Goal: Transaction & Acquisition: Purchase product/service

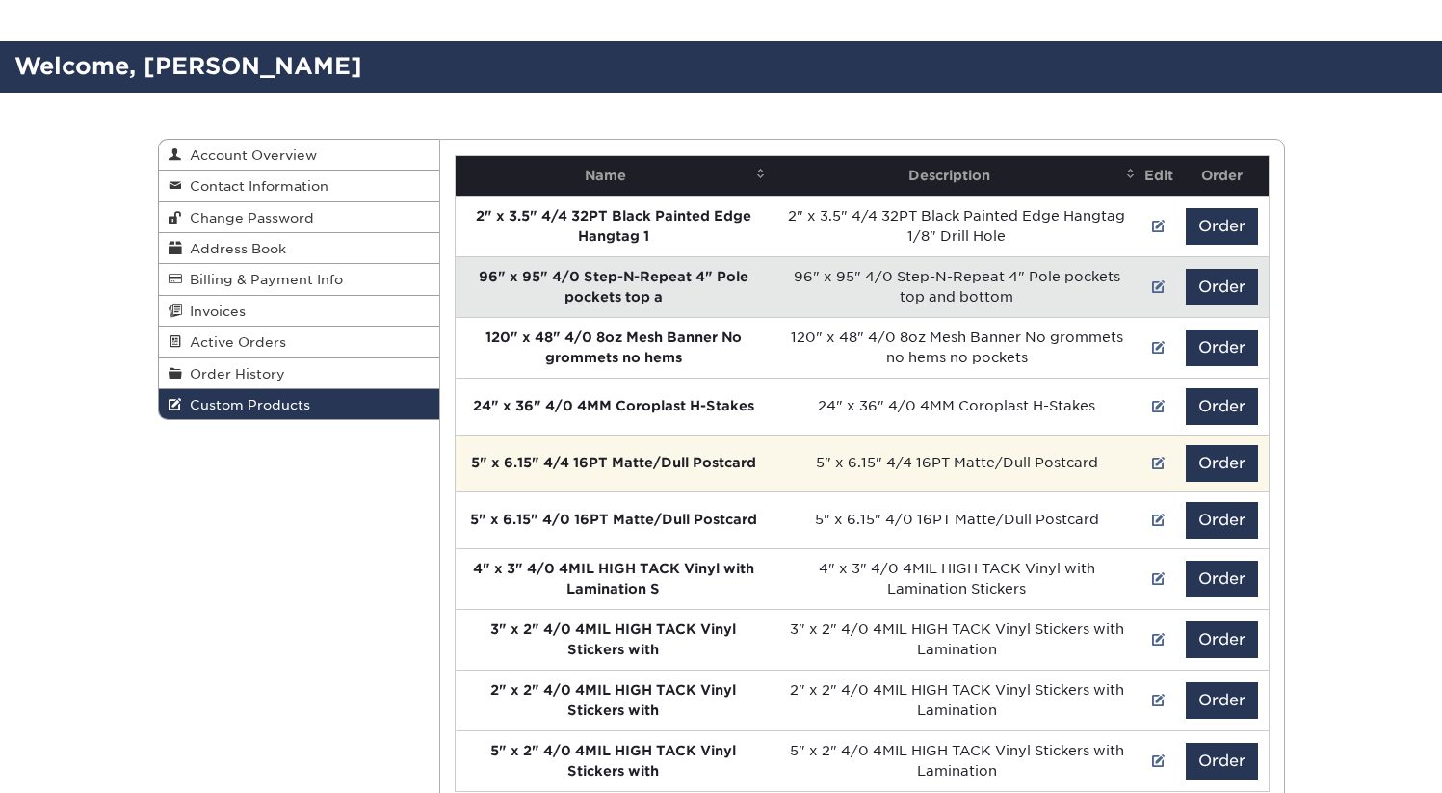
scroll to position [159, 0]
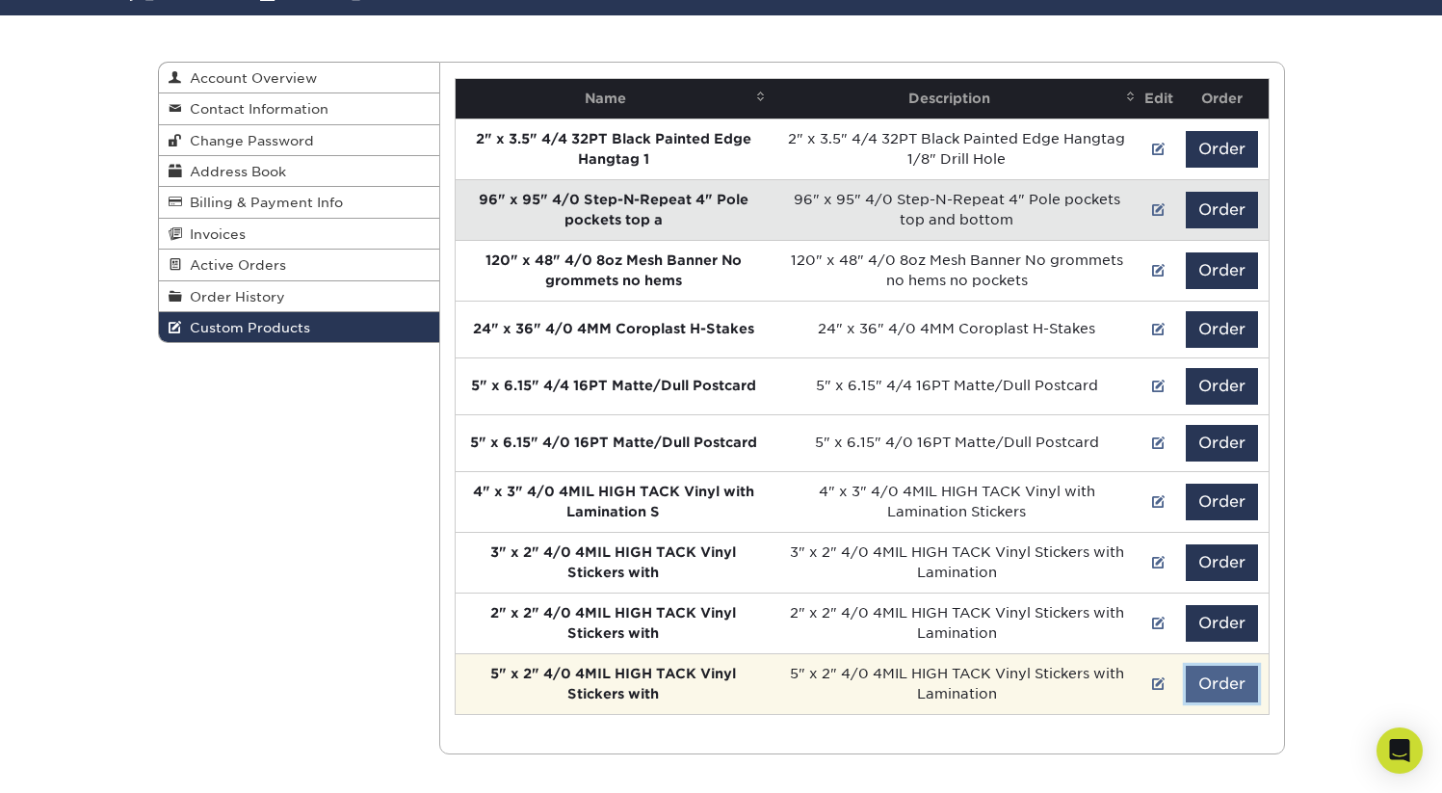
click at [1225, 680] on button "Order" at bounding box center [1222, 684] width 72 height 37
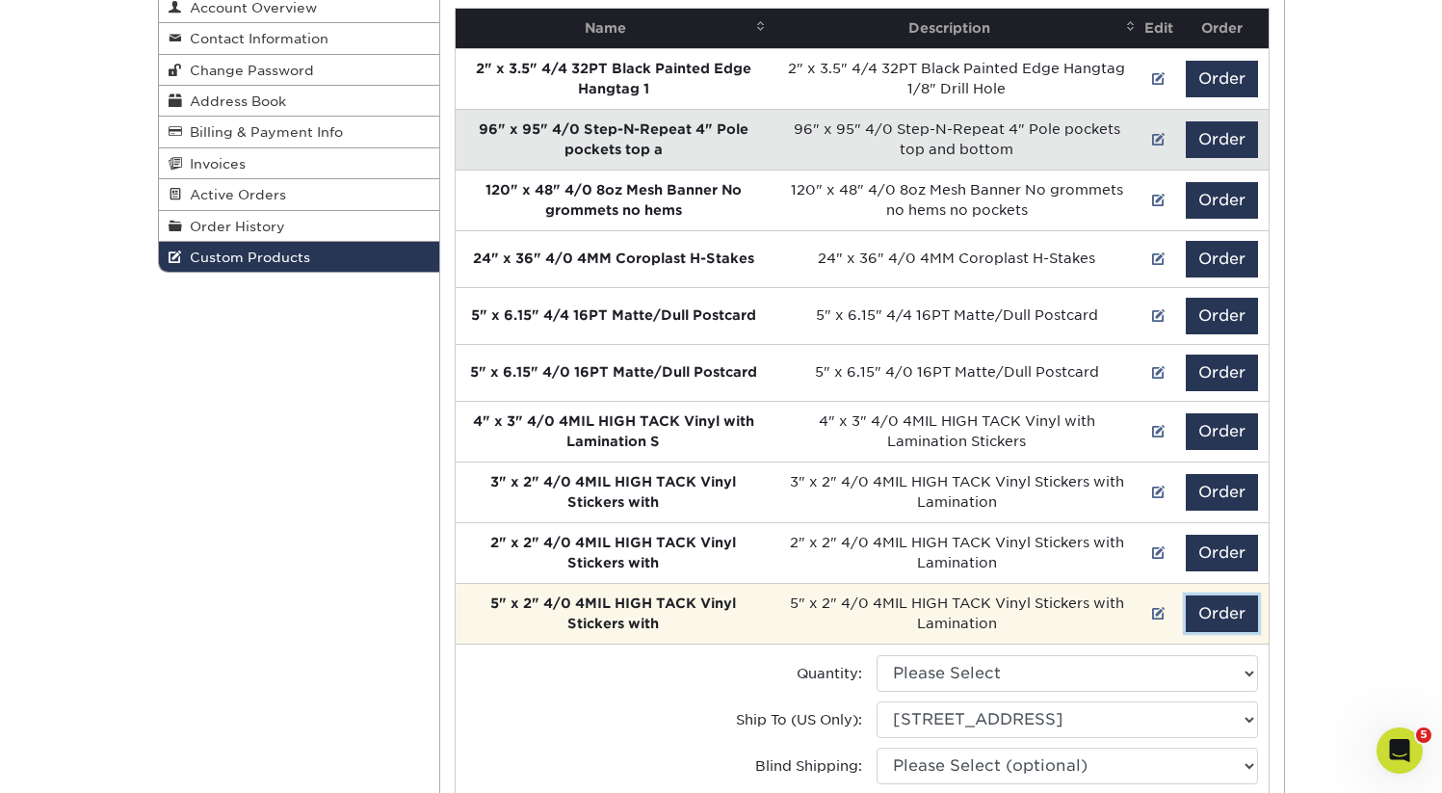
scroll to position [326, 0]
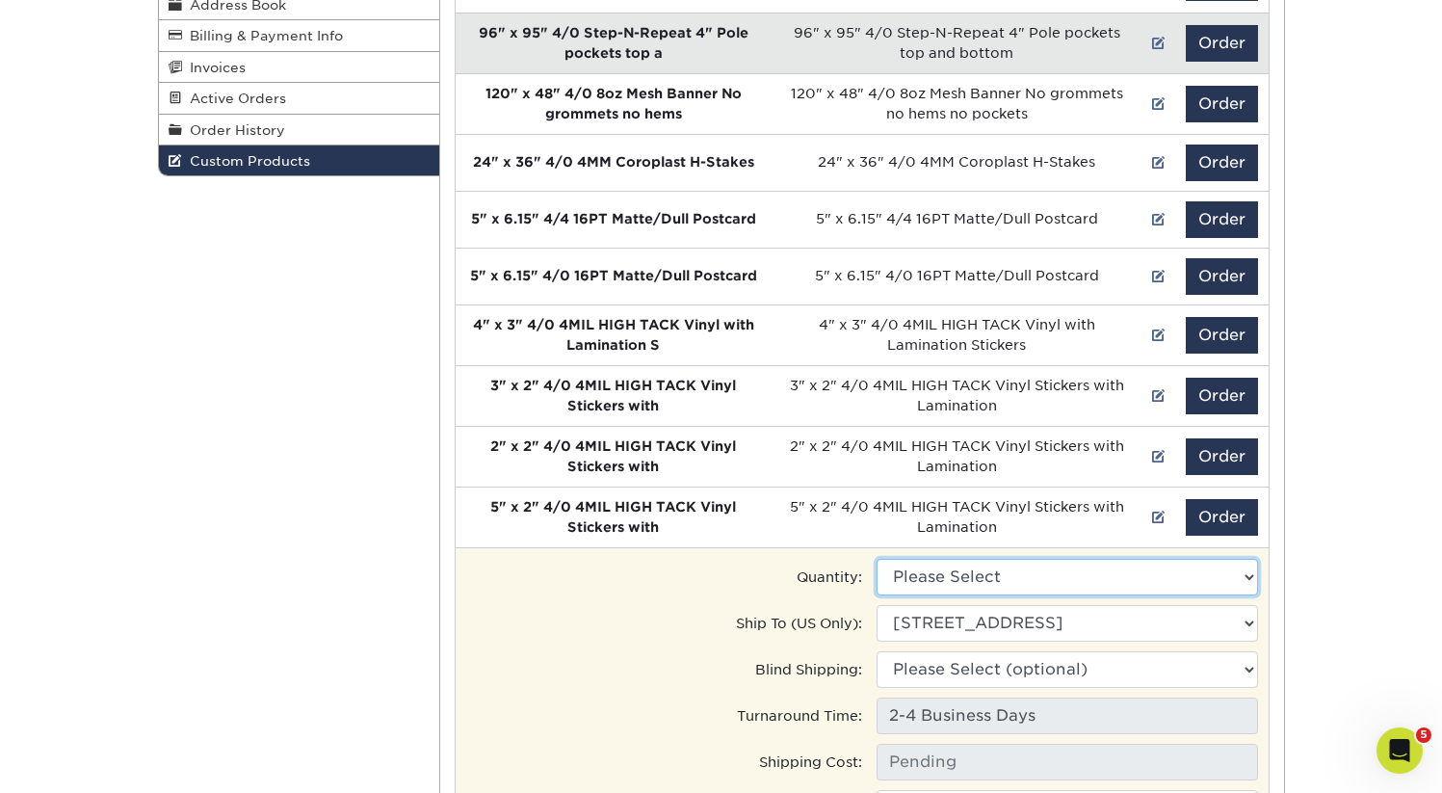
click at [998, 575] on select "Please Select 500 - $139.00" at bounding box center [1068, 577] width 382 height 37
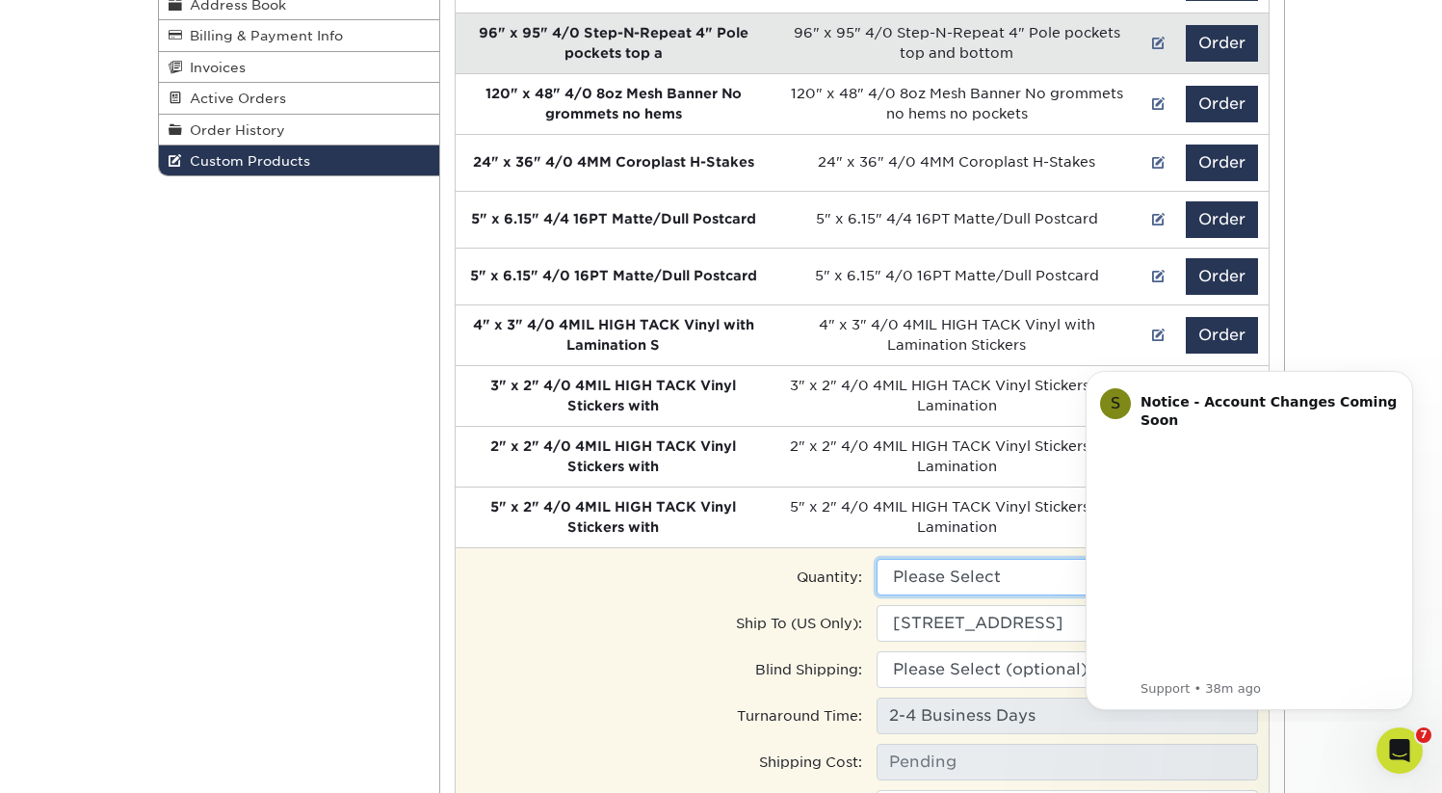
scroll to position [0, 0]
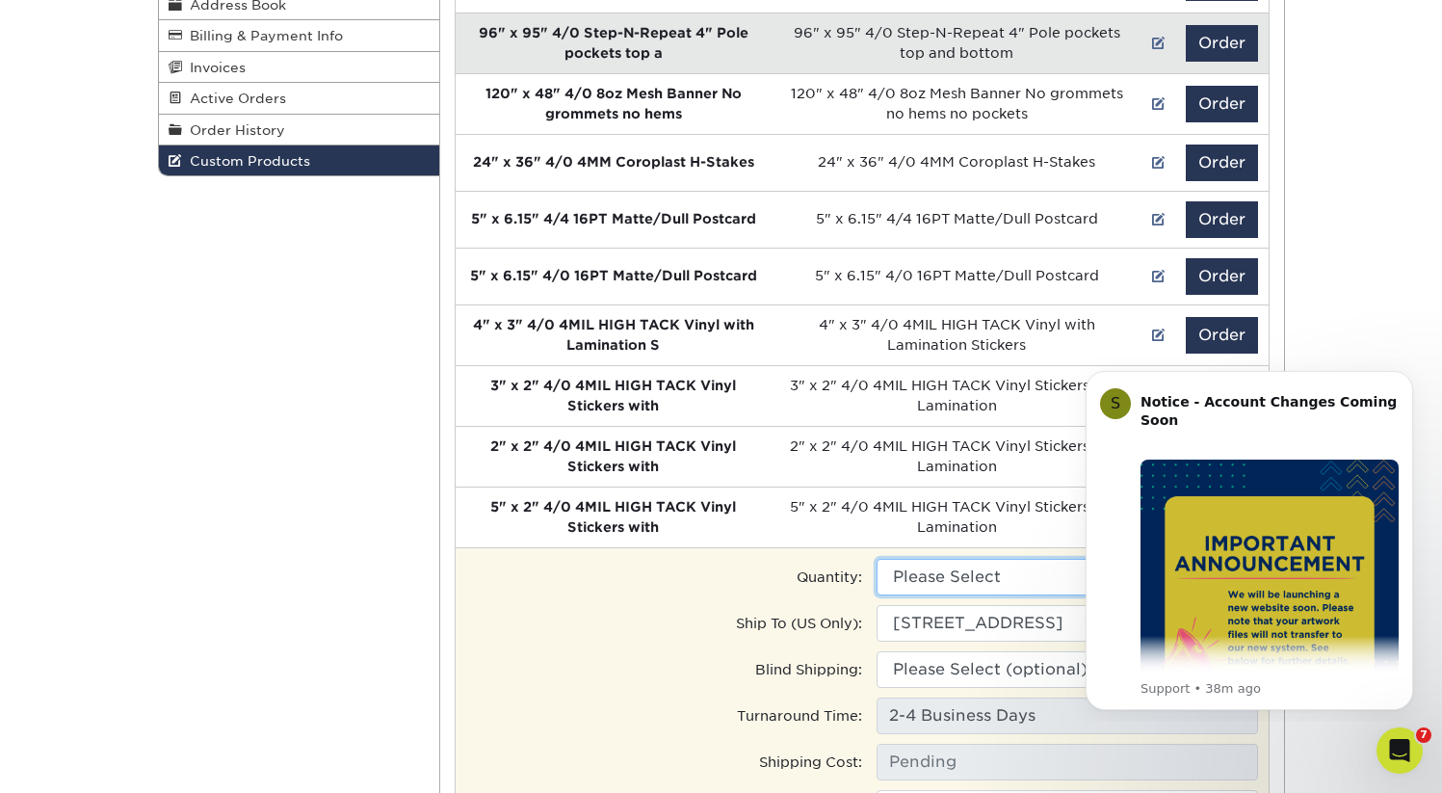
select select "0"
click at [877, 559] on select "Please Select 500 - $139.00" at bounding box center [1068, 577] width 382 height 37
type input "Ground: $13.45"
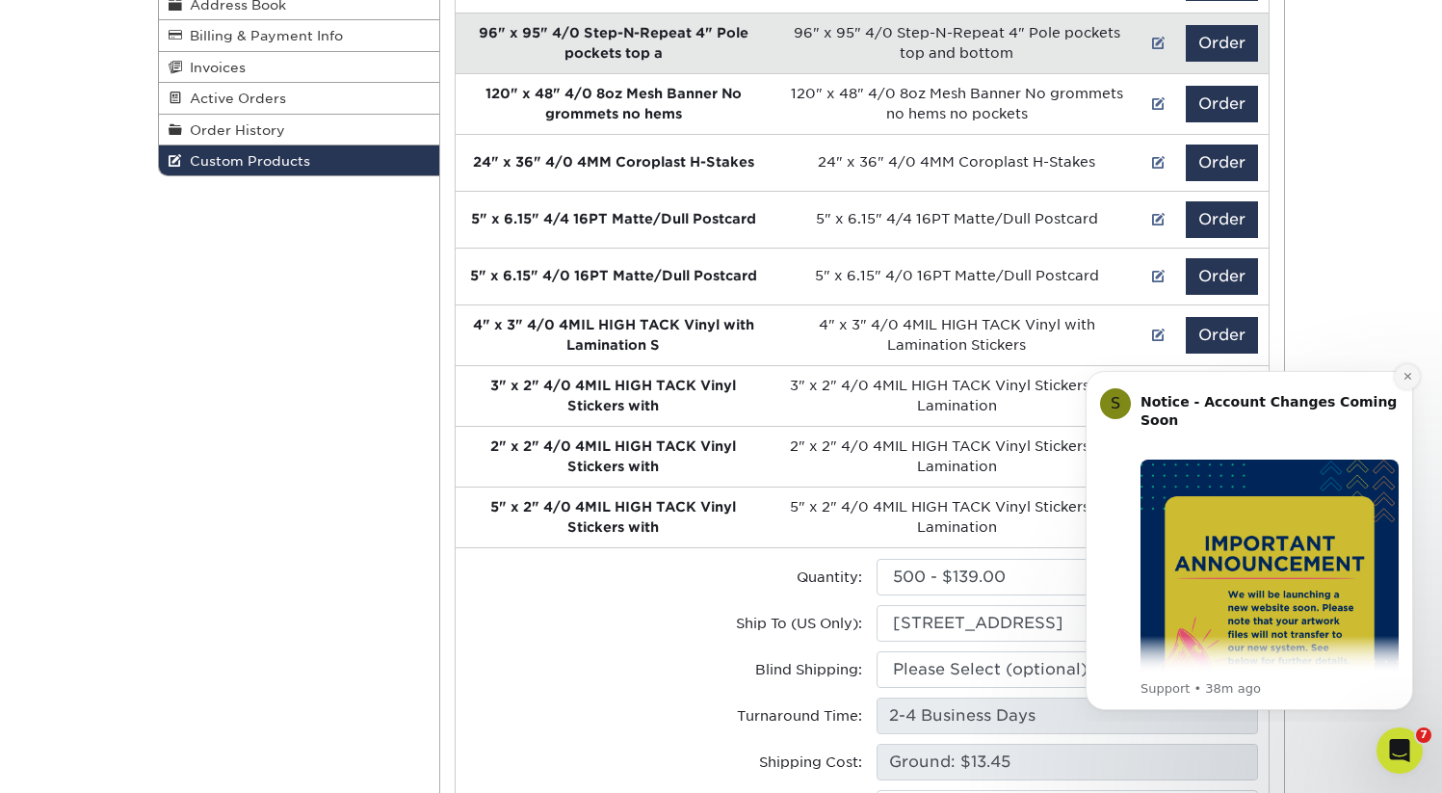
click at [1401, 379] on button "Dismiss notification" at bounding box center [1407, 376] width 25 height 25
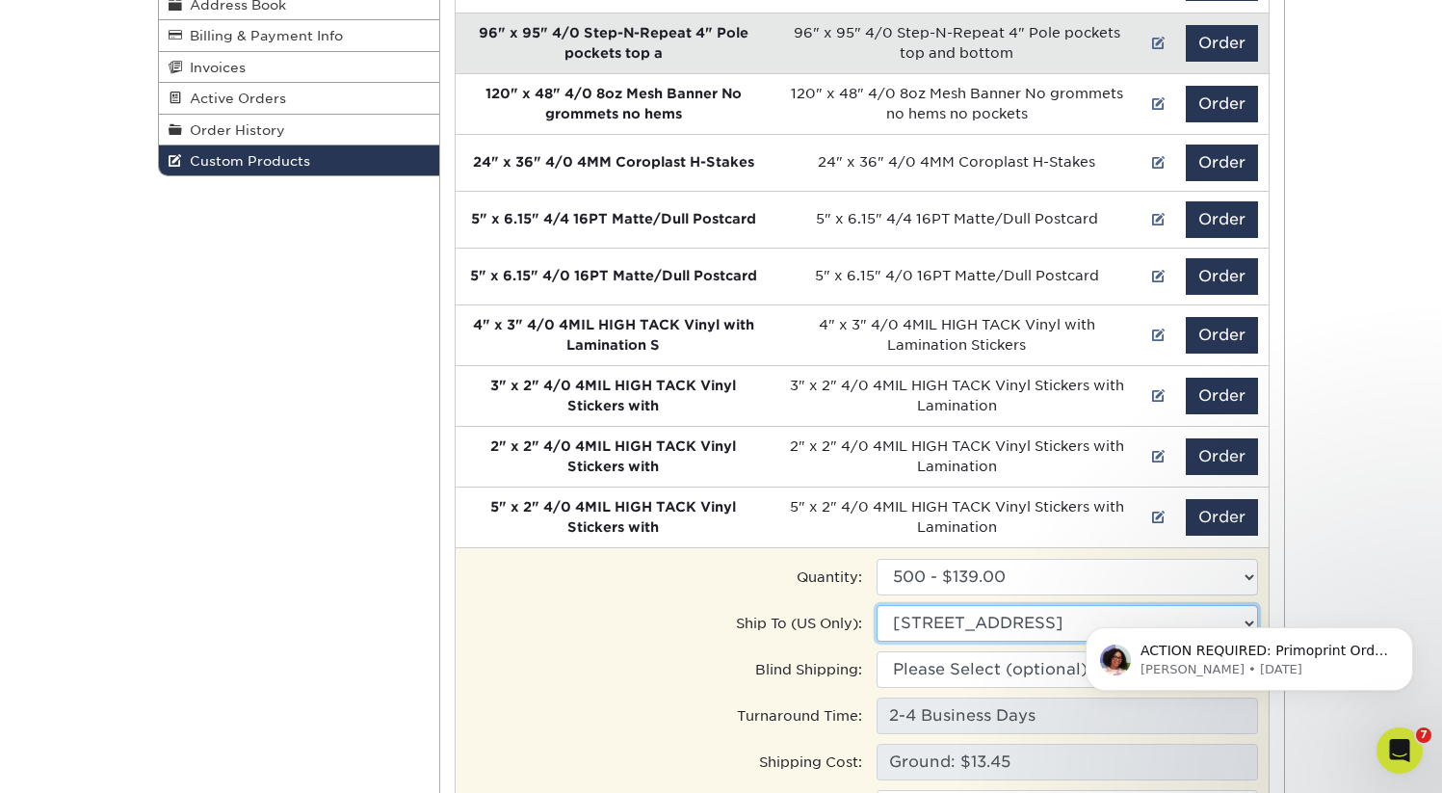
click at [1018, 621] on select "Ship to Address 330 Camp Rd, Charlotte, NC 5011 Sharon Rd, Charlotte, NC" at bounding box center [1068, 623] width 382 height 37
select select "202674"
click at [877, 605] on select "Ship to Address Office • 330 Camp Rd, Charlotte, NC Sharon Rd. • 5011 Sharon Rd…" at bounding box center [1068, 623] width 382 height 37
click at [953, 669] on select "Please Select (optional) 330 Camp Rd, Charlotte, NC 5011 Sharon Rd, Charlotte, …" at bounding box center [1068, 669] width 382 height 37
select select "202674"
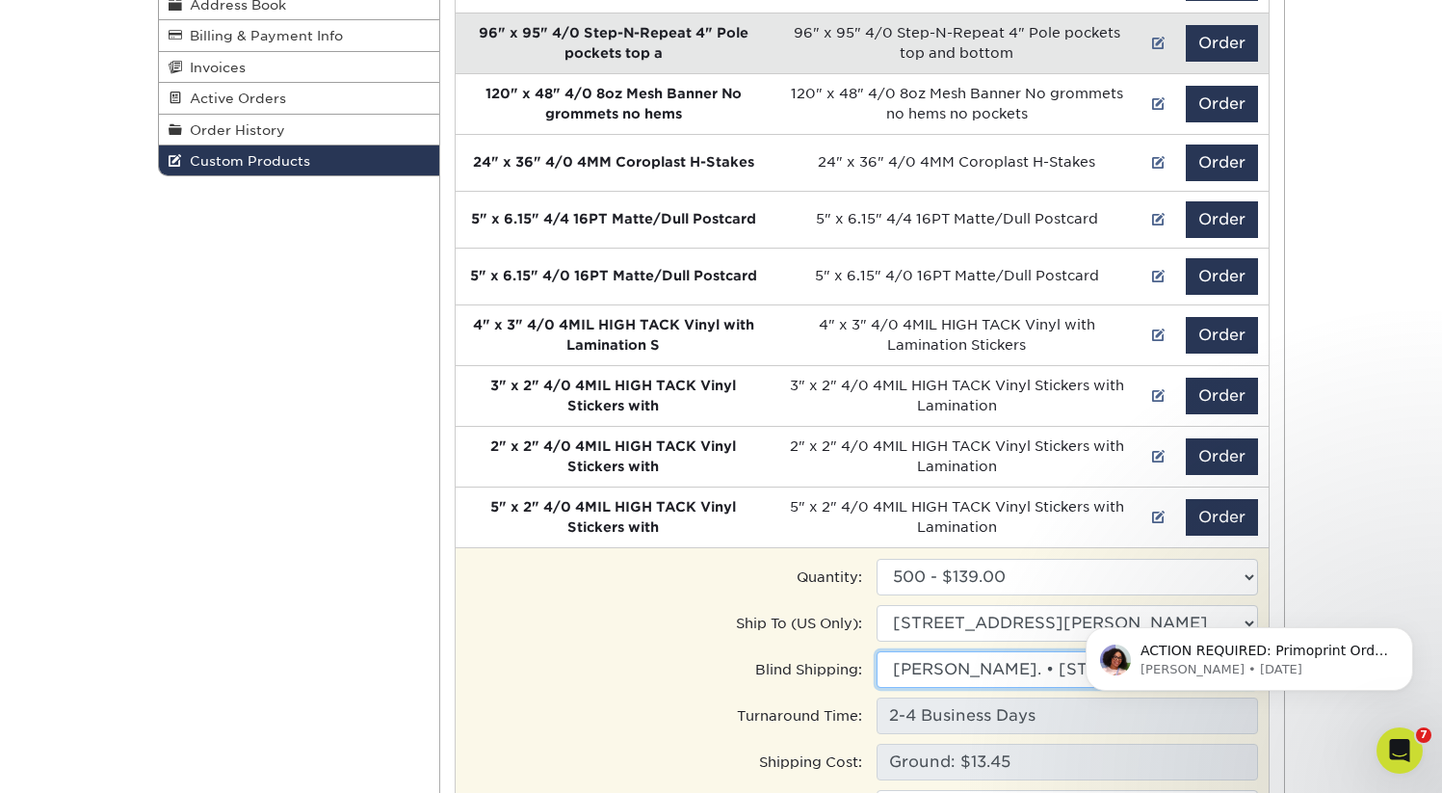
click at [877, 651] on select "Please Select (optional) Office • 330 Camp Rd, Charlotte, NC Sharon Rd. • 5011 …" at bounding box center [1068, 669] width 382 height 37
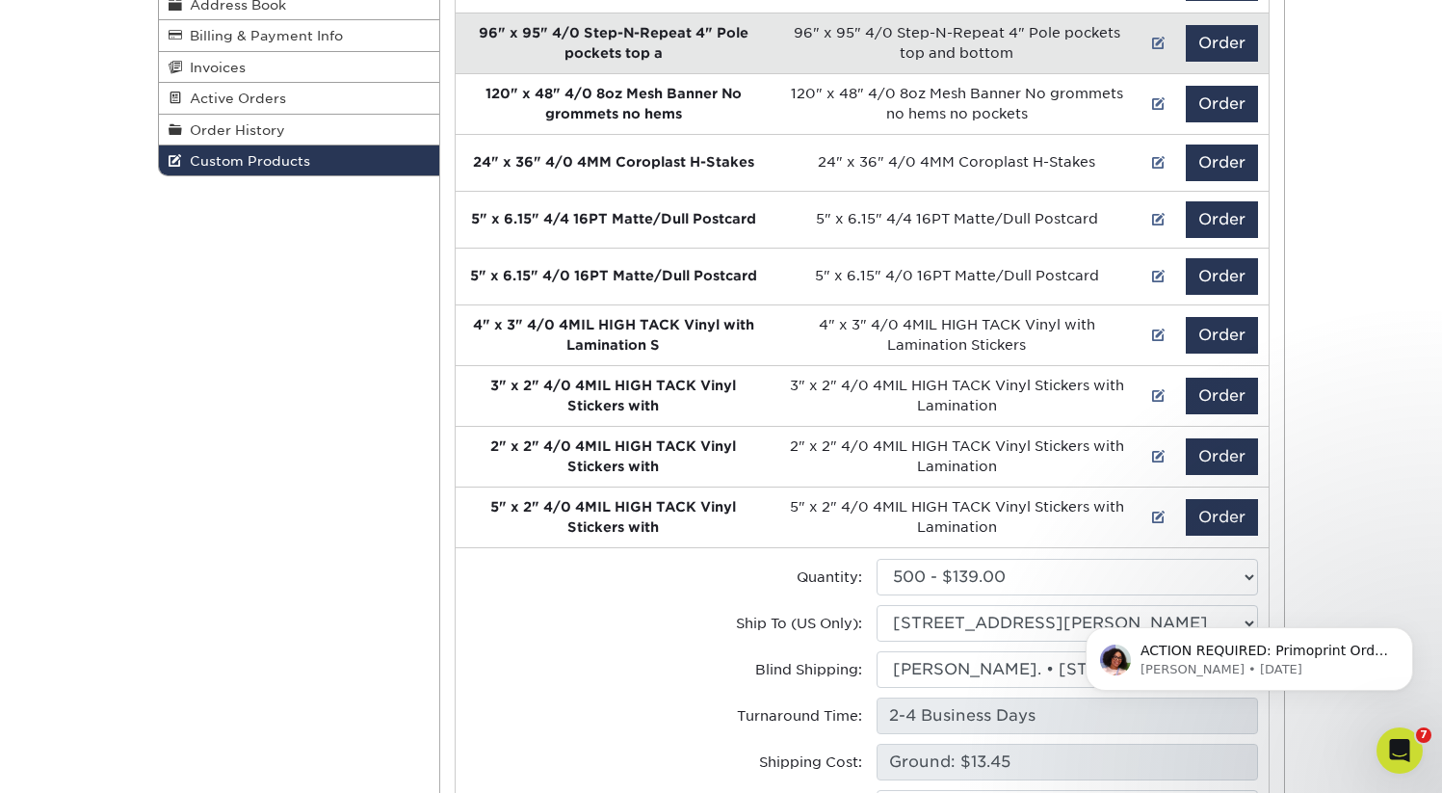
click at [1352, 512] on div "Custom Products Account Overview Contact Information Change Password Address Bo…" at bounding box center [721, 427] width 1442 height 1157
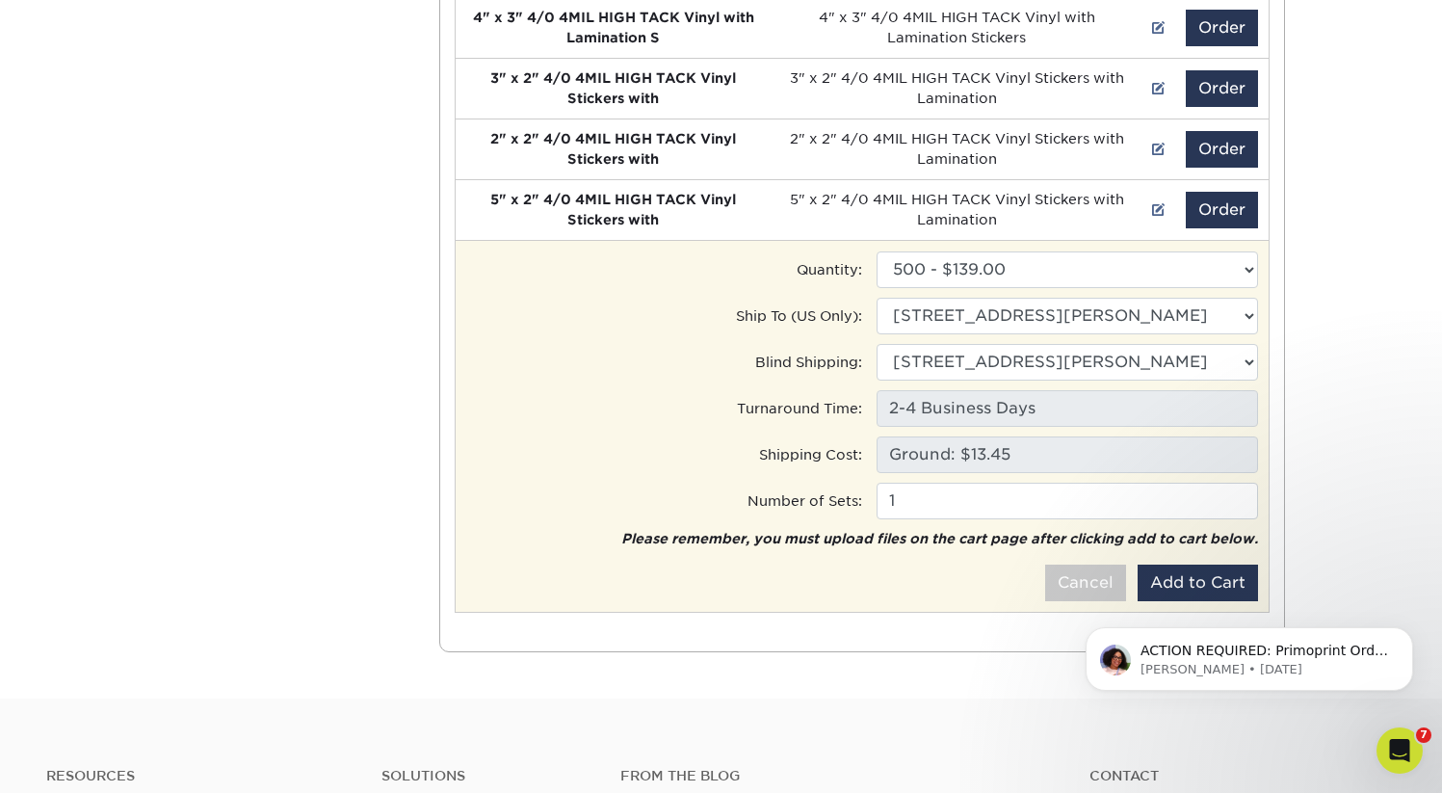
scroll to position [646, 0]
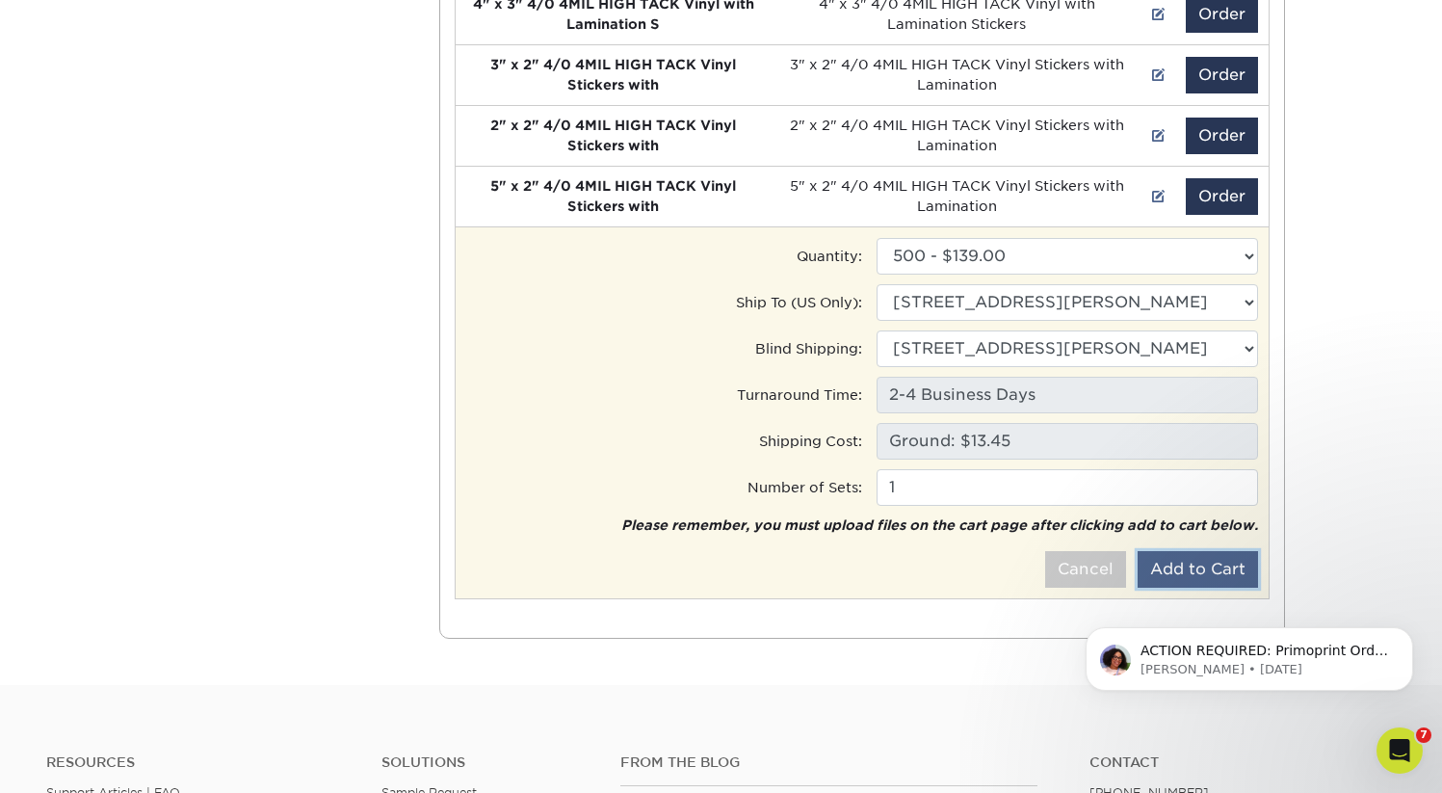
click at [1193, 574] on button "Add to Cart" at bounding box center [1198, 569] width 120 height 37
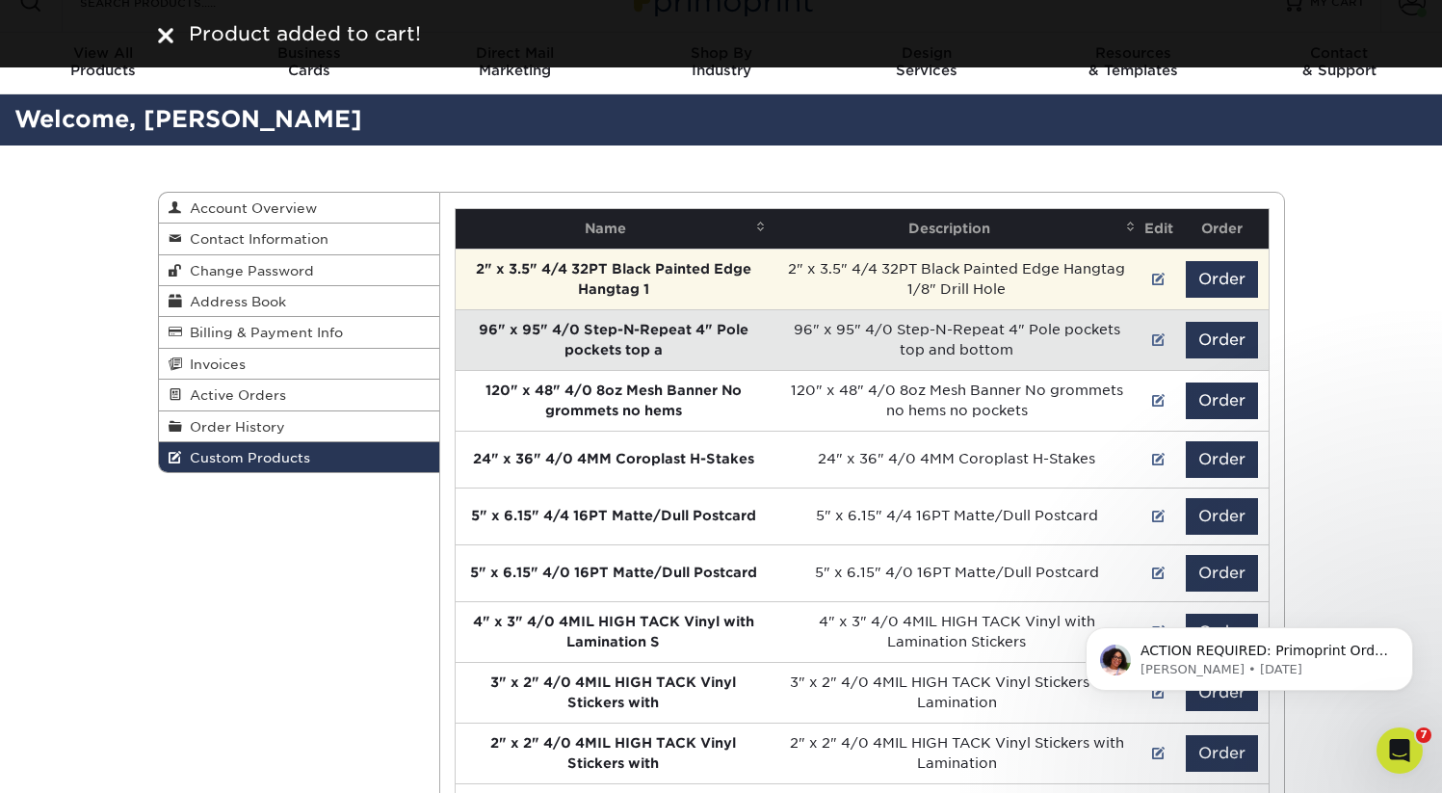
scroll to position [0, 0]
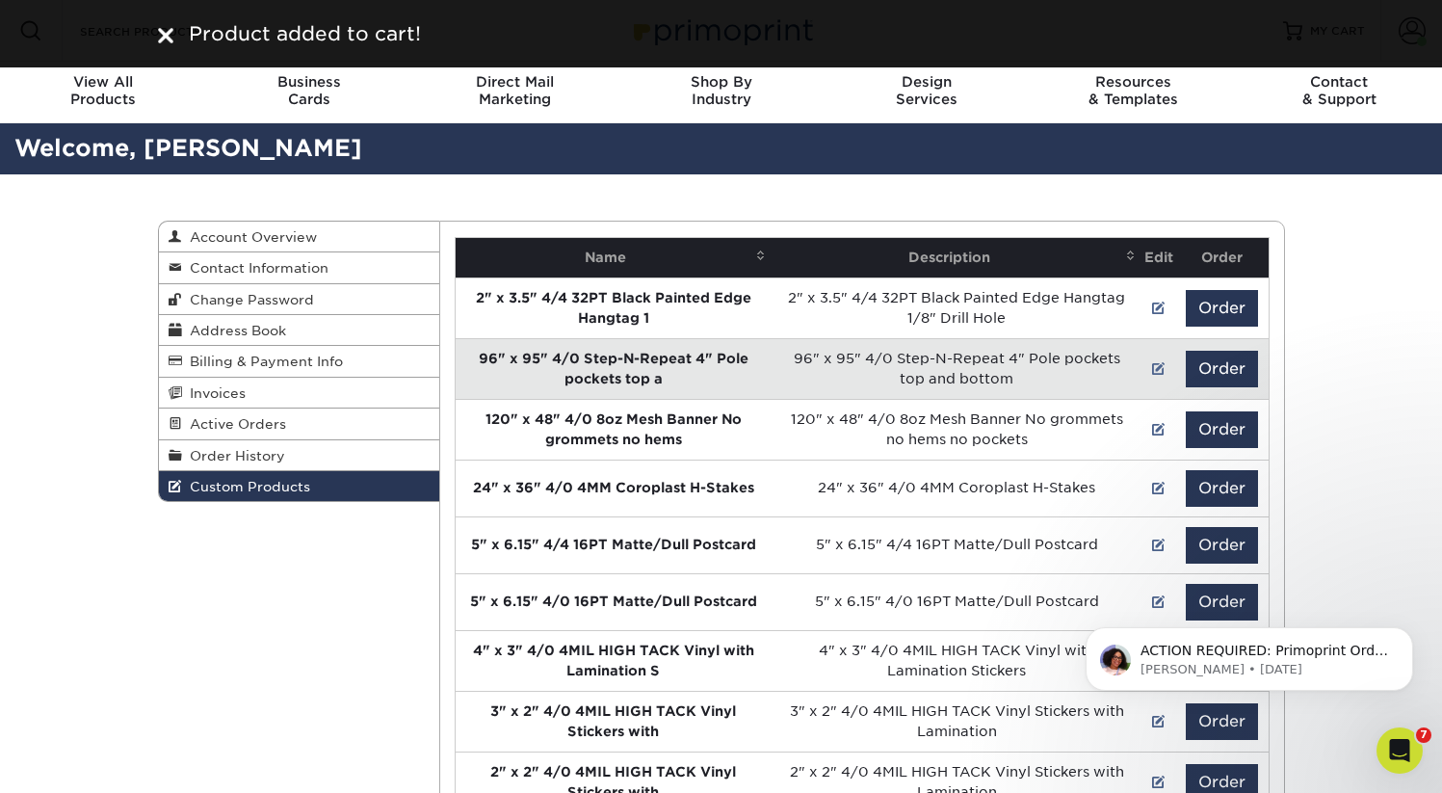
click at [158, 32] on img at bounding box center [165, 35] width 15 height 15
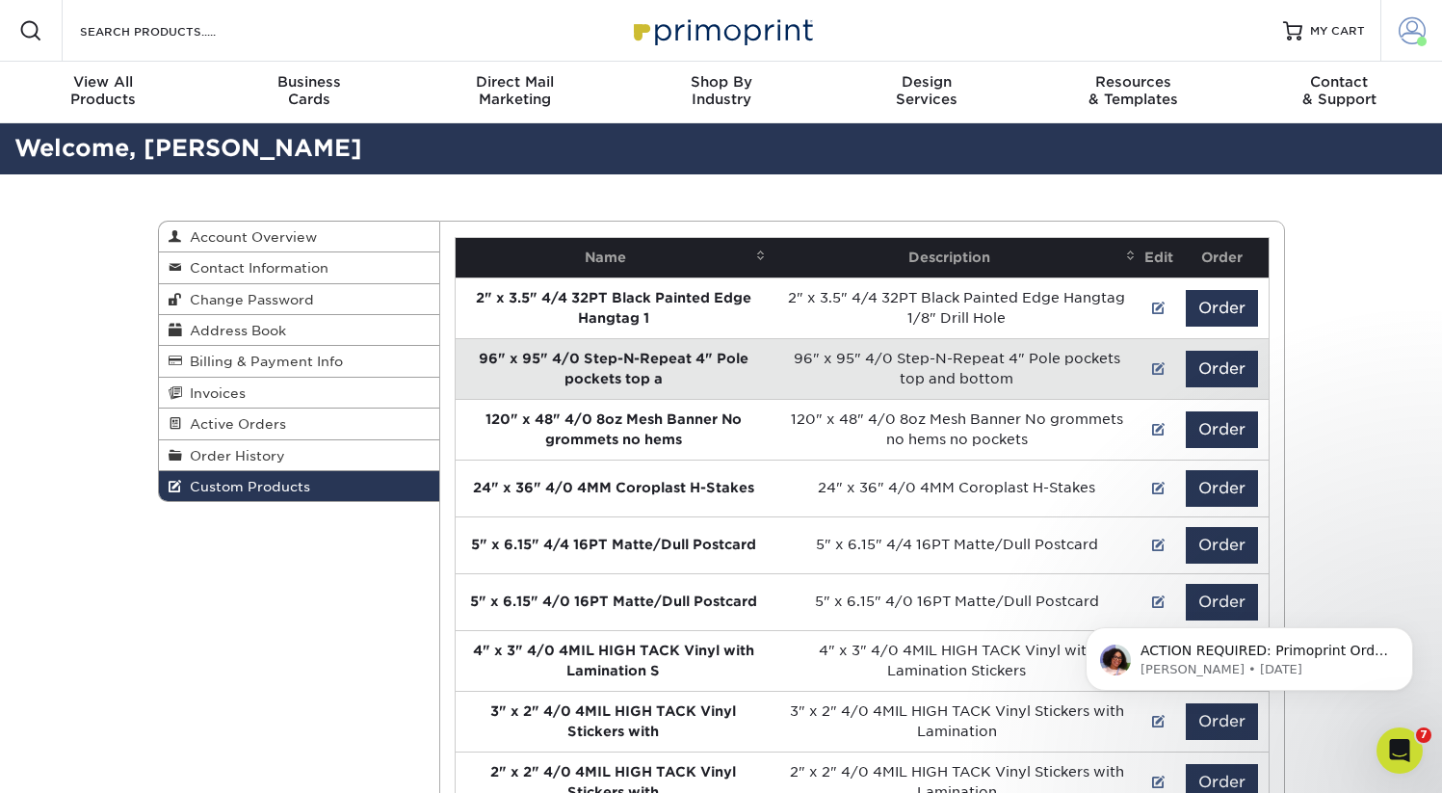
click at [1412, 29] on span at bounding box center [1412, 30] width 27 height 27
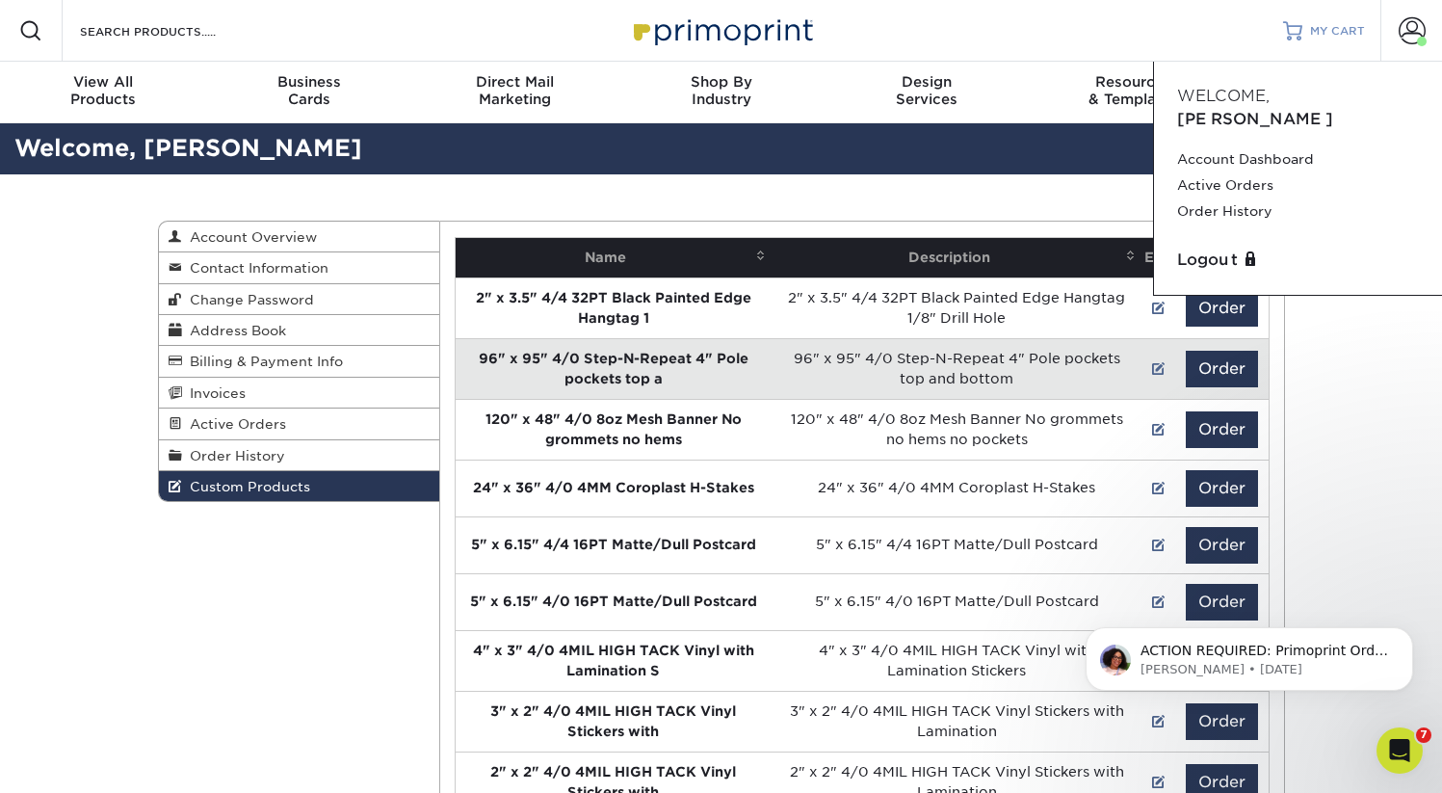
click at [1338, 28] on span "MY CART" at bounding box center [1337, 31] width 55 height 16
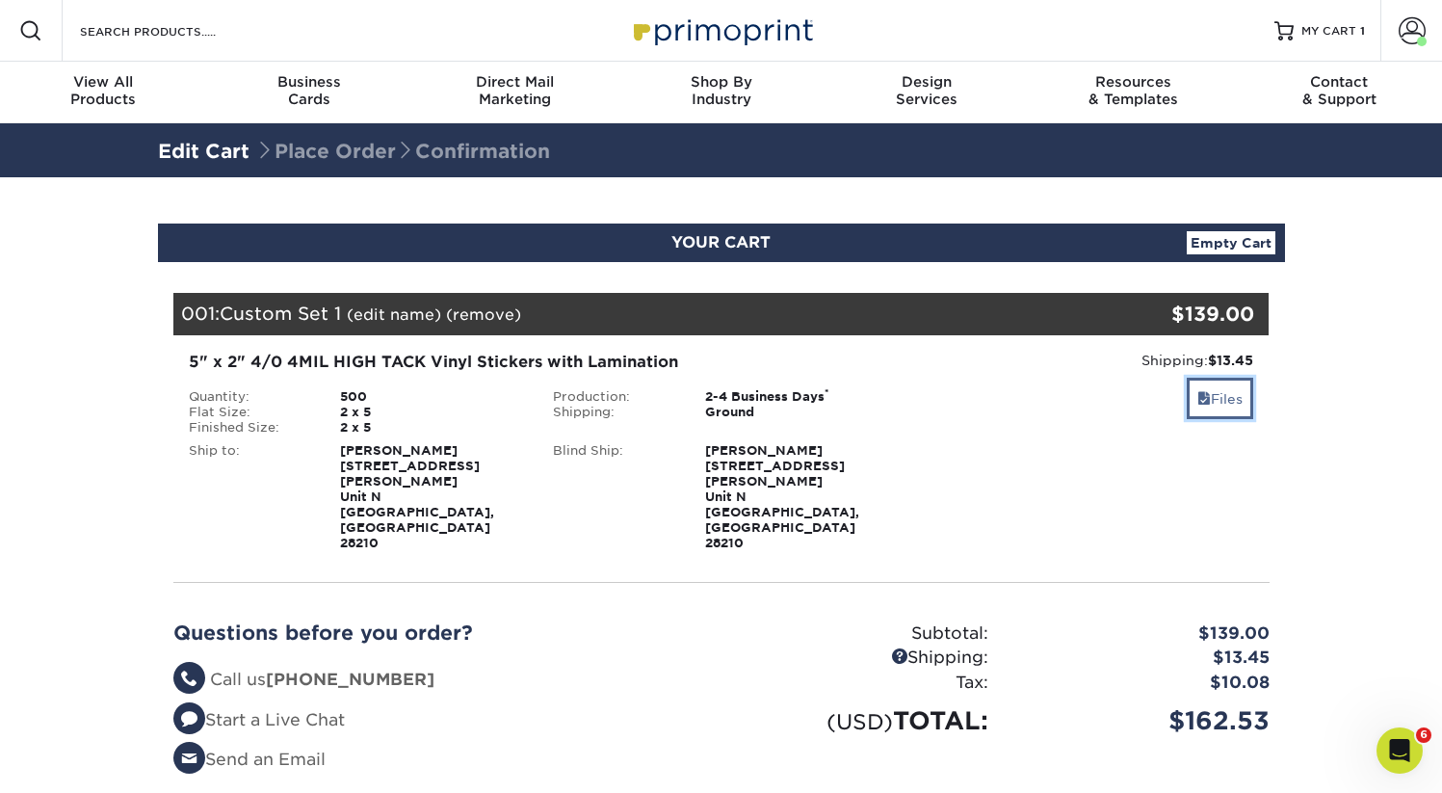
click at [1227, 387] on link "Files" at bounding box center [1220, 398] width 66 height 41
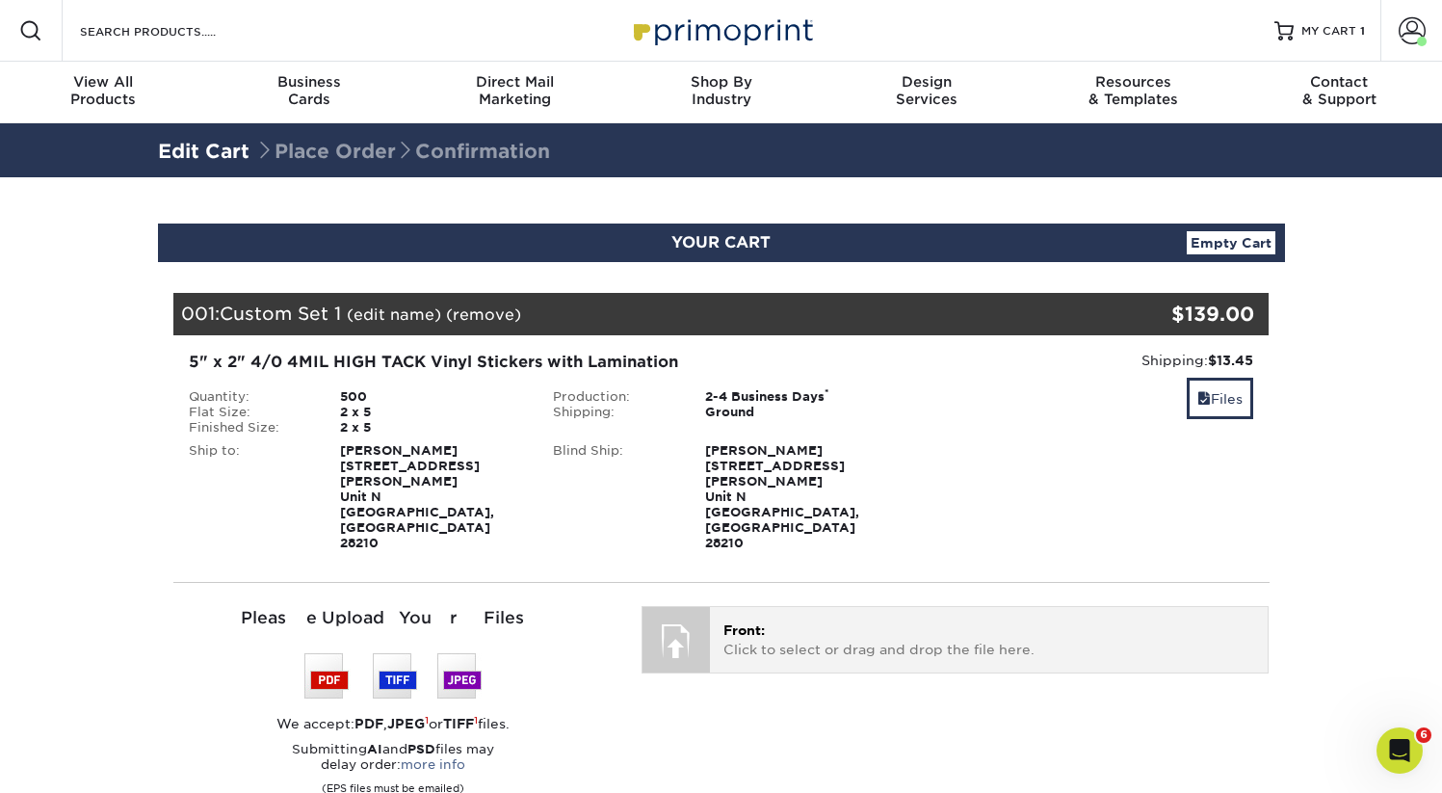
click at [753, 622] on span "Front:" at bounding box center [744, 629] width 41 height 15
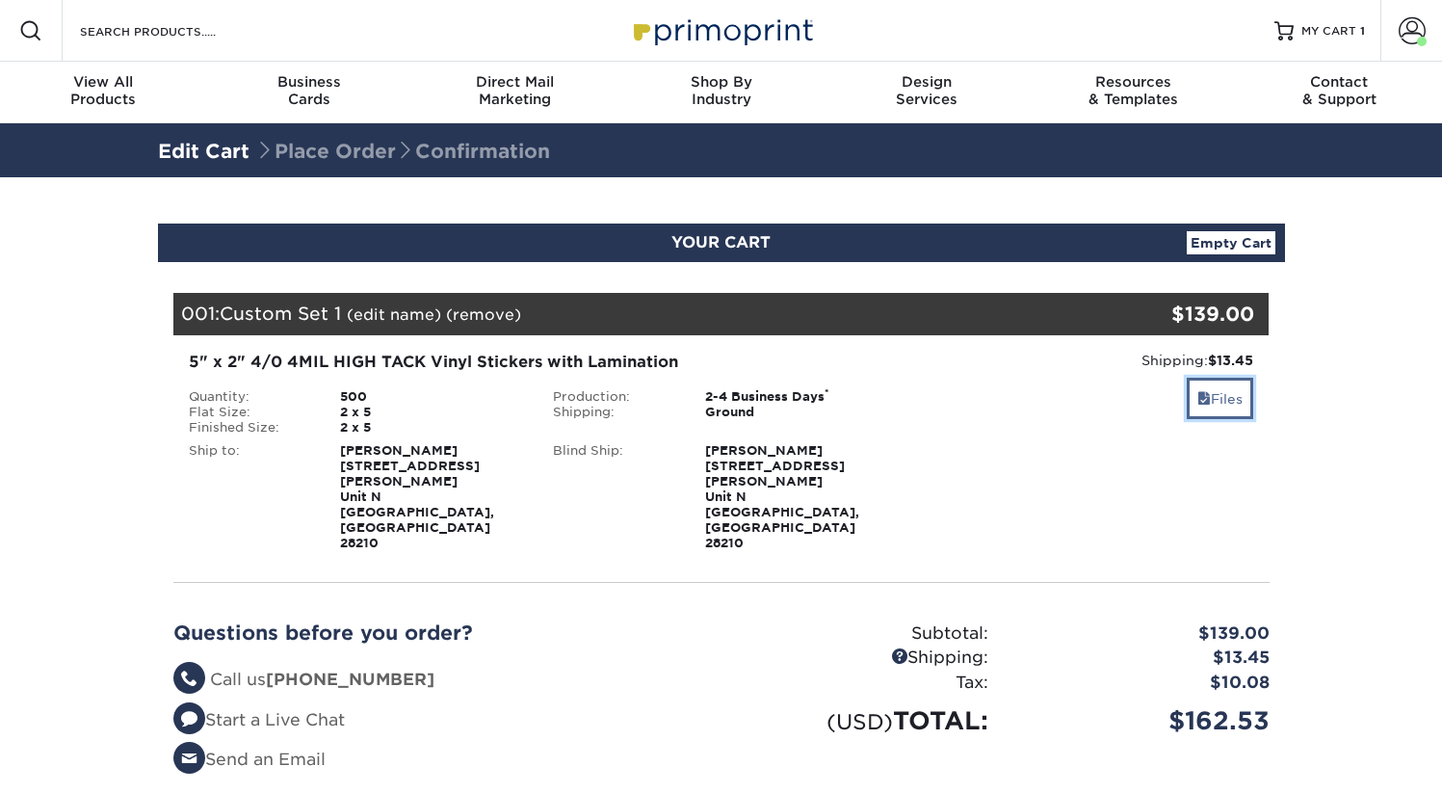
click at [1230, 407] on link "Files" at bounding box center [1220, 398] width 66 height 41
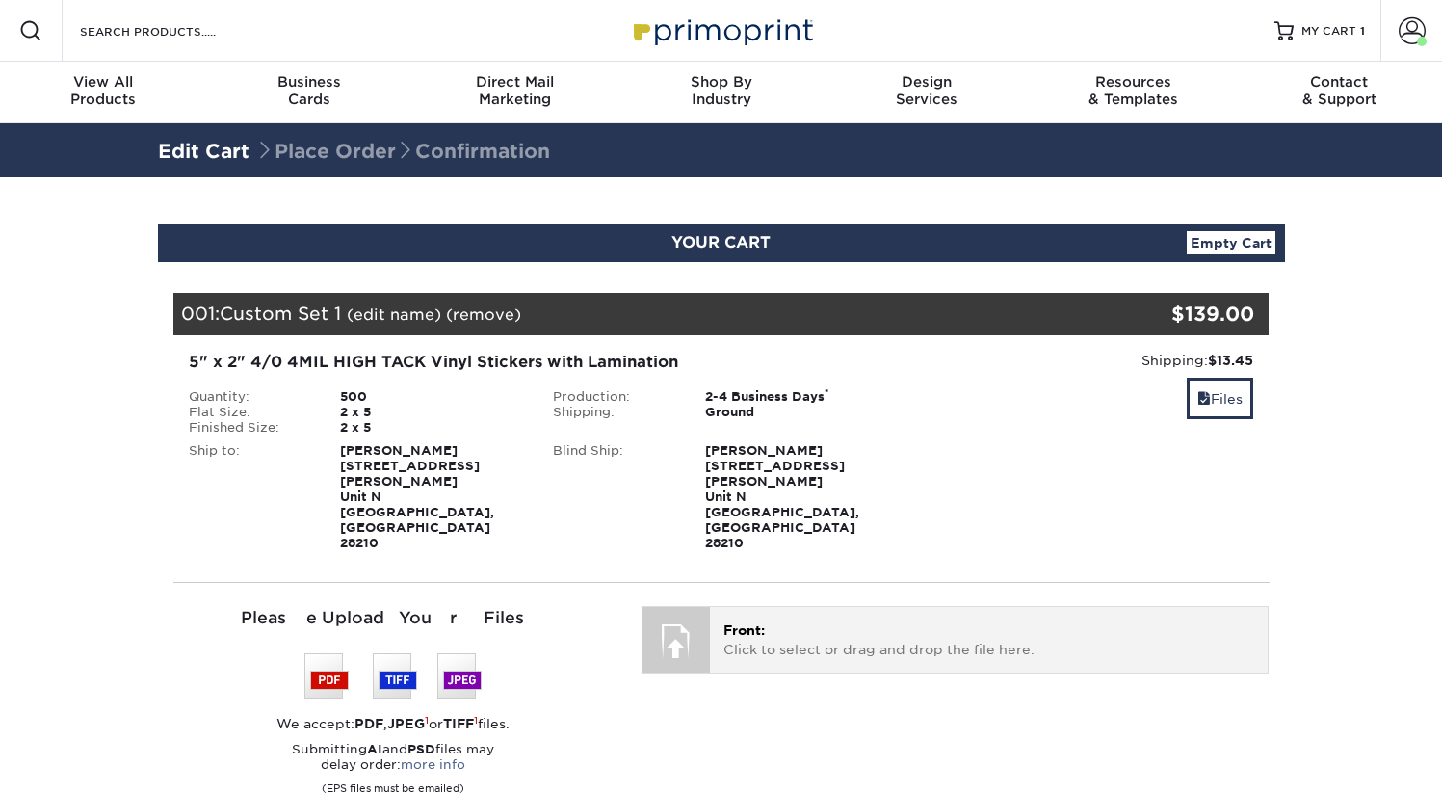
click at [738, 622] on span "Front:" at bounding box center [744, 629] width 41 height 15
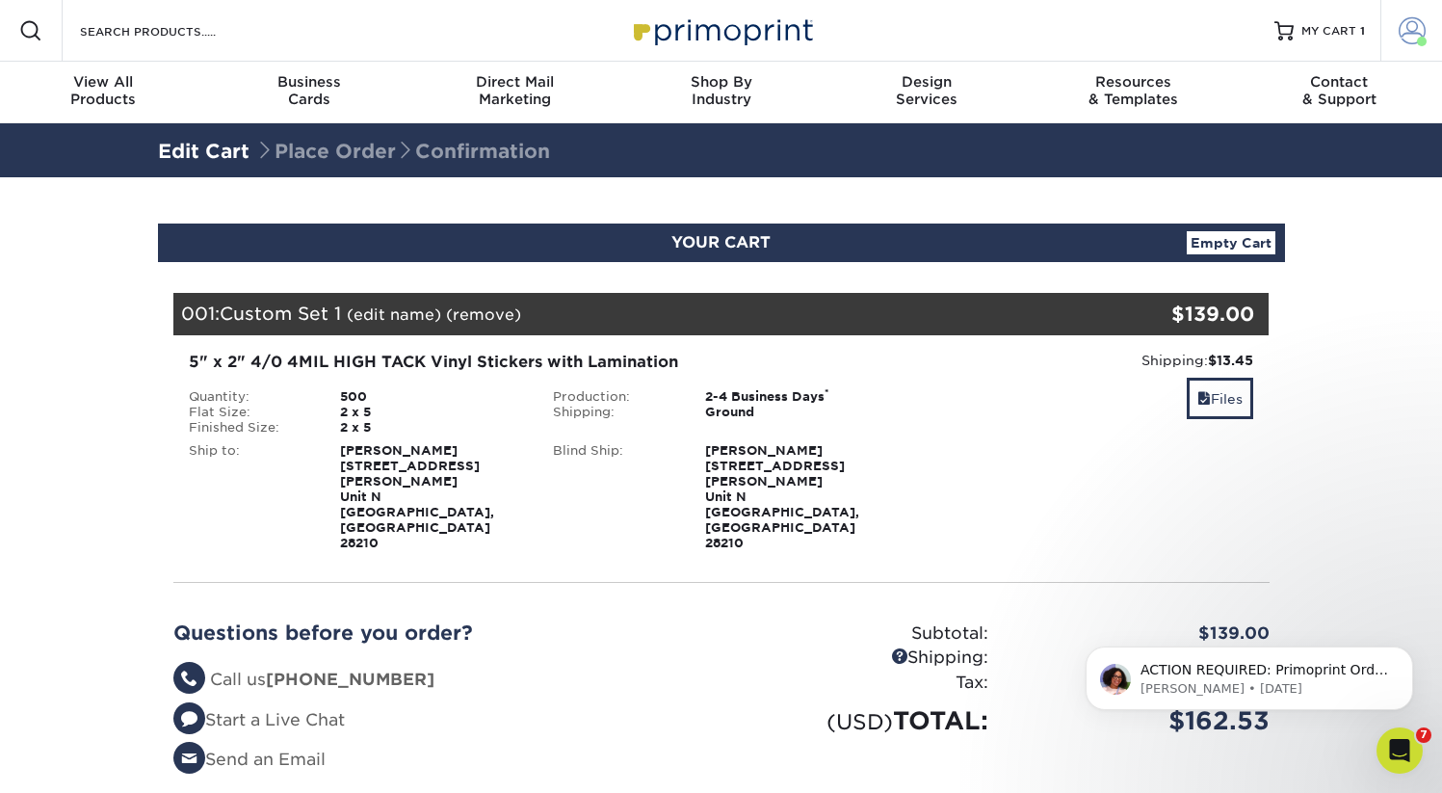
click at [1415, 24] on span at bounding box center [1412, 30] width 27 height 27
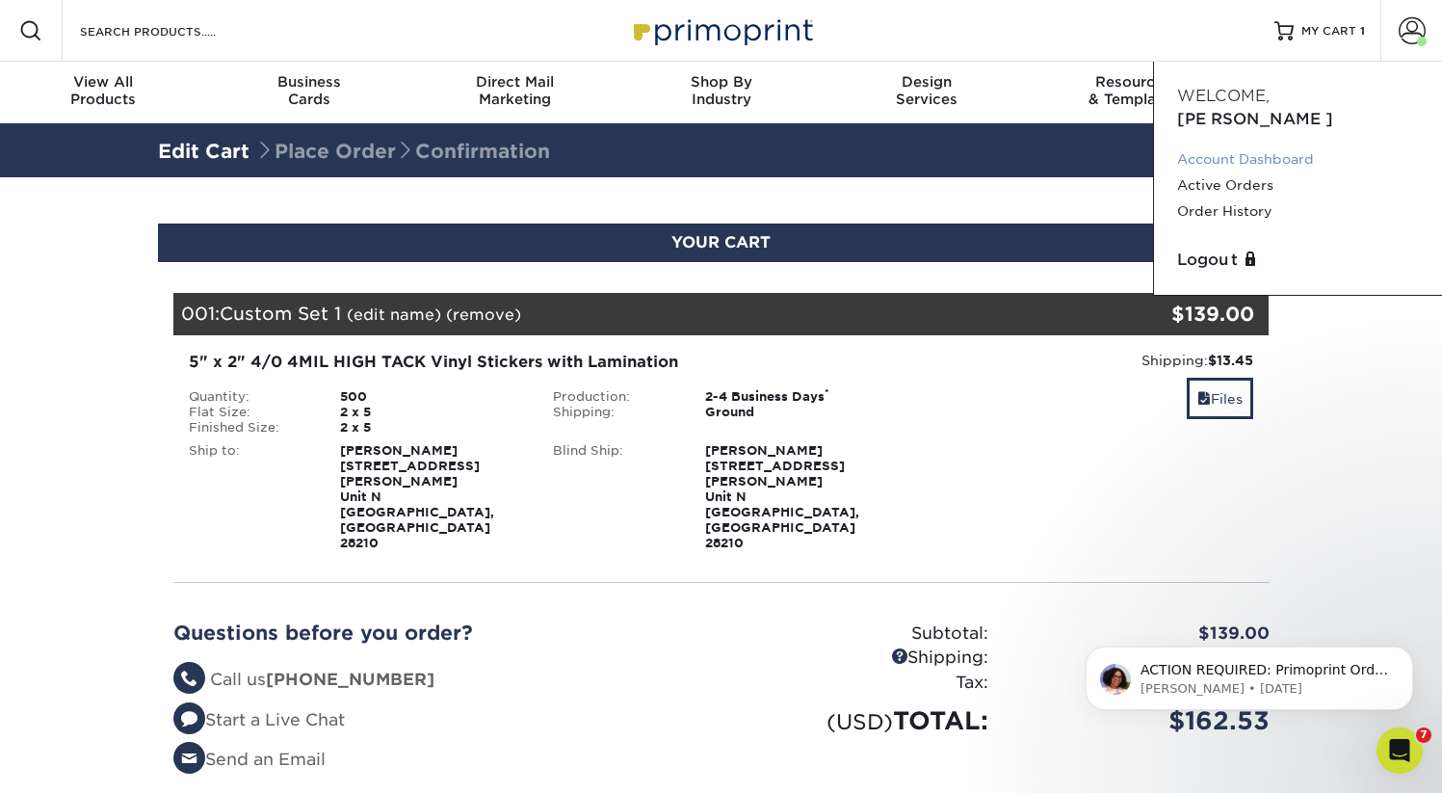
click at [1234, 146] on link "Account Dashboard" at bounding box center [1298, 159] width 242 height 26
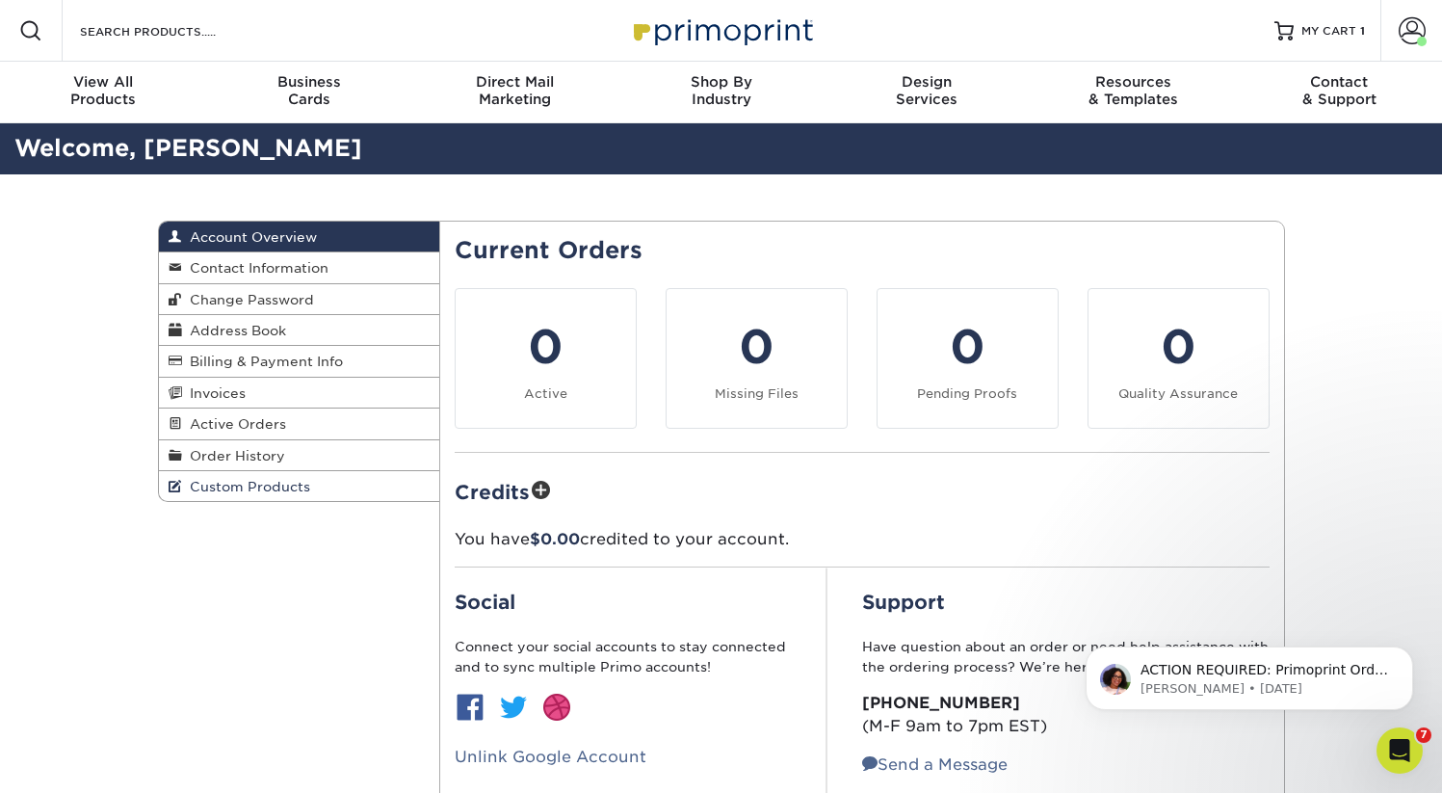
click at [260, 489] on span "Custom Products" at bounding box center [246, 486] width 128 height 15
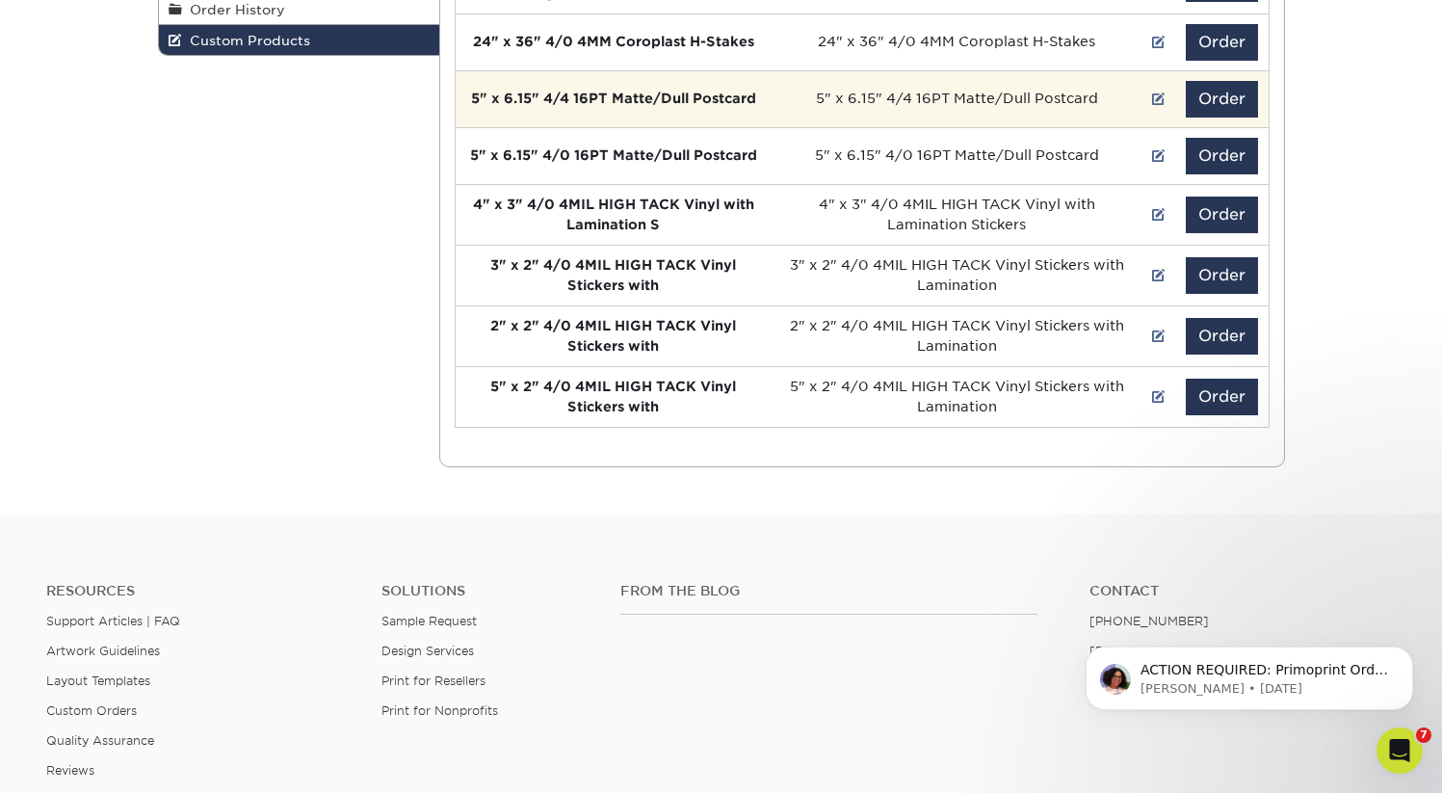
scroll to position [423, 0]
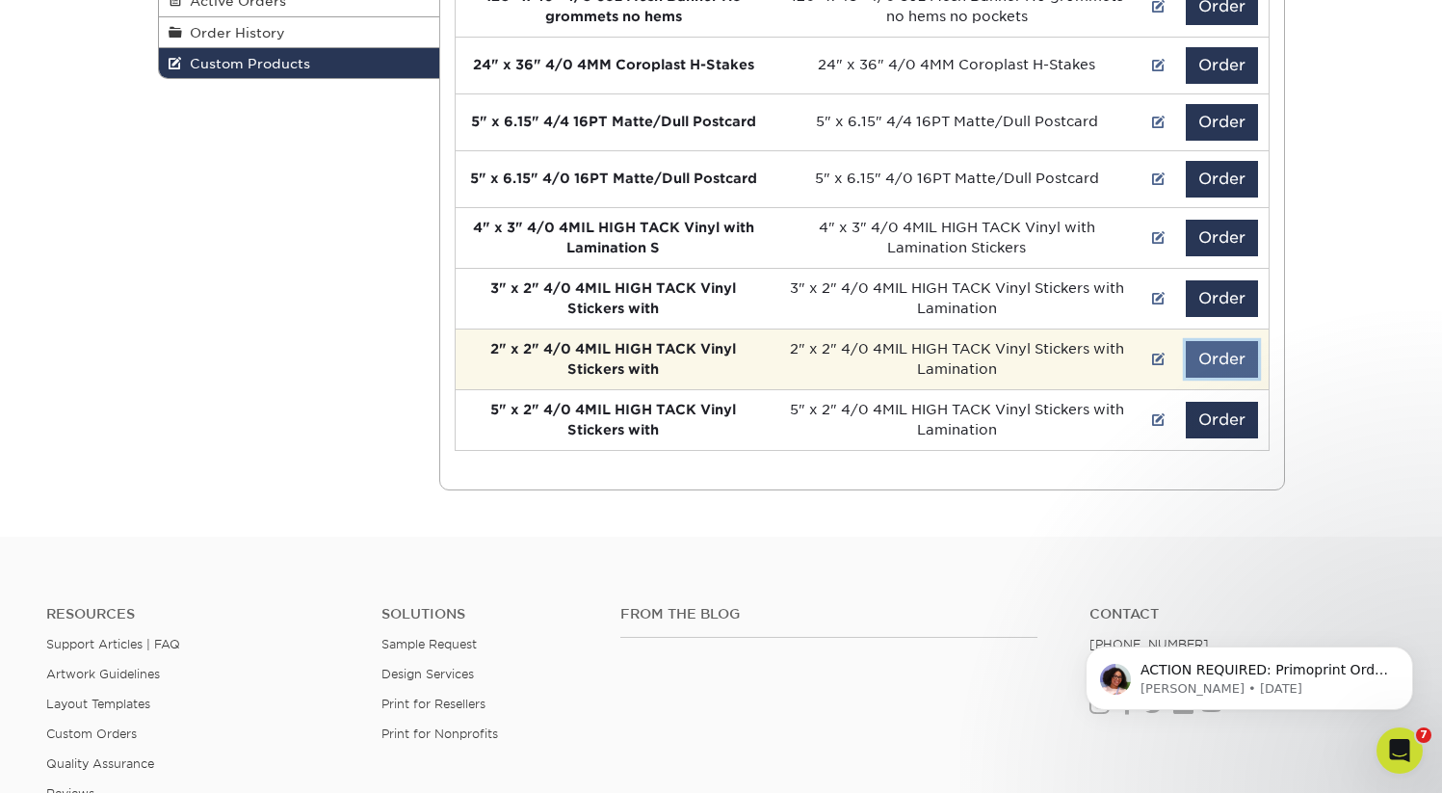
click at [1222, 356] on button "Order" at bounding box center [1222, 359] width 72 height 37
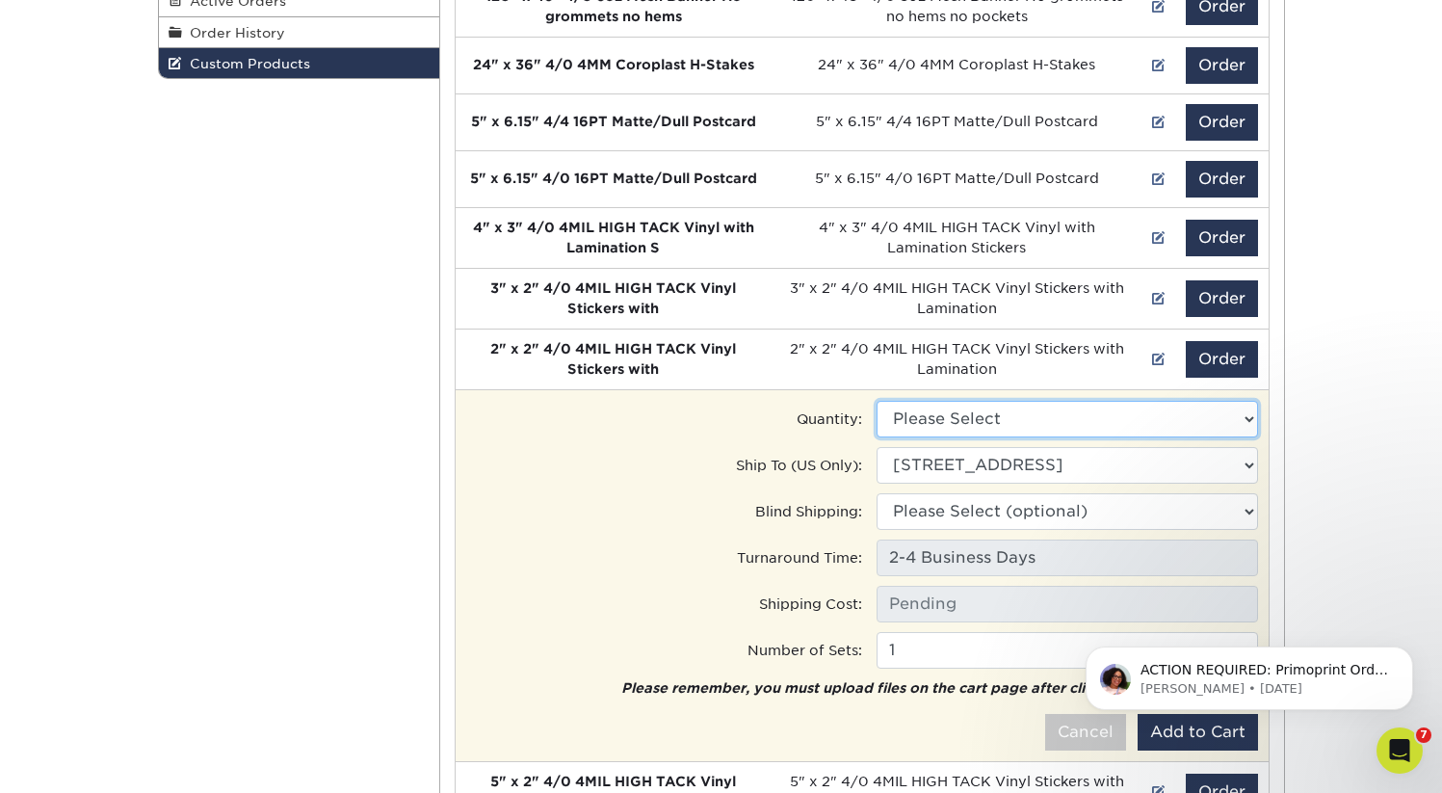
click at [993, 425] on select "Please Select 500 - $75.00" at bounding box center [1068, 419] width 382 height 37
select select "0"
click at [877, 401] on select "Please Select 500 - $75.00" at bounding box center [1068, 419] width 382 height 37
type input "Ground: $12.40"
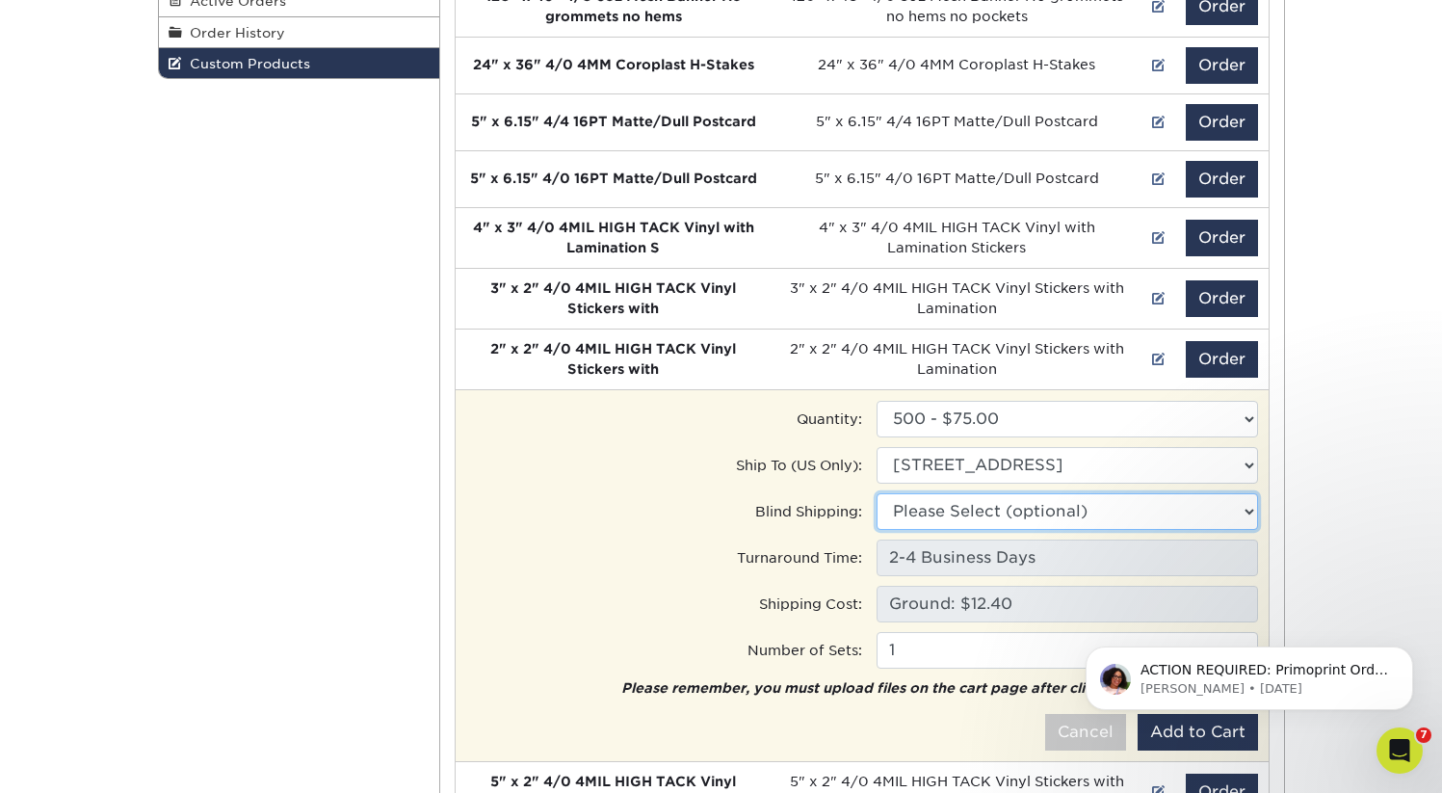
click at [938, 507] on select "Please Select (optional) 330 Camp Rd, Charlotte, NC 5011 Sharon Rd, Charlotte, …" at bounding box center [1068, 511] width 382 height 37
select select "202674"
click at [877, 493] on select "Please Select (optional) Office • 330 Camp Rd, Charlotte, NC Sharon Rd. • 5011 …" at bounding box center [1068, 511] width 382 height 37
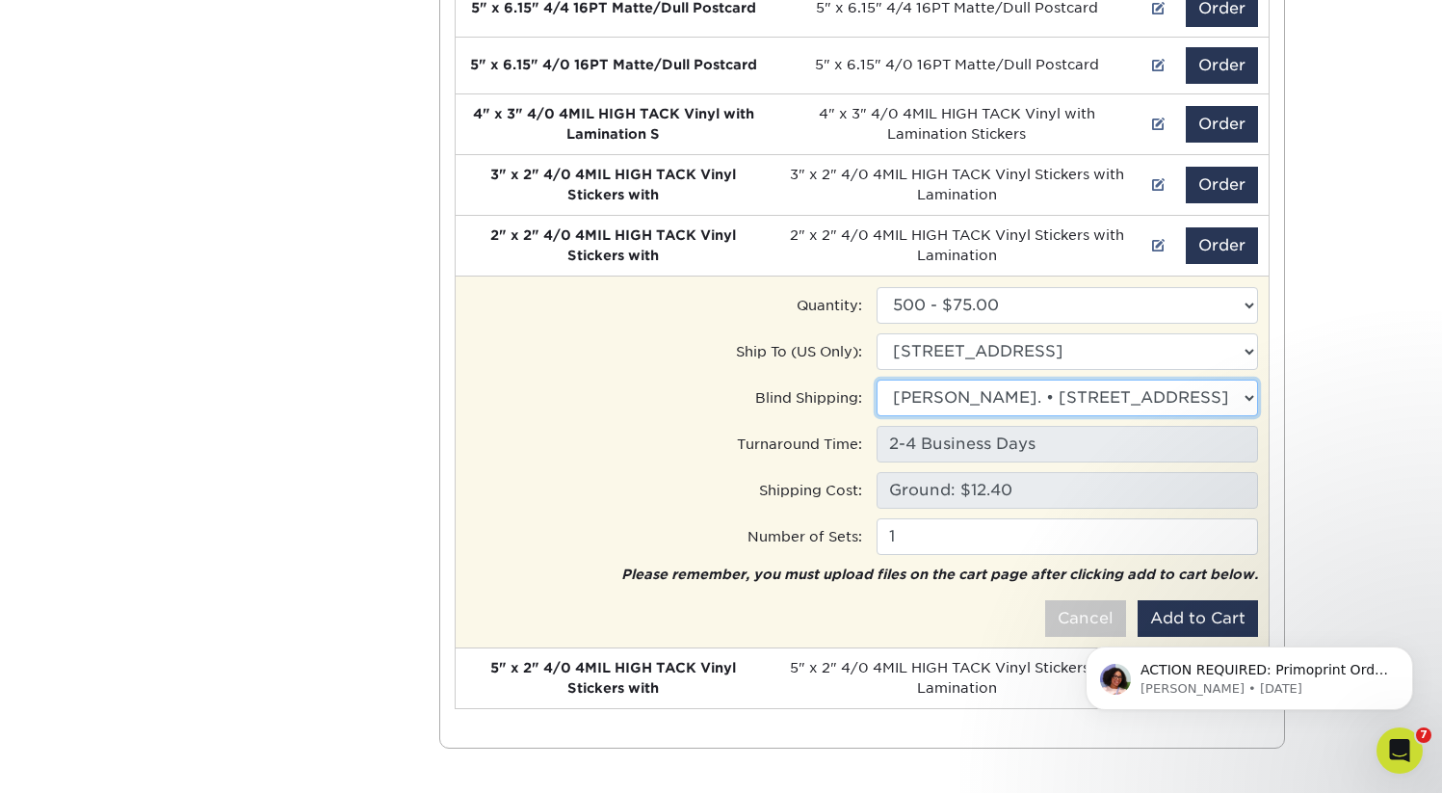
scroll to position [543, 0]
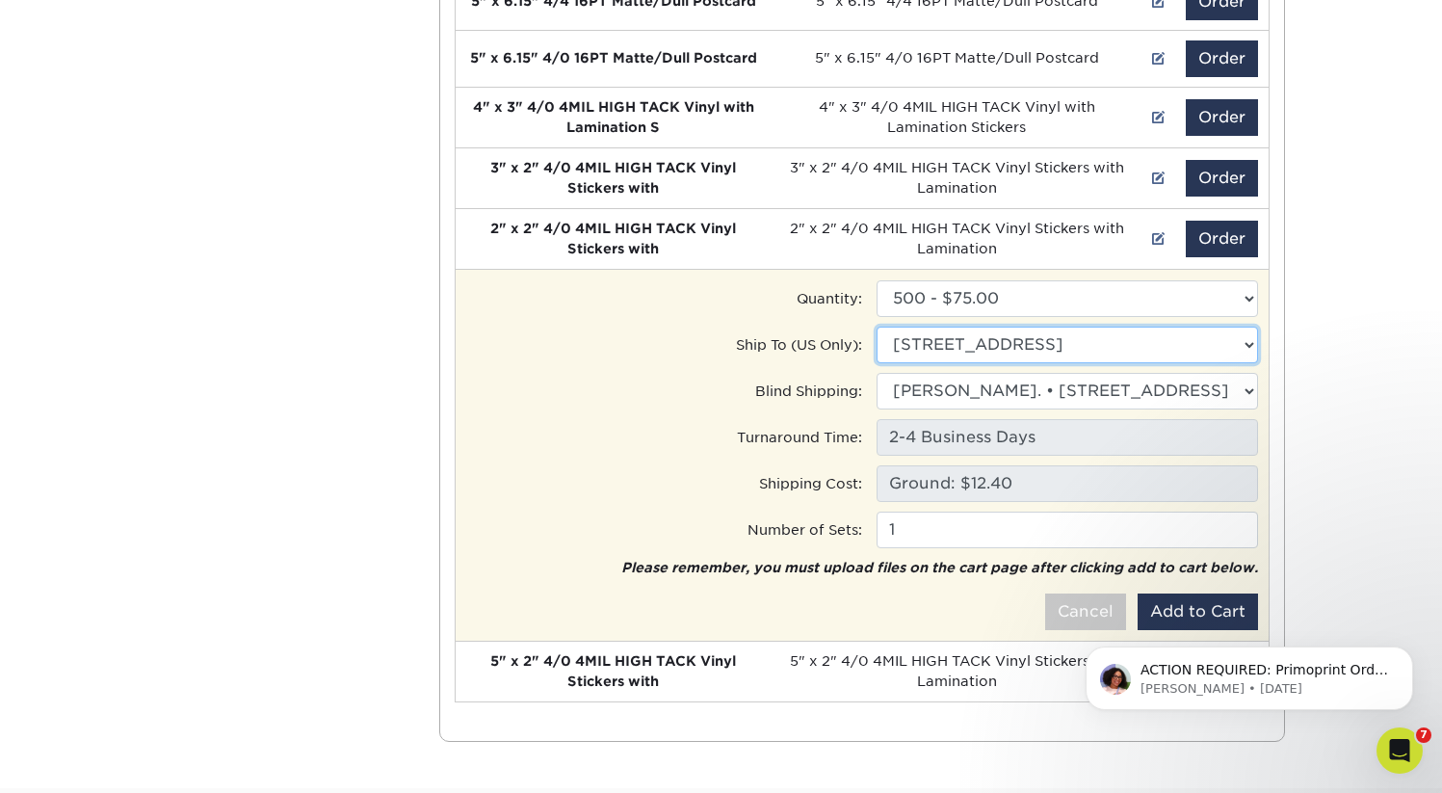
click at [1085, 349] on select "Ship to Address [STREET_ADDRESS][PERSON_NAME]" at bounding box center [1068, 345] width 382 height 37
select select "202674"
click at [877, 327] on select "Ship to Address Office • [STREET_ADDRESS][PERSON_NAME] • [STREET_ADDRESS][PERSO…" at bounding box center [1068, 345] width 382 height 37
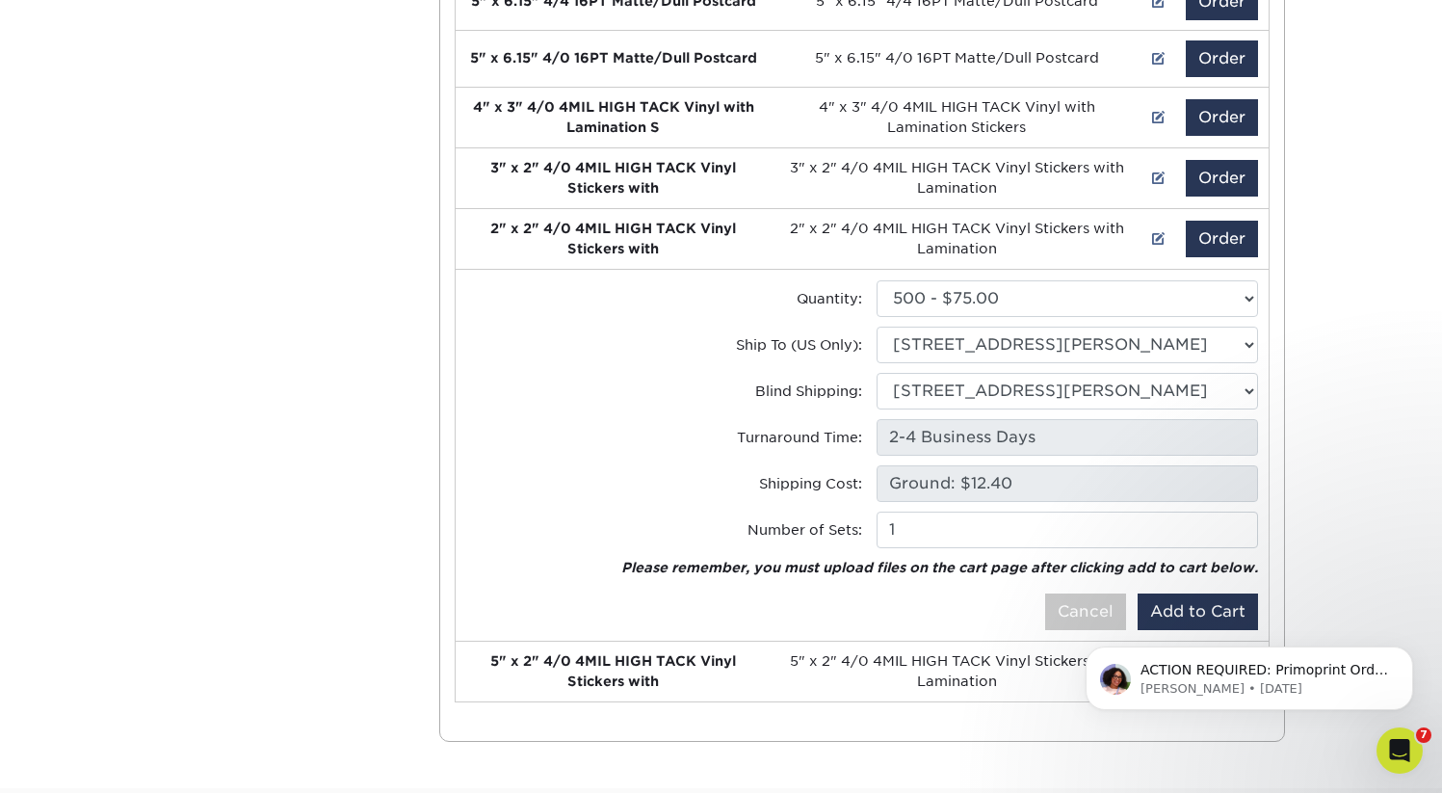
click at [1154, 610] on html "ACTION REQUIRED: Primoprint Order 25811-33851-17866-3 Good morning Dylan, Thank…" at bounding box center [1249, 673] width 385 height 135
click at [1186, 610] on html "ACTION REQUIRED: Primoprint Order 25811-33851-17866-3 Good morning Dylan, Thank…" at bounding box center [1249, 673] width 385 height 135
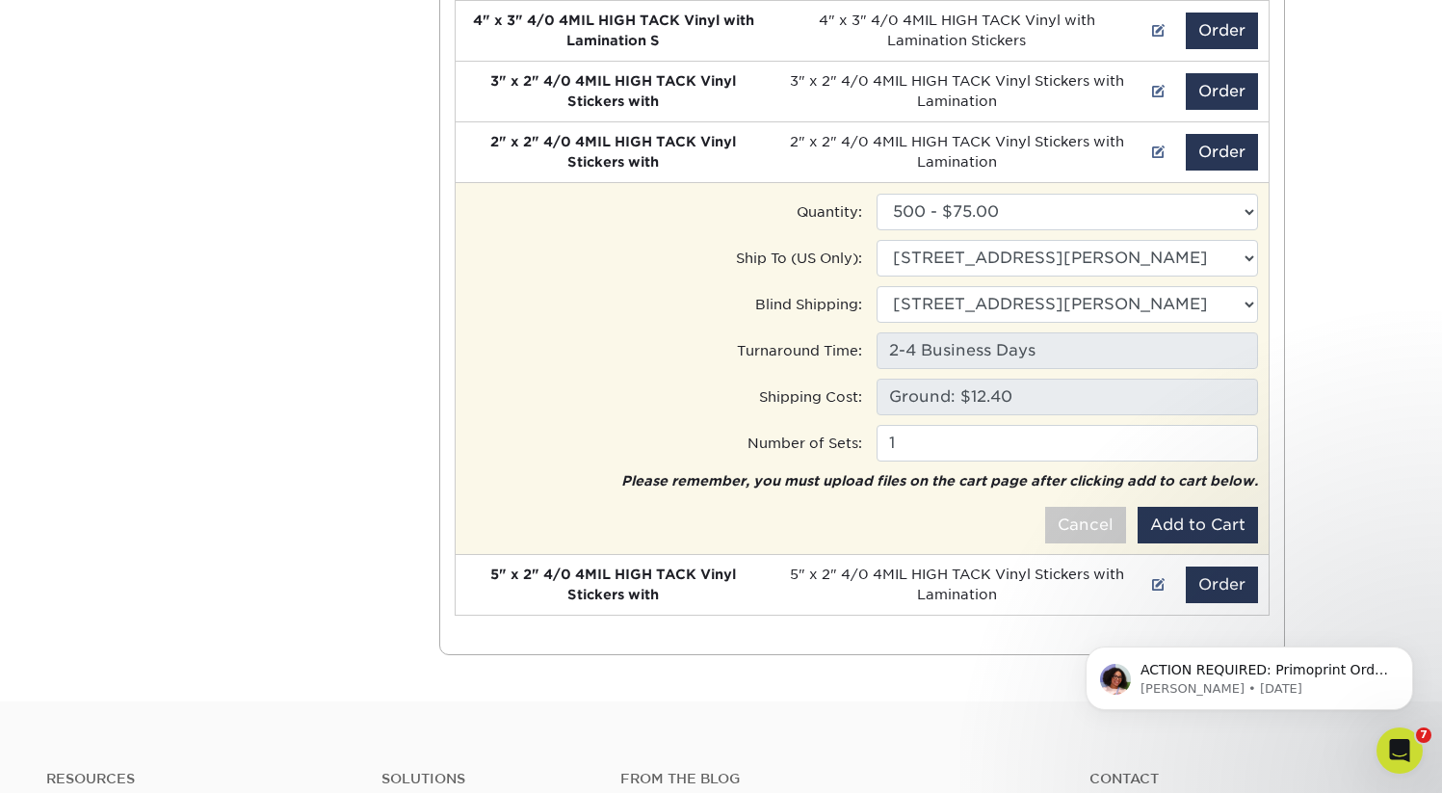
scroll to position [635, 0]
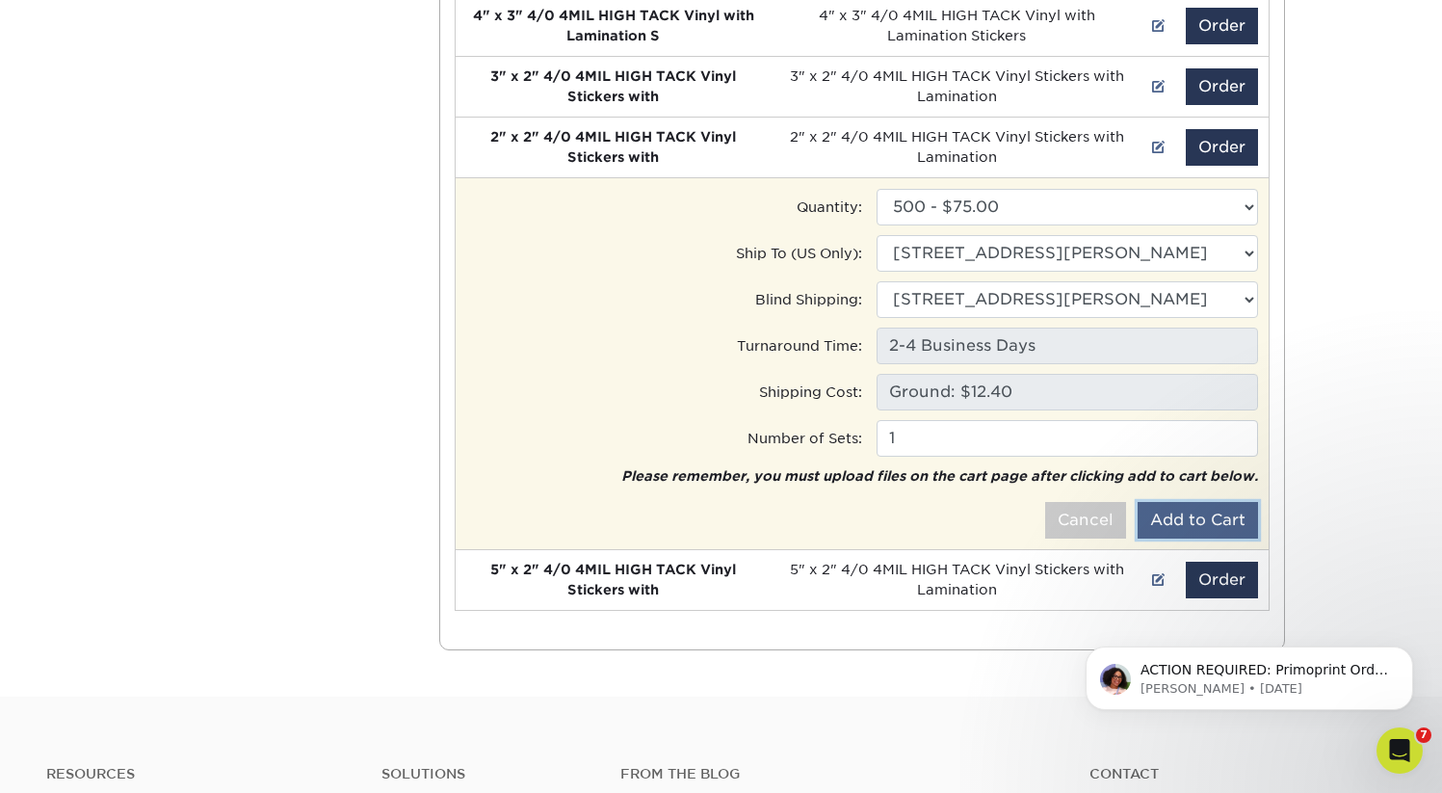
click at [1200, 527] on button "Add to Cart" at bounding box center [1198, 520] width 120 height 37
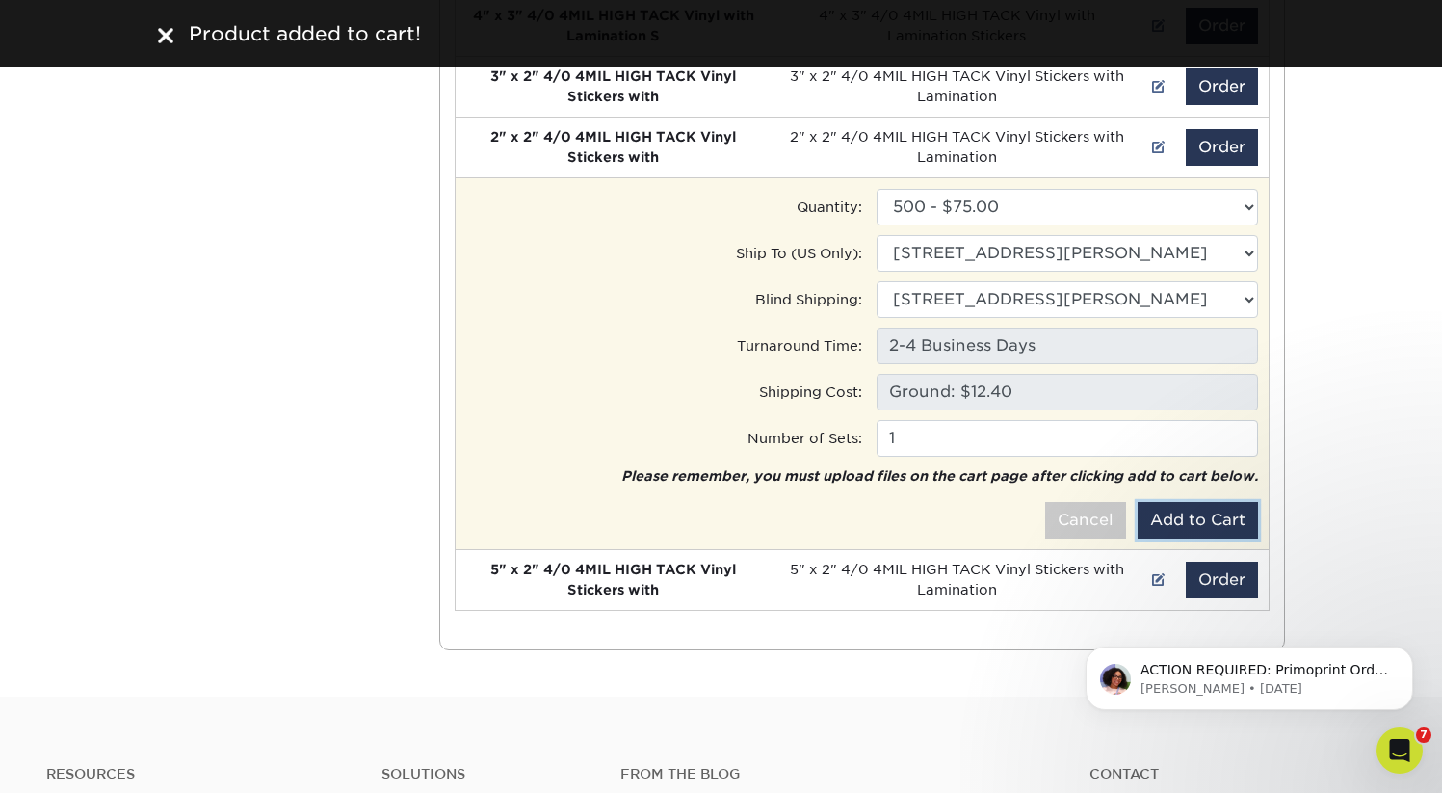
scroll to position [0, 0]
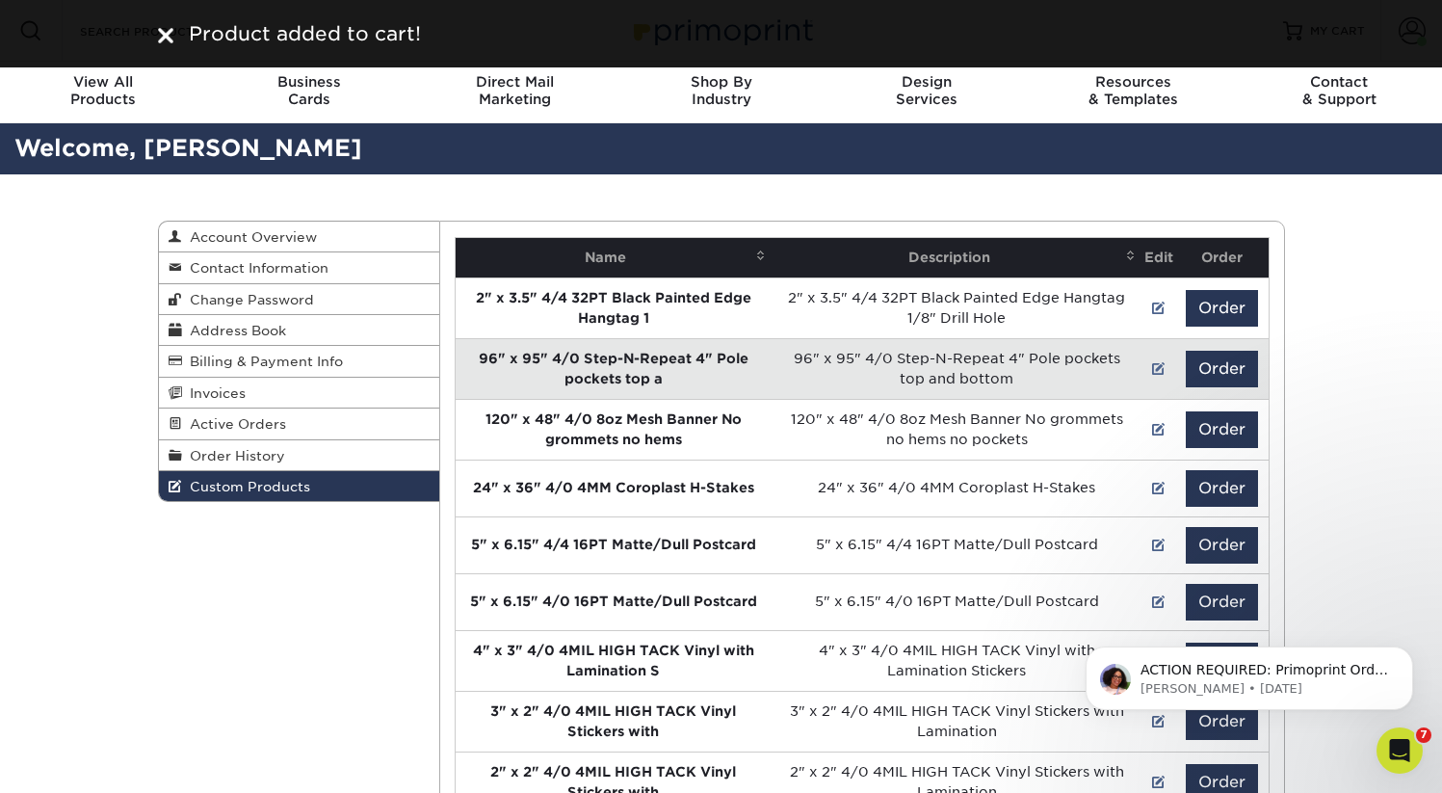
click at [168, 40] on img at bounding box center [165, 35] width 15 height 15
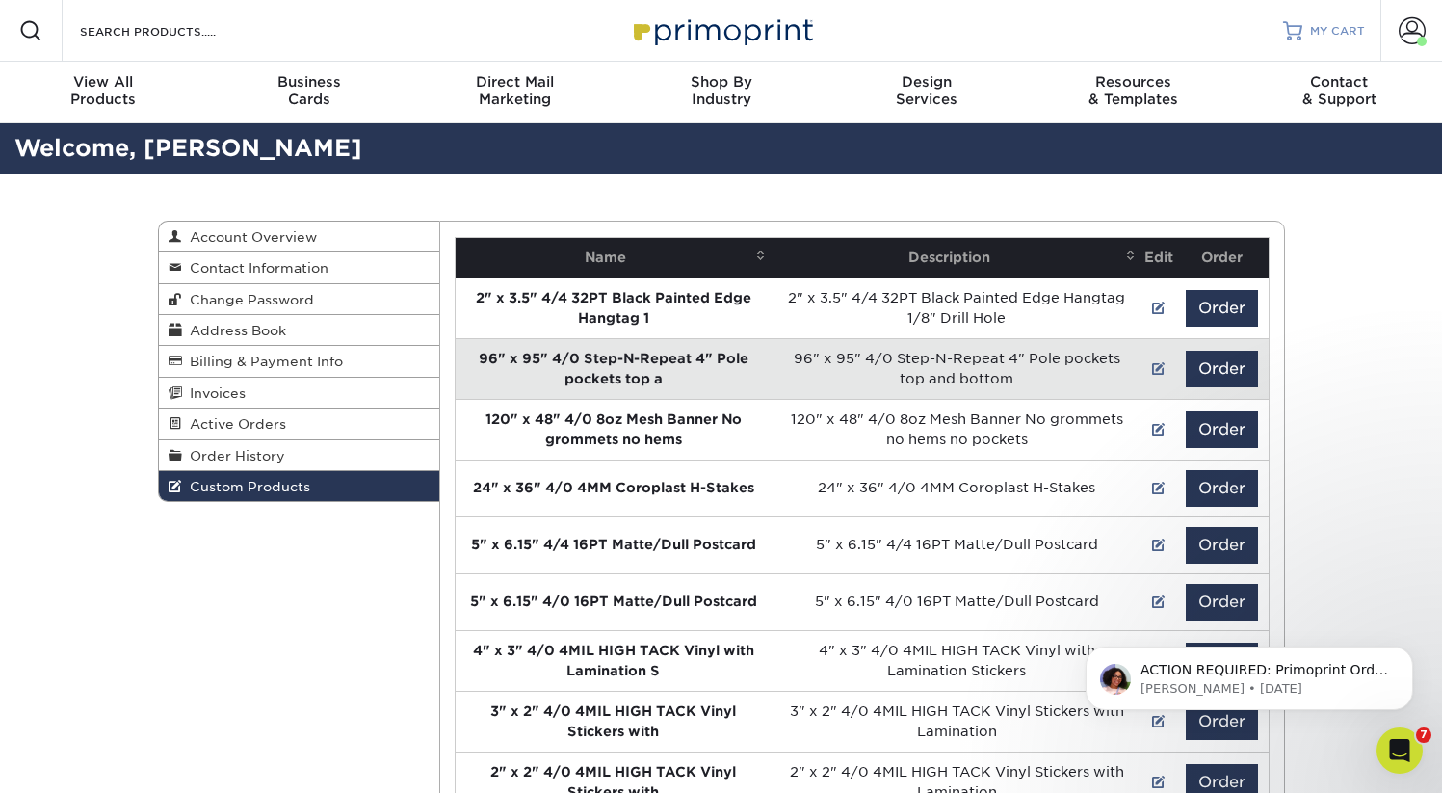
click at [1344, 30] on span "MY CART" at bounding box center [1337, 31] width 55 height 16
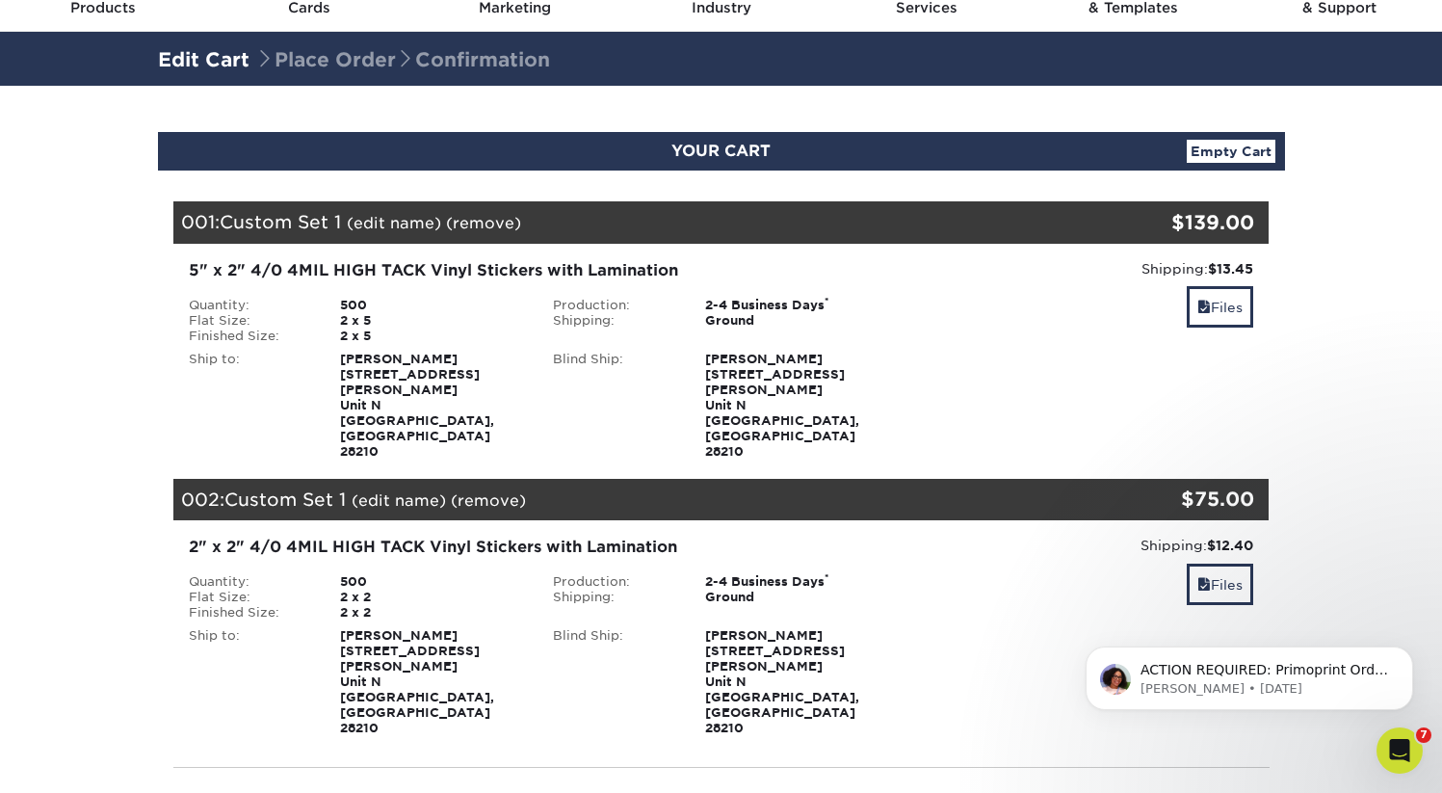
scroll to position [93, 0]
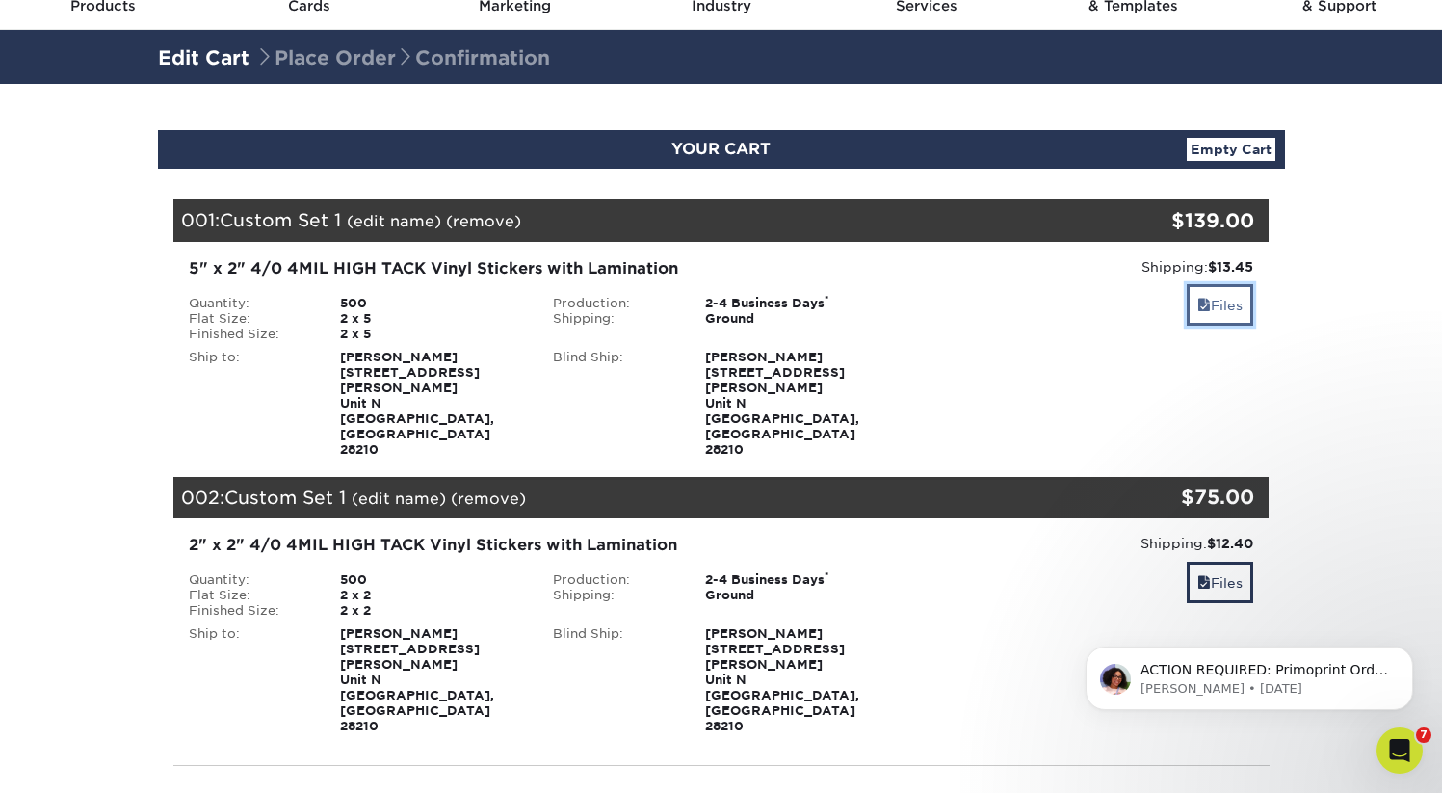
click at [1238, 300] on link "Files" at bounding box center [1220, 304] width 66 height 41
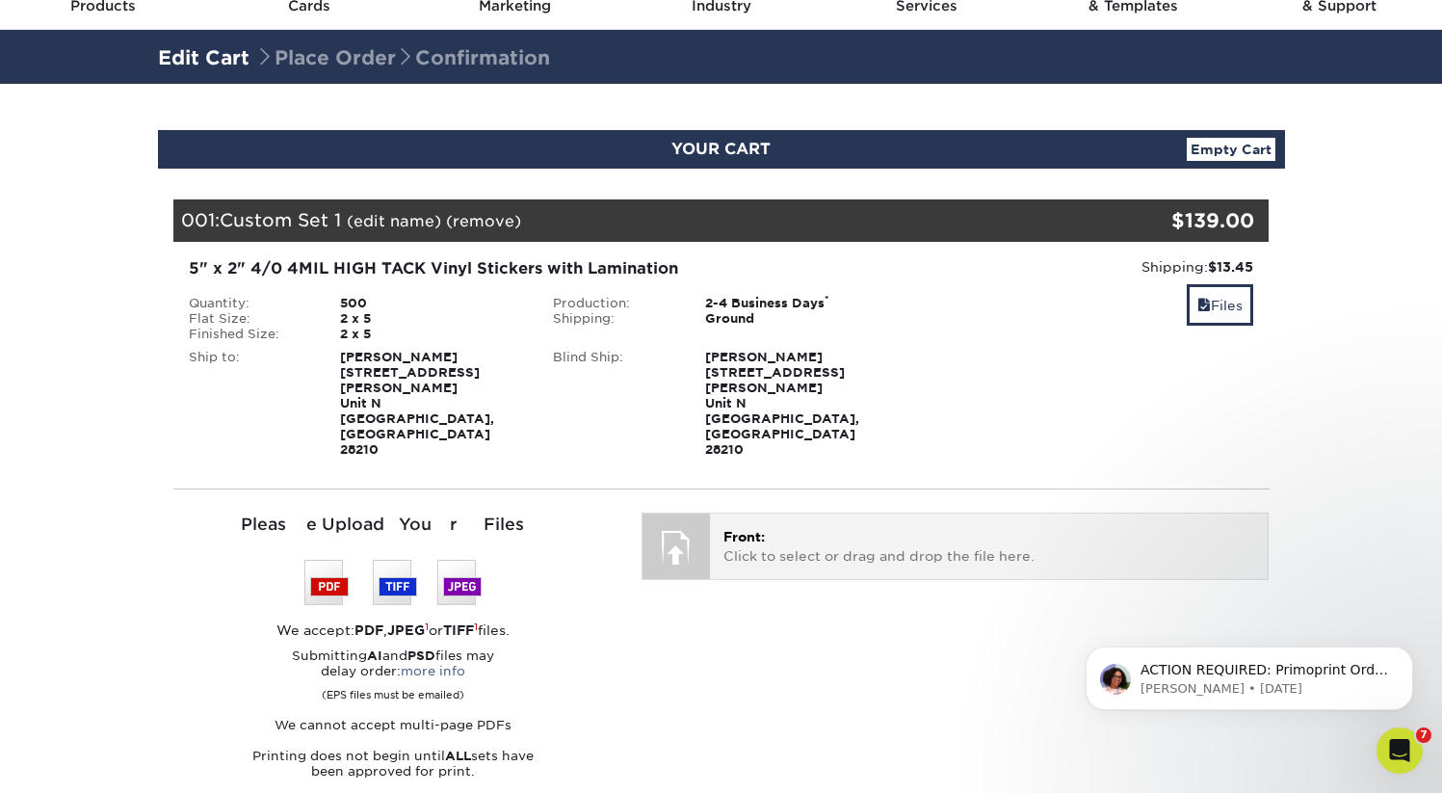
click at [814, 527] on p "Front: Click to select or drag and drop the file here." at bounding box center [989, 547] width 531 height 40
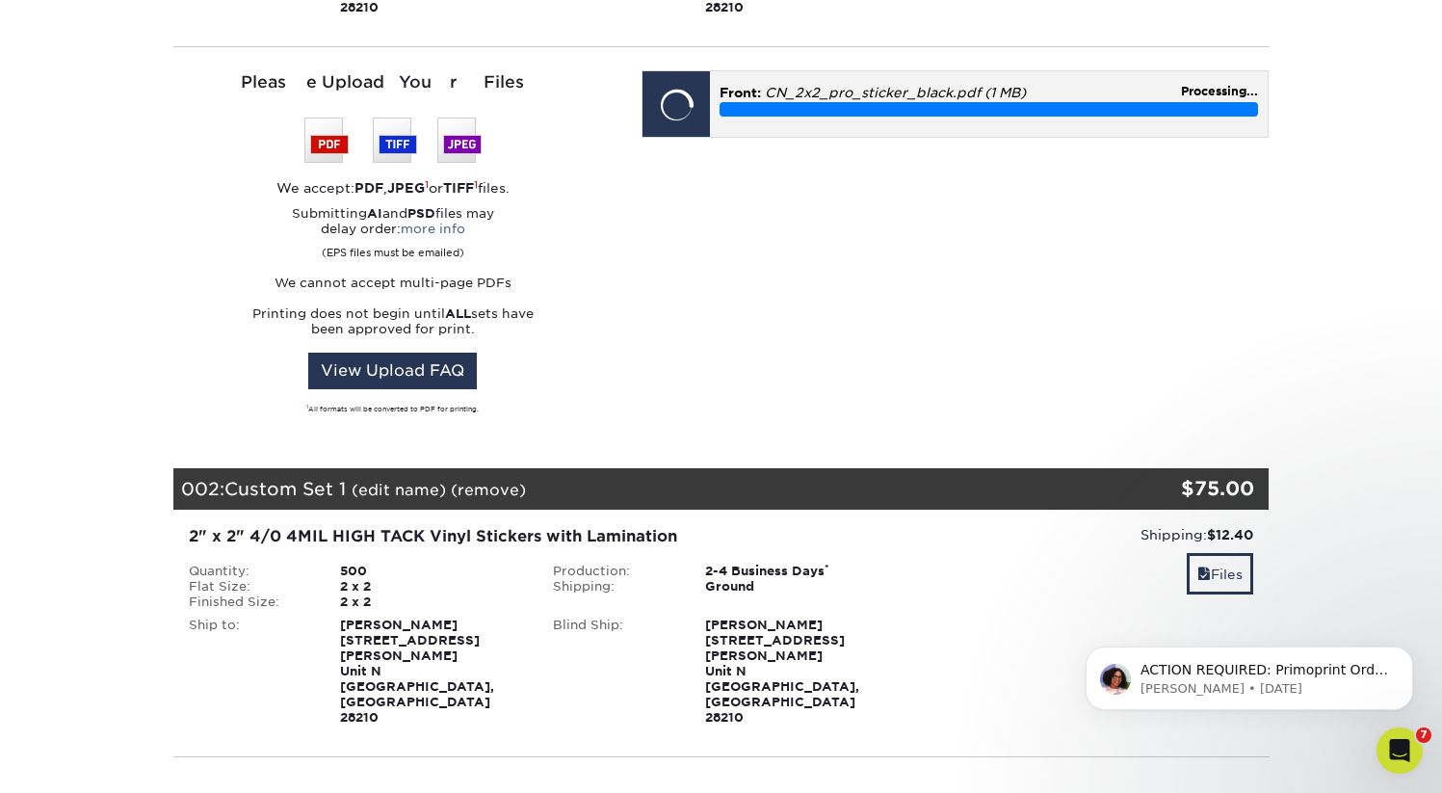
scroll to position [538, 0]
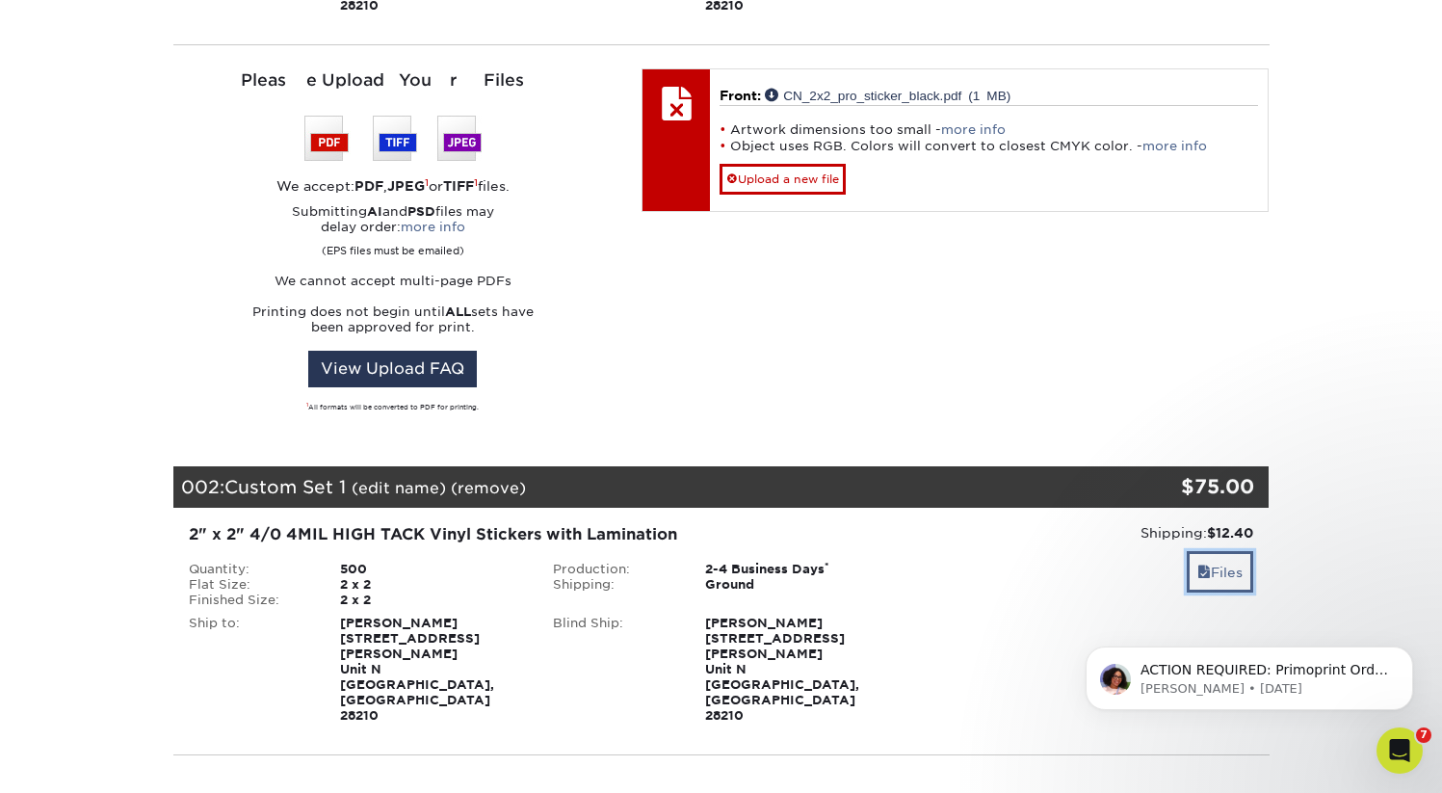
click at [1209, 551] on link "Files" at bounding box center [1220, 571] width 66 height 41
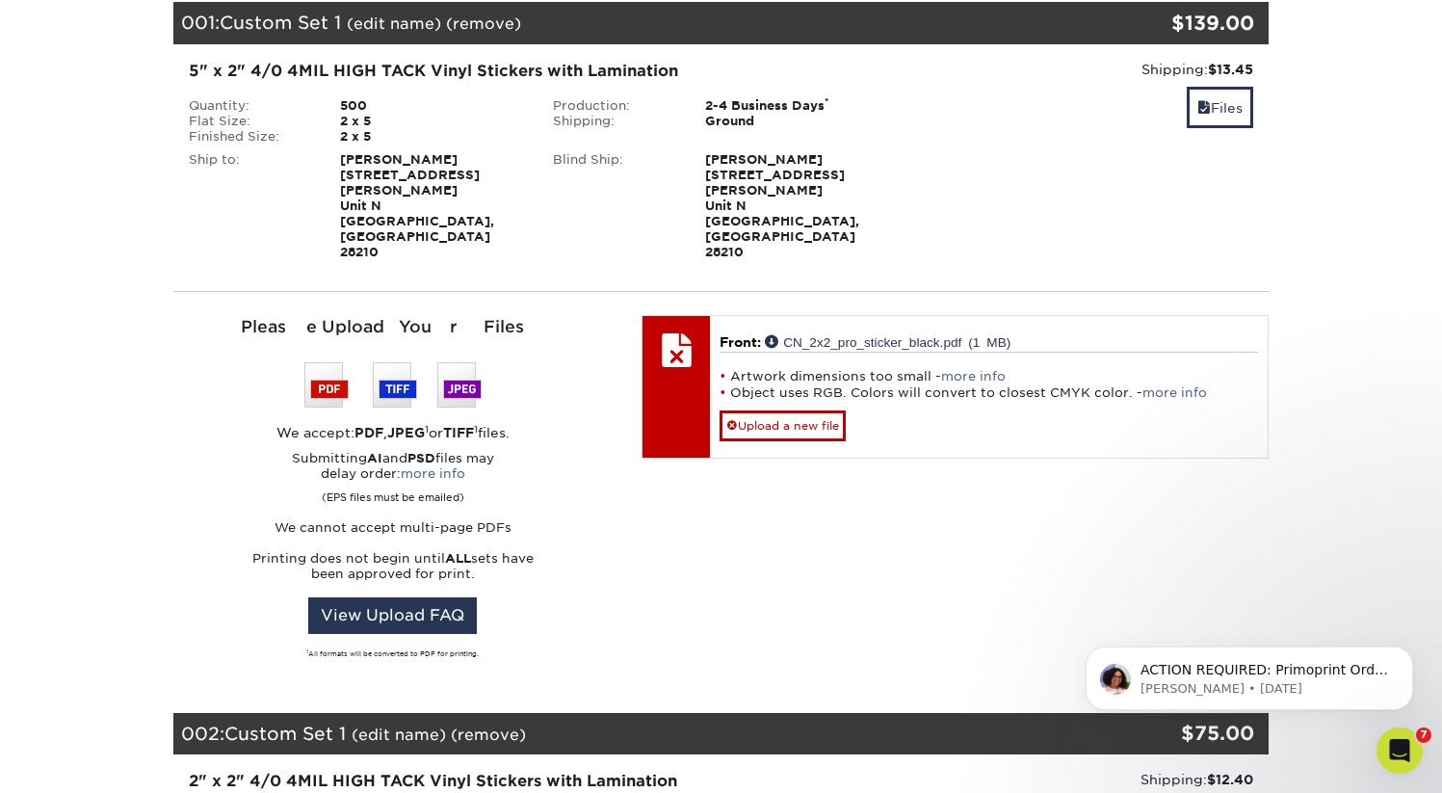
scroll to position [277, 0]
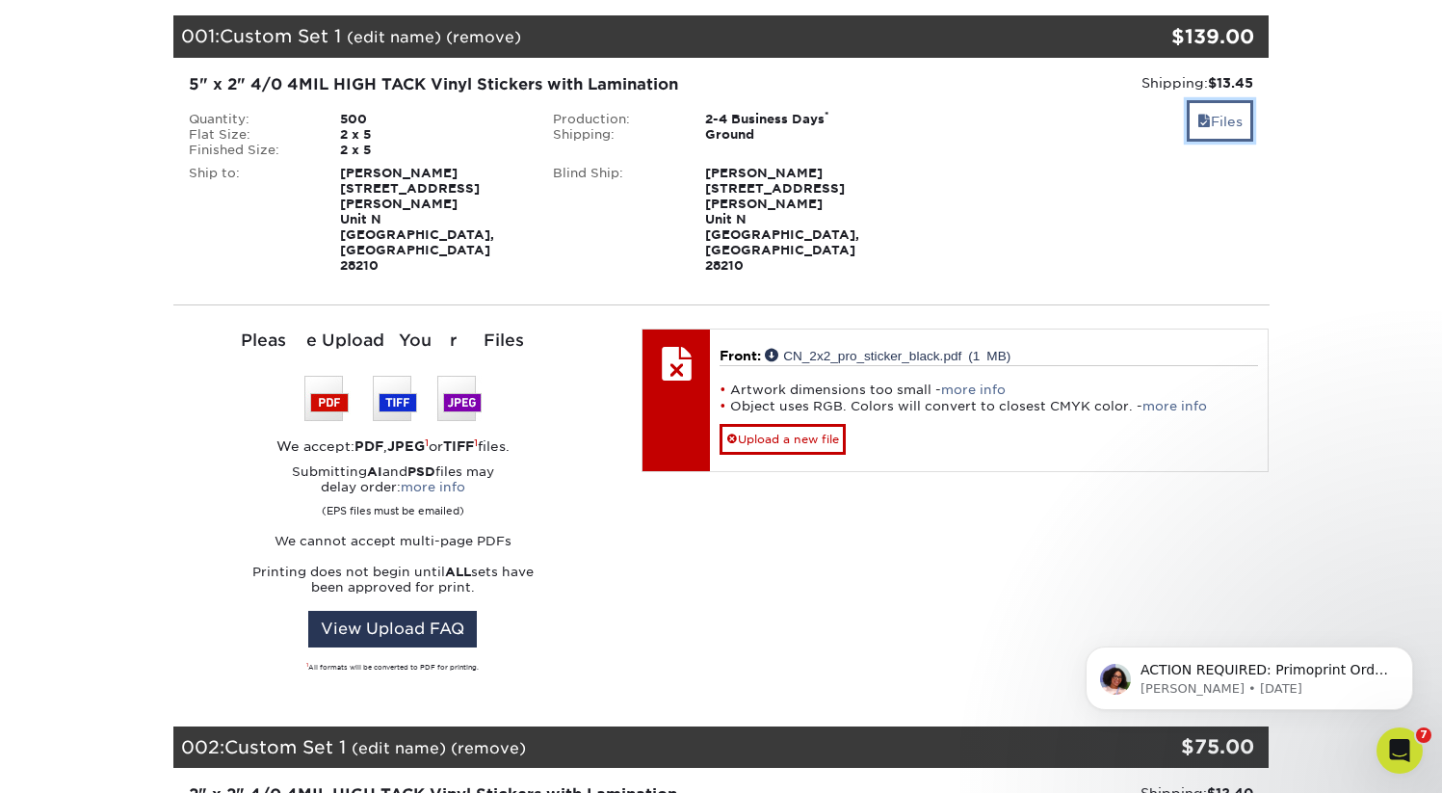
click at [1224, 130] on link "Files" at bounding box center [1220, 120] width 66 height 41
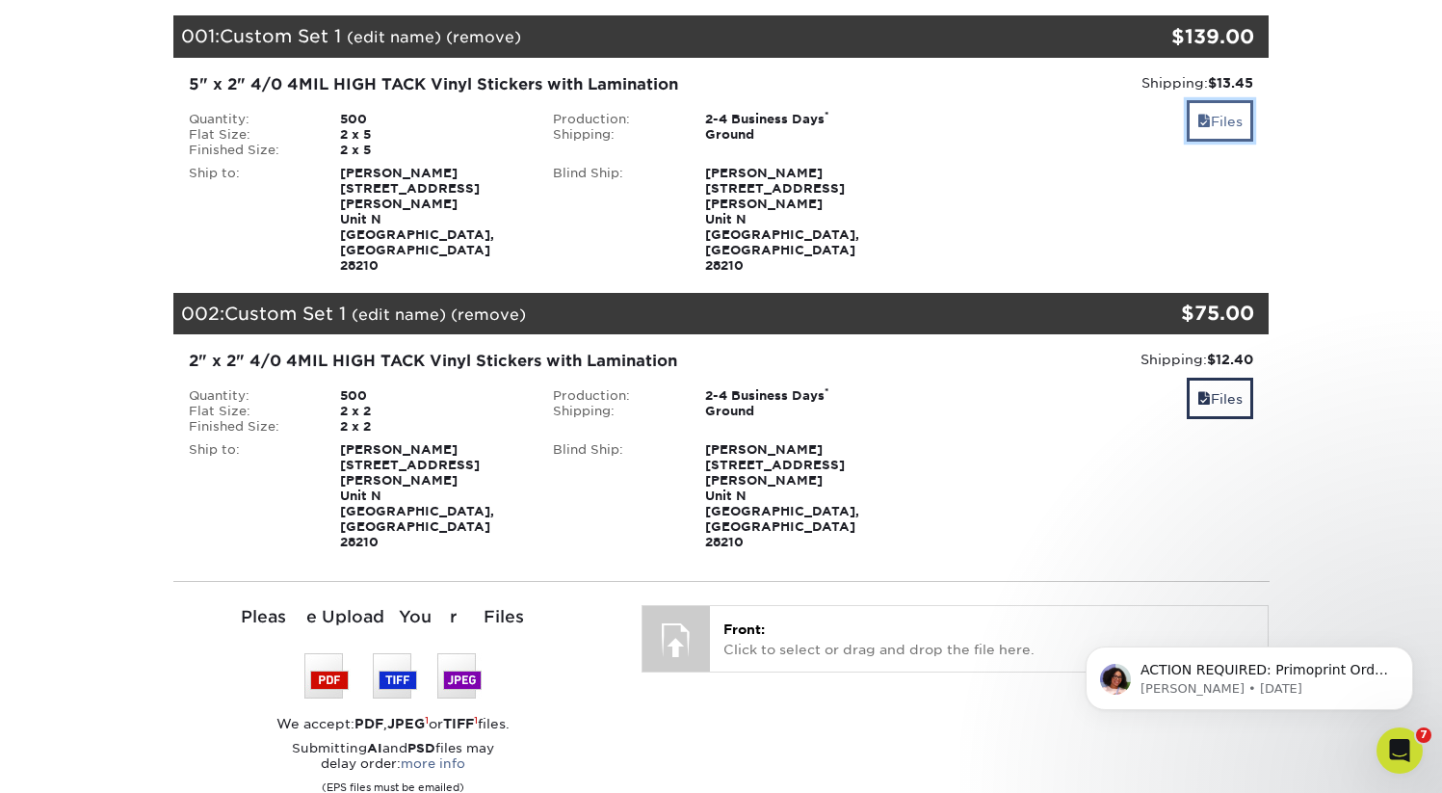
click at [1223, 130] on link "Files" at bounding box center [1220, 120] width 66 height 41
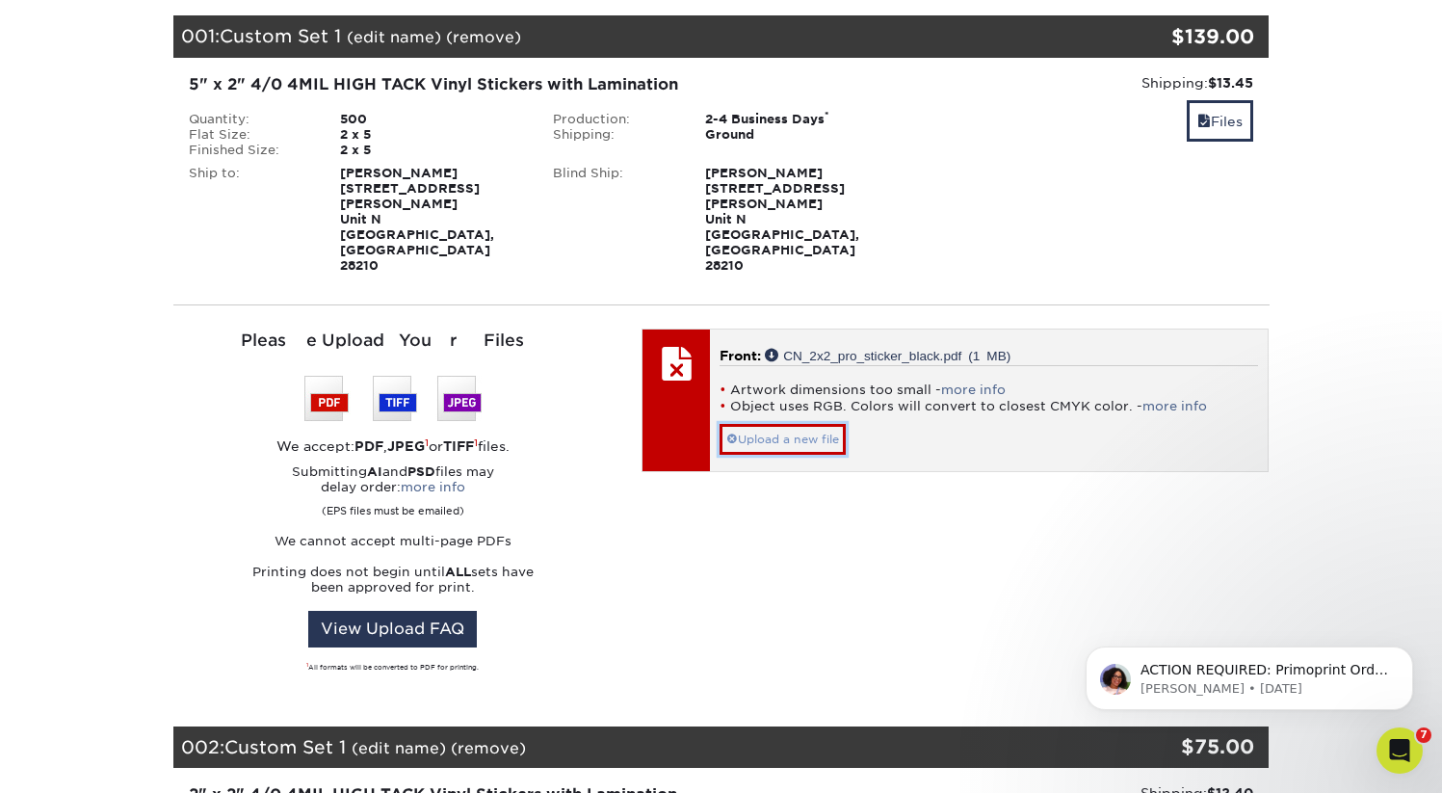
click at [816, 424] on link "Upload a new file" at bounding box center [783, 439] width 126 height 31
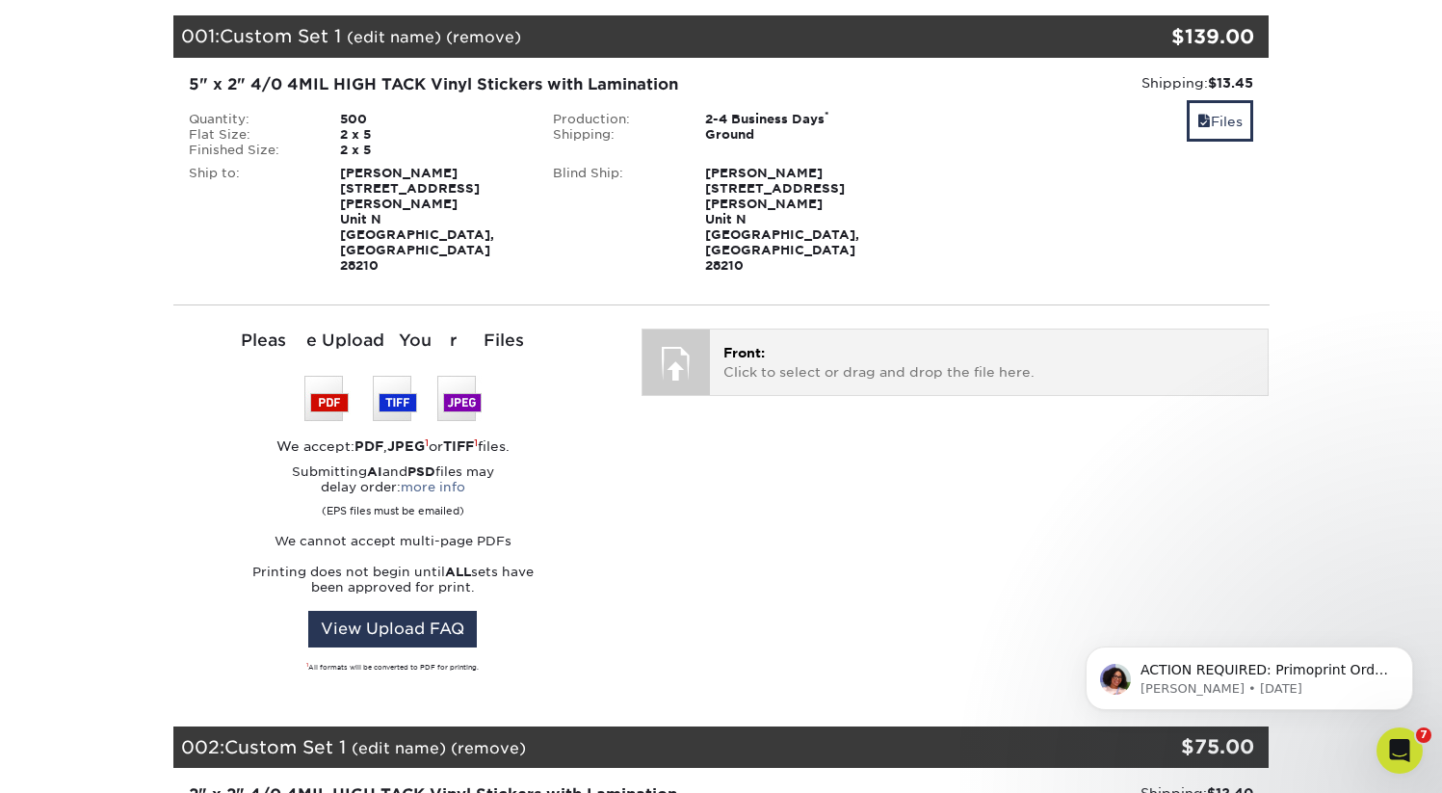
click at [773, 343] on p "Front: Click to select or drag and drop the file here." at bounding box center [989, 363] width 531 height 40
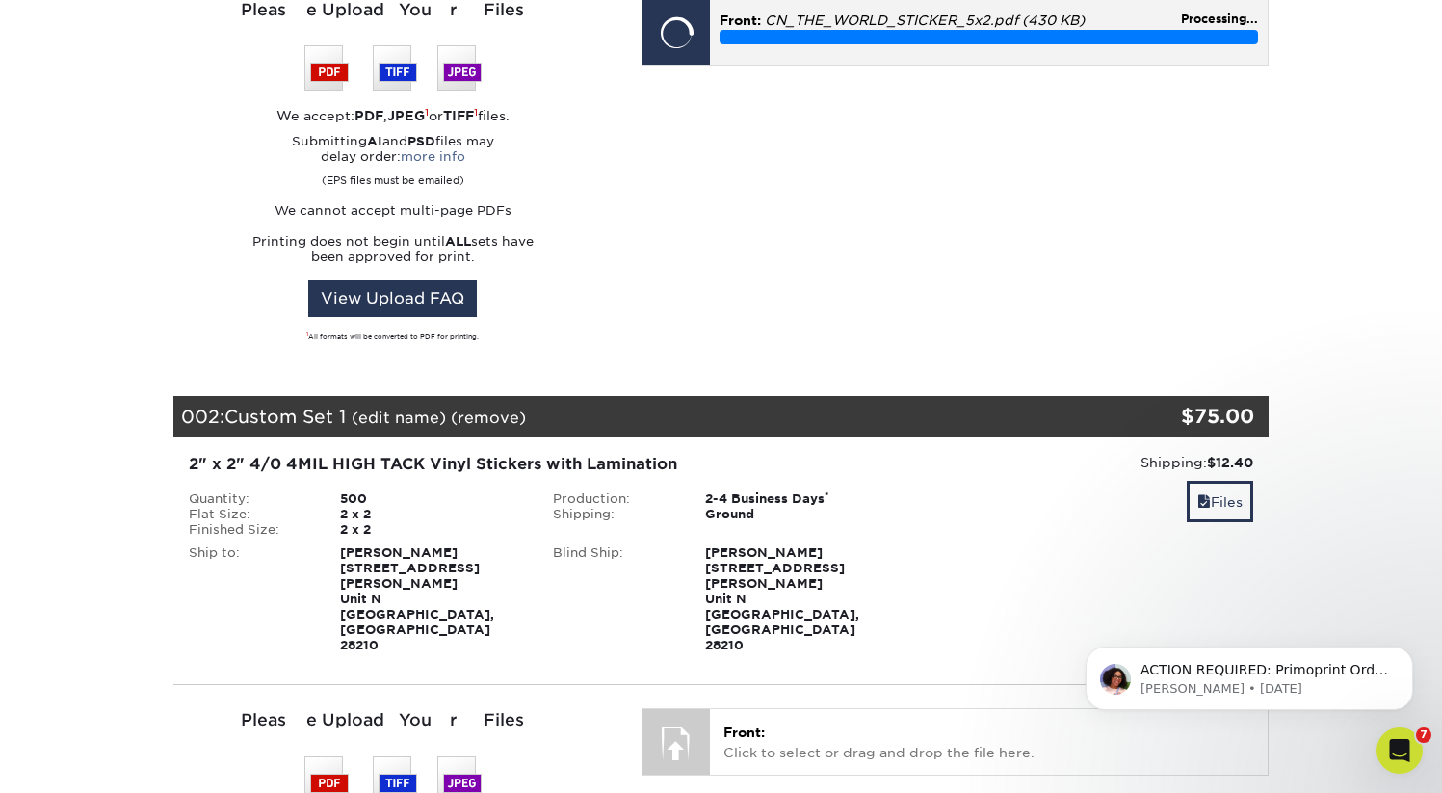
scroll to position [670, 0]
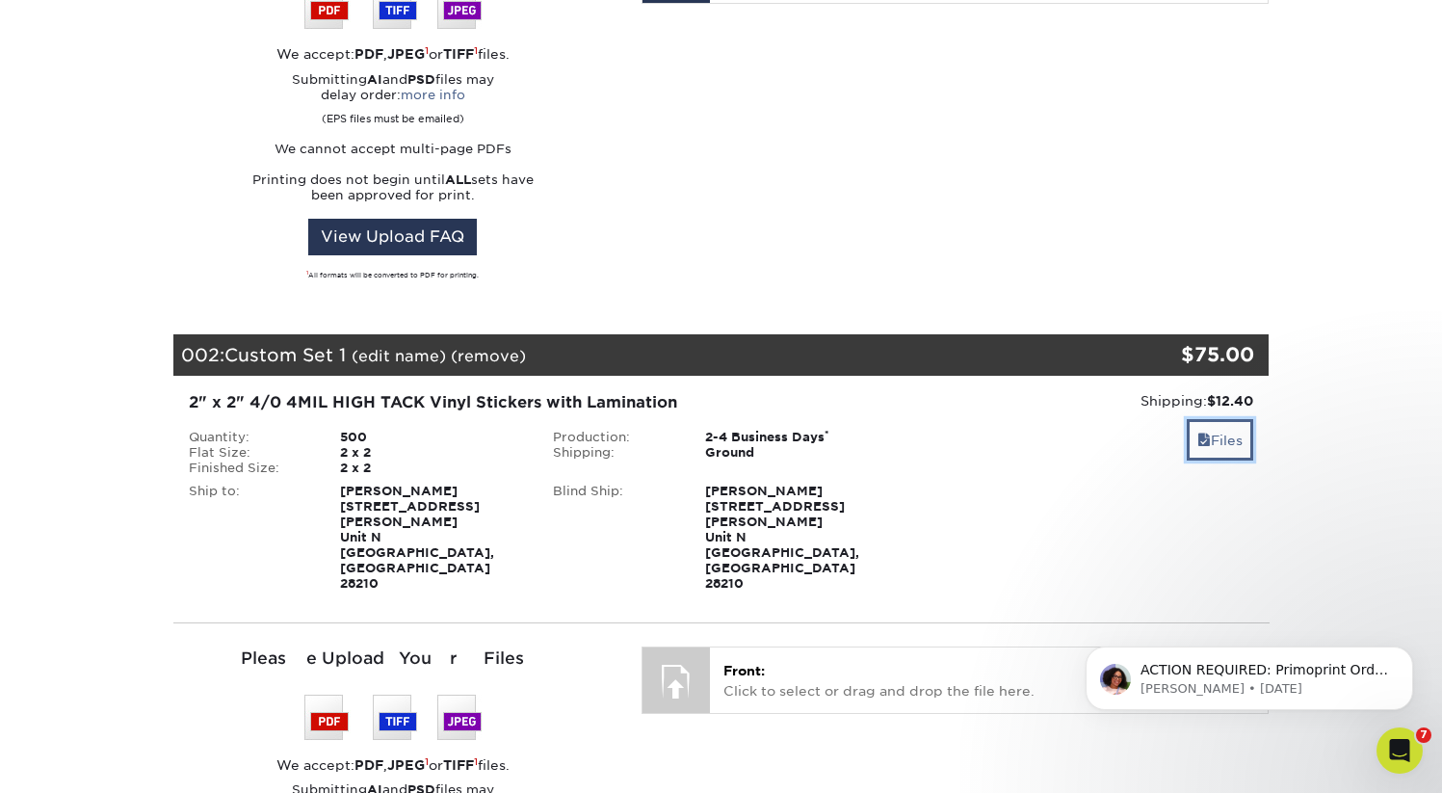
click at [1193, 419] on link "Files" at bounding box center [1220, 439] width 66 height 41
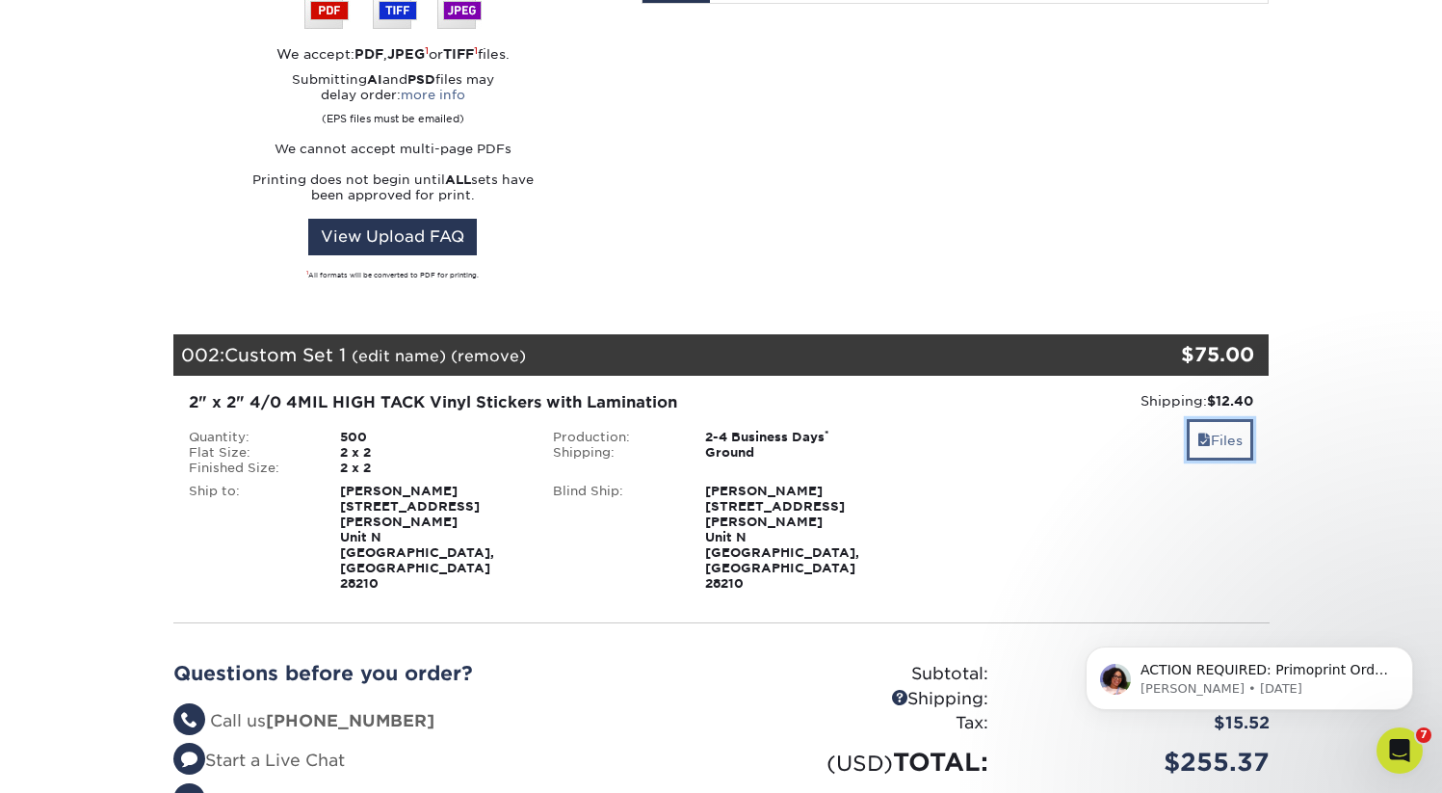
click at [1198, 433] on span at bounding box center [1204, 440] width 13 height 15
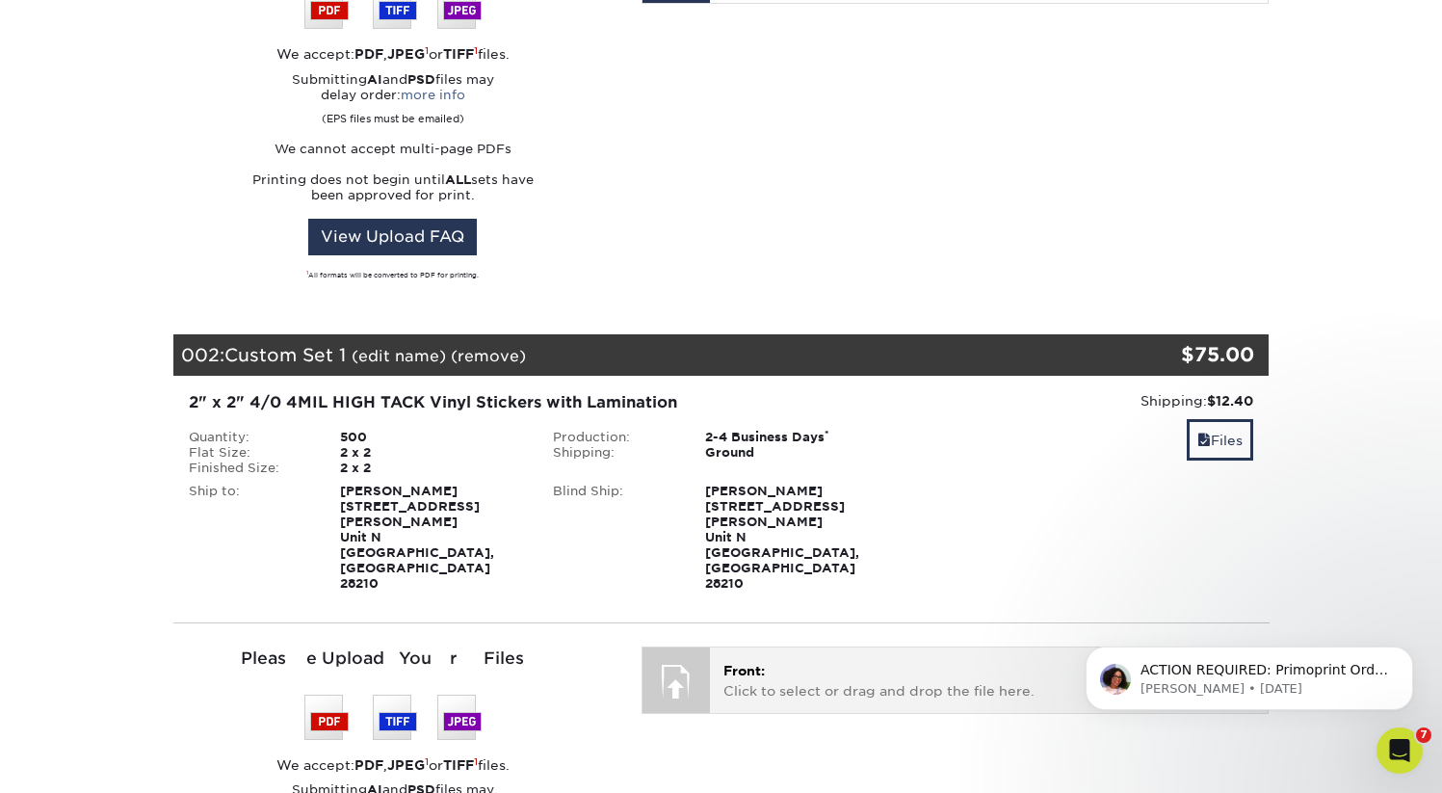
click at [752, 661] on p "Front: Click to select or drag and drop the file here." at bounding box center [989, 681] width 531 height 40
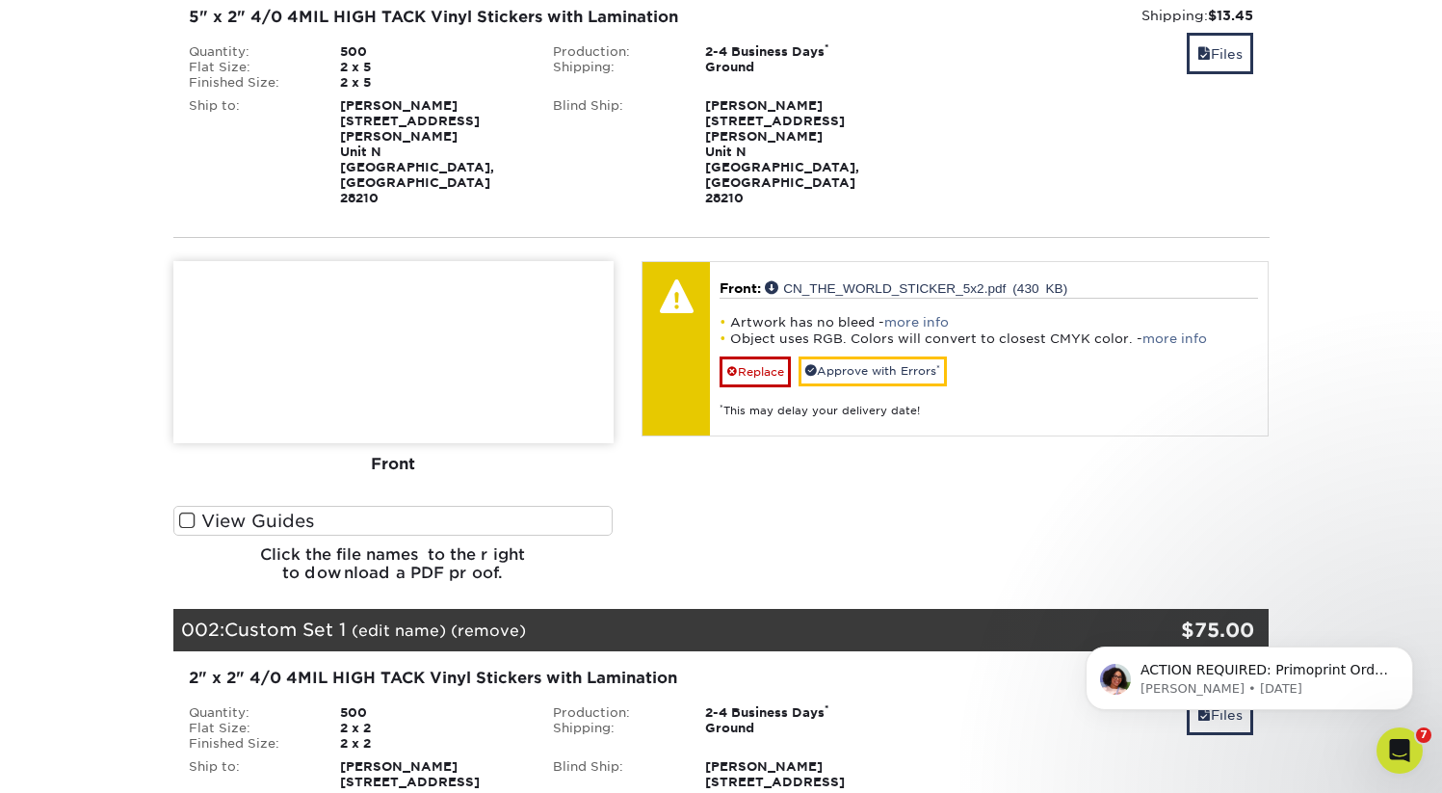
scroll to position [317, 0]
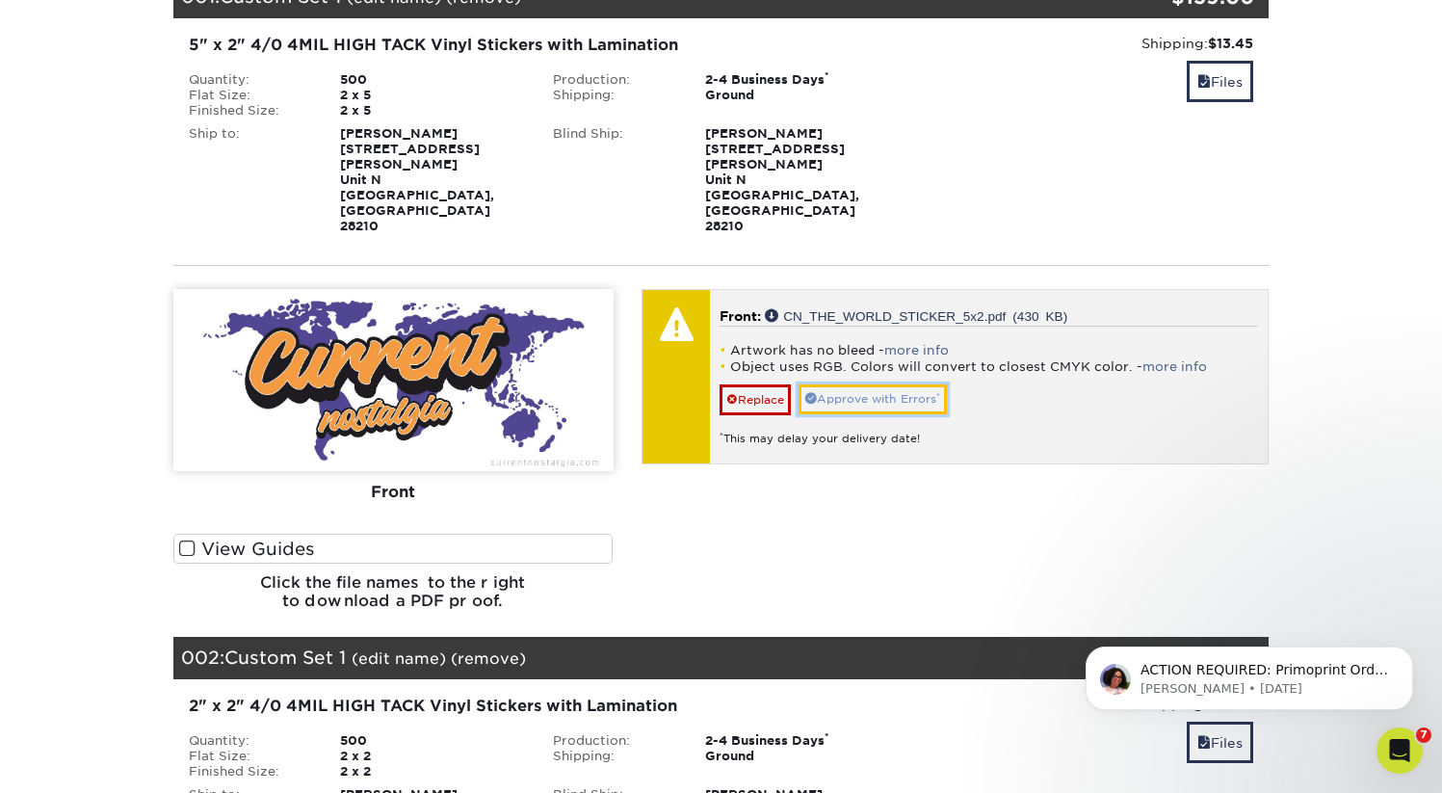
click at [826, 384] on link "Approve with Errors *" at bounding box center [873, 399] width 148 height 30
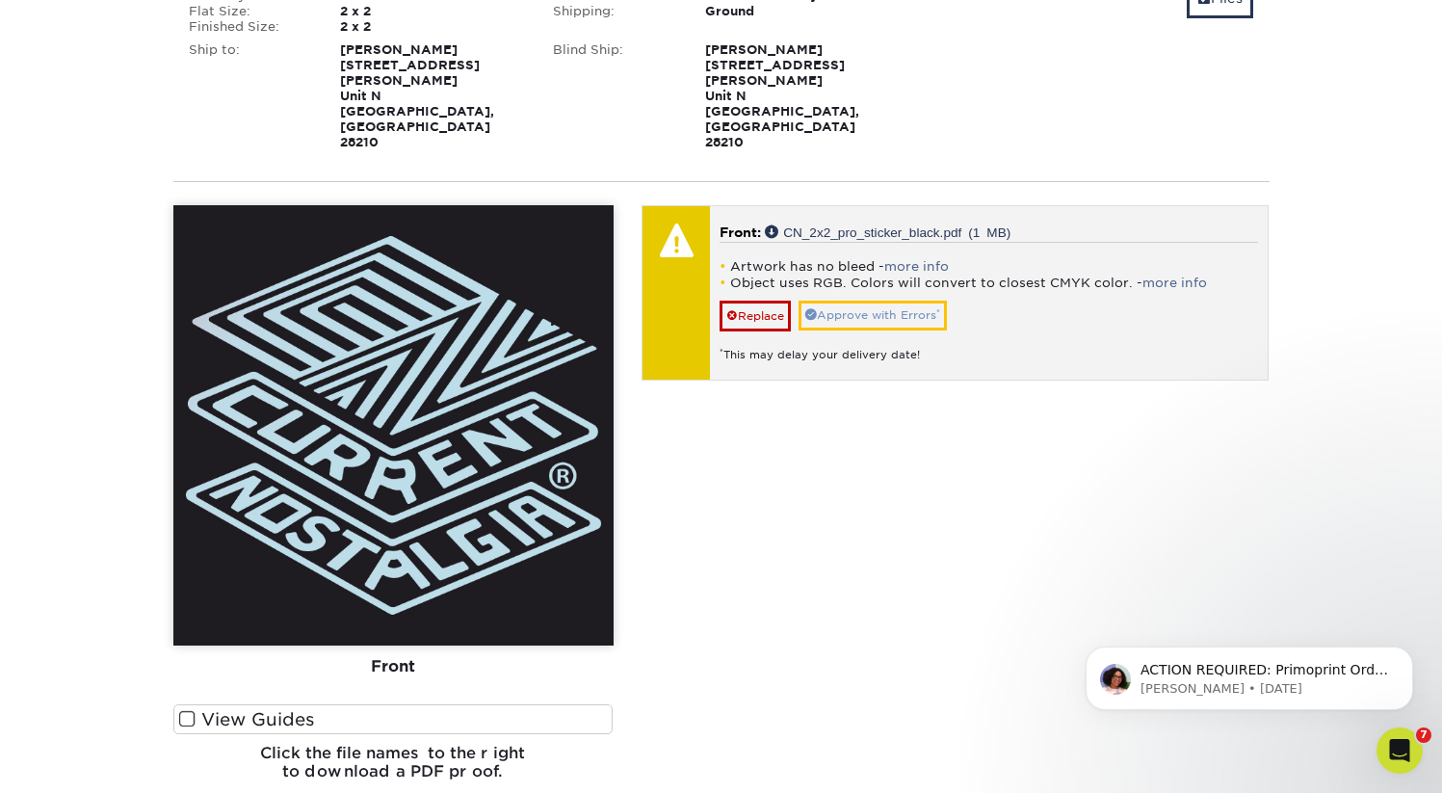
scroll to position [1120, 0]
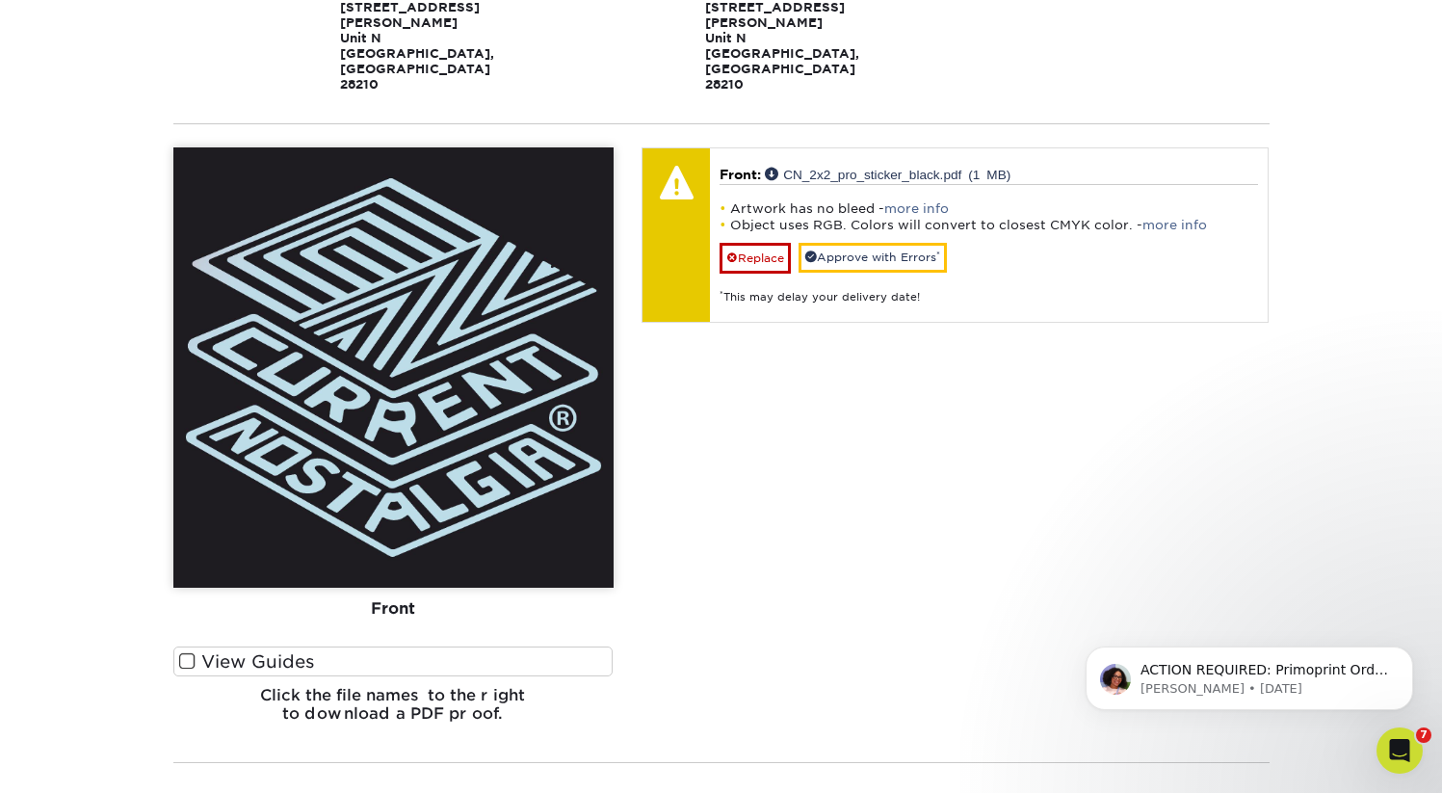
click at [293, 646] on label "View Guides" at bounding box center [393, 661] width 440 height 30
click at [0, 0] on input "View Guides" at bounding box center [0, 0] width 0 height 0
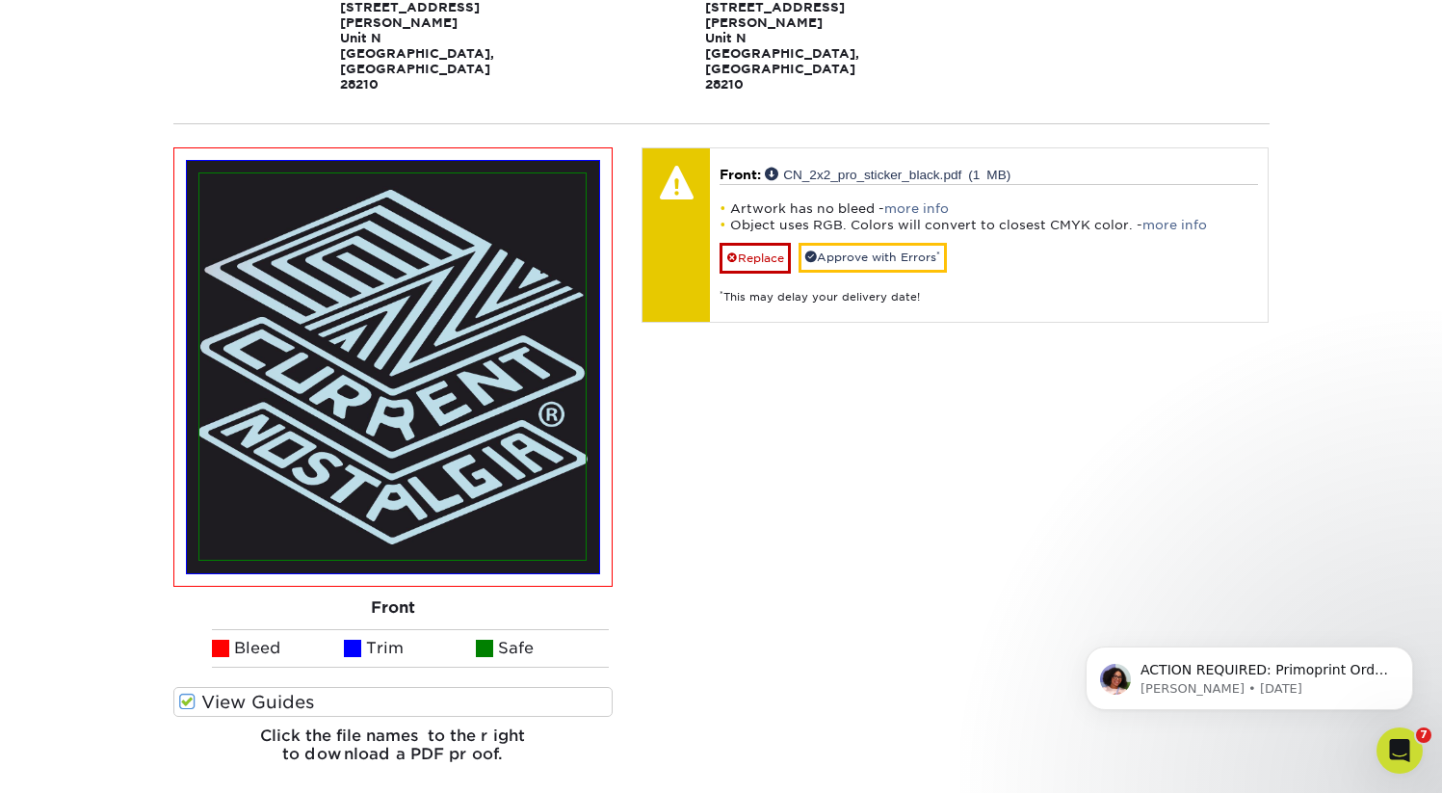
click at [234, 687] on label "View Guides" at bounding box center [393, 702] width 440 height 30
click at [0, 0] on input "View Guides" at bounding box center [0, 0] width 0 height 0
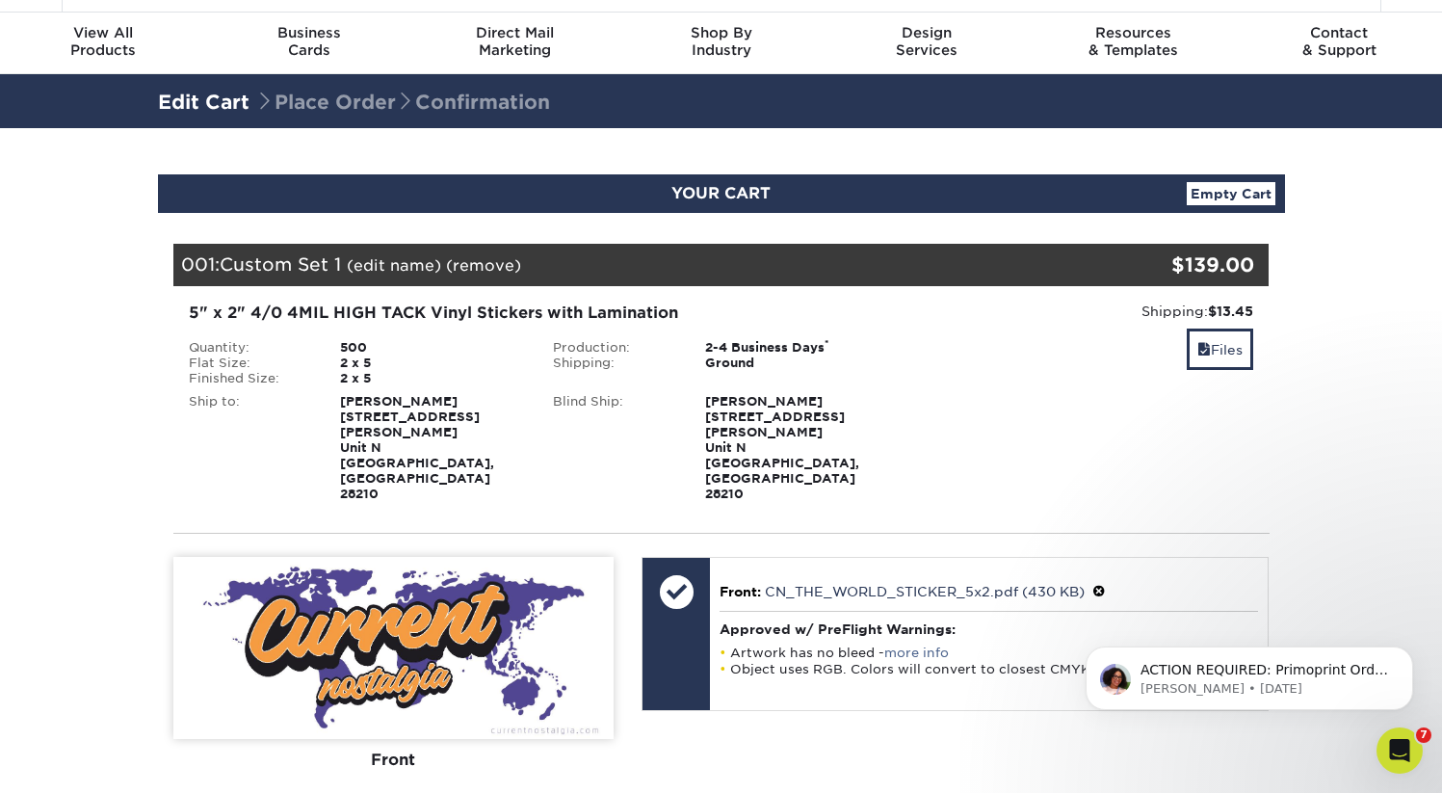
scroll to position [202, 0]
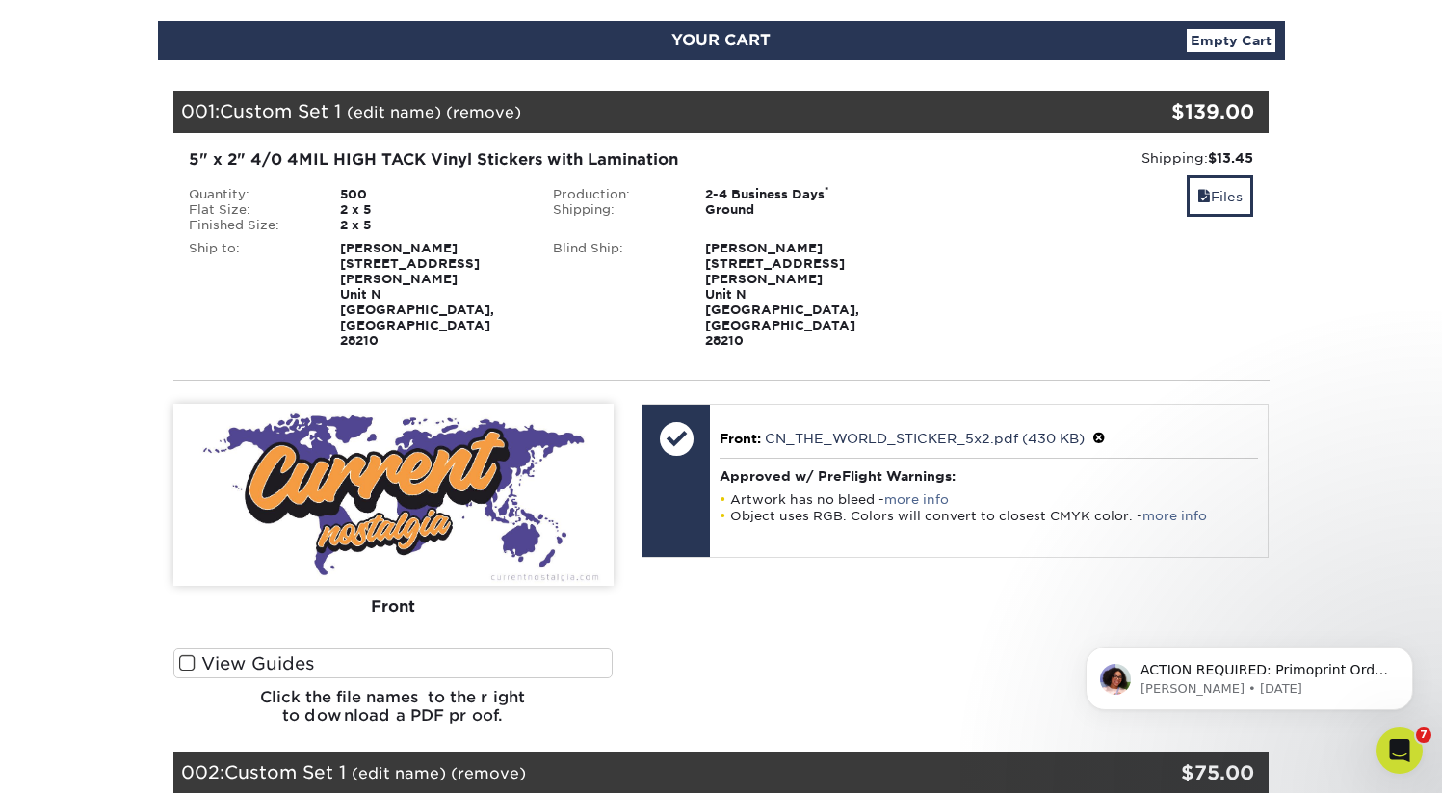
click at [213, 648] on label "View Guides" at bounding box center [393, 663] width 440 height 30
click at [0, 0] on input "View Guides" at bounding box center [0, 0] width 0 height 0
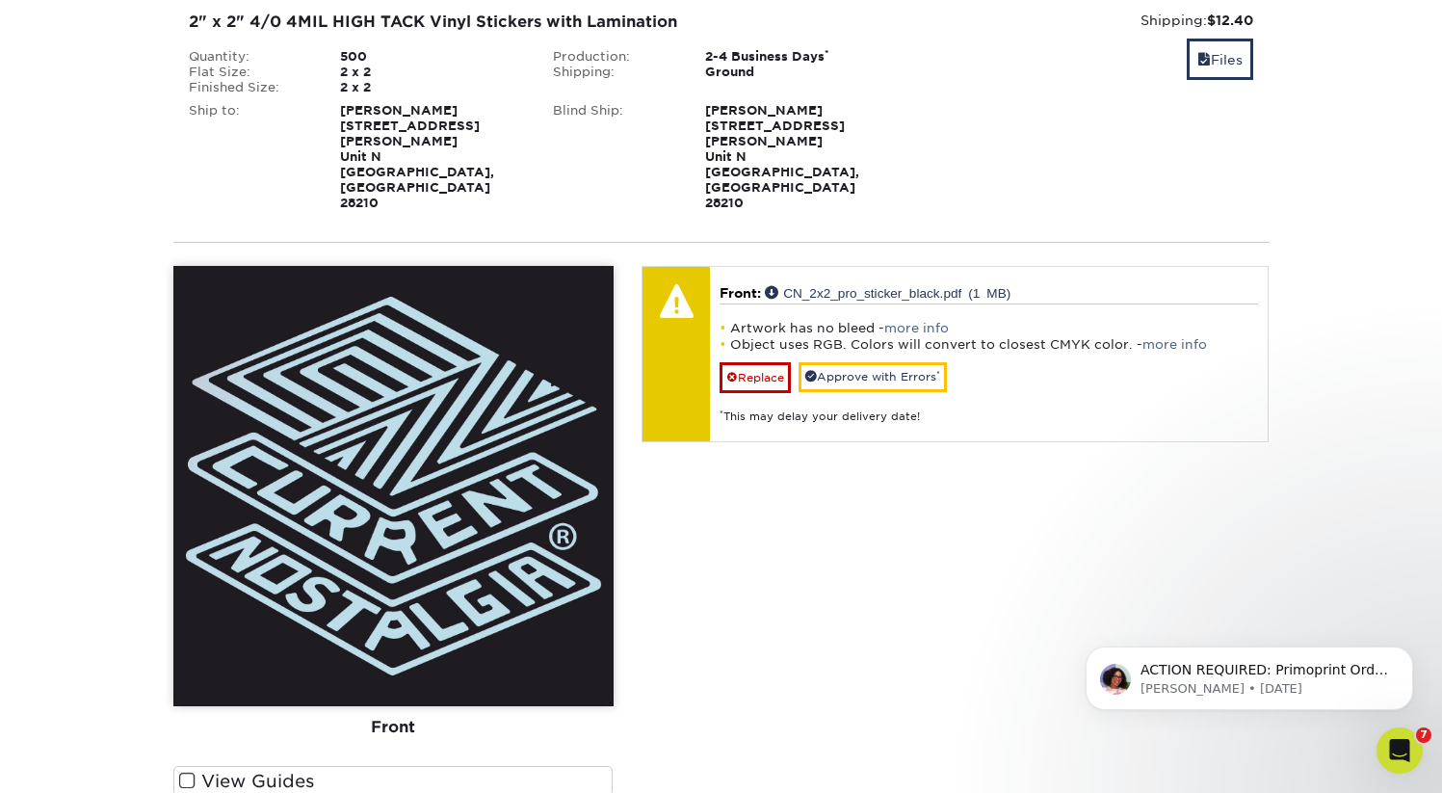
scroll to position [1045, 0]
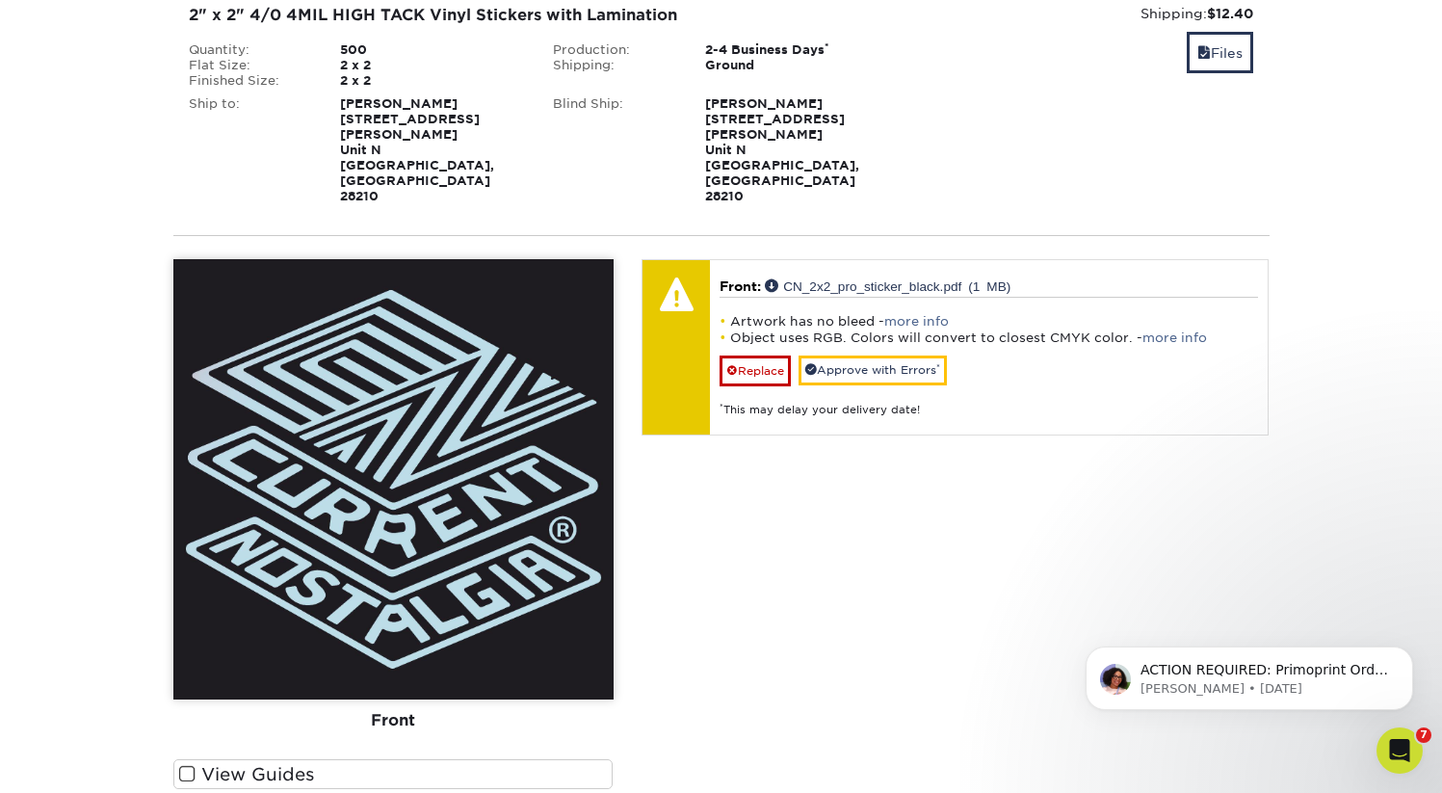
click at [183, 765] on span at bounding box center [187, 774] width 16 height 18
click at [0, 0] on input "View Guides" at bounding box center [0, 0] width 0 height 0
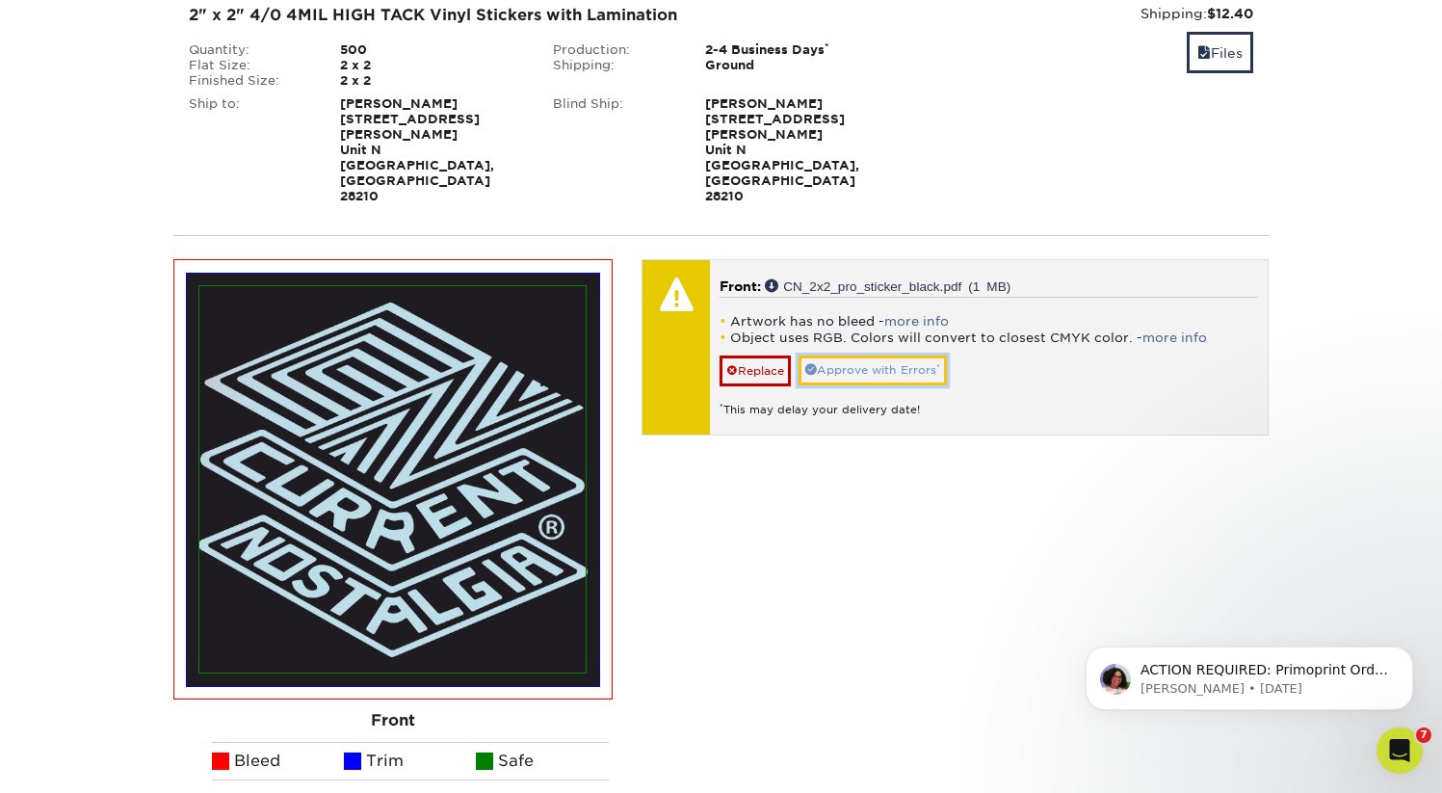
click at [877, 356] on link "Approve with Errors *" at bounding box center [873, 371] width 148 height 30
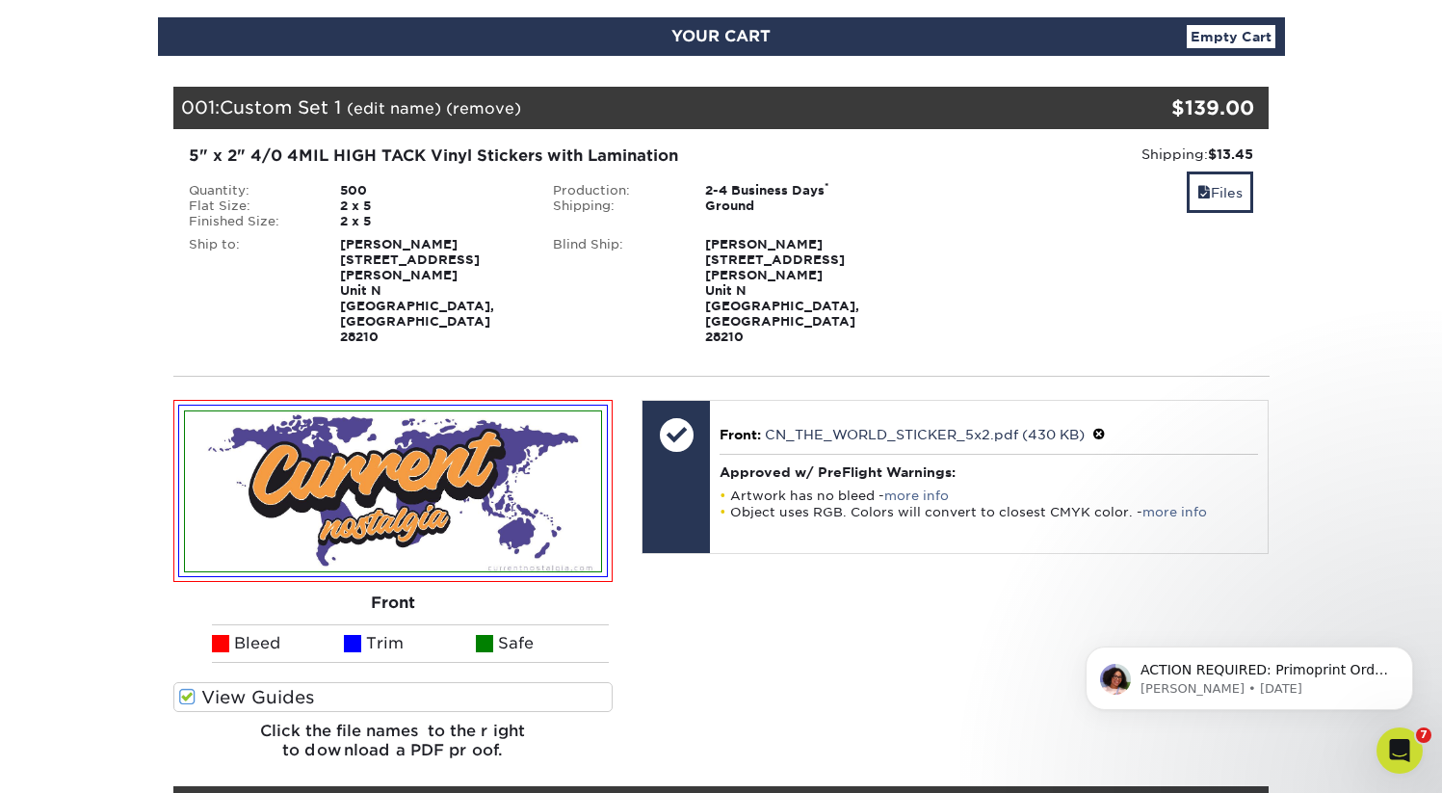
scroll to position [0, 0]
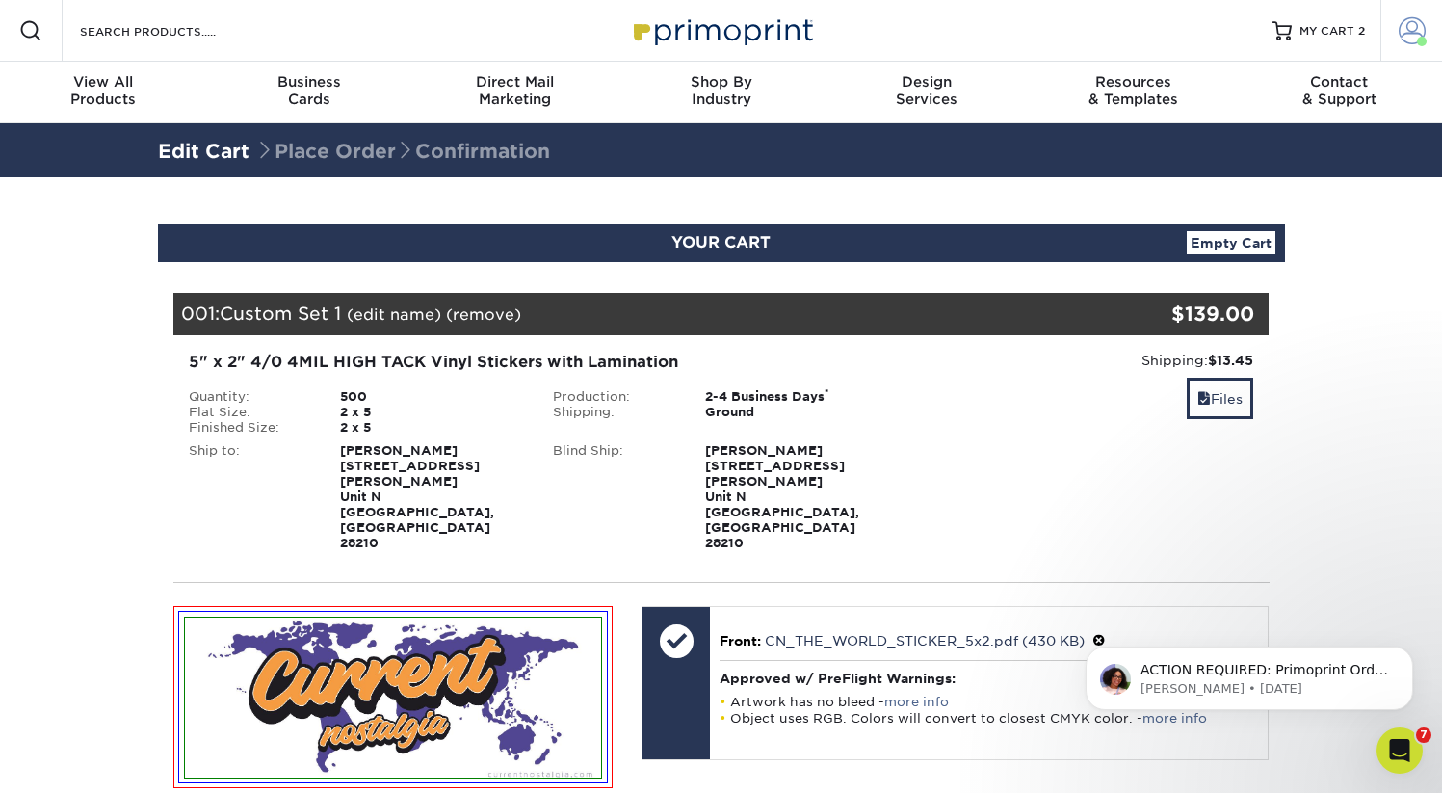
click at [1418, 17] on span at bounding box center [1412, 30] width 27 height 27
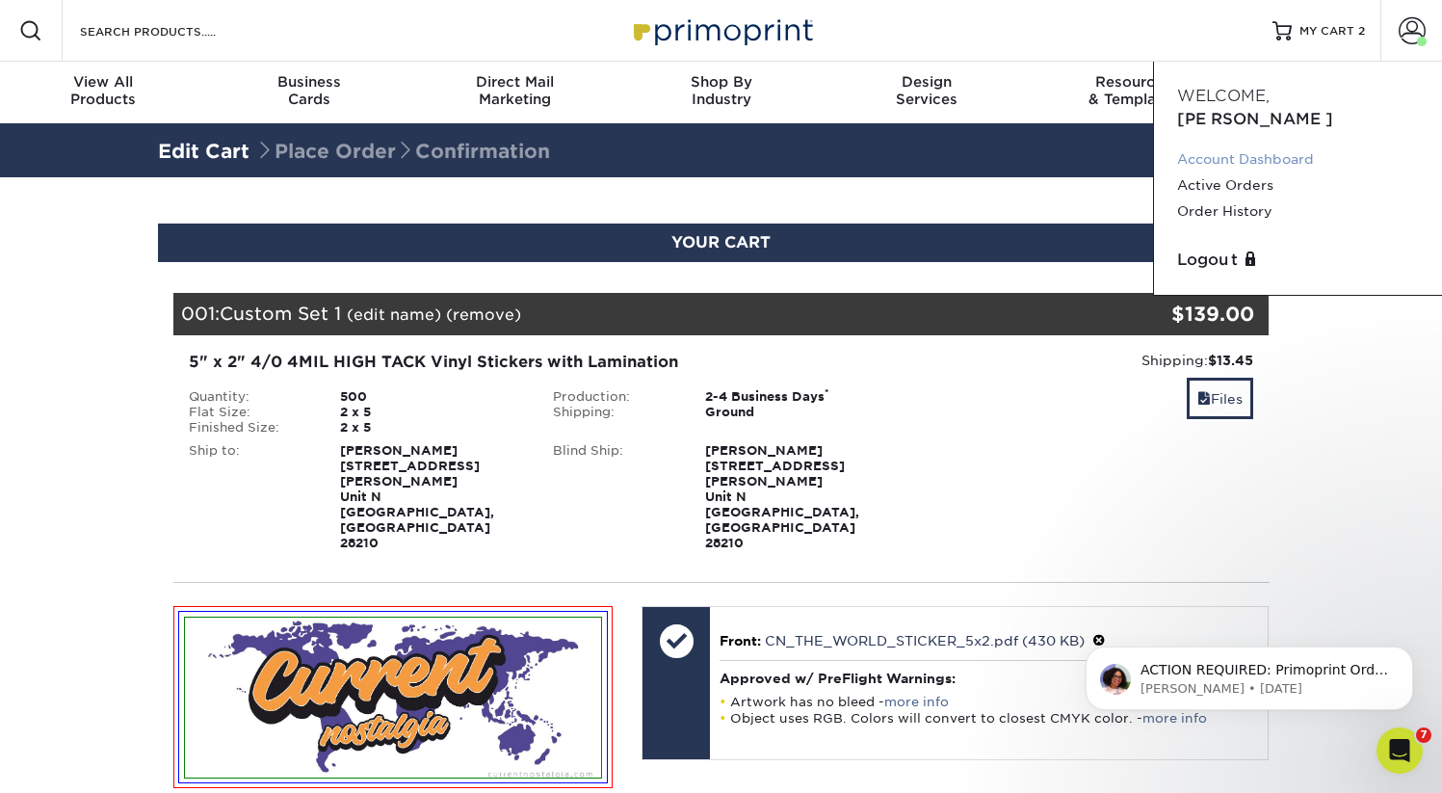
click at [1212, 146] on link "Account Dashboard" at bounding box center [1298, 159] width 242 height 26
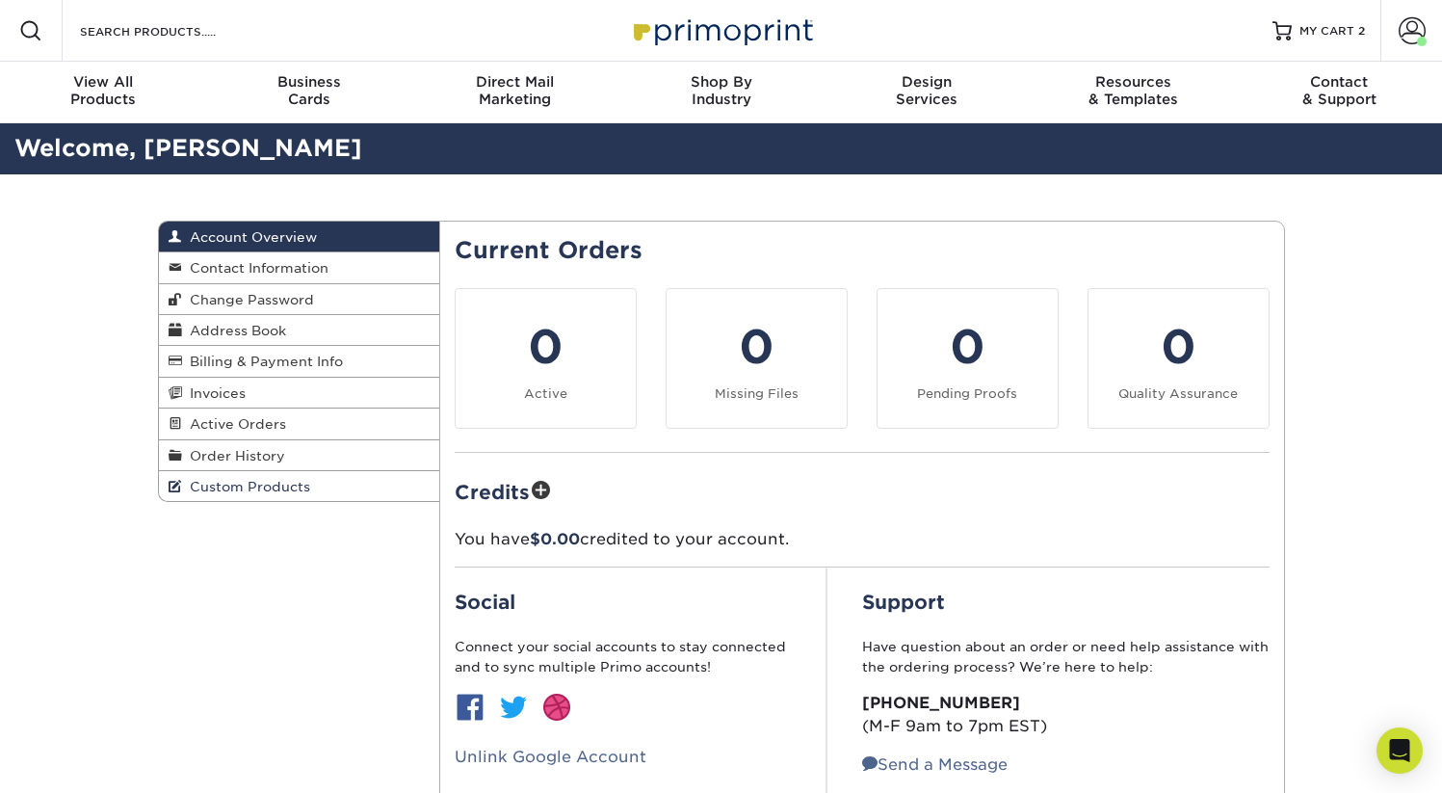
click at [306, 477] on link "Custom Products" at bounding box center [299, 486] width 281 height 30
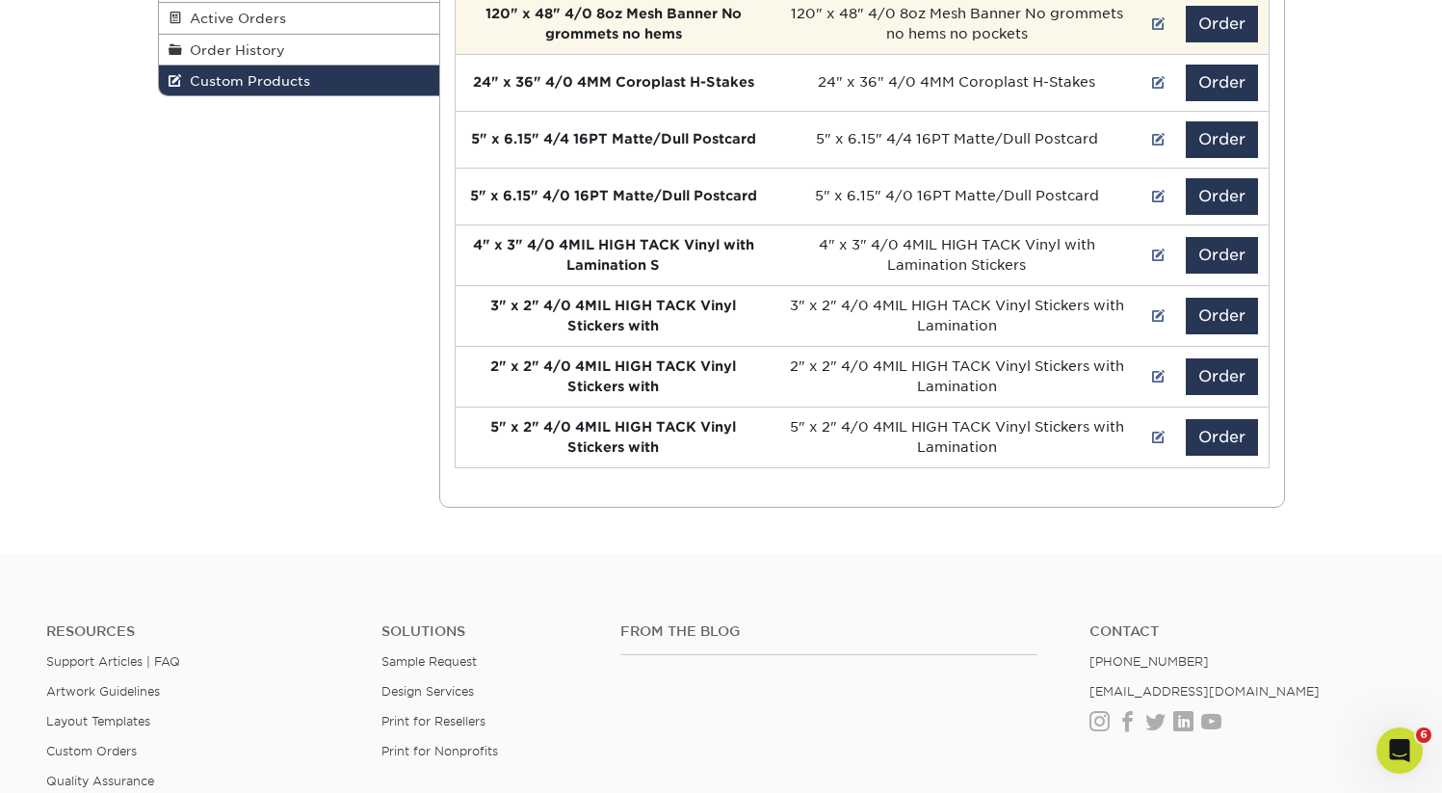
scroll to position [404, 0]
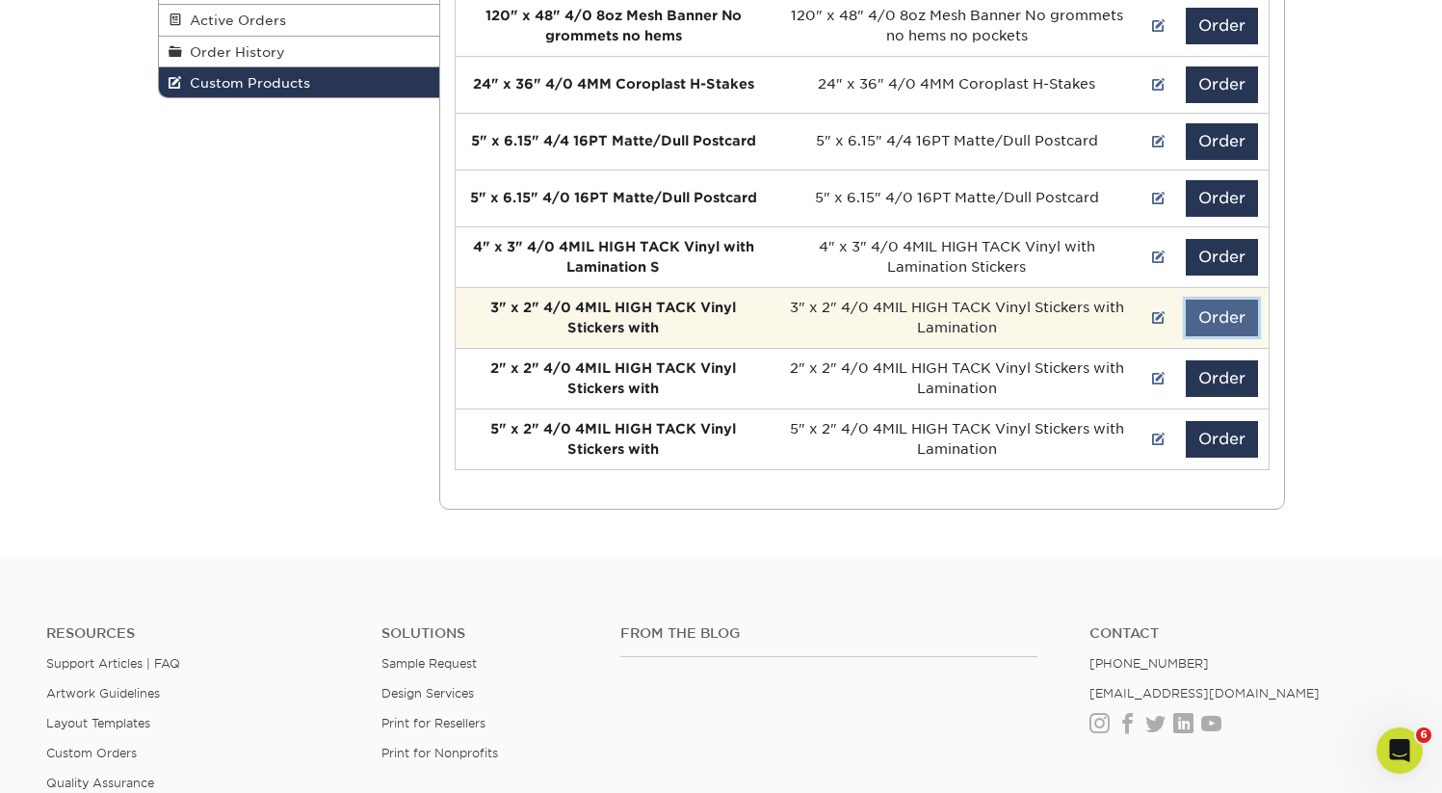
click at [1197, 321] on button "Order" at bounding box center [1222, 318] width 72 height 37
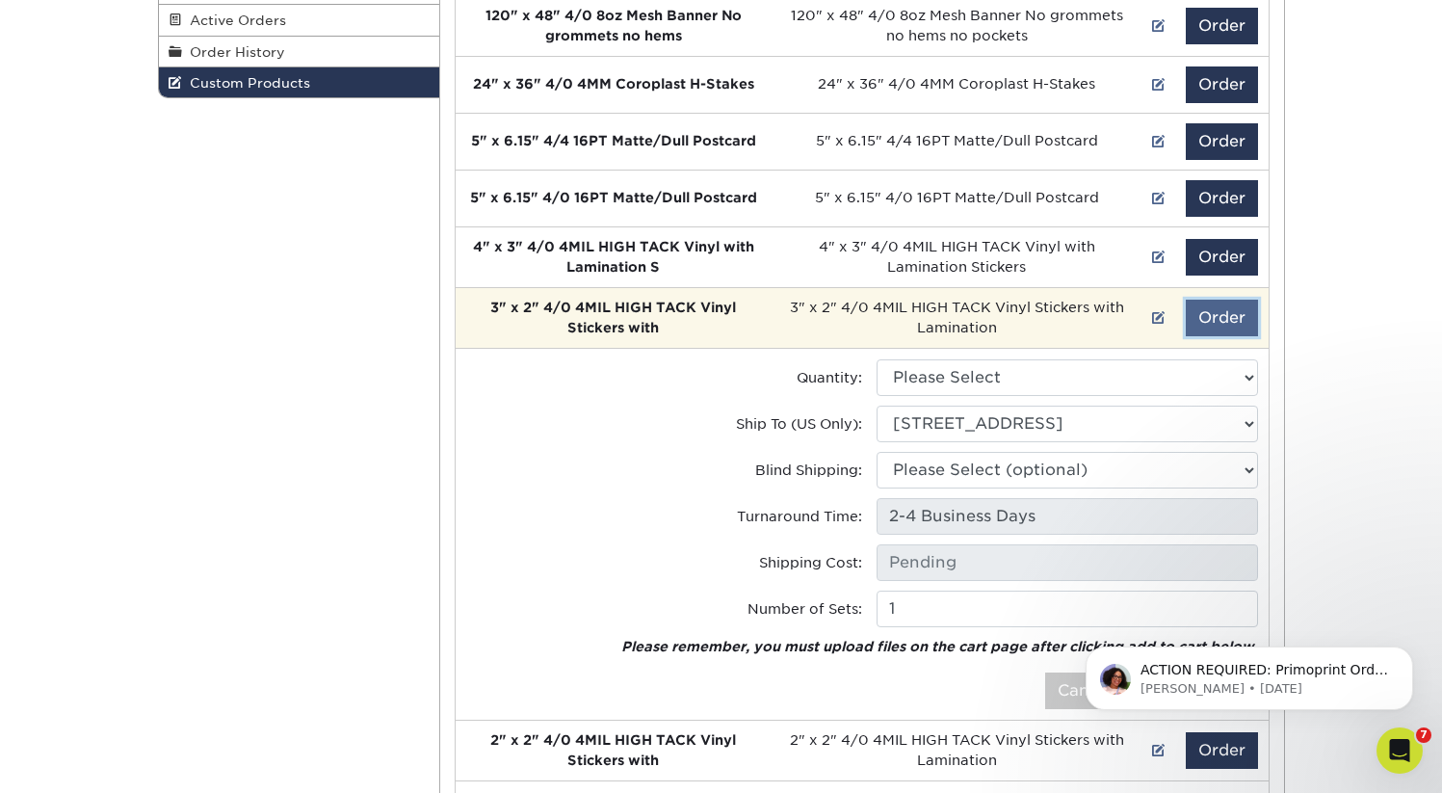
scroll to position [0, 0]
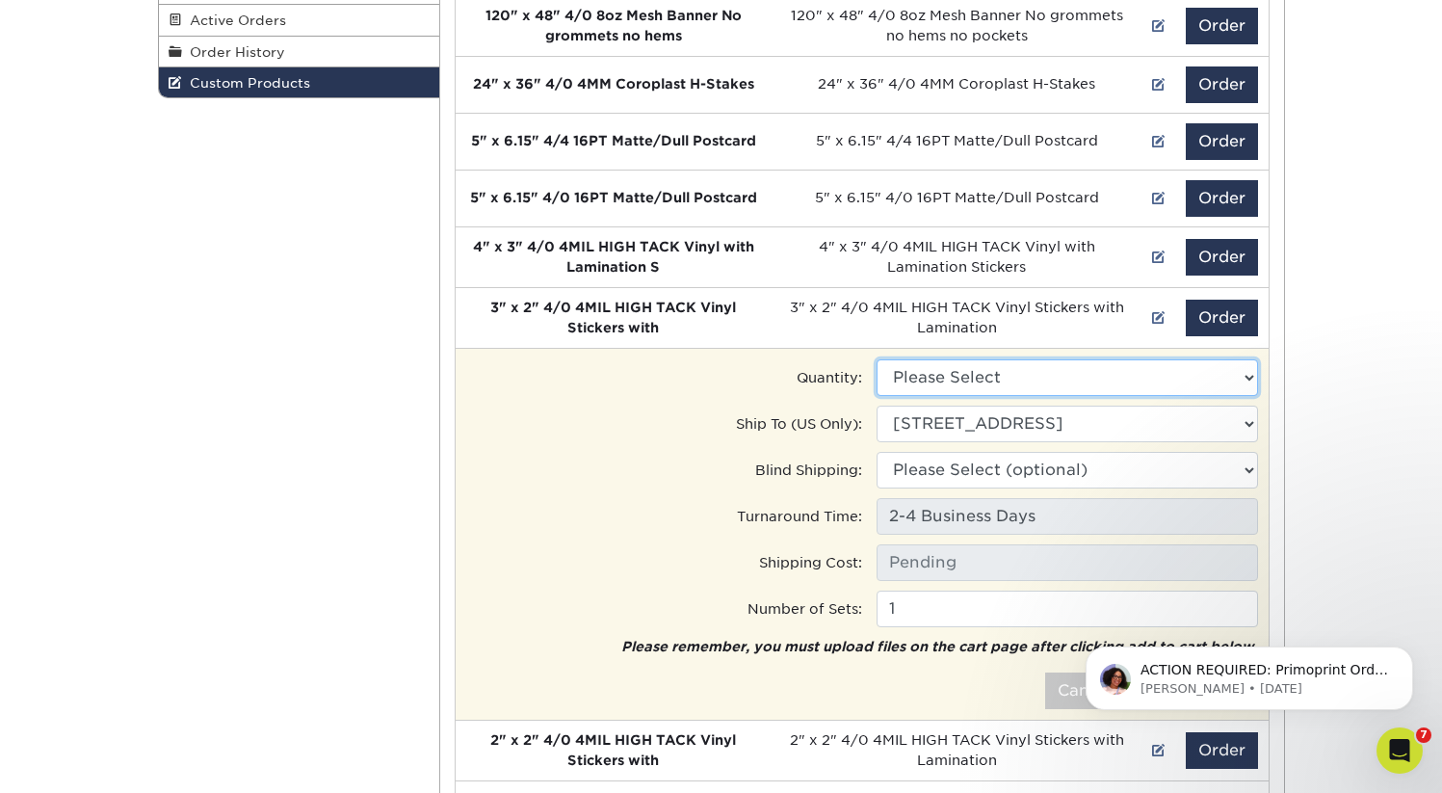
click at [1001, 383] on select "Please Select 500 - $71.00" at bounding box center [1068, 377] width 382 height 37
select select "0"
click at [877, 359] on select "Please Select 500 - $71.00" at bounding box center [1068, 377] width 382 height 37
type input "Ground: $12.53"
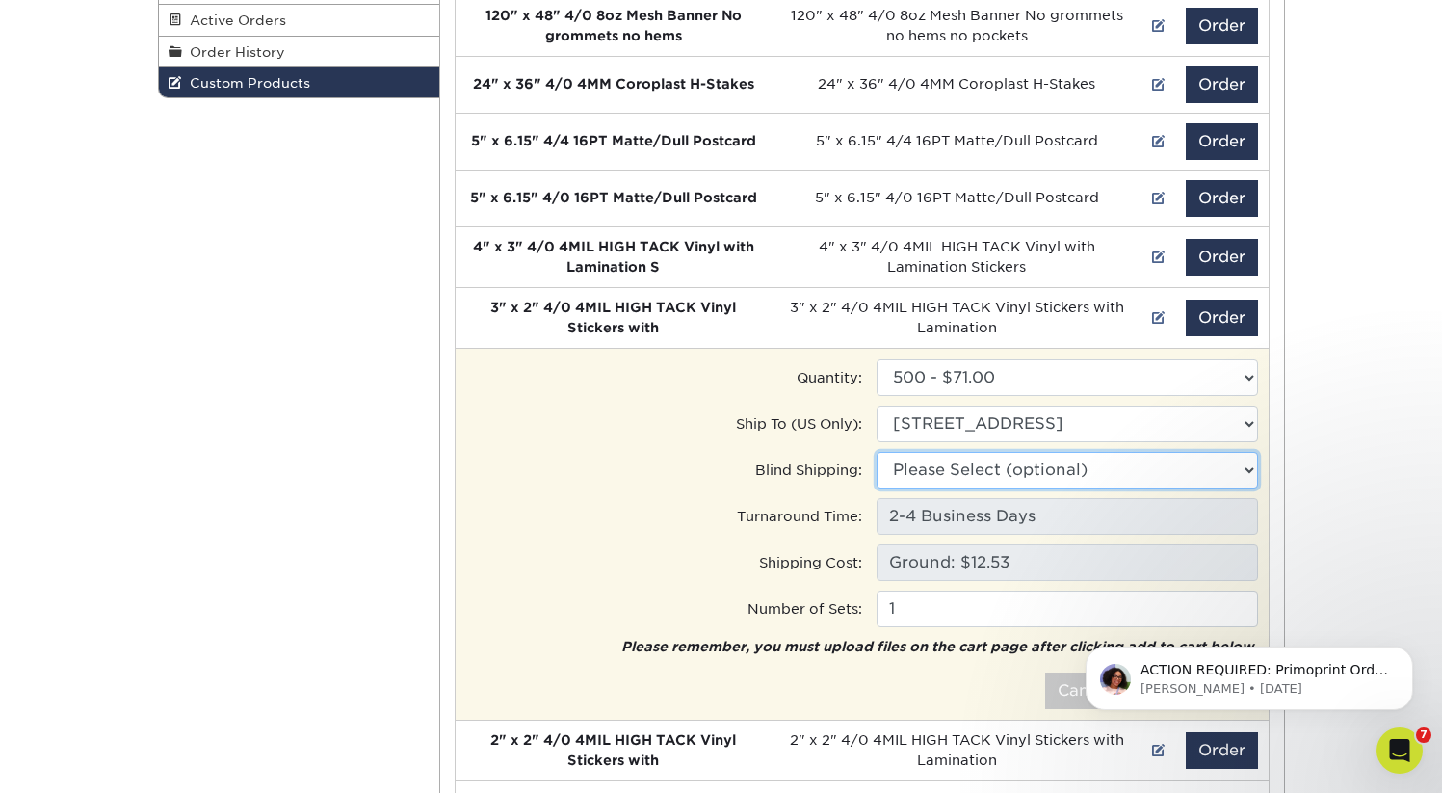
click at [965, 468] on select "Please Select (optional) 330 Camp Rd, Charlotte, NC 5011 Sharon Rd, Charlotte, …" at bounding box center [1068, 470] width 382 height 37
select select "202674"
click at [877, 452] on select "Please Select (optional) Office • 330 Camp Rd, Charlotte, NC Sharon Rd. • 5011 …" at bounding box center [1068, 470] width 382 height 37
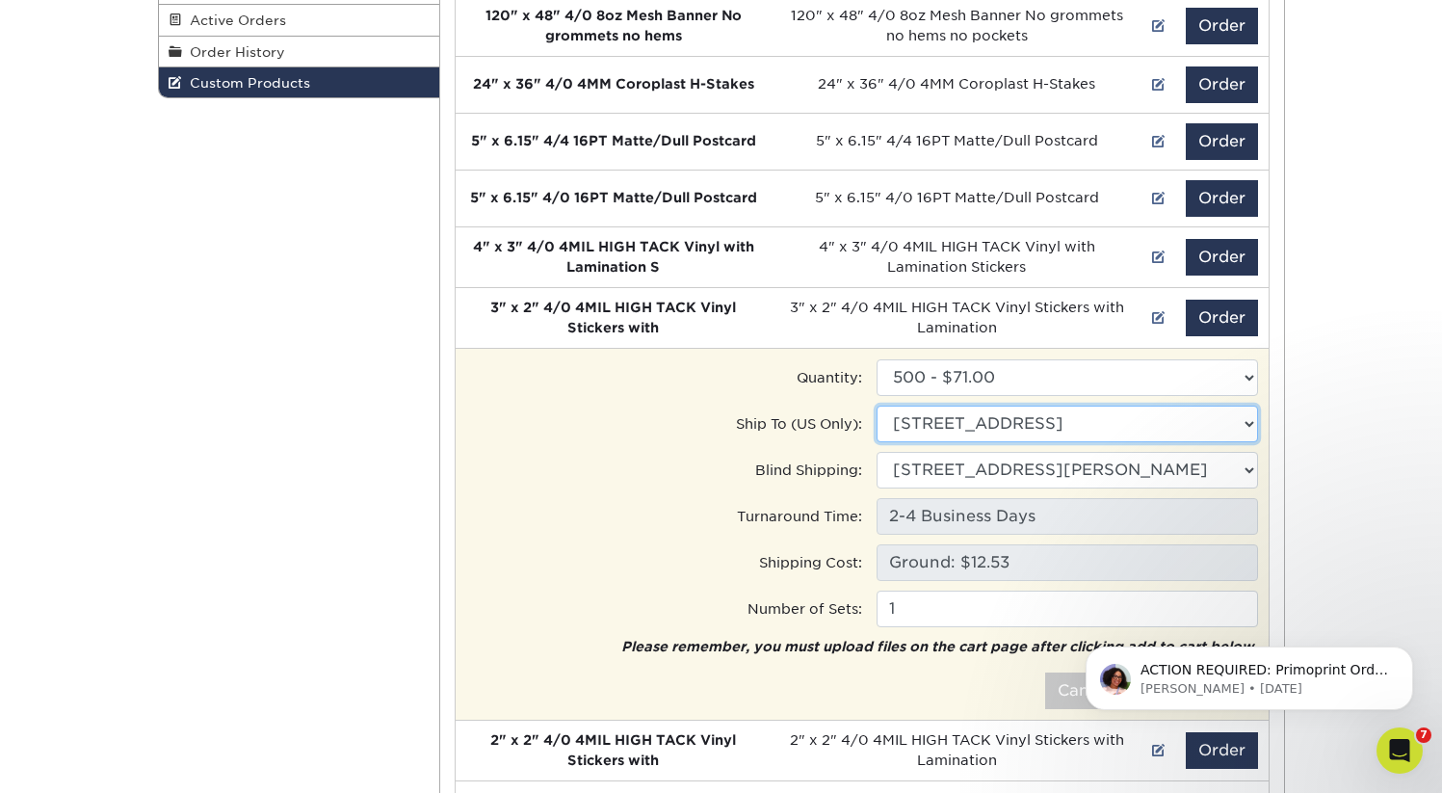
click at [1039, 420] on select "Ship to Address 330 Camp Rd, Charlotte, NC 5011 Sharon Rd, Charlotte, NC" at bounding box center [1068, 424] width 382 height 37
select select "202674"
click at [877, 406] on select "Ship to Address Office • 330 Camp Rd, Charlotte, NC Sharon Rd. • 5011 Sharon Rd…" at bounding box center [1068, 424] width 382 height 37
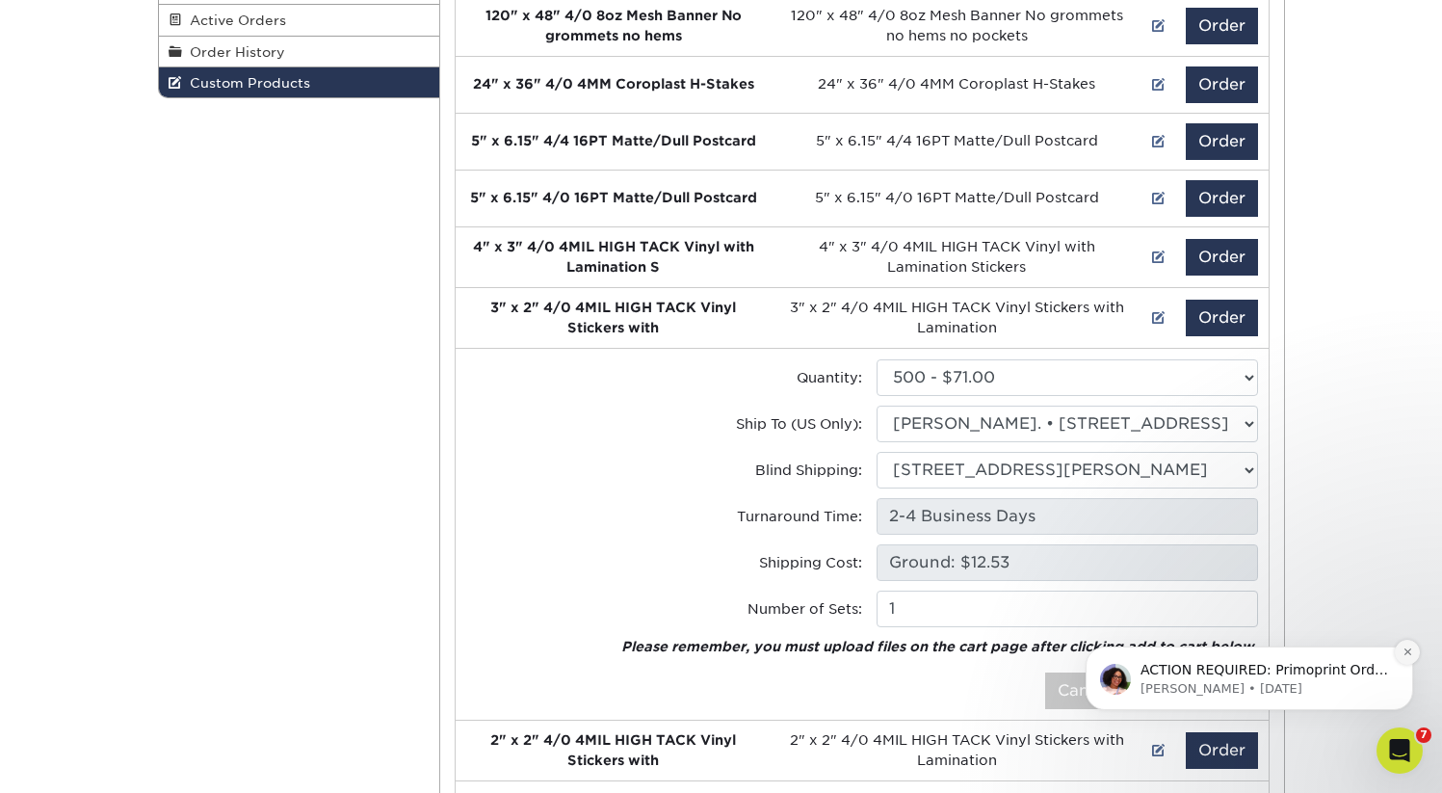
click at [1405, 655] on icon "Dismiss notification" at bounding box center [1408, 651] width 11 height 11
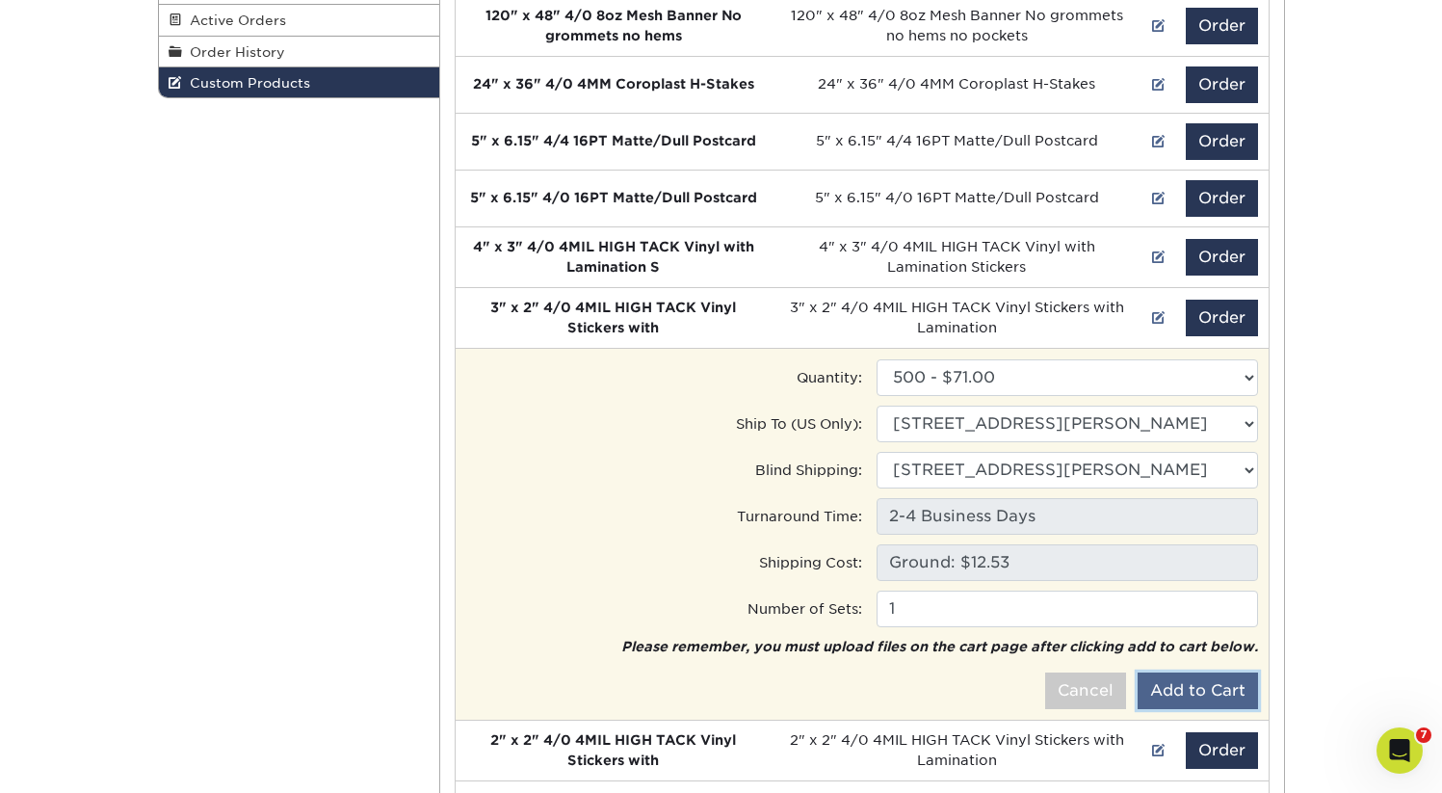
click at [1235, 689] on button "Add to Cart" at bounding box center [1198, 691] width 120 height 37
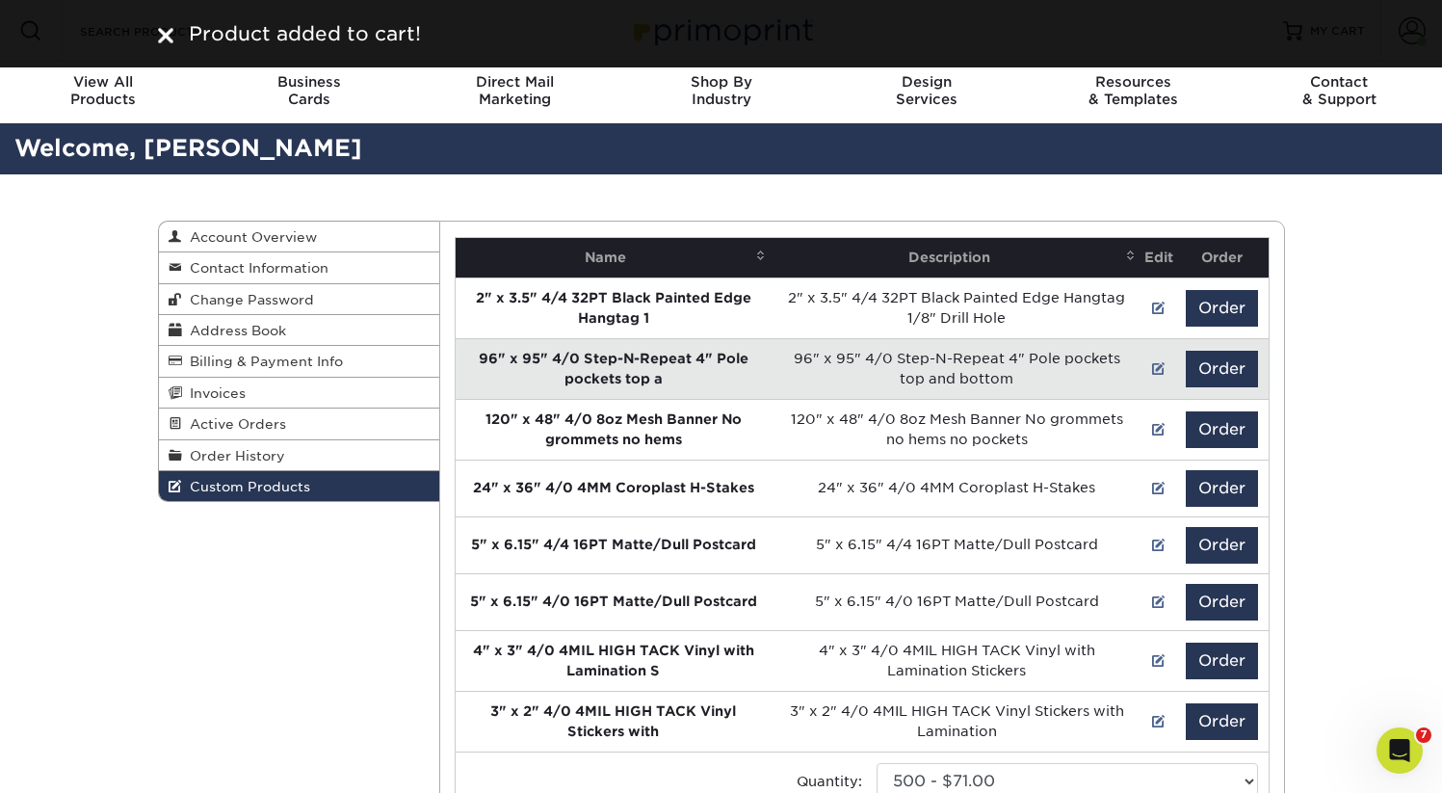
click at [168, 34] on img at bounding box center [165, 35] width 15 height 15
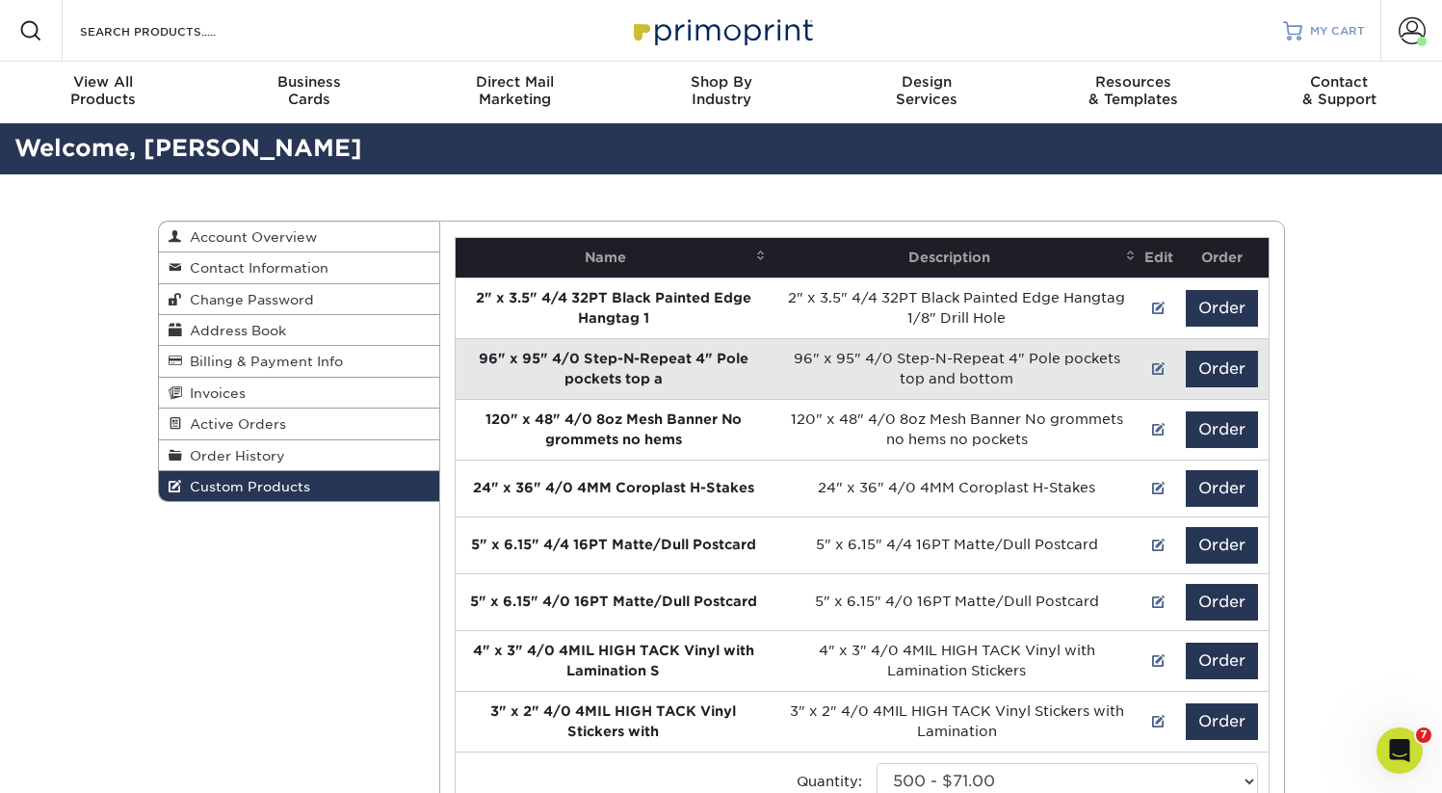
click at [1338, 26] on span "MY CART" at bounding box center [1337, 31] width 55 height 16
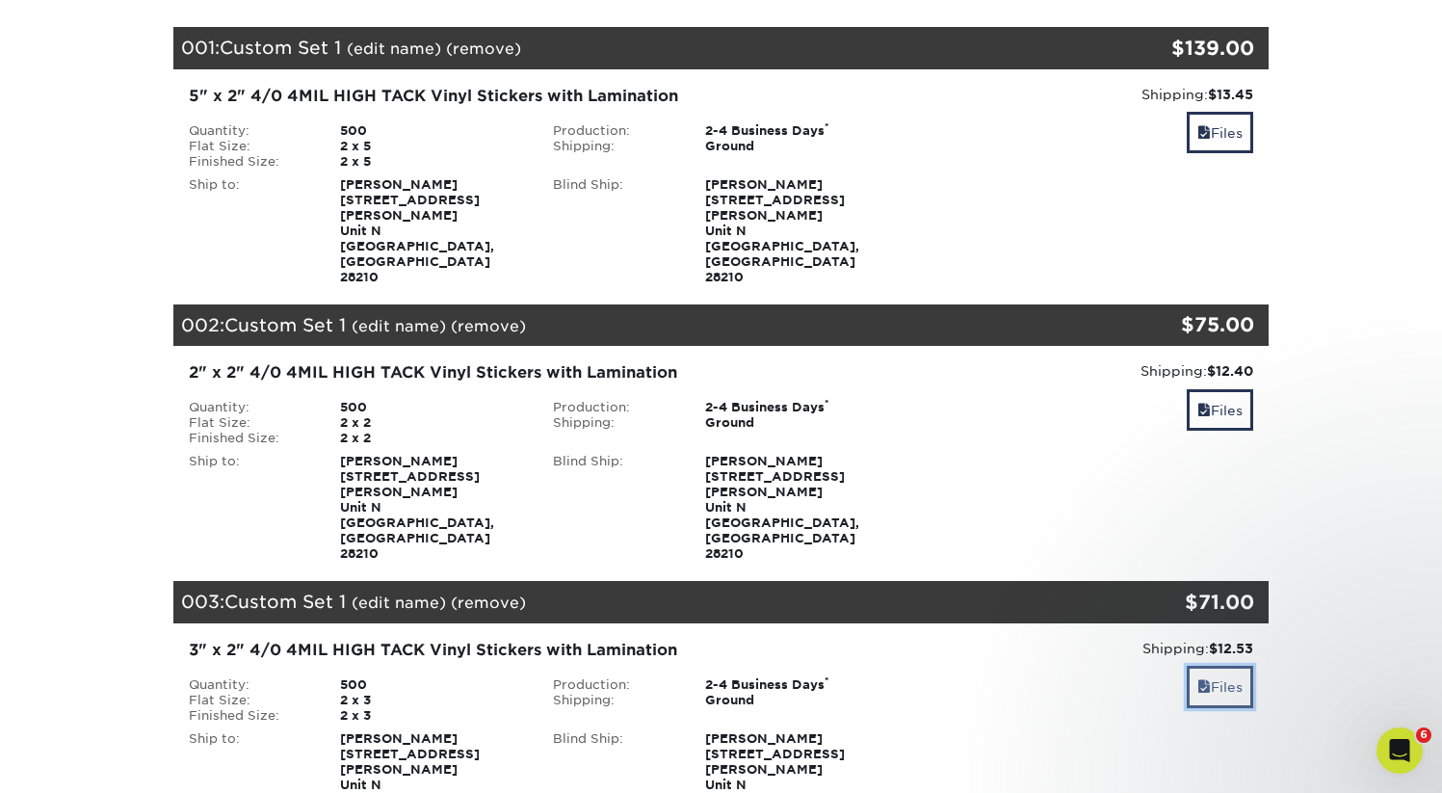
click at [1232, 666] on link "Files" at bounding box center [1220, 686] width 66 height 41
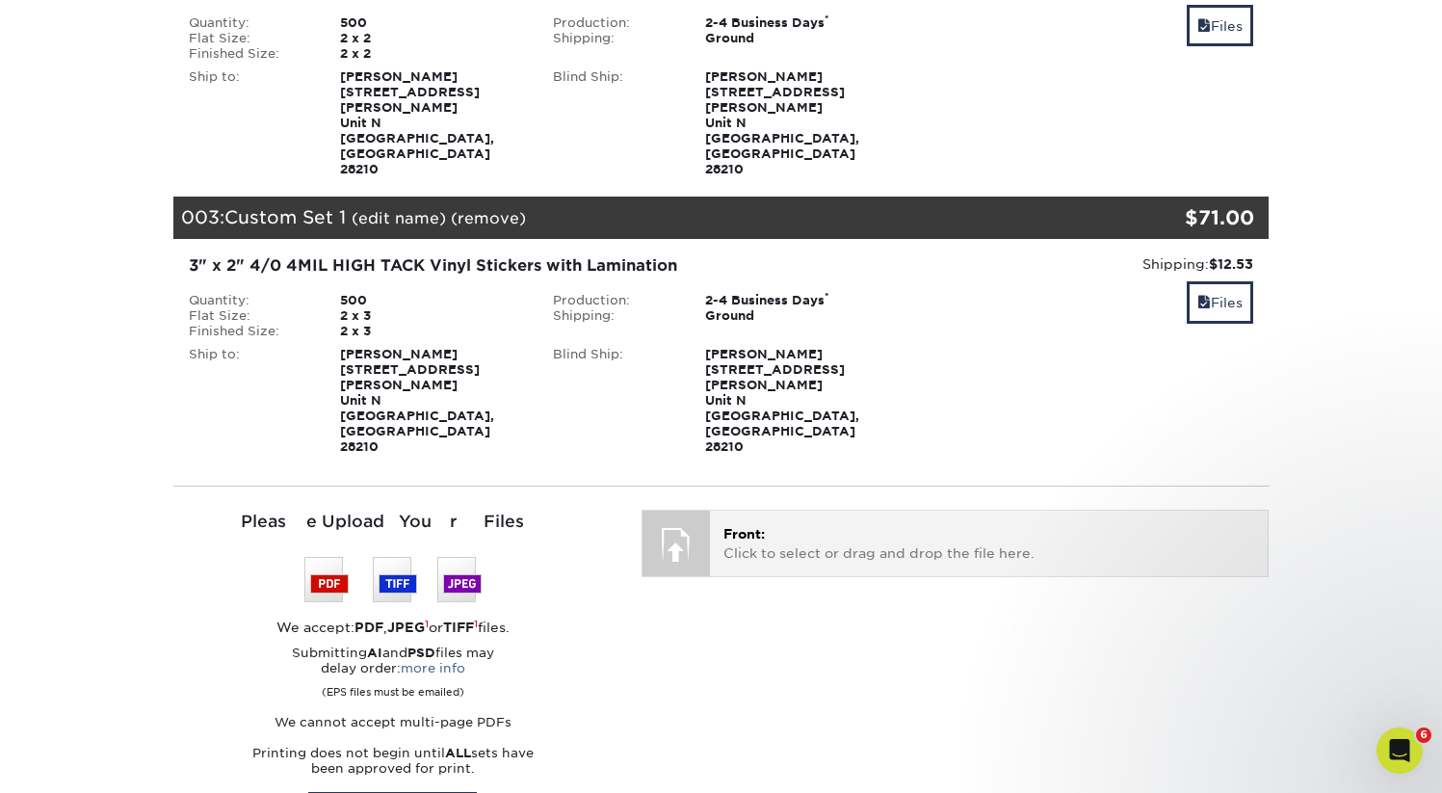
click at [732, 511] on div "Front: Click to select or drag and drop the file here. Choose file" at bounding box center [989, 543] width 558 height 65
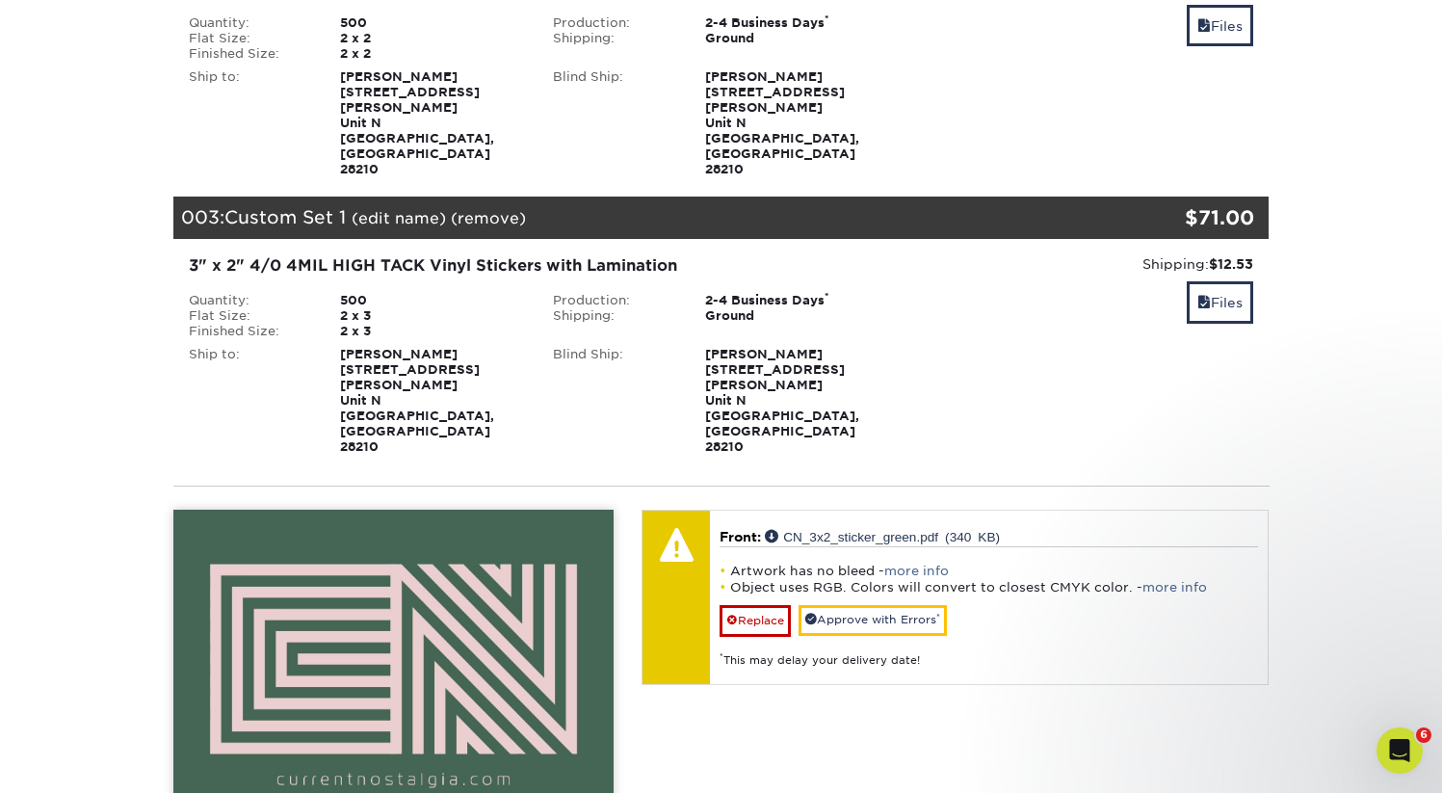
click at [0, 0] on input "View Guides" at bounding box center [0, 0] width 0 height 0
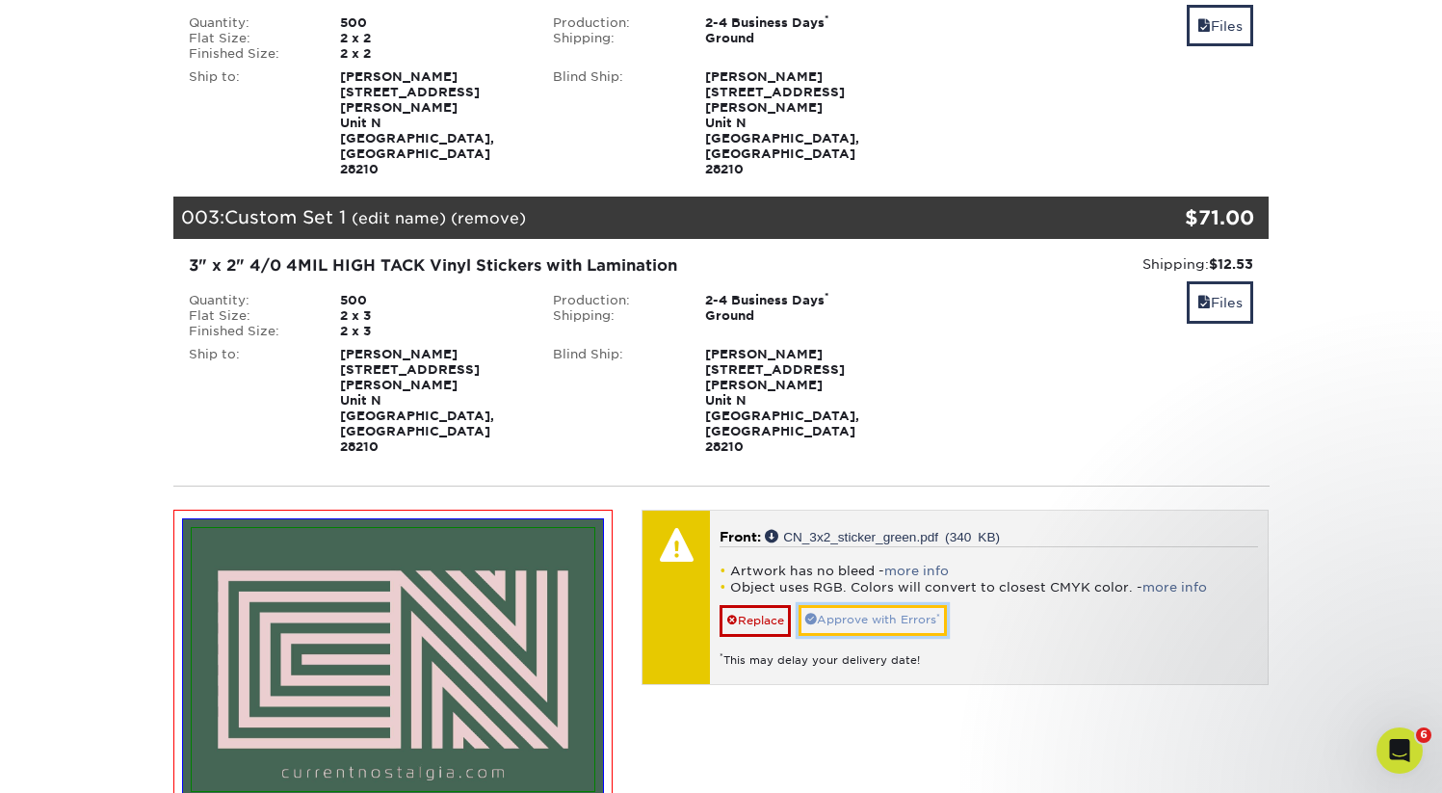
click at [872, 605] on link "Approve with Errors *" at bounding box center [873, 620] width 148 height 30
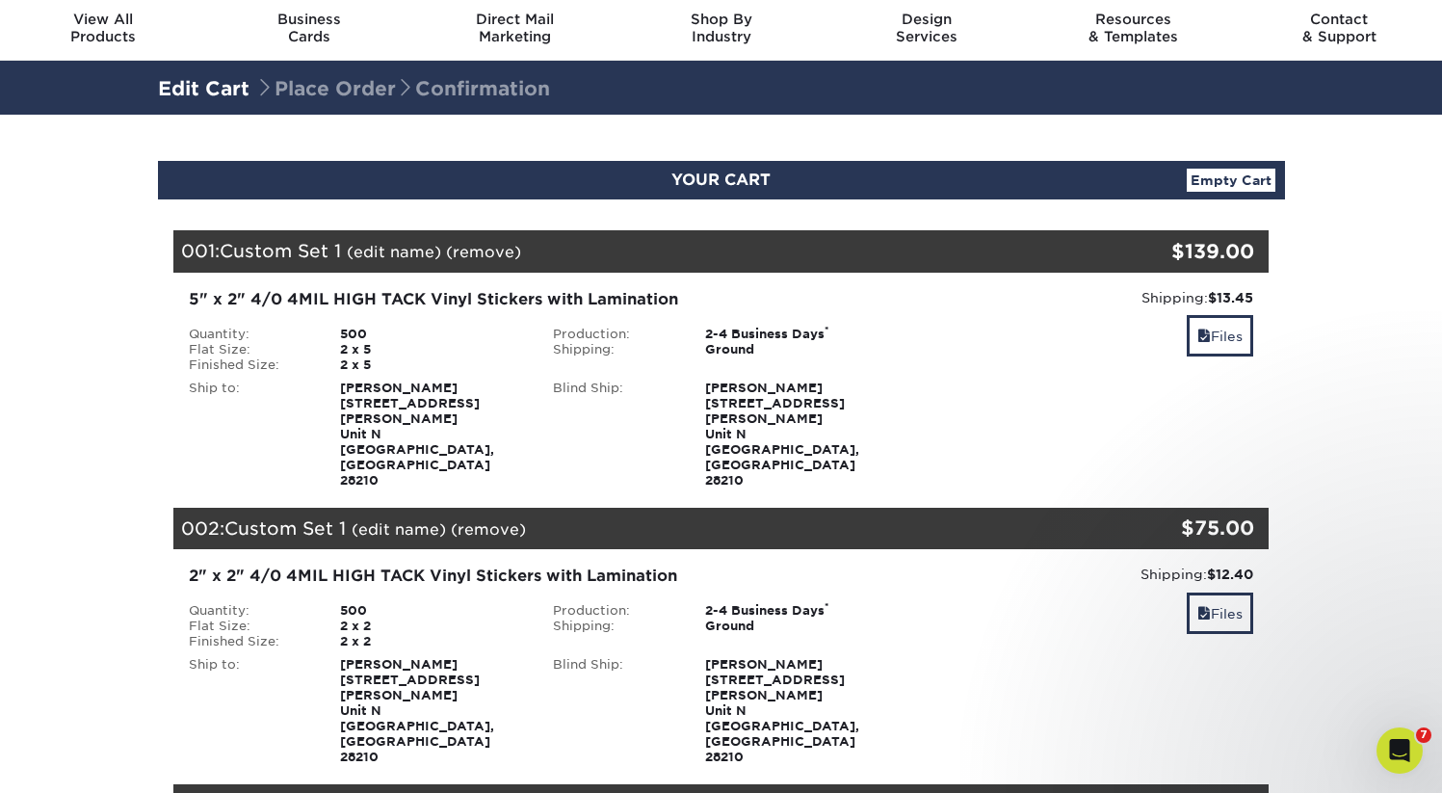
scroll to position [0, 0]
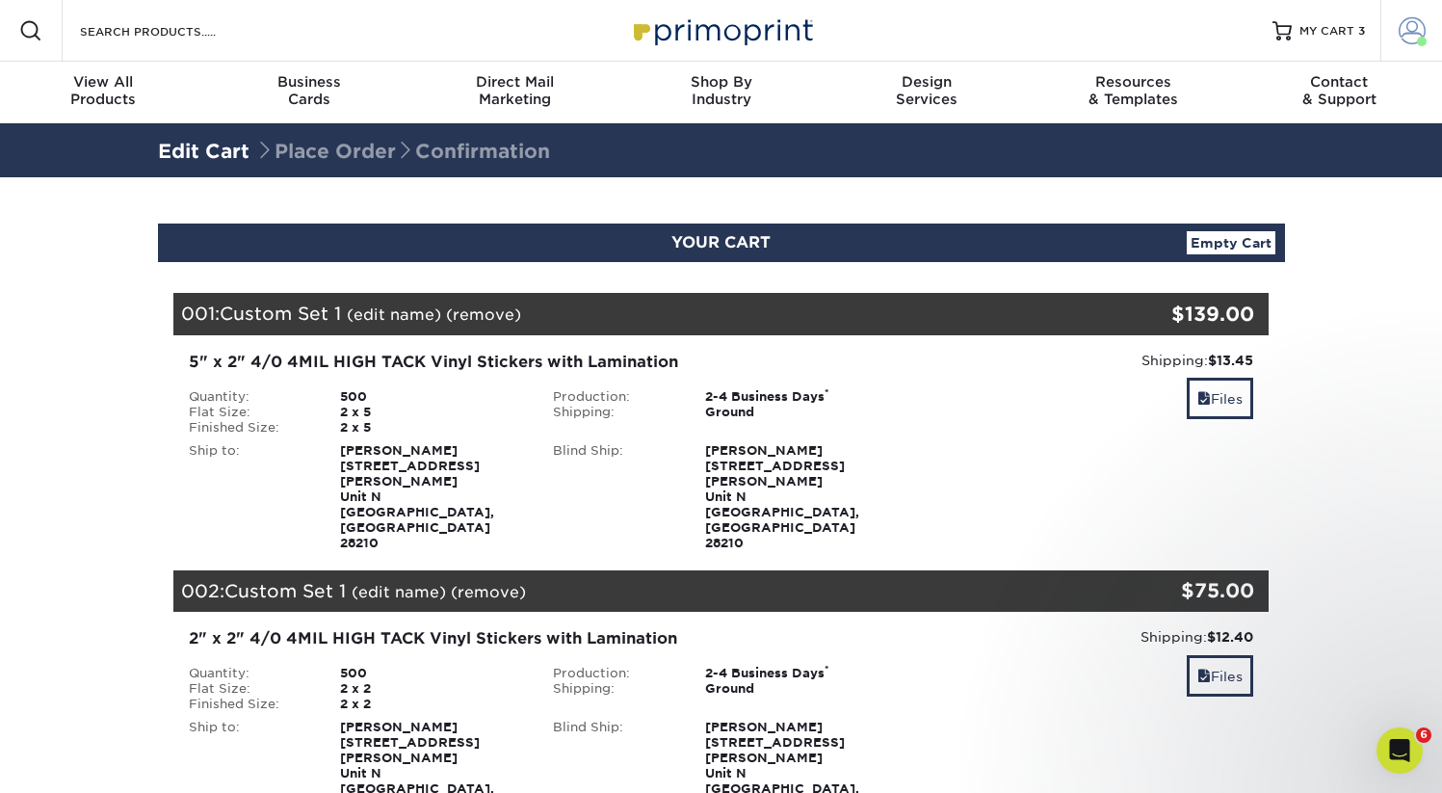
click at [1406, 27] on span at bounding box center [1412, 30] width 27 height 27
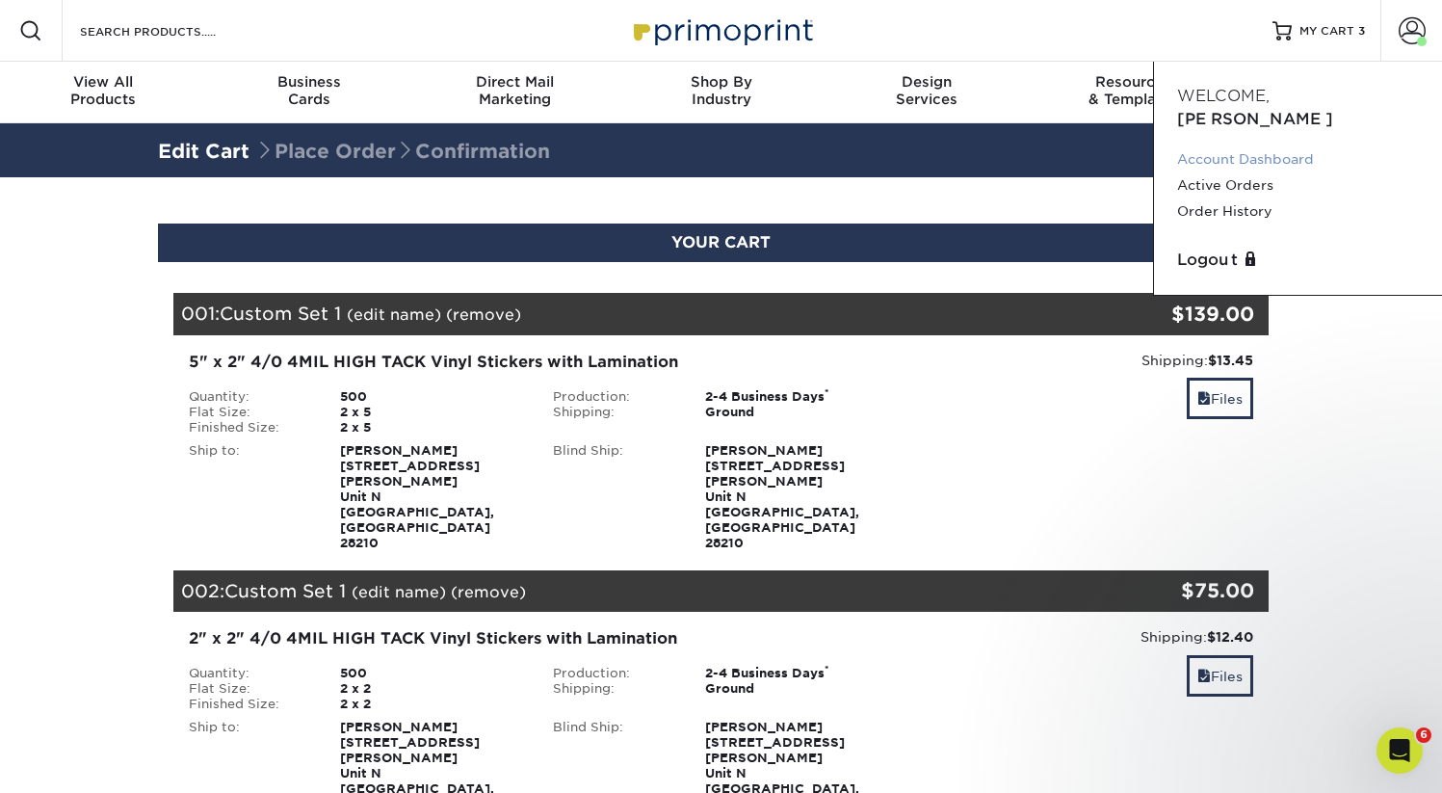
click at [1254, 146] on link "Account Dashboard" at bounding box center [1298, 159] width 242 height 26
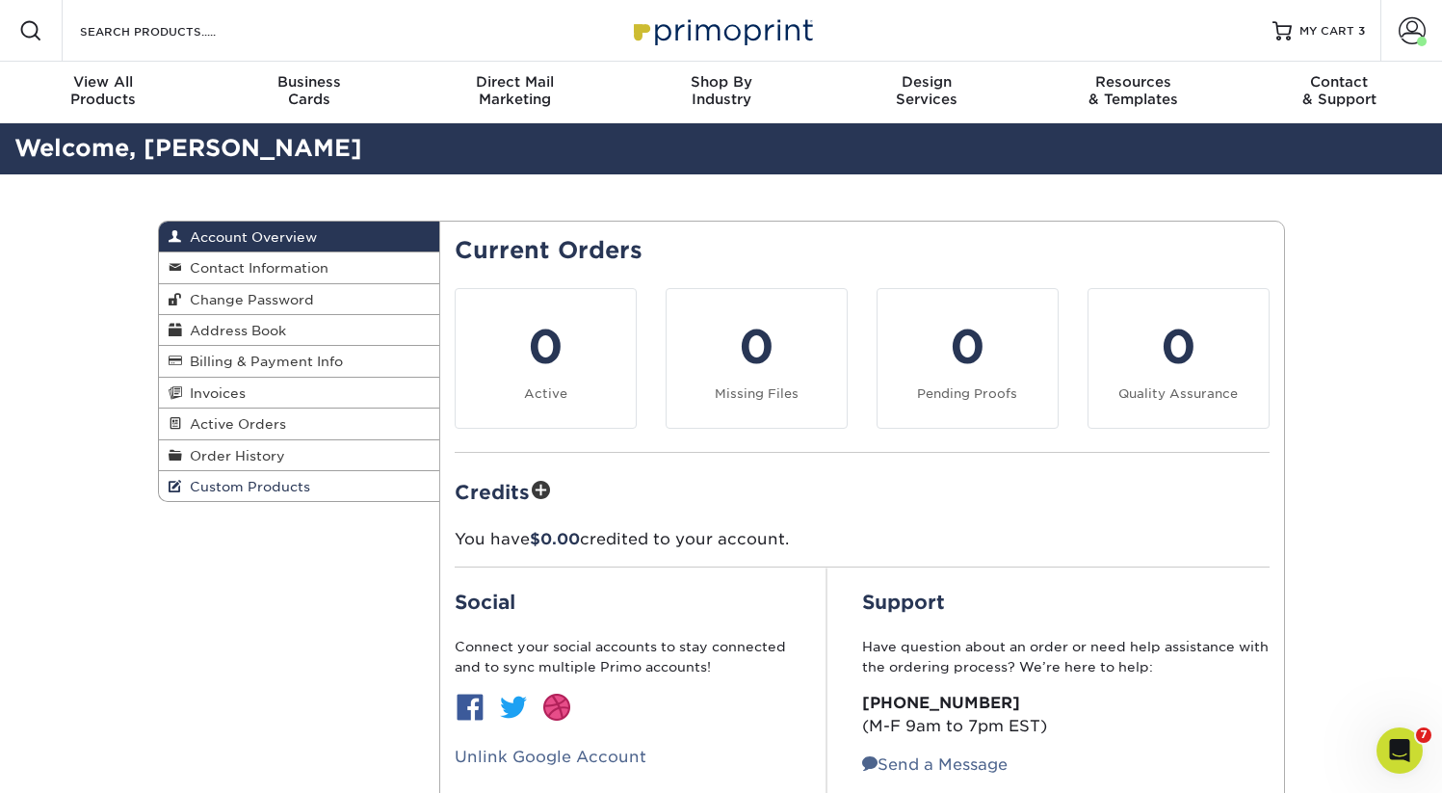
click at [261, 484] on span "Custom Products" at bounding box center [246, 486] width 128 height 15
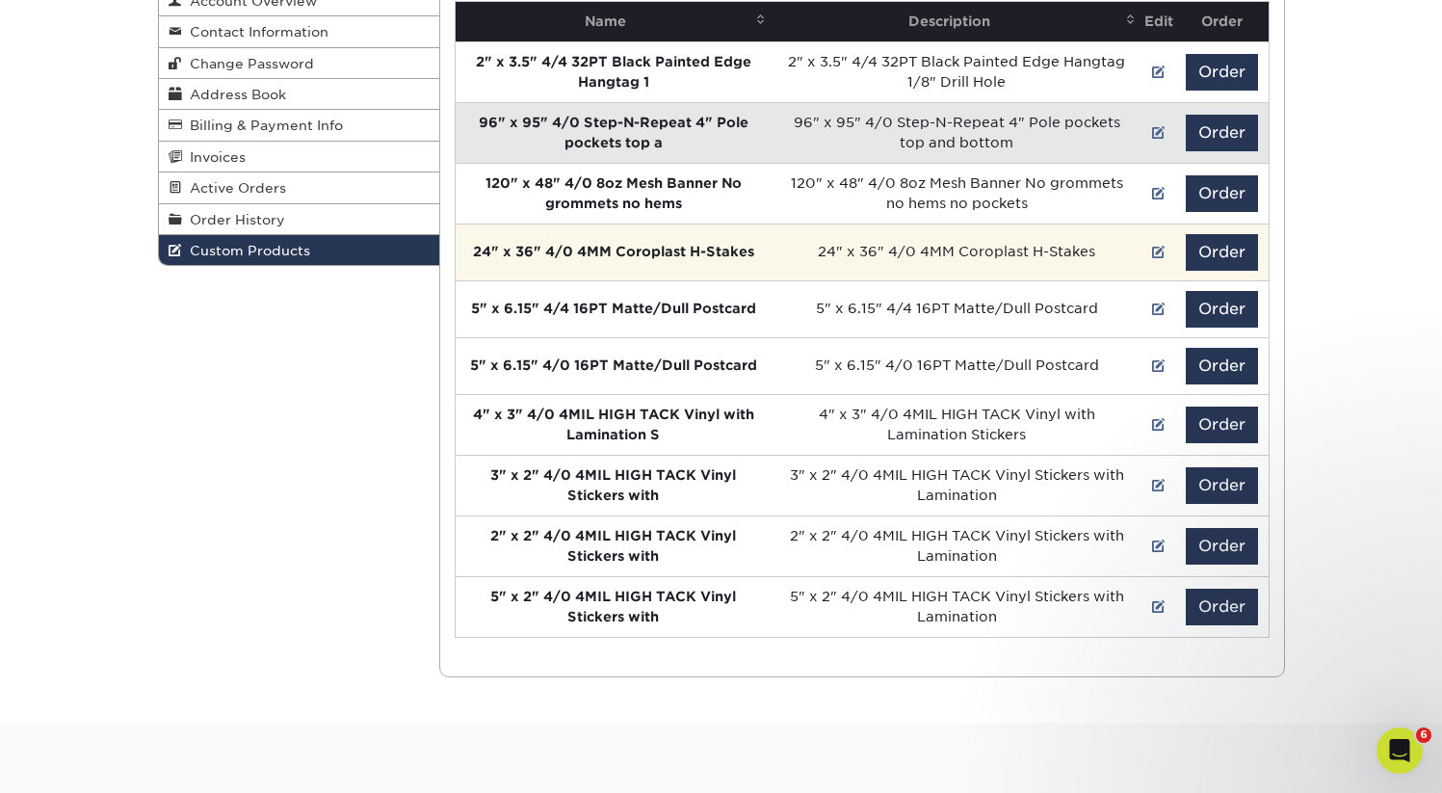
scroll to position [296, 0]
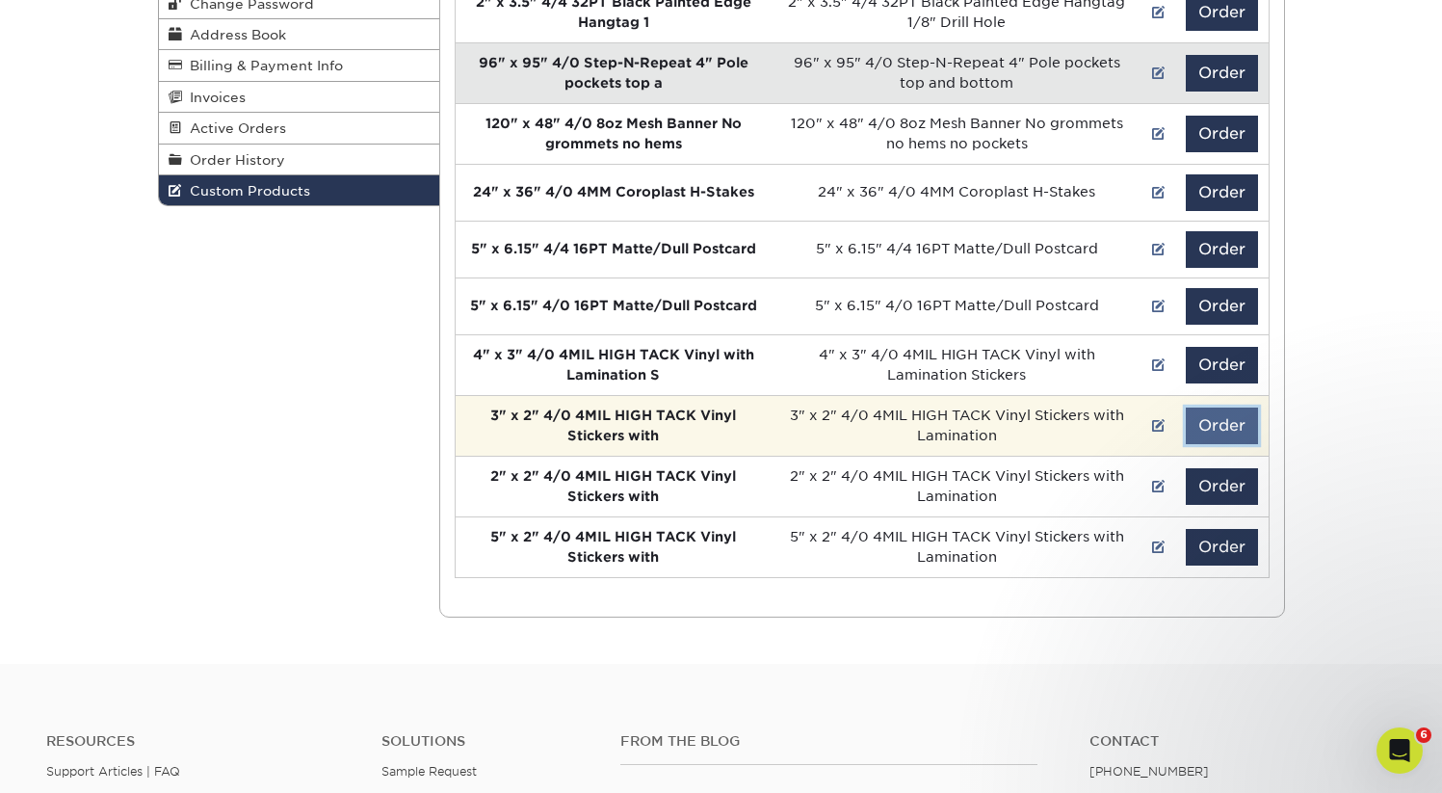
click at [1216, 416] on button "Order" at bounding box center [1222, 426] width 72 height 37
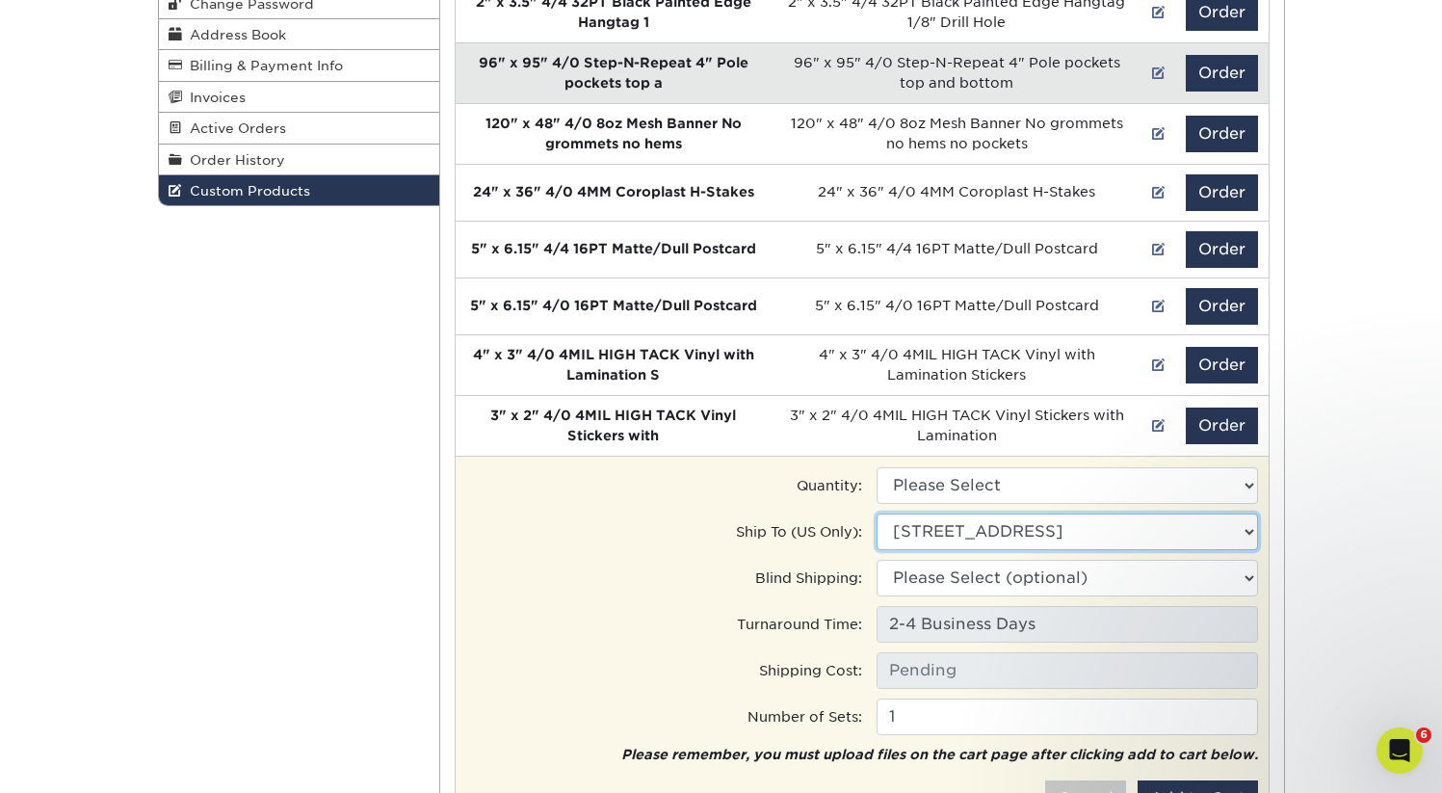
click at [990, 536] on select "Ship to Address 330 Camp Rd, Charlotte, NC 5011 Sharon Rd, Charlotte, NC" at bounding box center [1068, 532] width 382 height 37
select select "202674"
click at [877, 514] on select "Ship to Address Office • 330 Camp Rd, Charlotte, NC Sharon Rd. • 5011 Sharon Rd…" at bounding box center [1068, 532] width 382 height 37
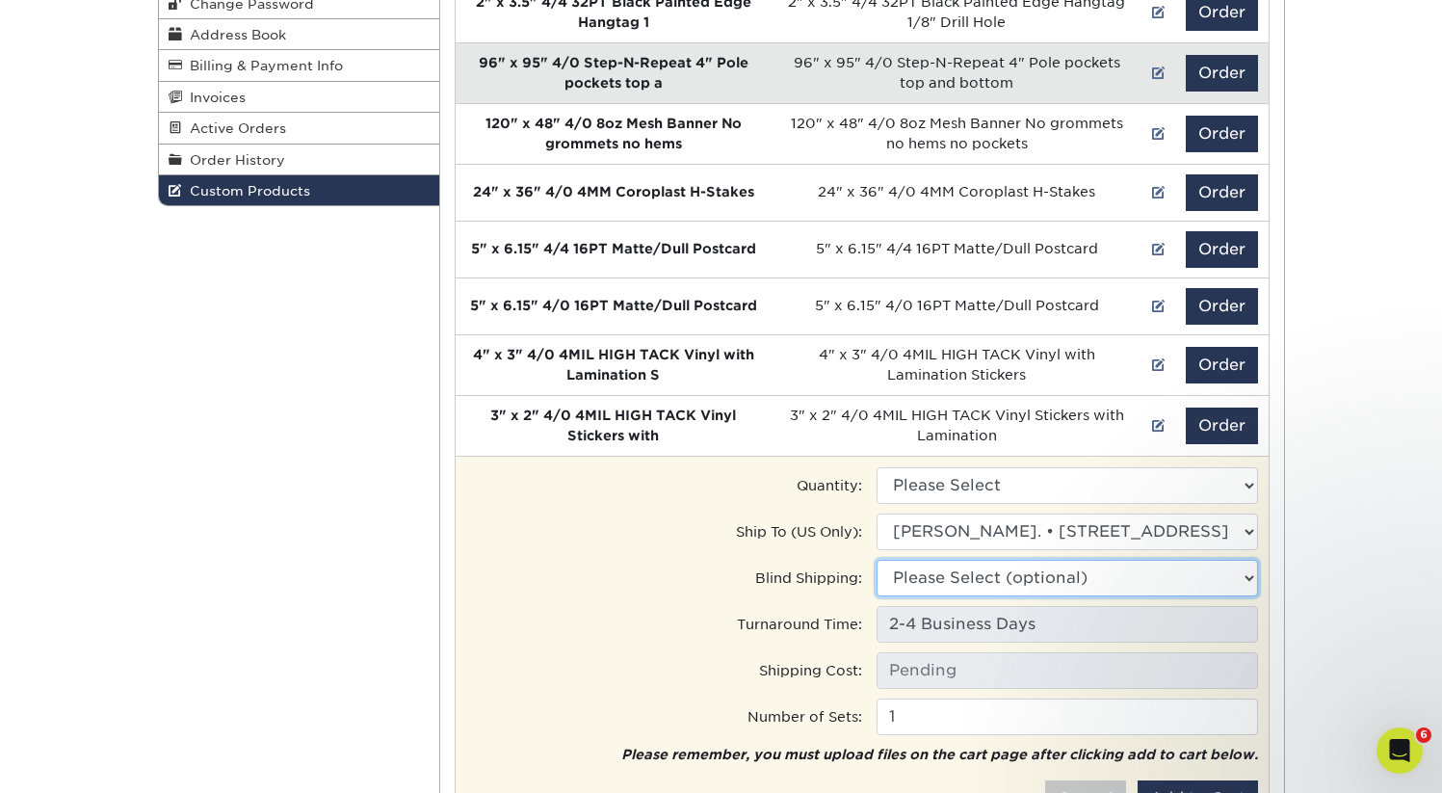
click at [944, 578] on select "Please Select (optional) 330 Camp Rd, Charlotte, NC 5011 Sharon Rd, Charlotte, …" at bounding box center [1068, 578] width 382 height 37
select select "202674"
click at [877, 560] on select "Please Select (optional) Office • 330 Camp Rd, Charlotte, NC Sharon Rd. • 5011 …" at bounding box center [1068, 578] width 382 height 37
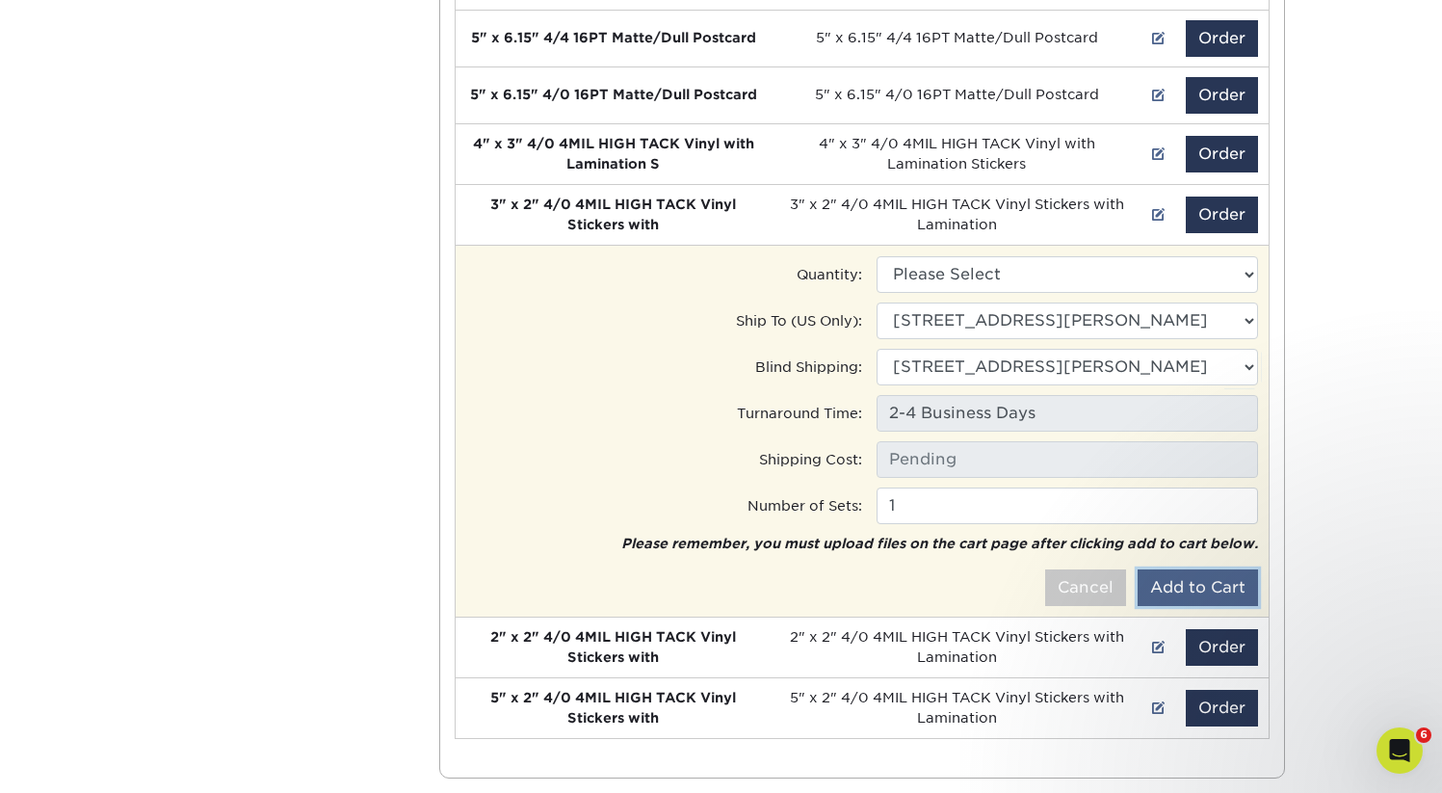
click at [1176, 585] on button "Add to Cart" at bounding box center [1198, 587] width 120 height 37
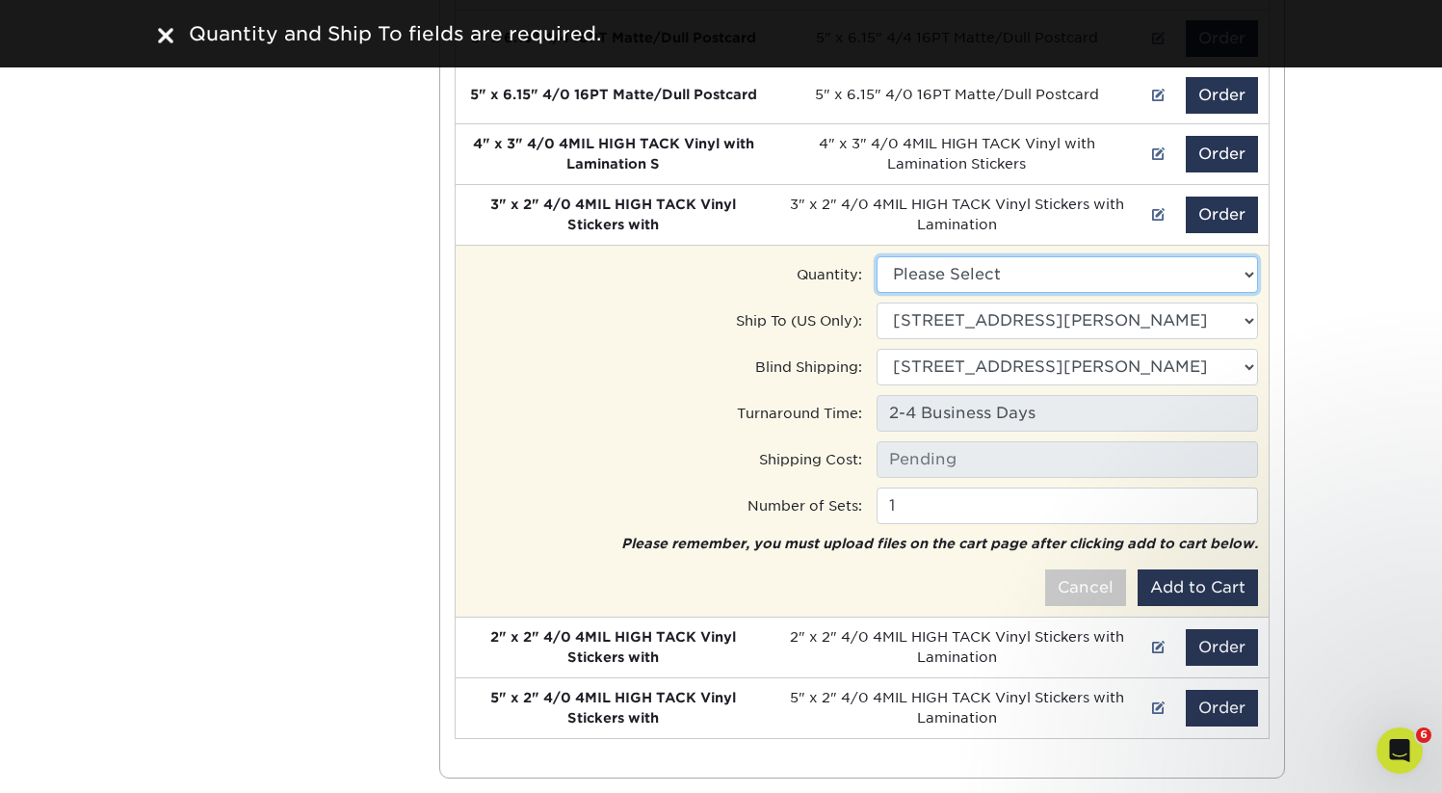
click at [940, 267] on select "Please Select 500 - $71.00" at bounding box center [1068, 274] width 382 height 37
select select "0"
click at [877, 256] on select "Please Select 500 - $71.00" at bounding box center [1068, 274] width 382 height 37
type input "Ground: $12.53"
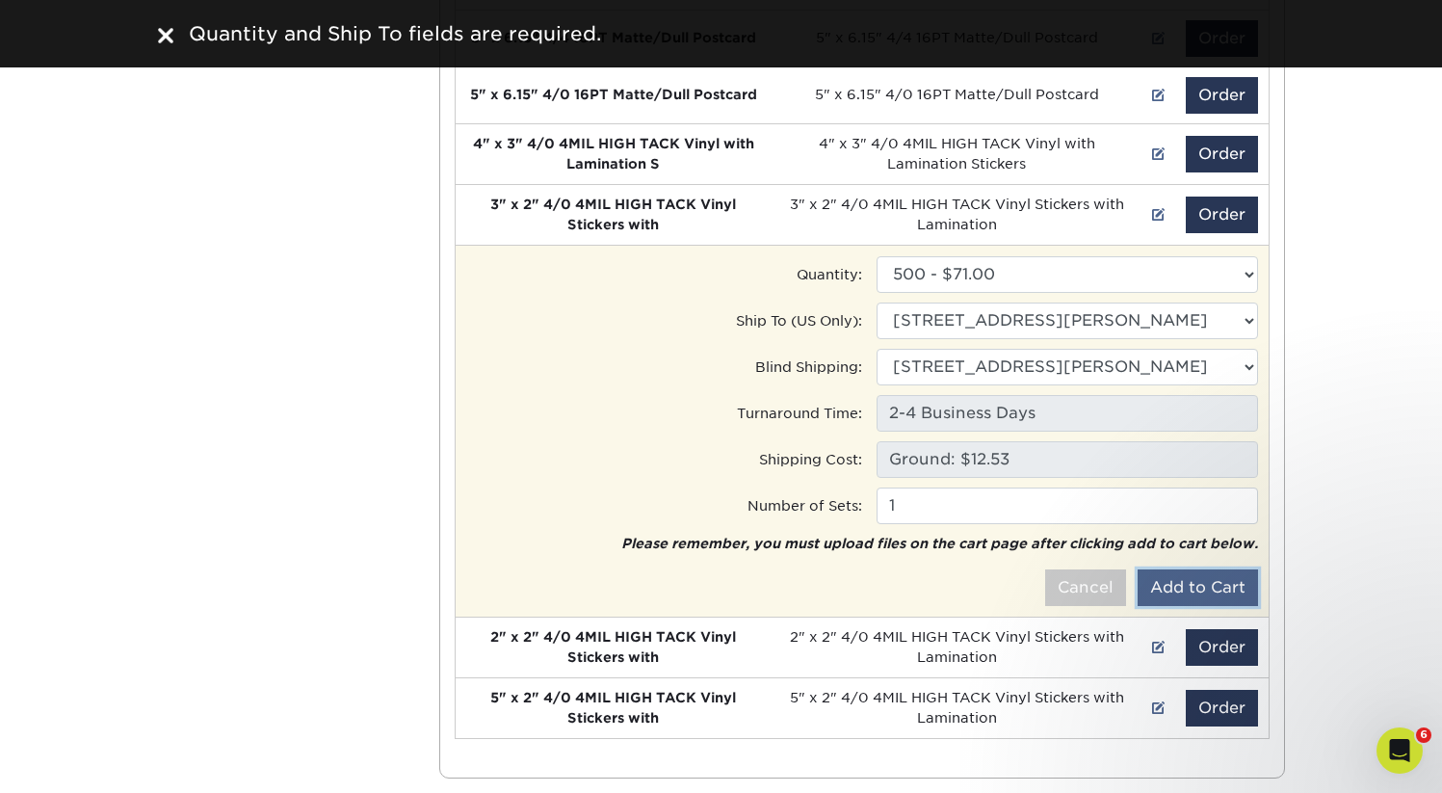
click at [1191, 594] on button "Add to Cart" at bounding box center [1198, 587] width 120 height 37
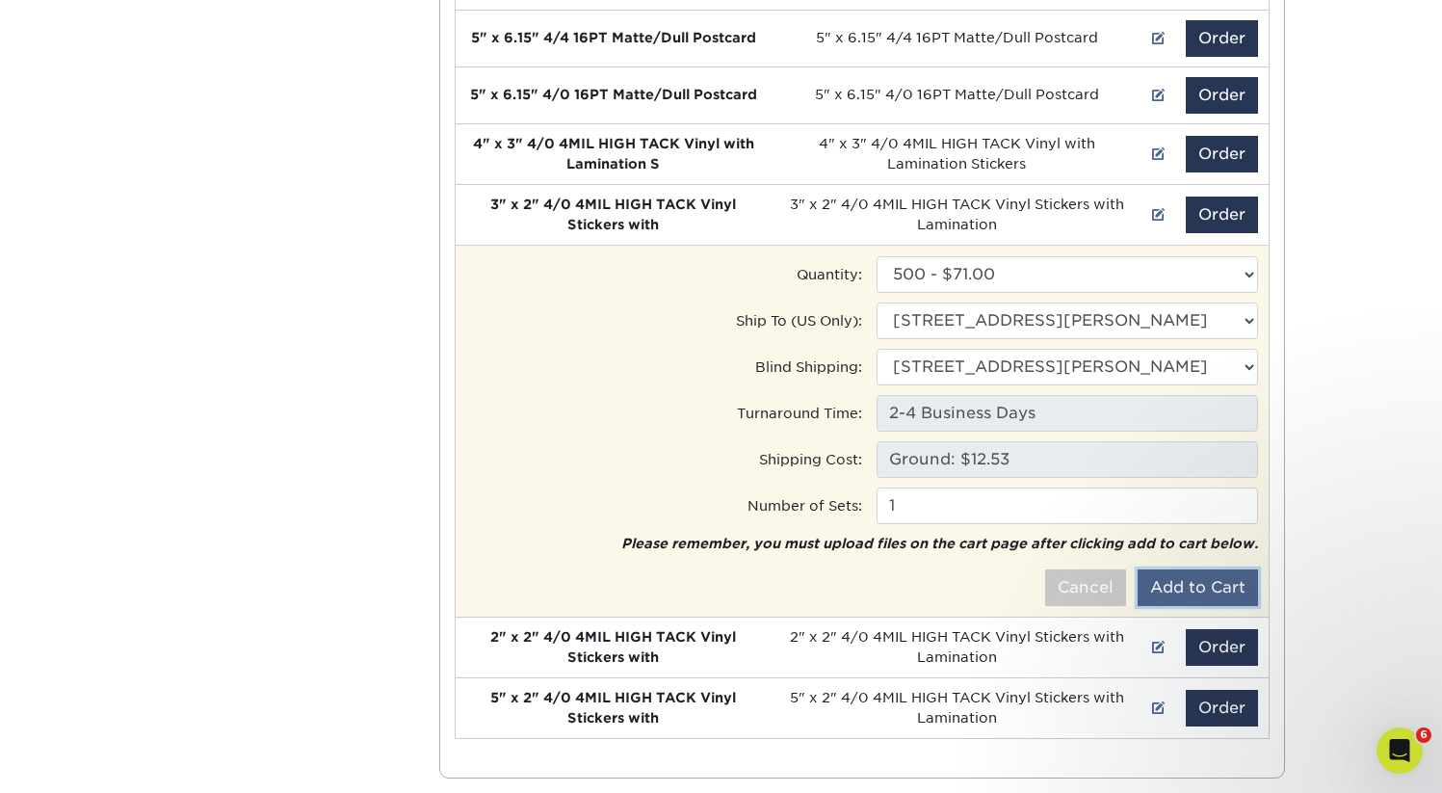
click at [1213, 587] on button "Add to Cart" at bounding box center [1198, 587] width 120 height 37
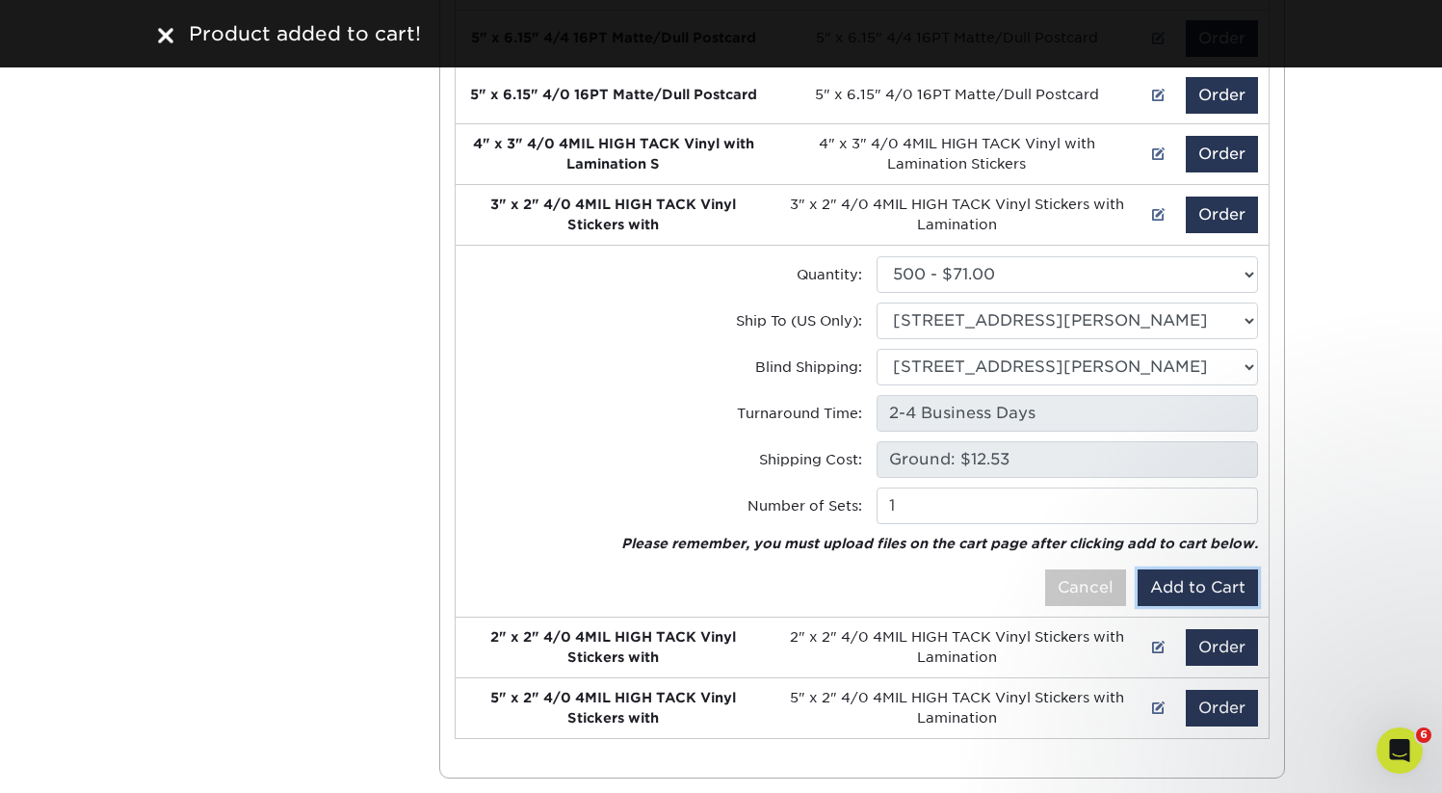
scroll to position [0, 0]
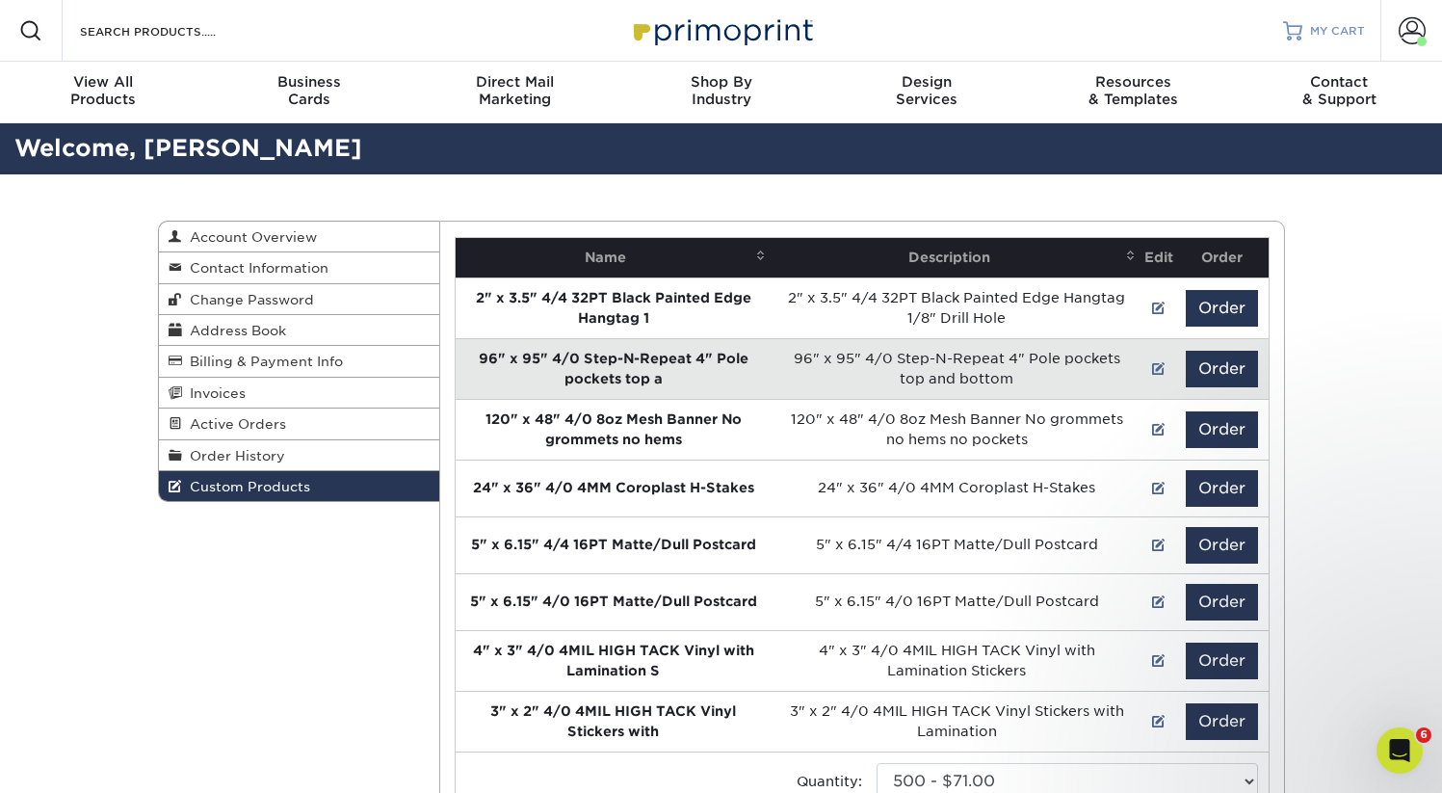
click at [1324, 47] on link "MY CART" at bounding box center [1324, 31] width 82 height 62
click at [1325, 23] on span "MY CART" at bounding box center [1337, 31] width 55 height 16
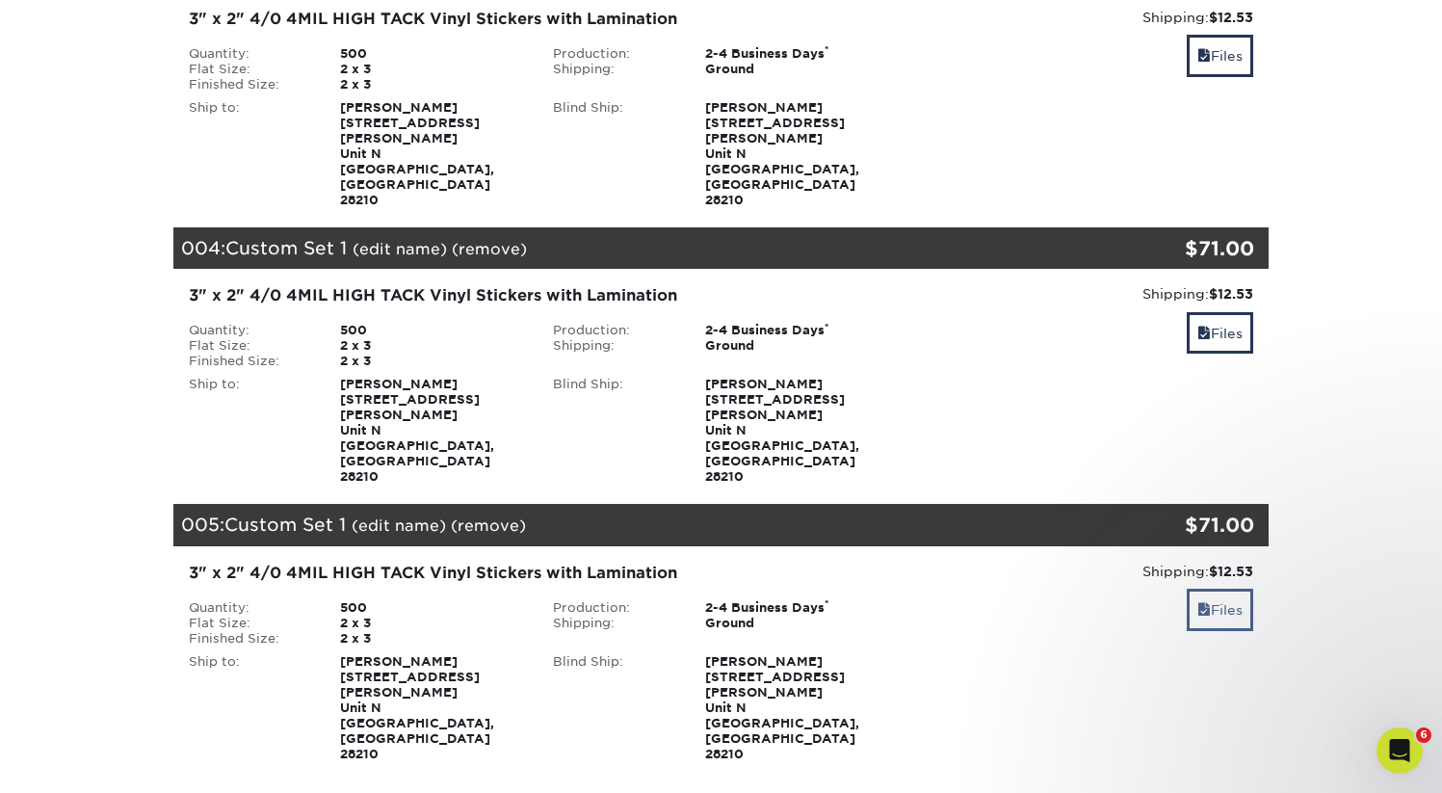
scroll to position [849, 0]
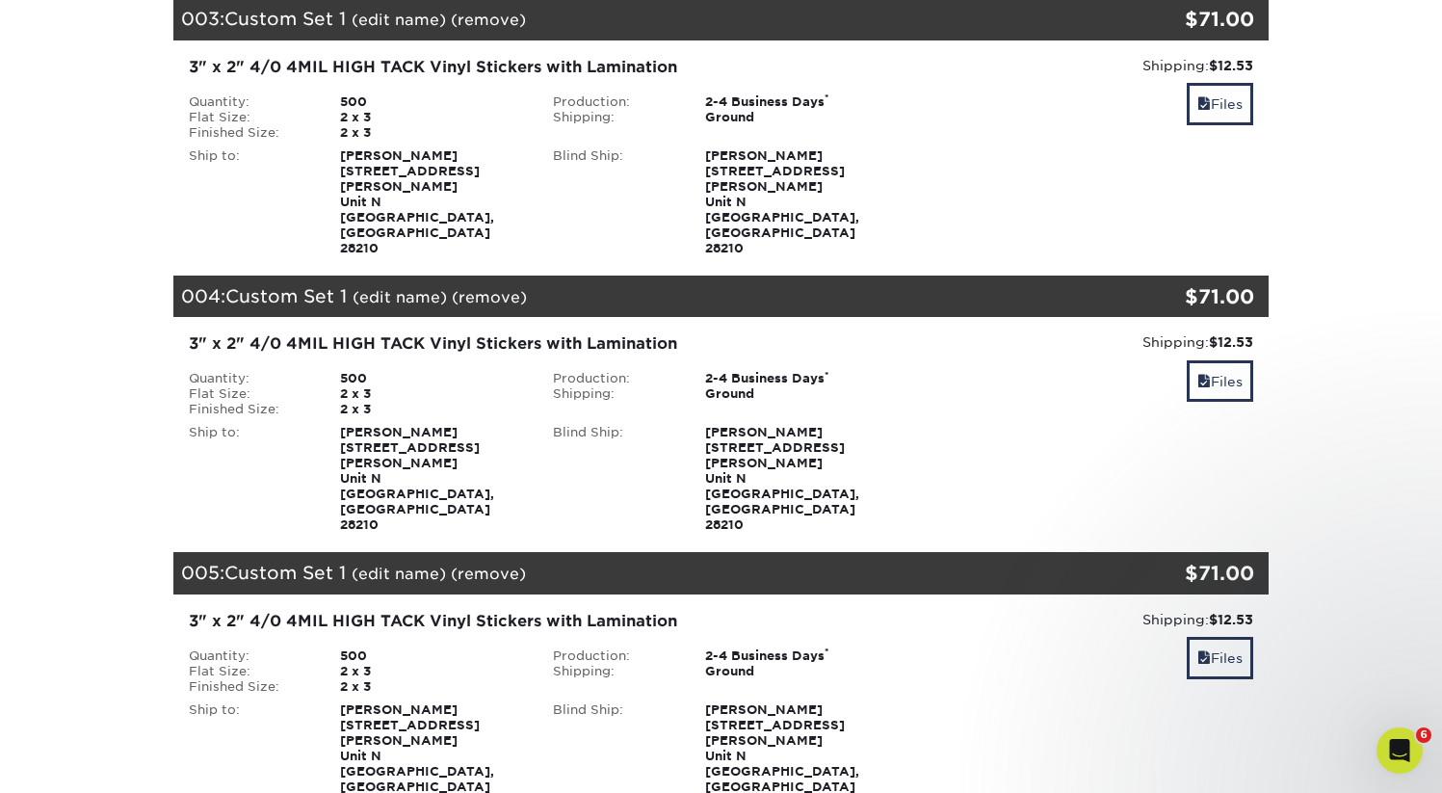
click at [488, 565] on link "(remove)" at bounding box center [488, 574] width 75 height 18
click at [1234, 637] on link "Files" at bounding box center [1220, 657] width 66 height 41
click at [1206, 637] on link "Files" at bounding box center [1220, 657] width 66 height 41
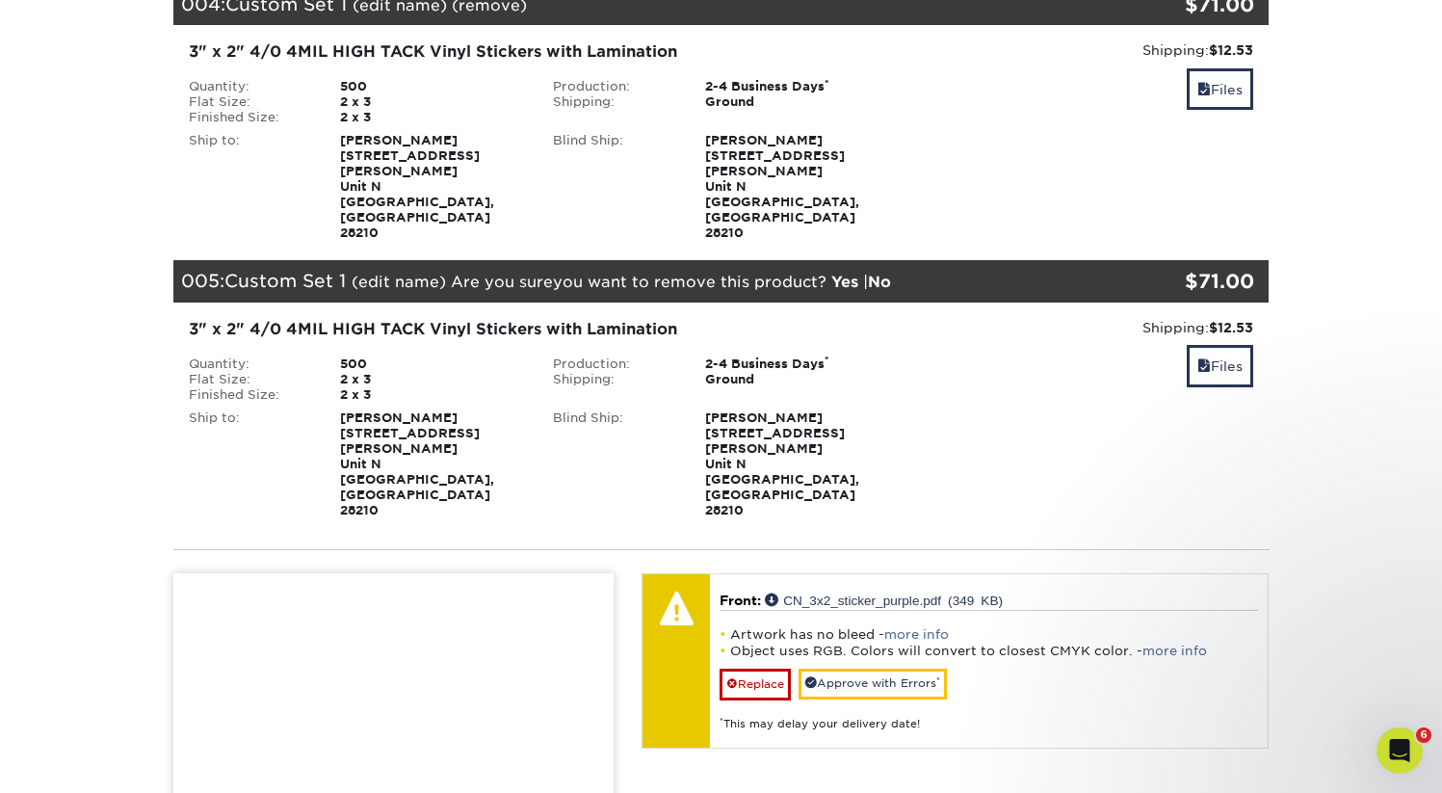
scroll to position [1145, 0]
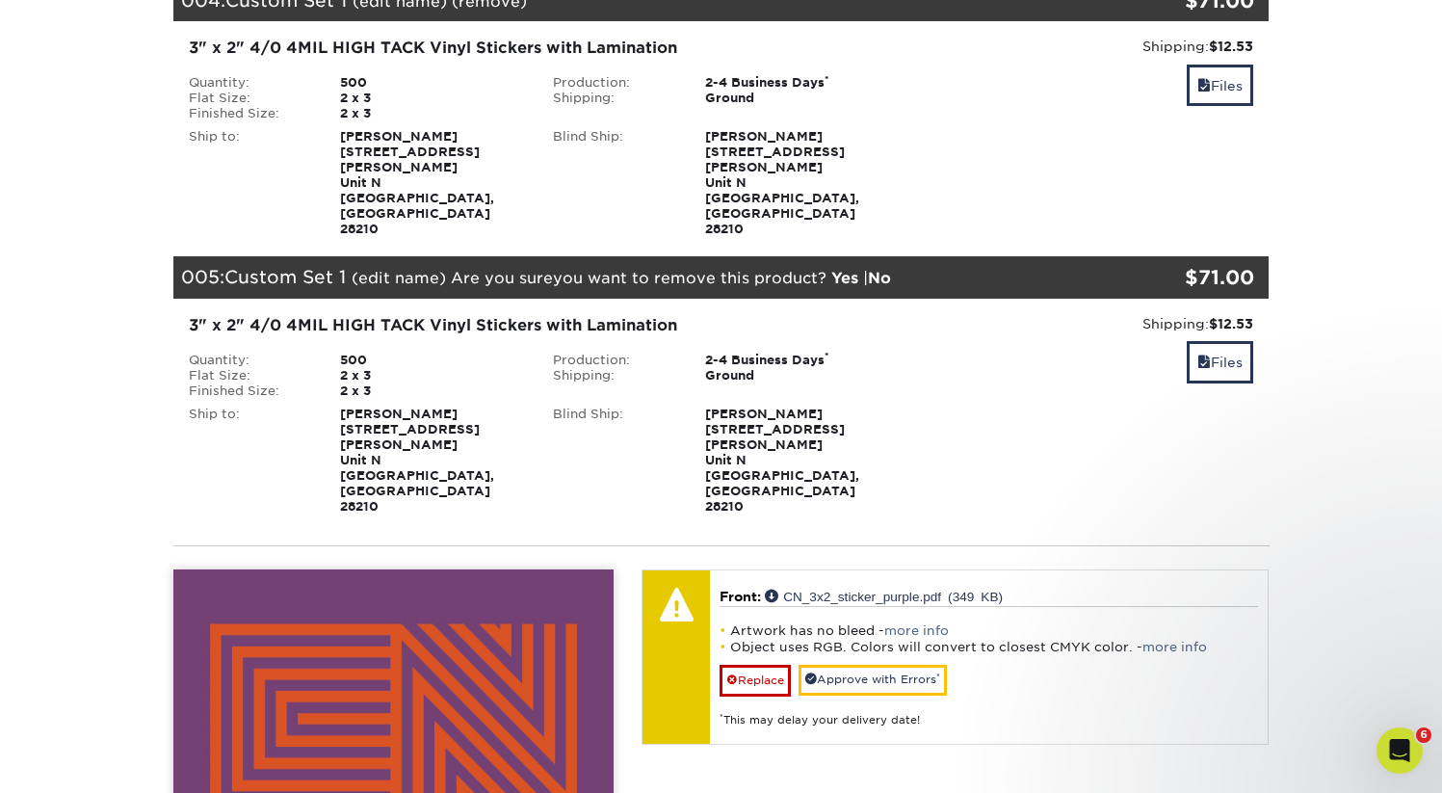
click at [0, 0] on input "View Guides" at bounding box center [0, 0] width 0 height 0
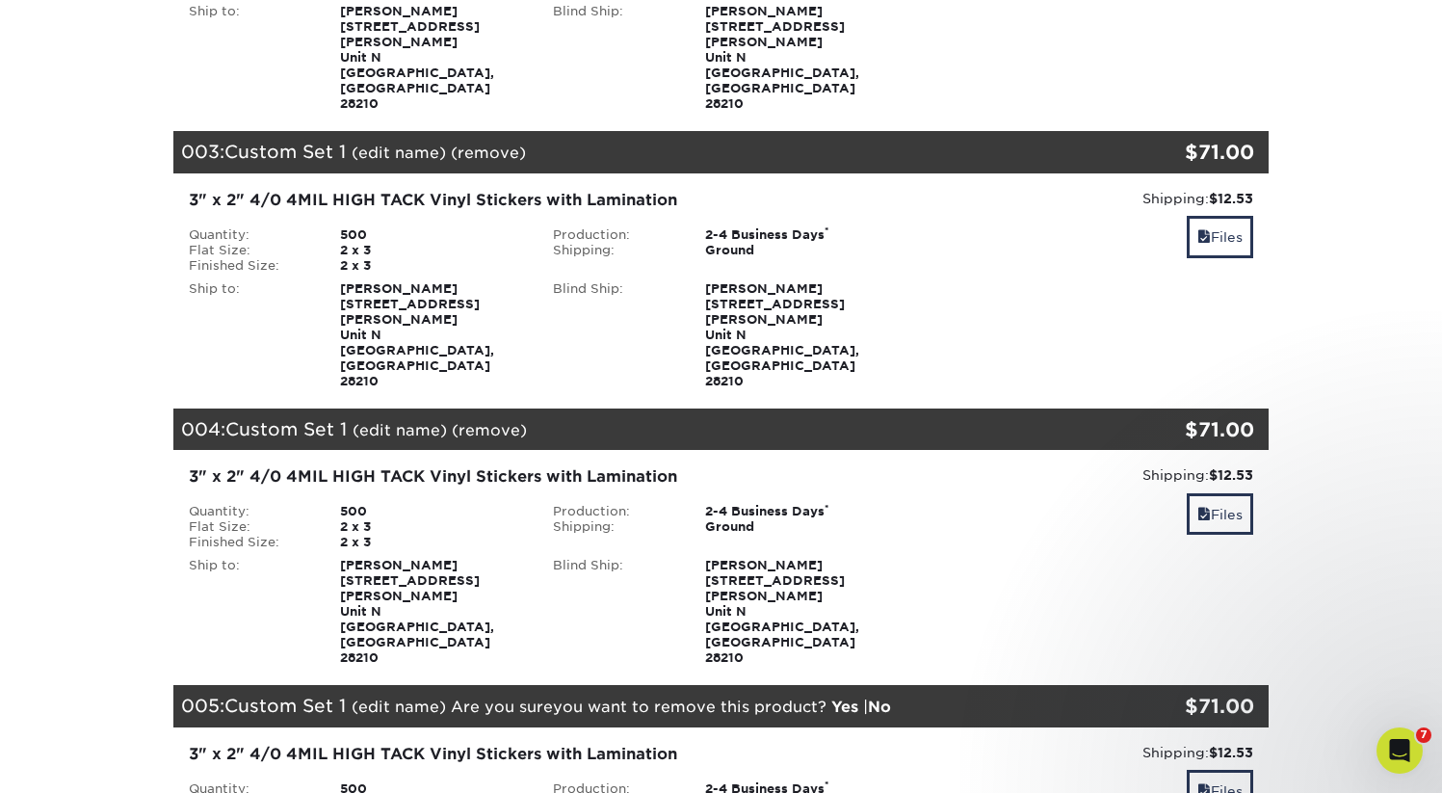
scroll to position [698, 0]
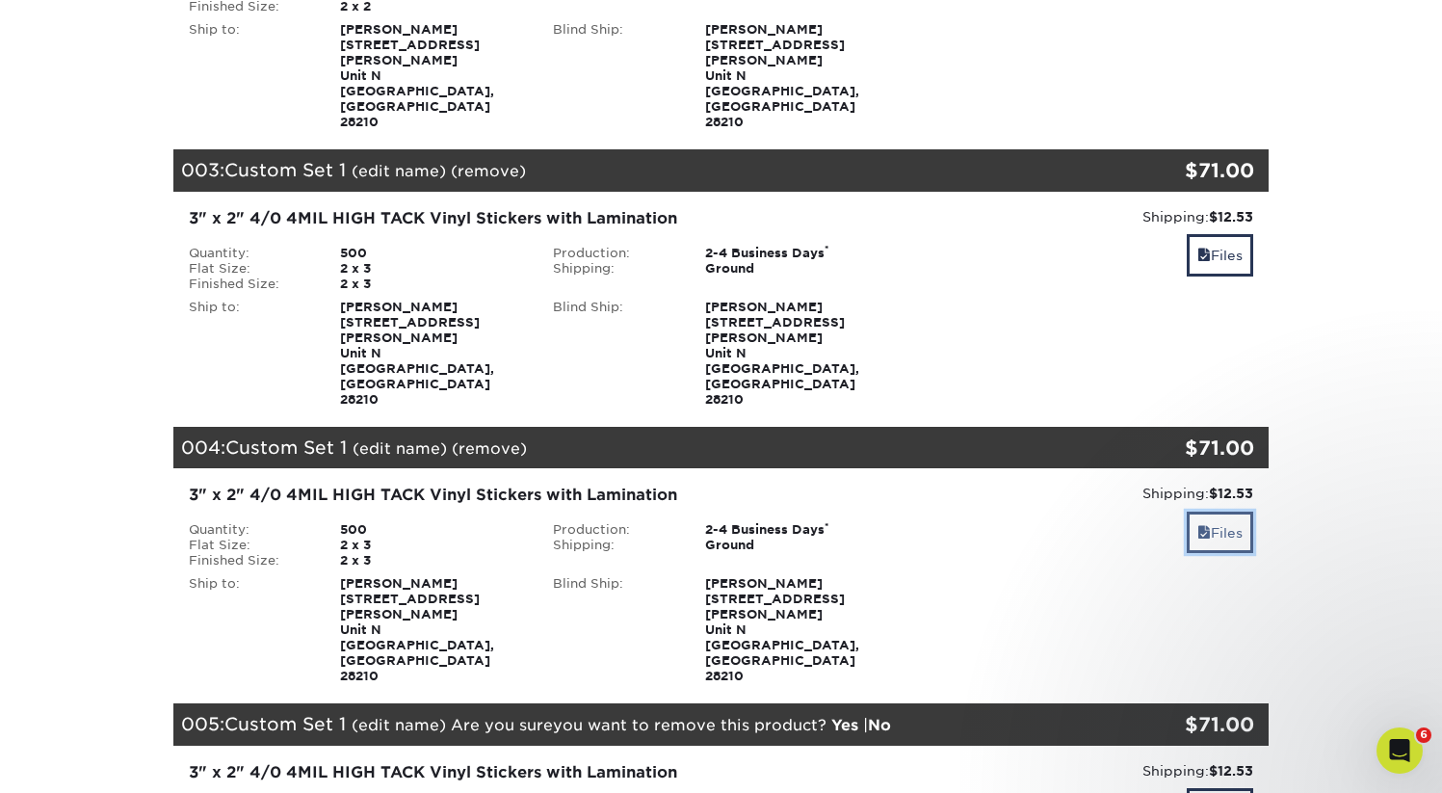
click at [1205, 525] on span at bounding box center [1204, 532] width 13 height 15
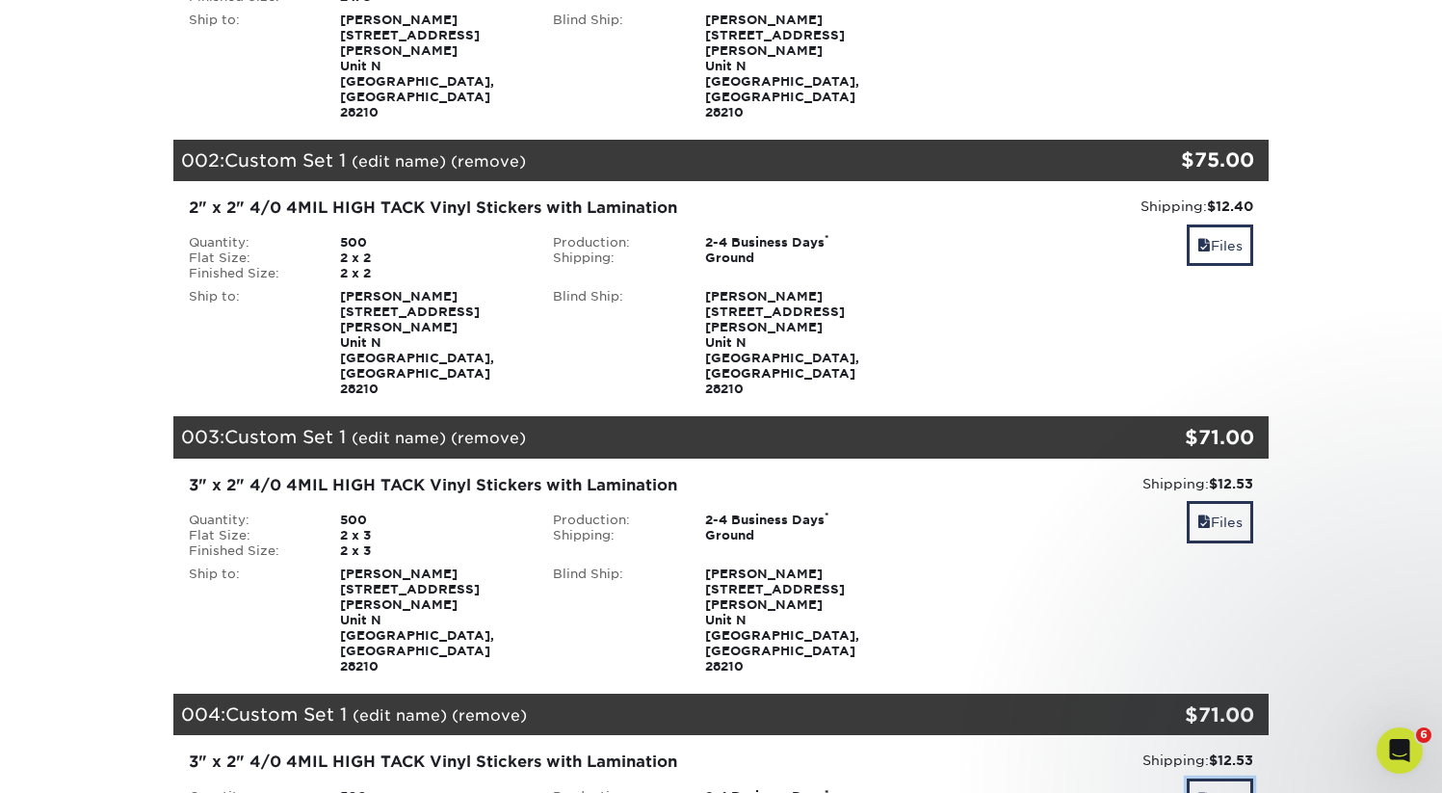
scroll to position [407, 0]
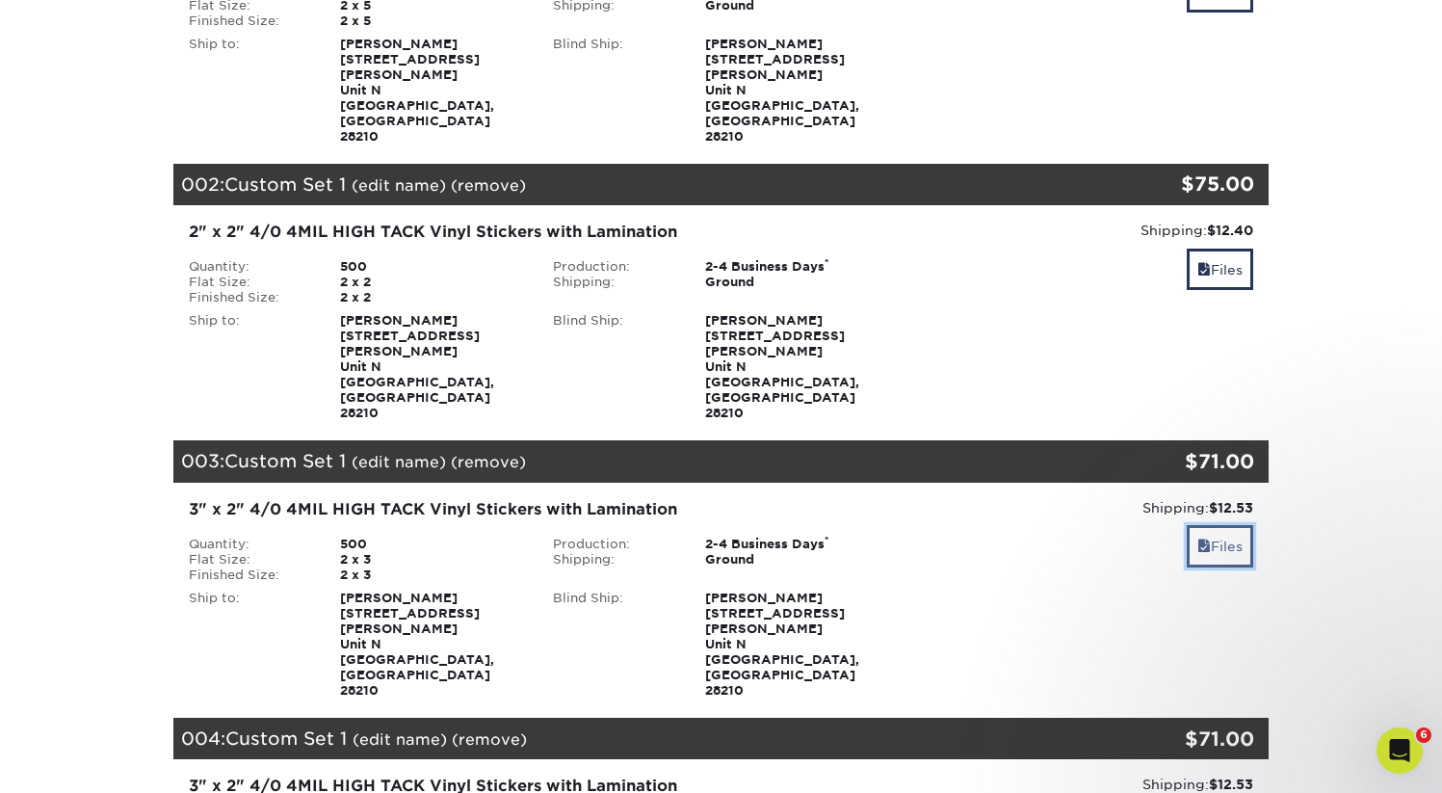
click at [1235, 525] on link "Files" at bounding box center [1220, 545] width 66 height 41
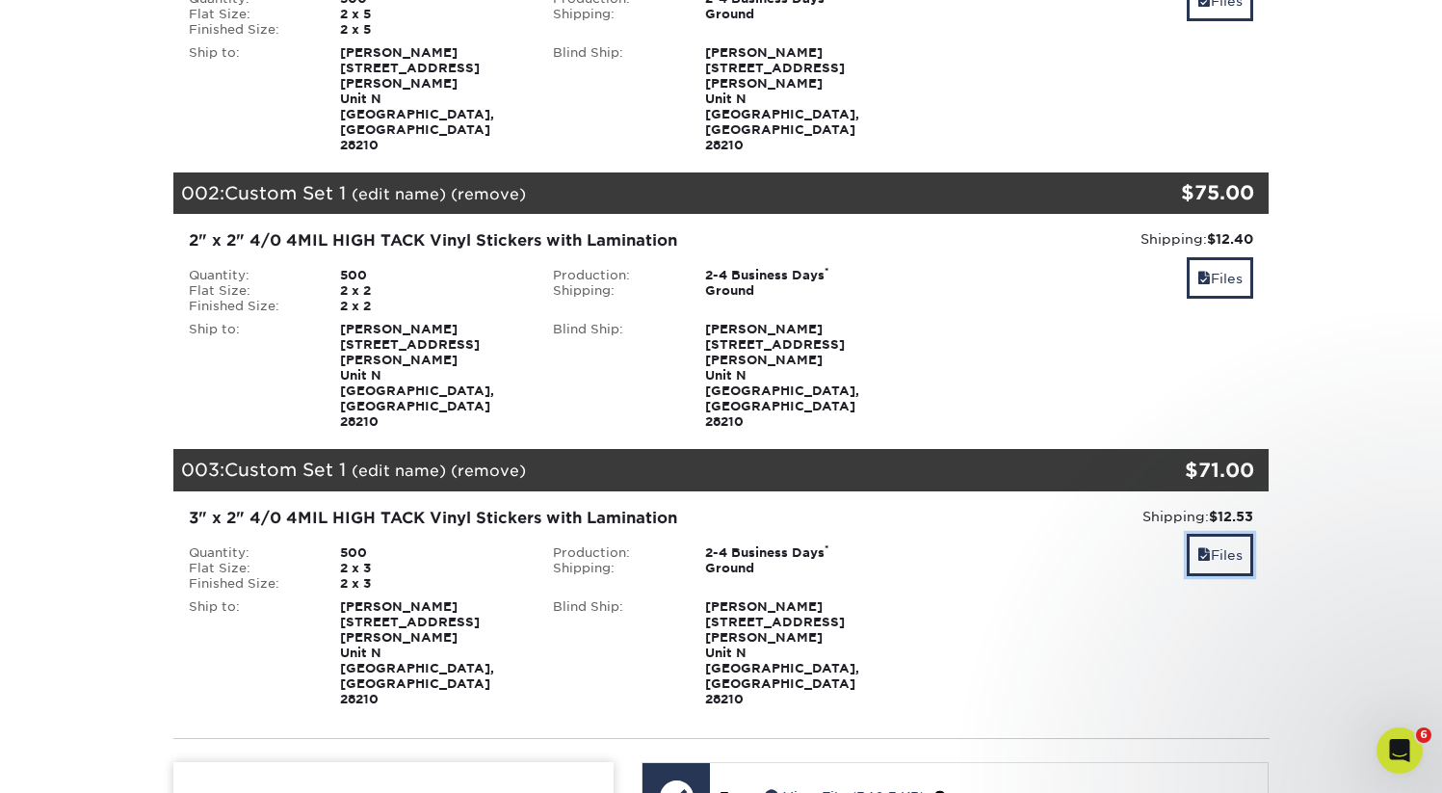
scroll to position [268, 0]
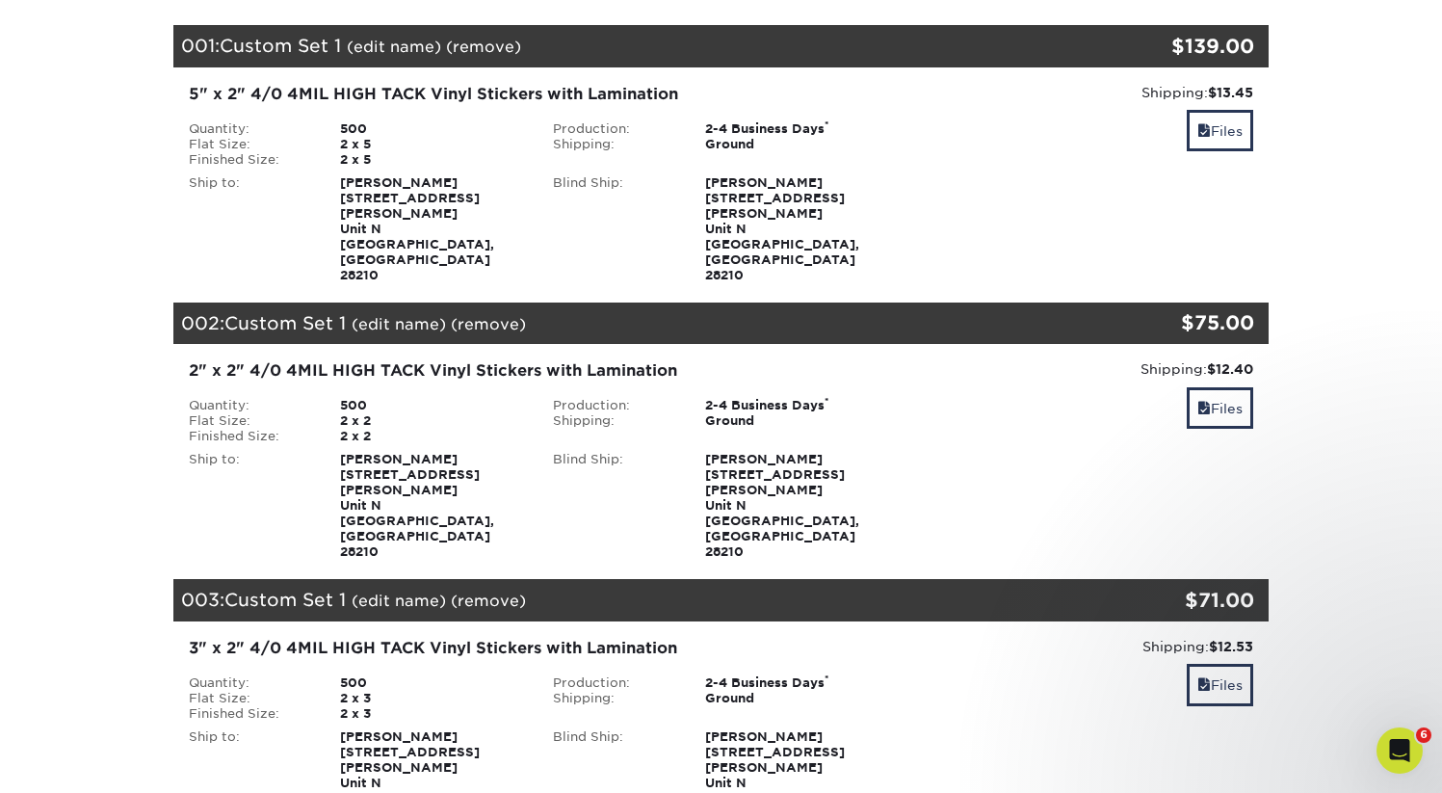
click at [1257, 359] on div "Shipping: $12.40 Discount: - $0.00 Files" at bounding box center [1086, 459] width 365 height 200
click at [1233, 387] on link "Files" at bounding box center [1220, 407] width 66 height 41
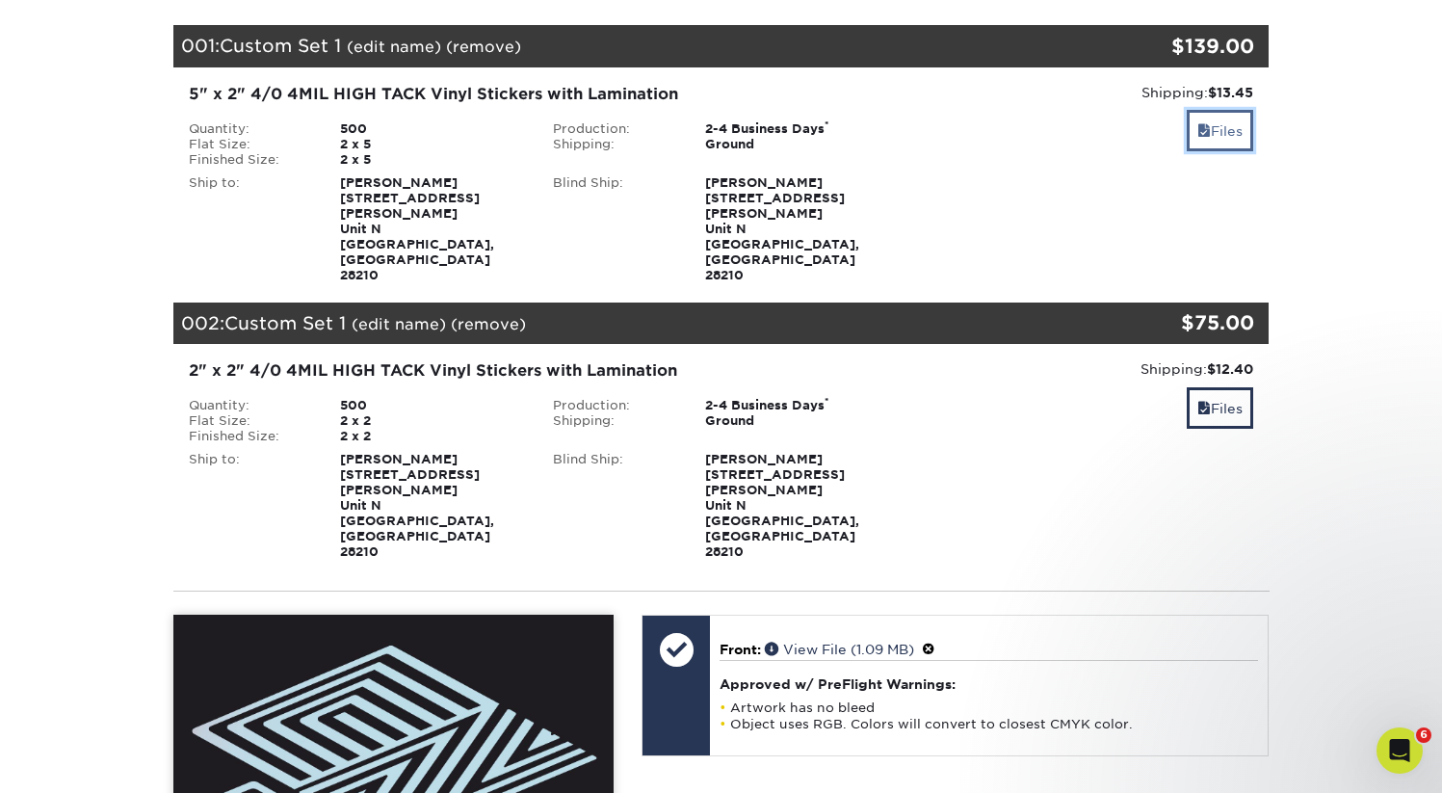
click at [1239, 145] on link "Files" at bounding box center [1220, 130] width 66 height 41
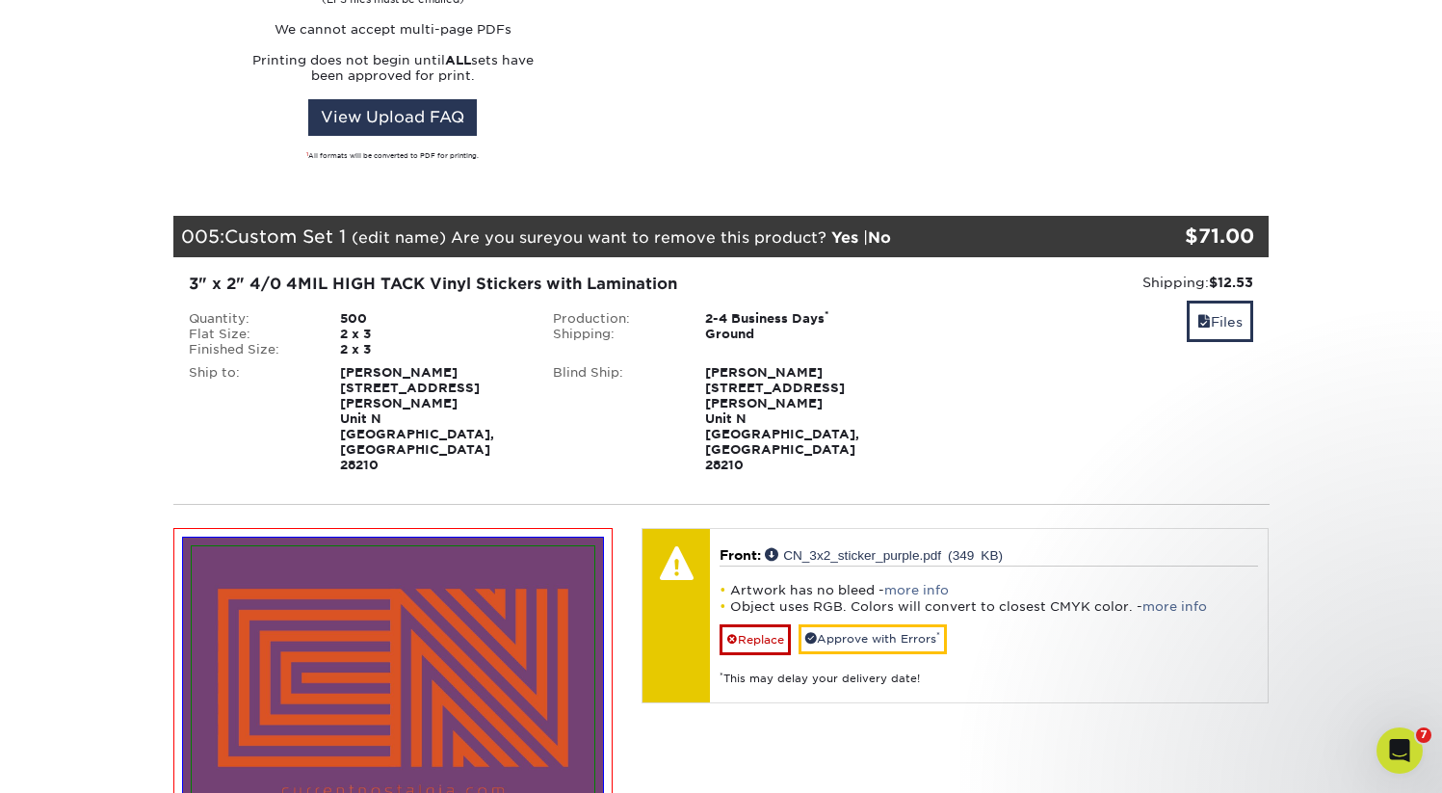
scroll to position [3149, 0]
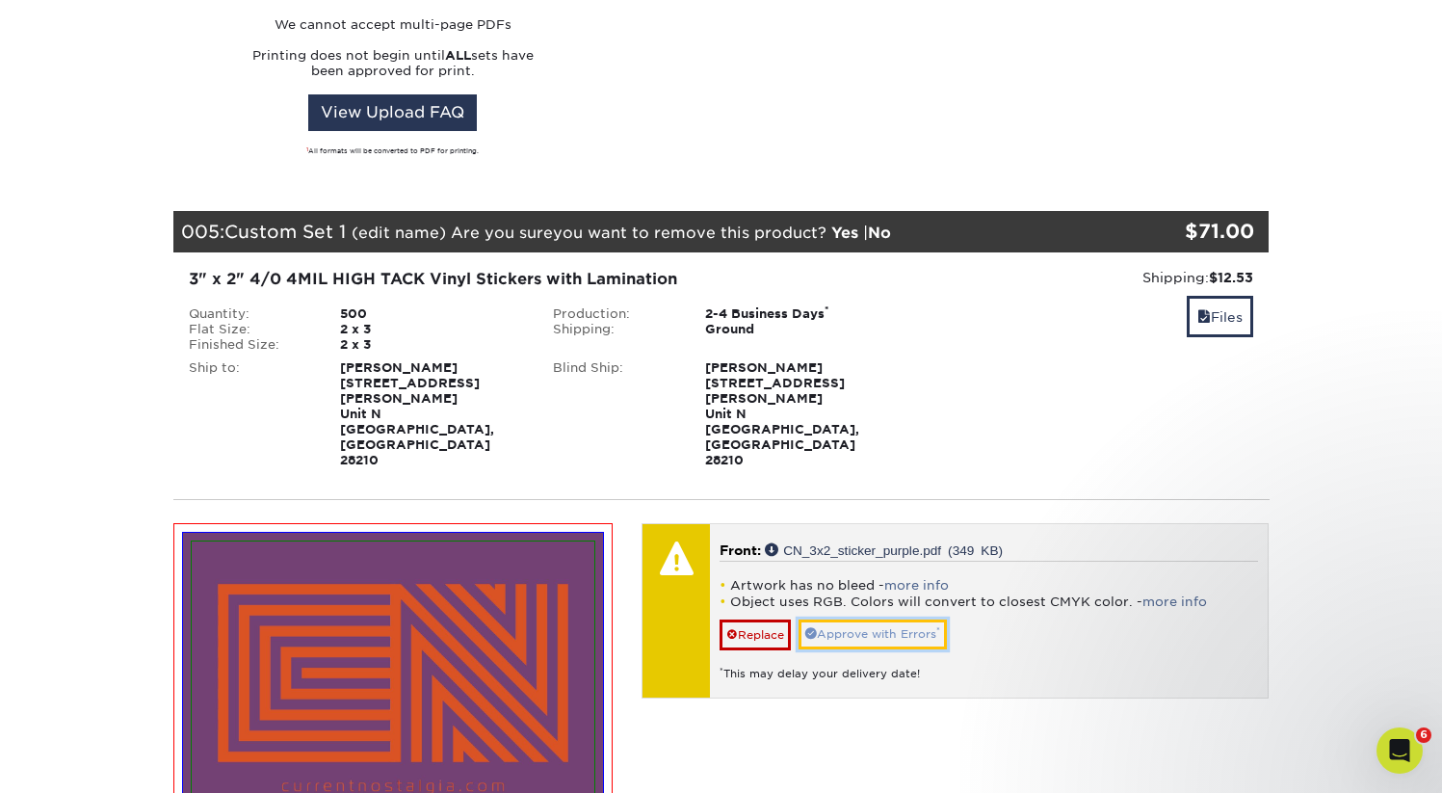
click at [899, 620] on link "Approve with Errors *" at bounding box center [873, 635] width 148 height 30
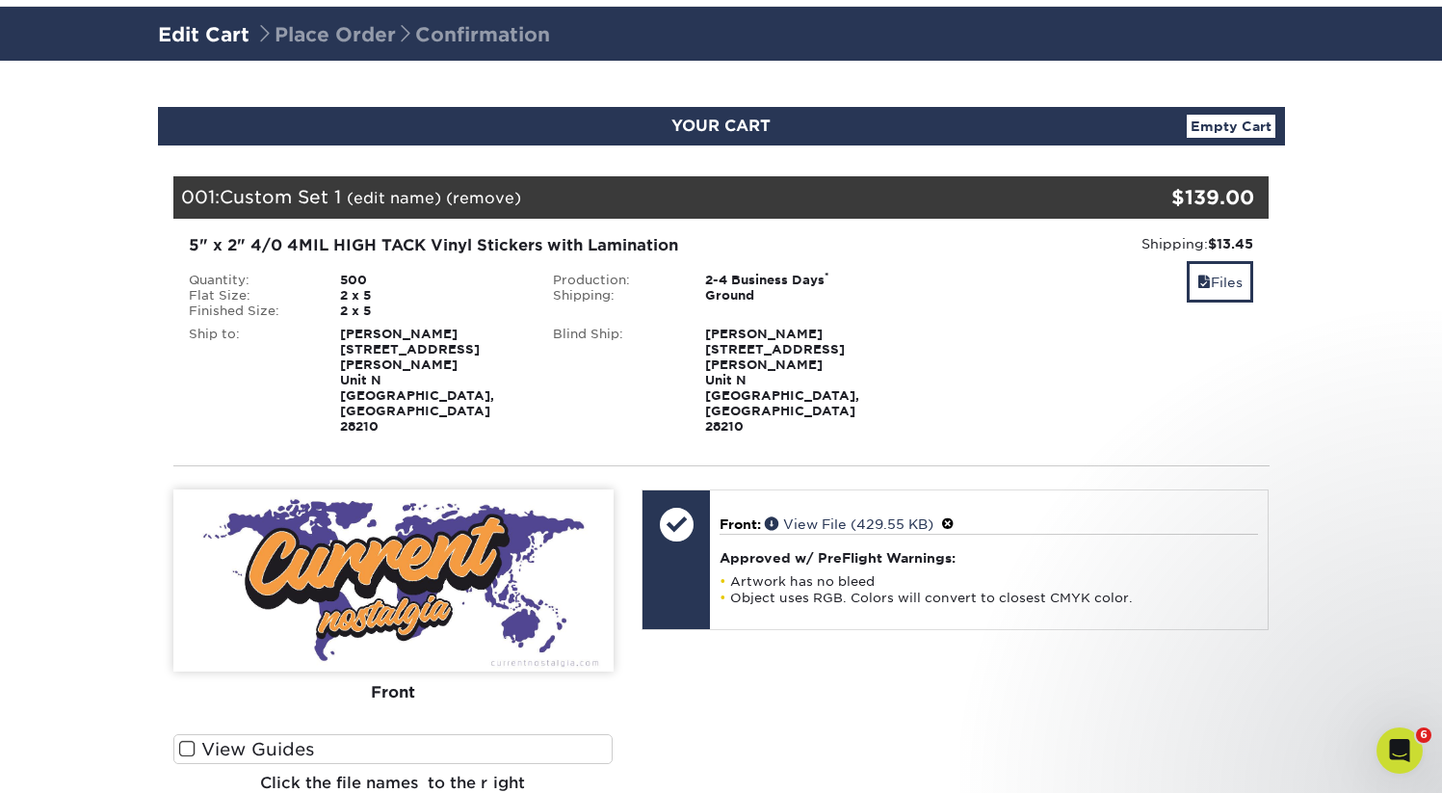
scroll to position [0, 0]
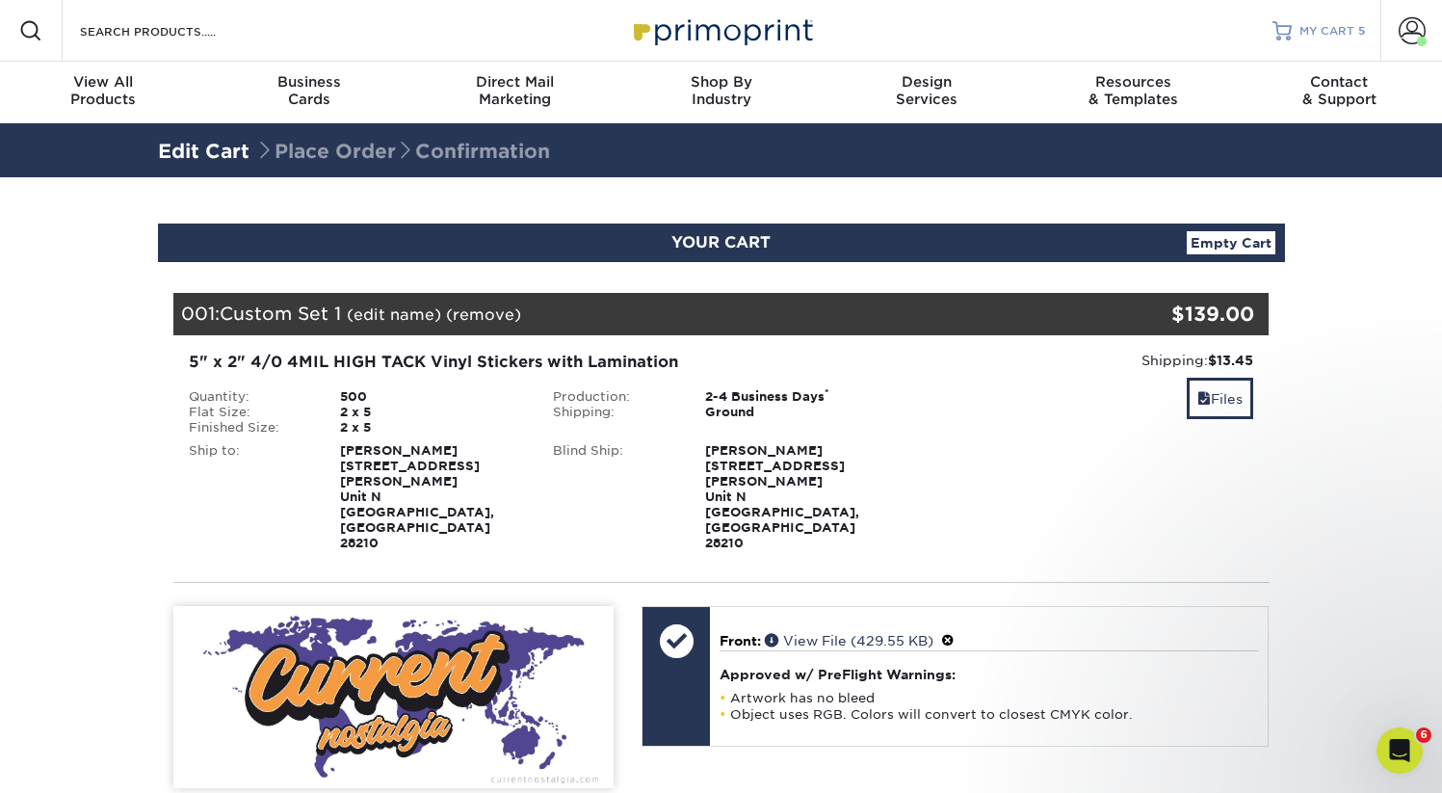
click at [1328, 31] on span "MY CART" at bounding box center [1327, 31] width 55 height 16
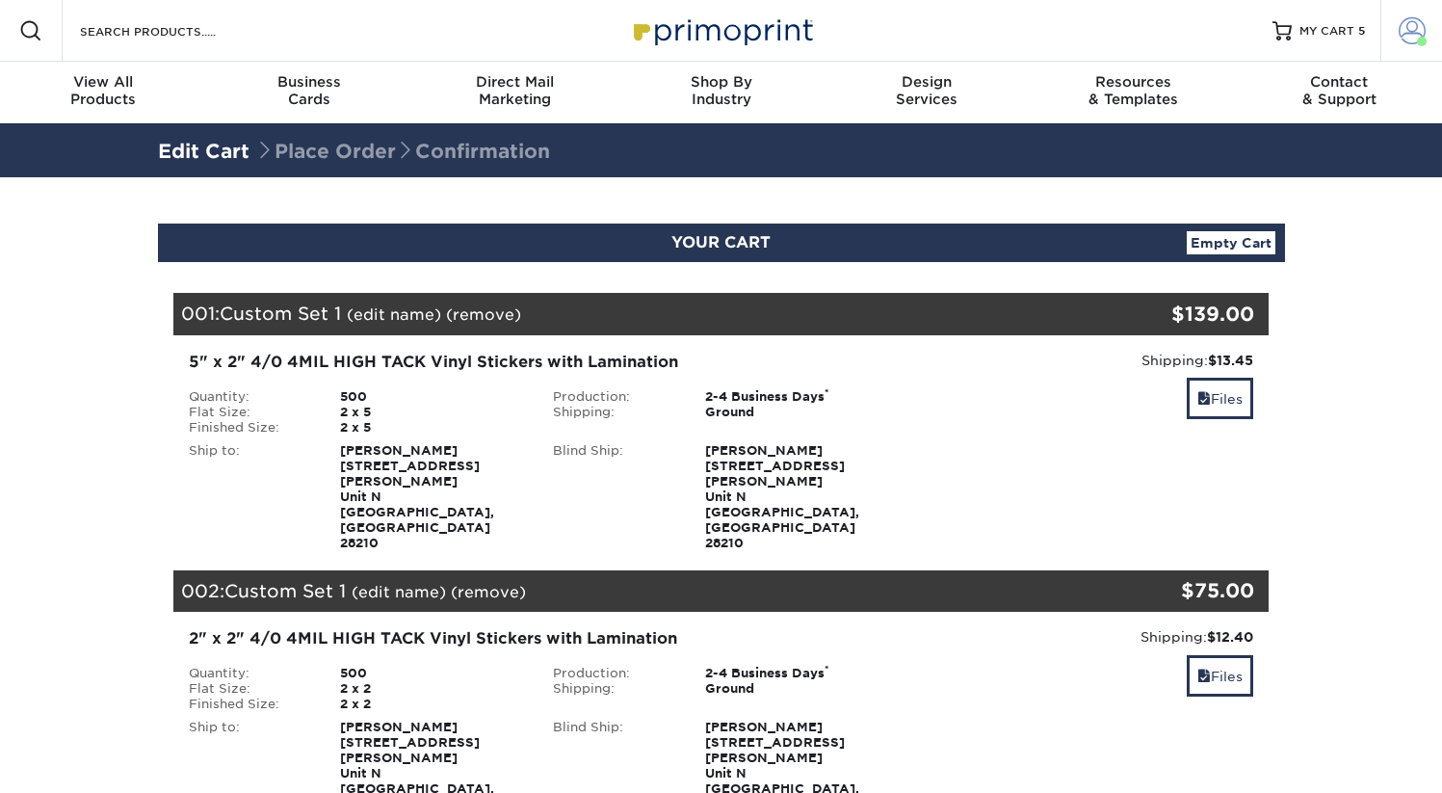
click at [1404, 36] on span at bounding box center [1412, 30] width 27 height 27
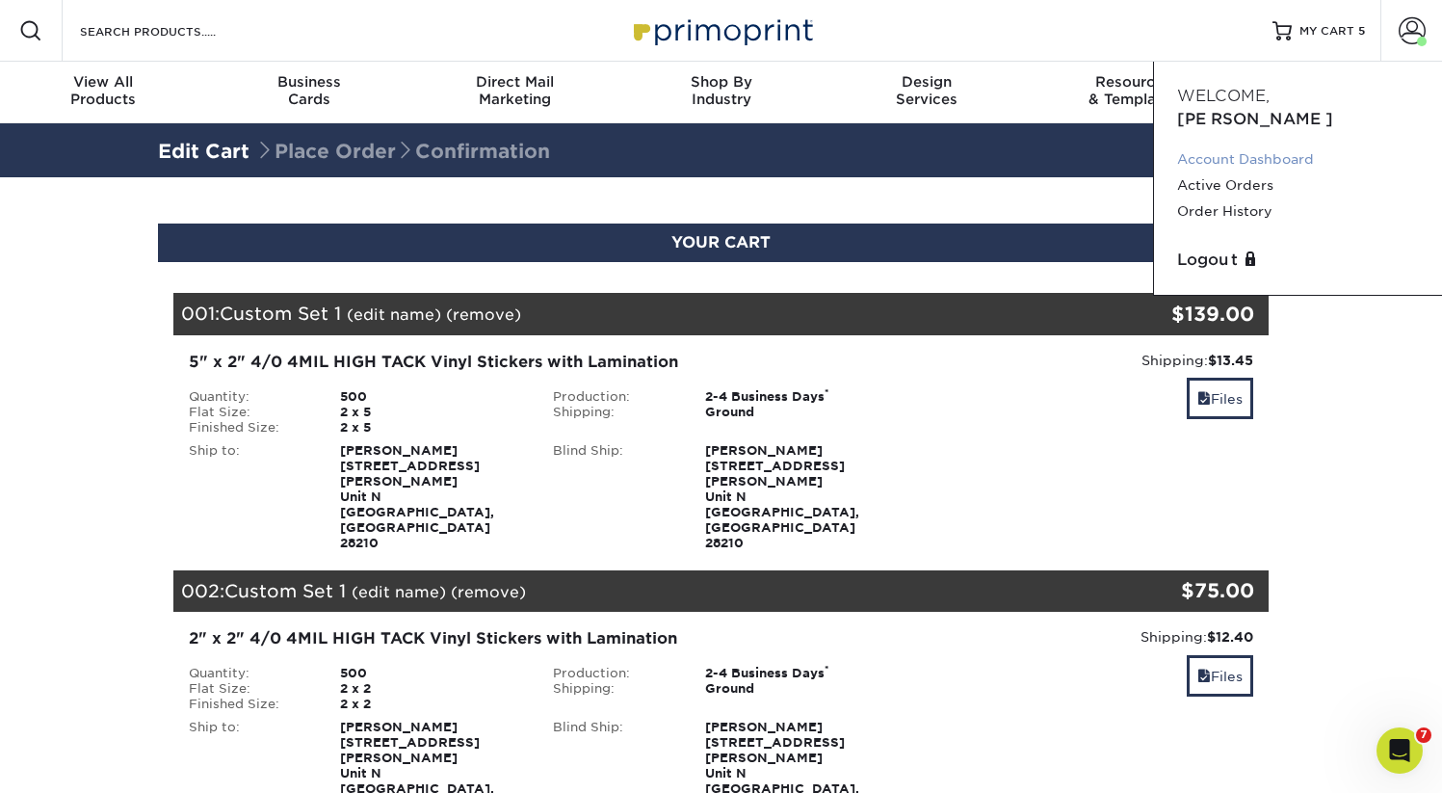
click at [1228, 146] on link "Account Dashboard" at bounding box center [1298, 159] width 242 height 26
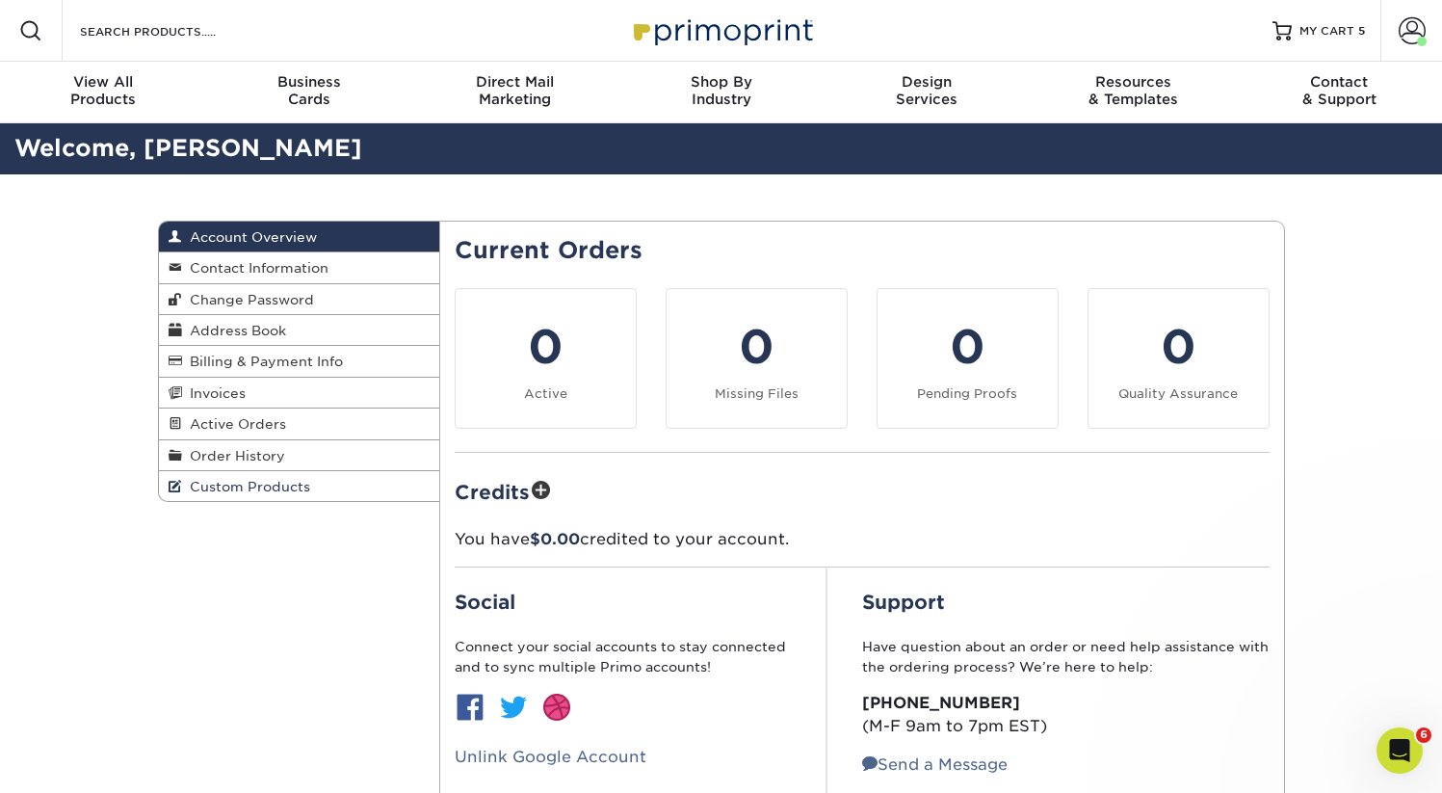
click at [246, 492] on span "Custom Products" at bounding box center [246, 486] width 128 height 15
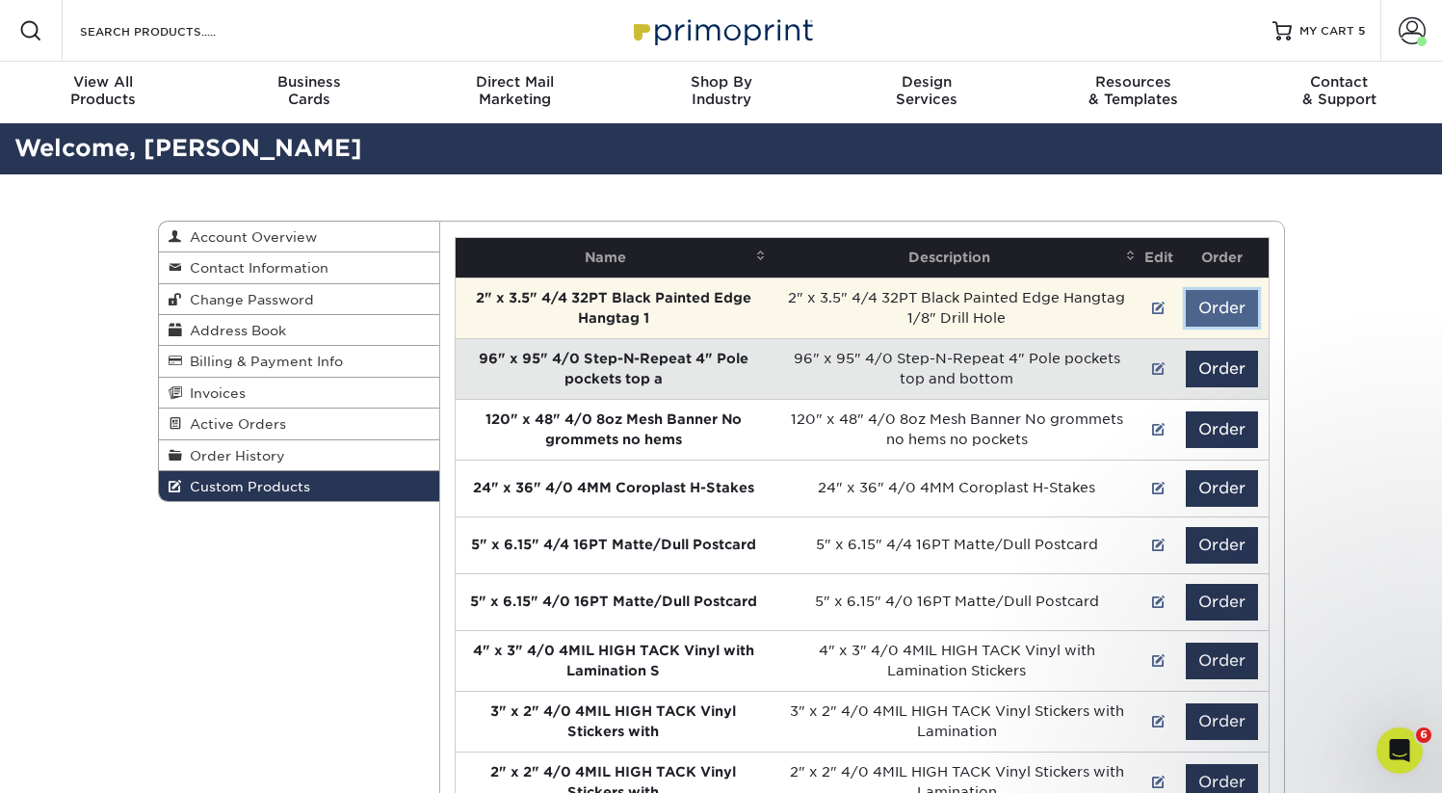
click at [1206, 303] on button "Order" at bounding box center [1222, 308] width 72 height 37
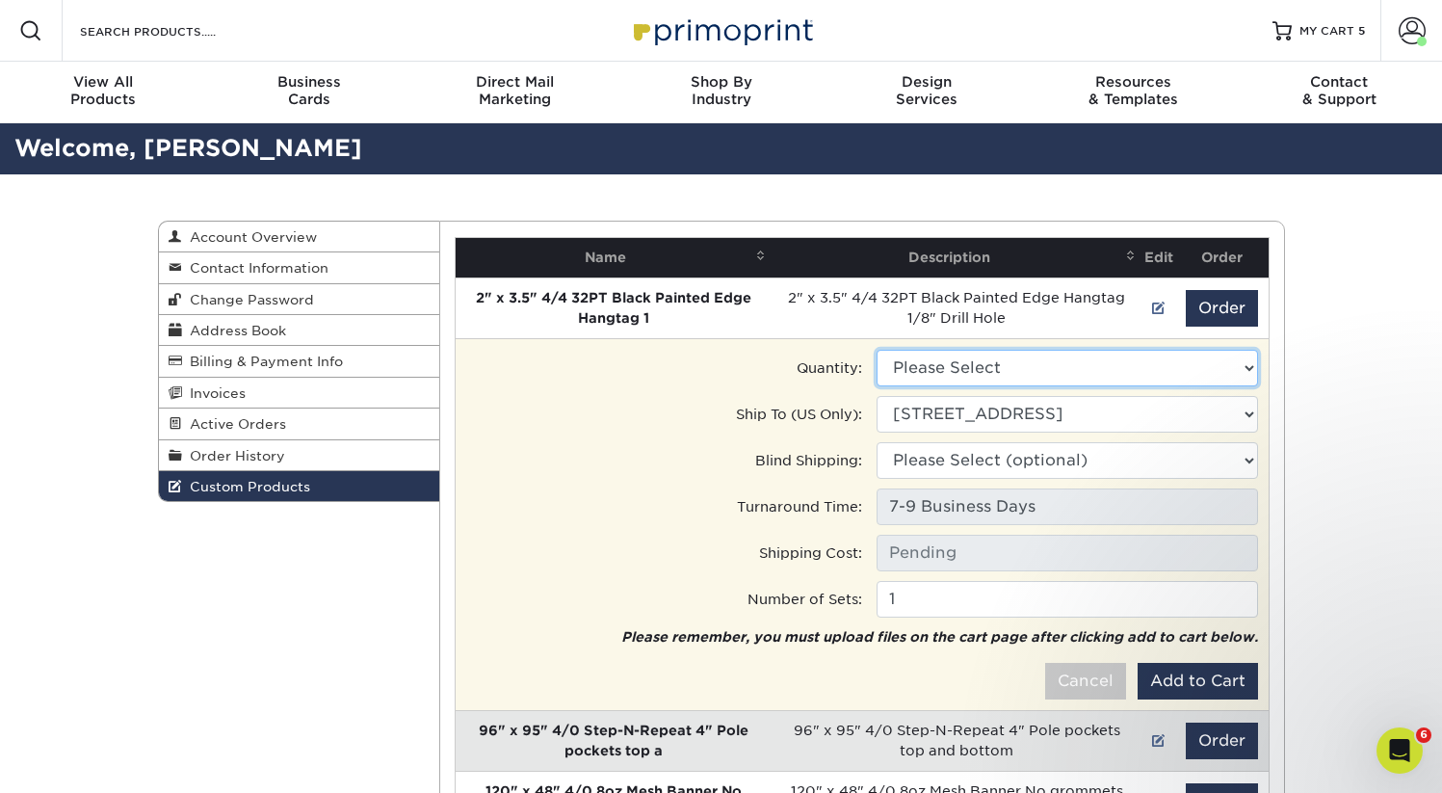
click at [1023, 378] on select "Please Select 250 - $72.00 500 - $96.00" at bounding box center [1068, 368] width 382 height 37
select select "1"
click at [877, 350] on select "Please Select 250 - $72.00 500 - $96.00" at bounding box center [1068, 368] width 382 height 37
type input "Ground: $9.27"
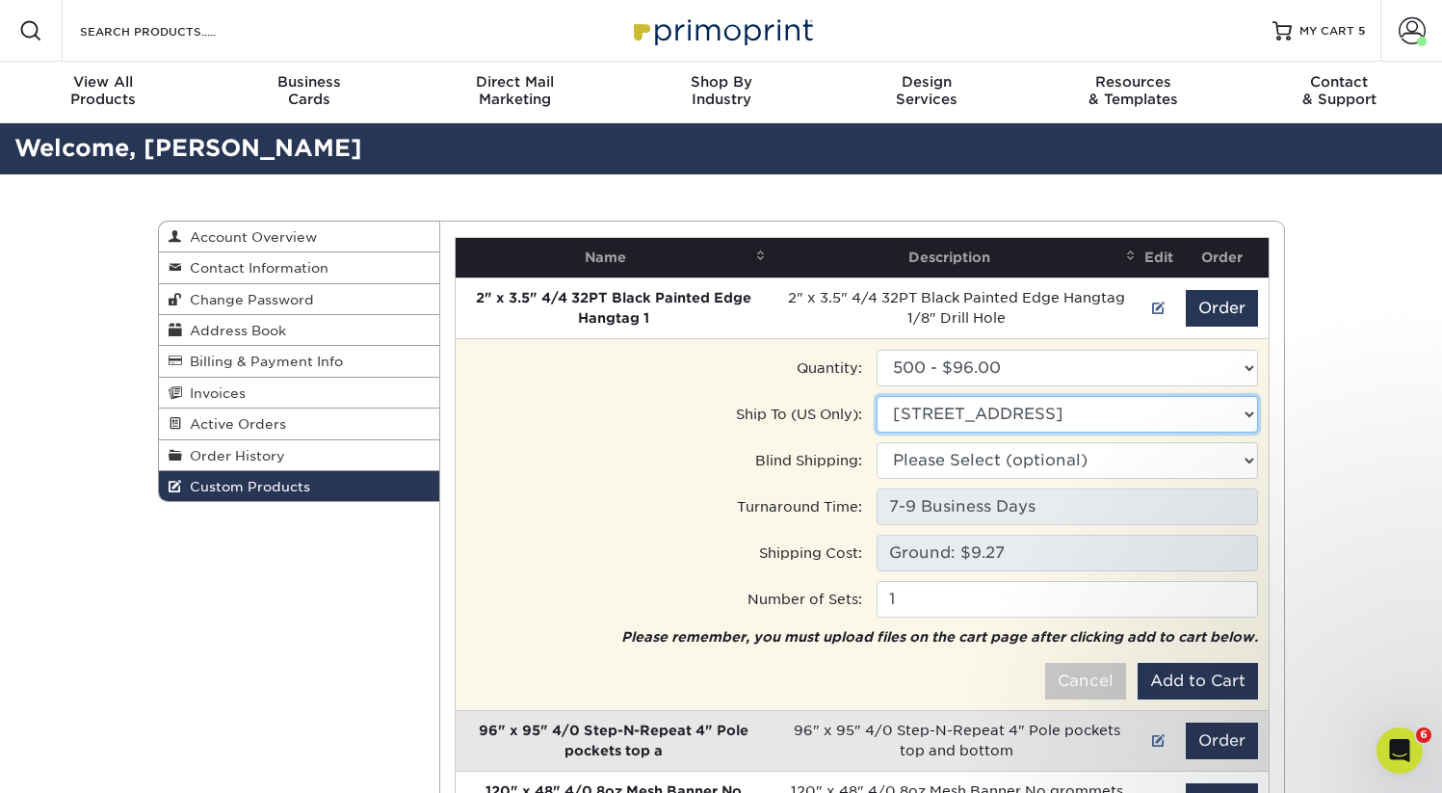
click at [1003, 420] on select "Ship to Address 330 Camp Rd, Charlotte, NC 5011 Sharon Rd, Charlotte, NC" at bounding box center [1068, 414] width 382 height 37
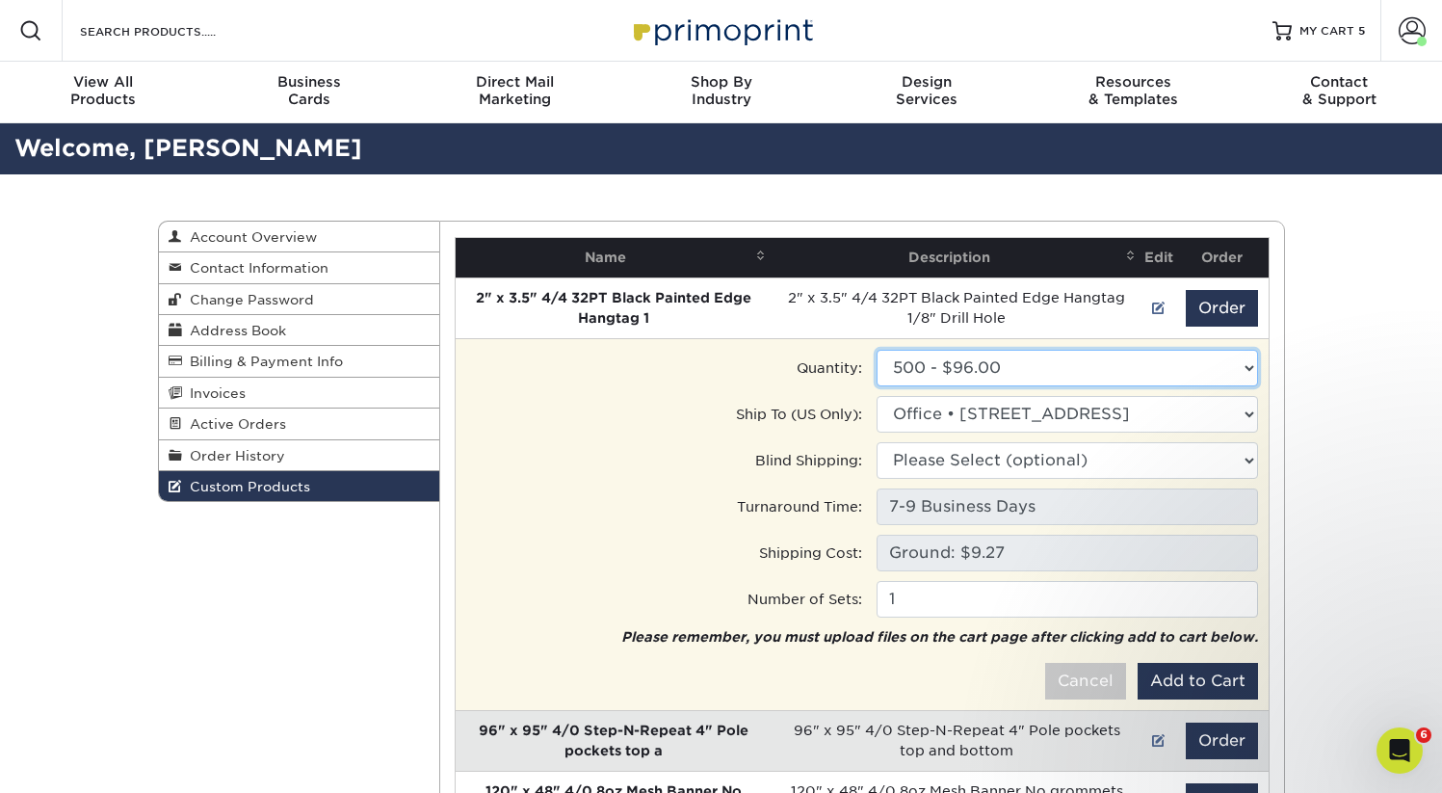
click at [990, 383] on select "Please Select 250 - $72.00 500 - $96.00" at bounding box center [1068, 368] width 382 height 37
select select "0"
click at [877, 350] on select "Please Select 250 - $72.00 500 - $96.00" at bounding box center [1068, 368] width 382 height 37
type input "Ground: $8.40"
click at [997, 378] on select "Please Select 250 - $72.00 500 - $96.00" at bounding box center [1068, 368] width 382 height 37
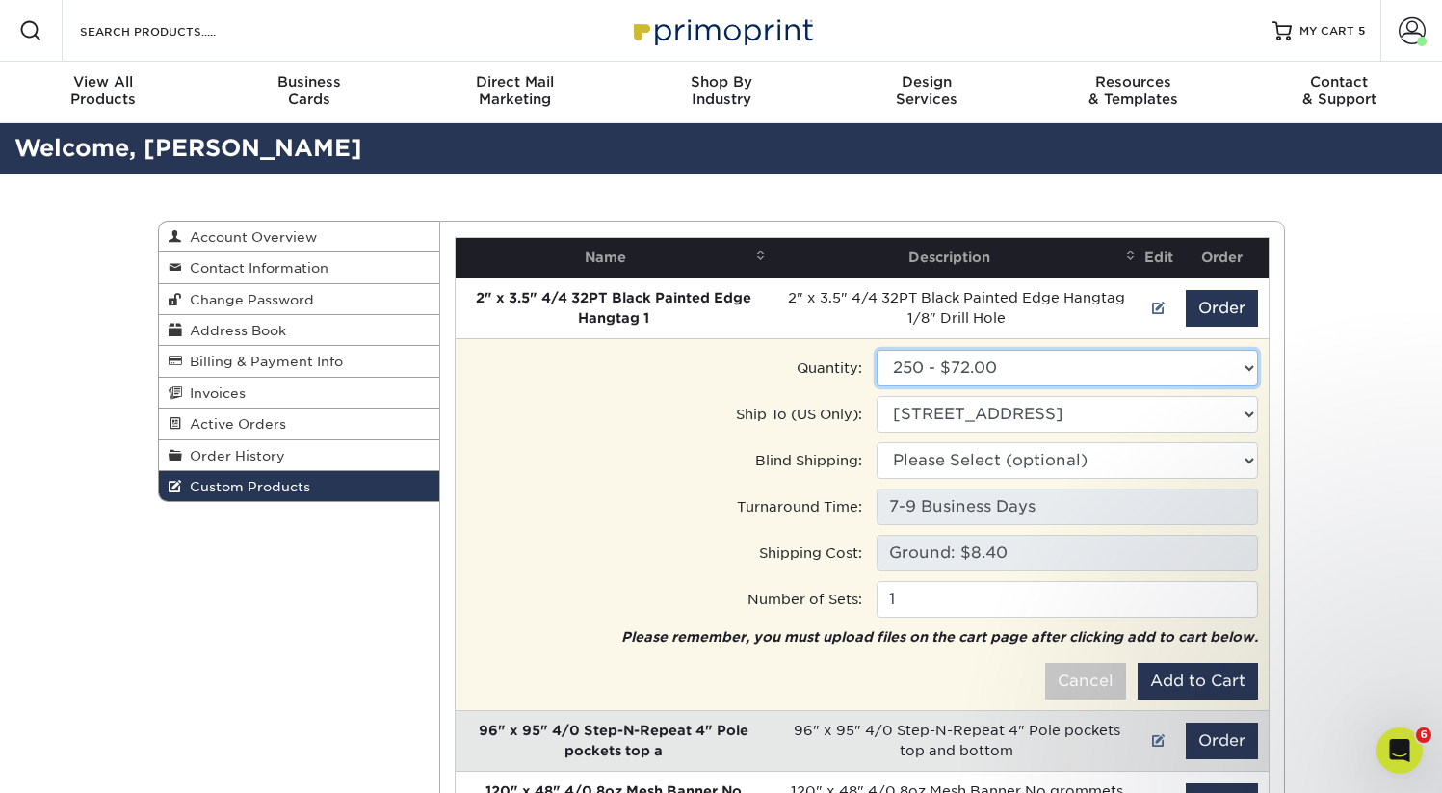
select select "1"
click at [877, 350] on select "Please Select 250 - $72.00 500 - $96.00" at bounding box center [1068, 368] width 382 height 37
type input "Ground: $9.27"
click at [1036, 365] on select "Please Select 250 - $72.00 500 - $96.00" at bounding box center [1068, 368] width 382 height 37
click at [877, 350] on select "Please Select 250 - $72.00 500 - $96.00" at bounding box center [1068, 368] width 382 height 37
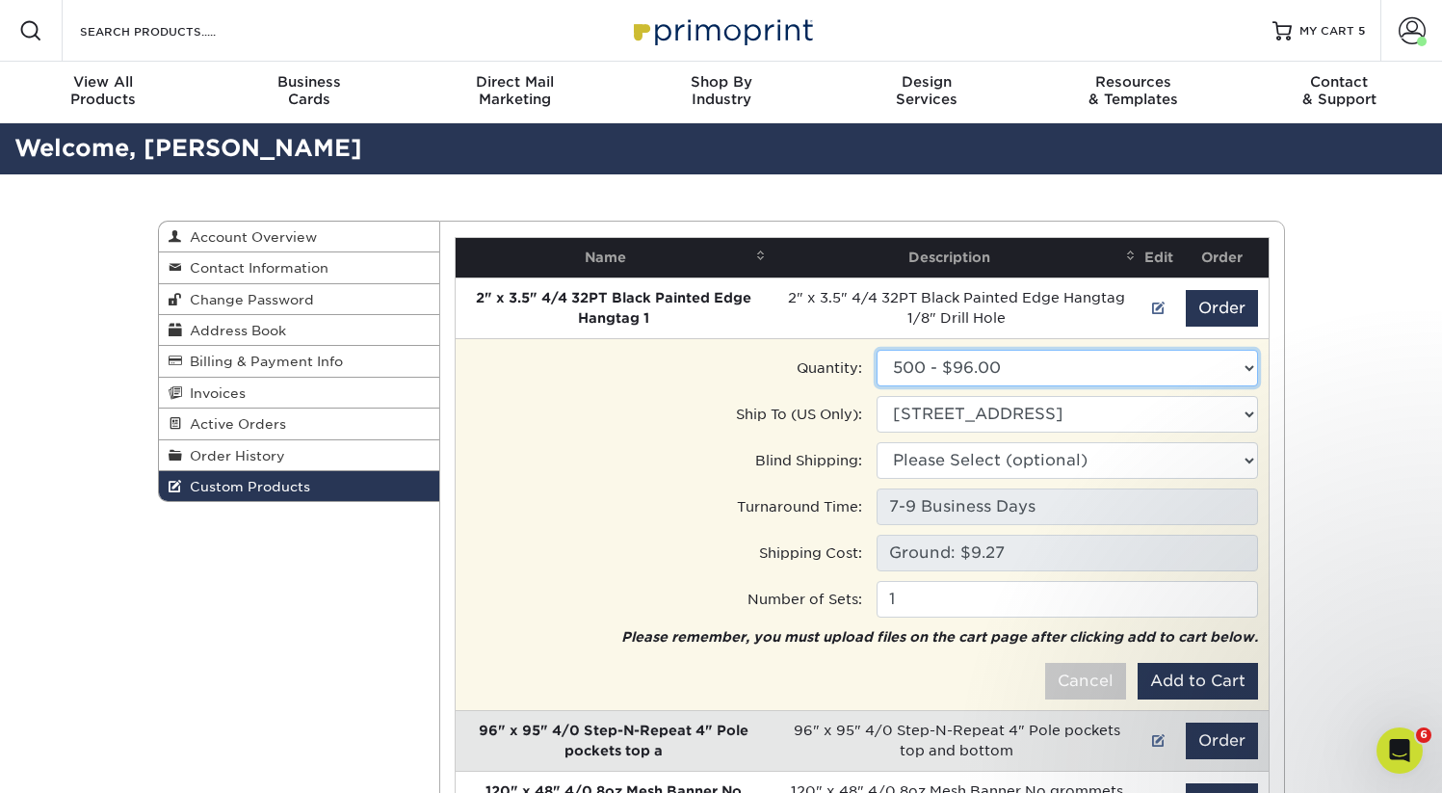
click at [989, 358] on select "Please Select 250 - $72.00 500 - $96.00" at bounding box center [1068, 368] width 382 height 37
select select "0"
click at [877, 350] on select "Please Select 250 - $72.00 500 - $96.00" at bounding box center [1068, 368] width 382 height 37
type input "Ground: $8.40"
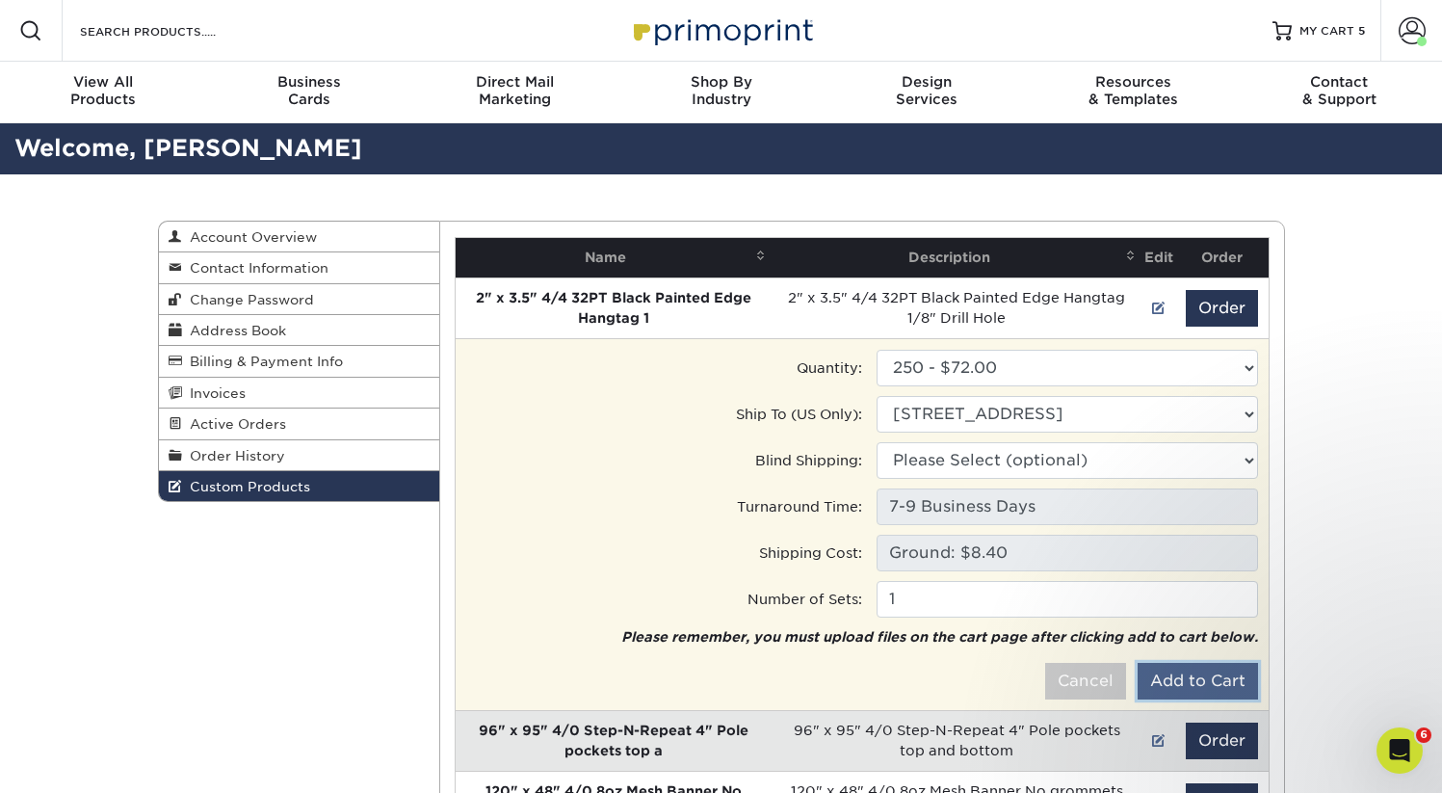
click at [1214, 680] on button "Add to Cart" at bounding box center [1198, 681] width 120 height 37
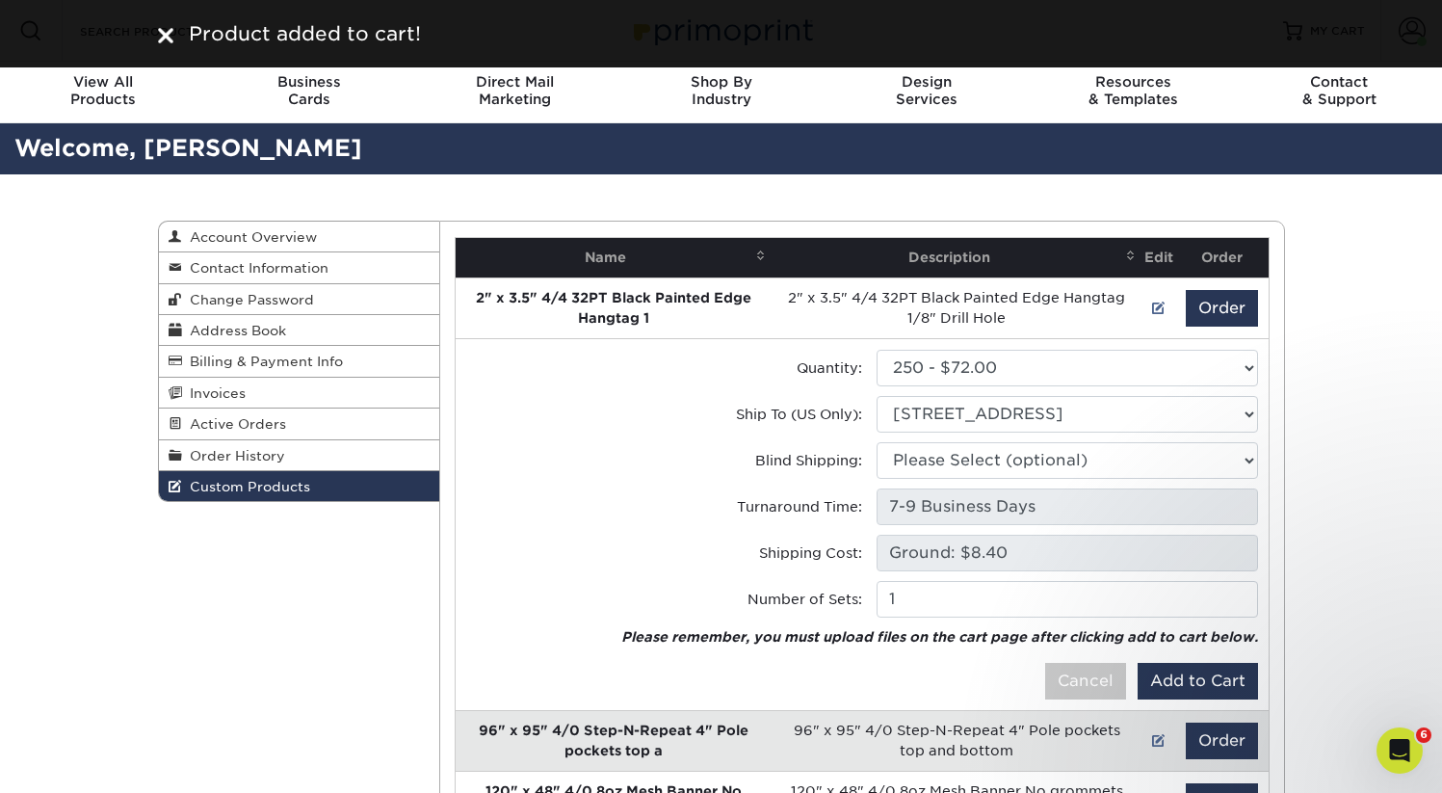
click at [156, 32] on div "Product added to cart!" at bounding box center [722, 33] width 1156 height 29
click at [162, 35] on img at bounding box center [165, 35] width 15 height 15
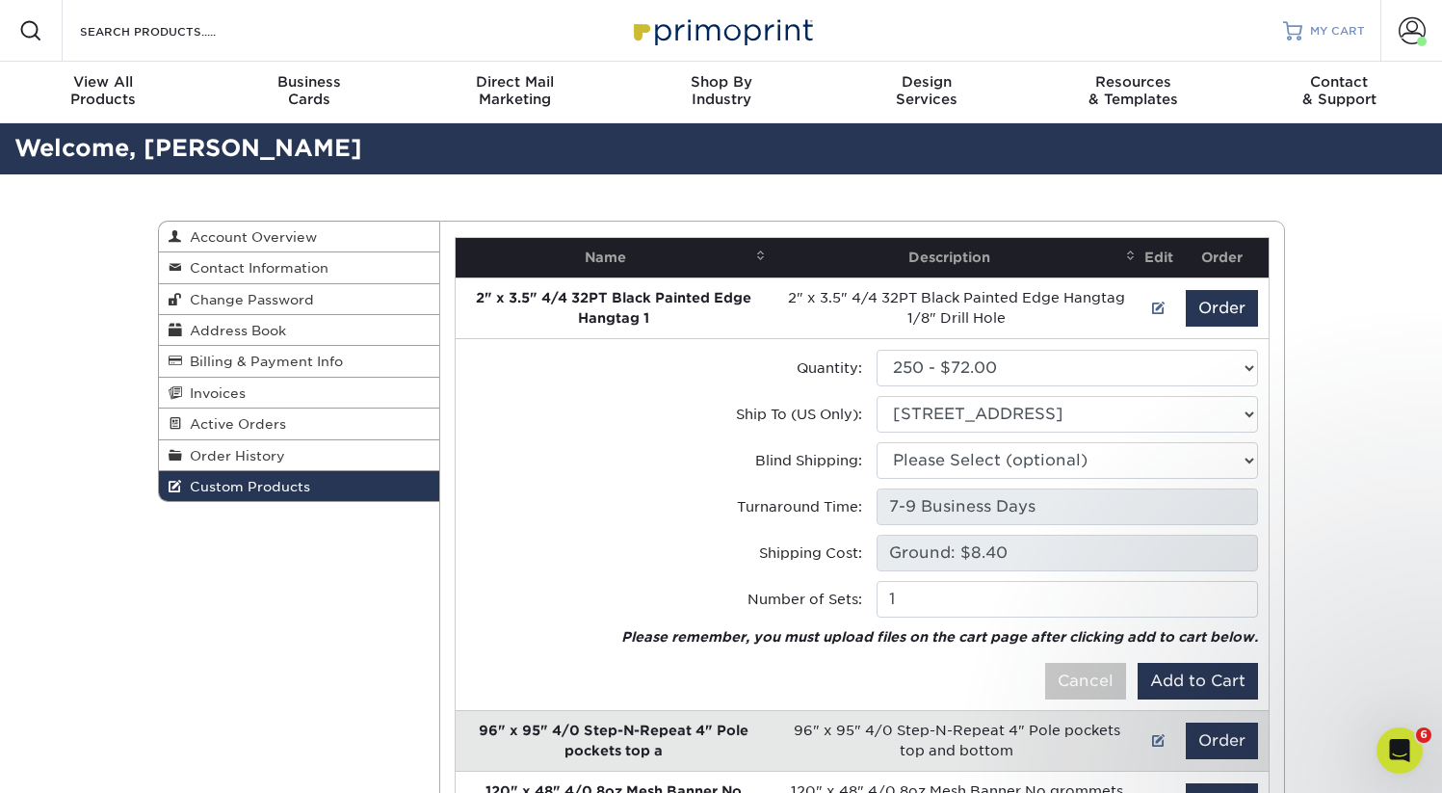
click at [1335, 26] on span "MY CART" at bounding box center [1337, 31] width 55 height 16
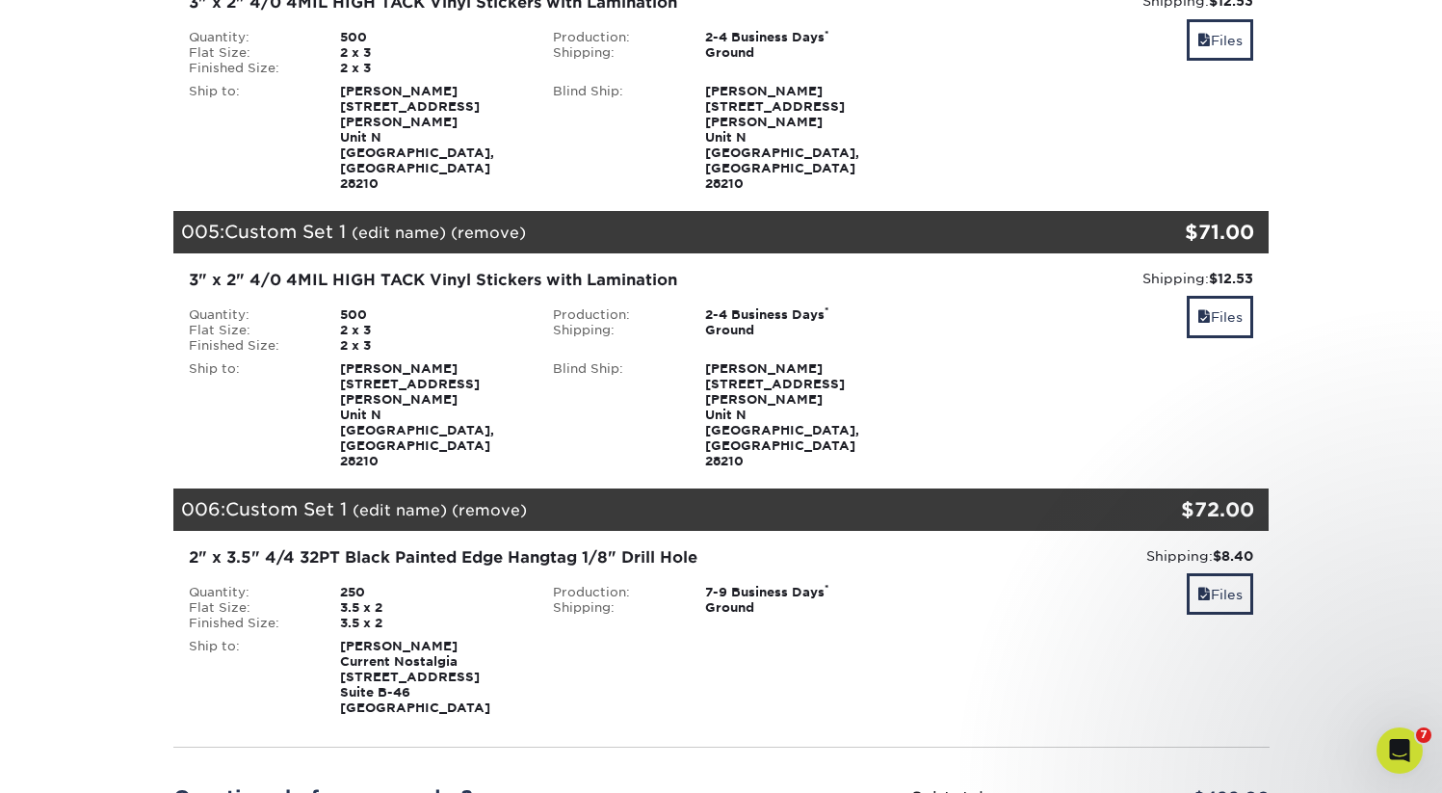
scroll to position [1221, 0]
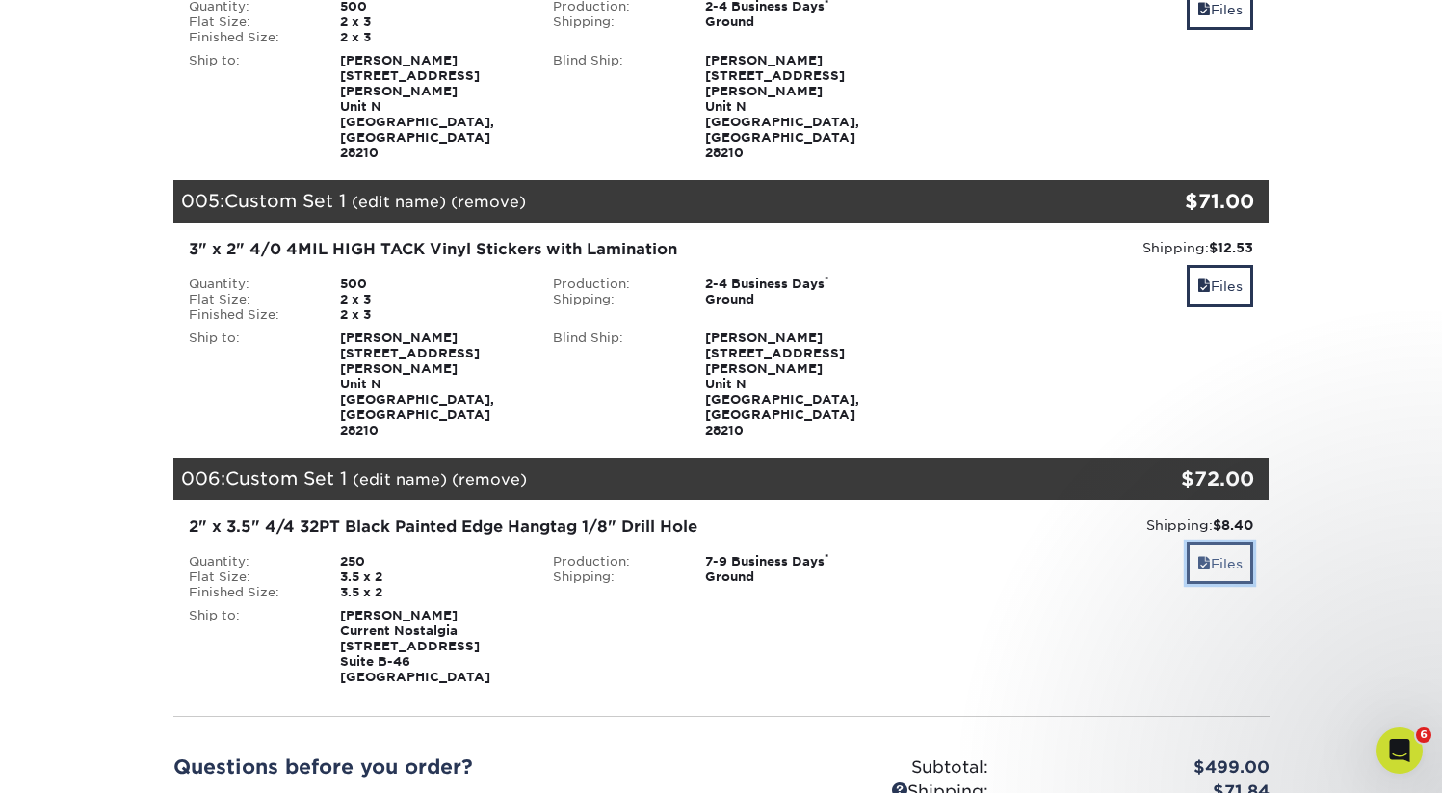
click at [1206, 556] on span at bounding box center [1204, 563] width 13 height 15
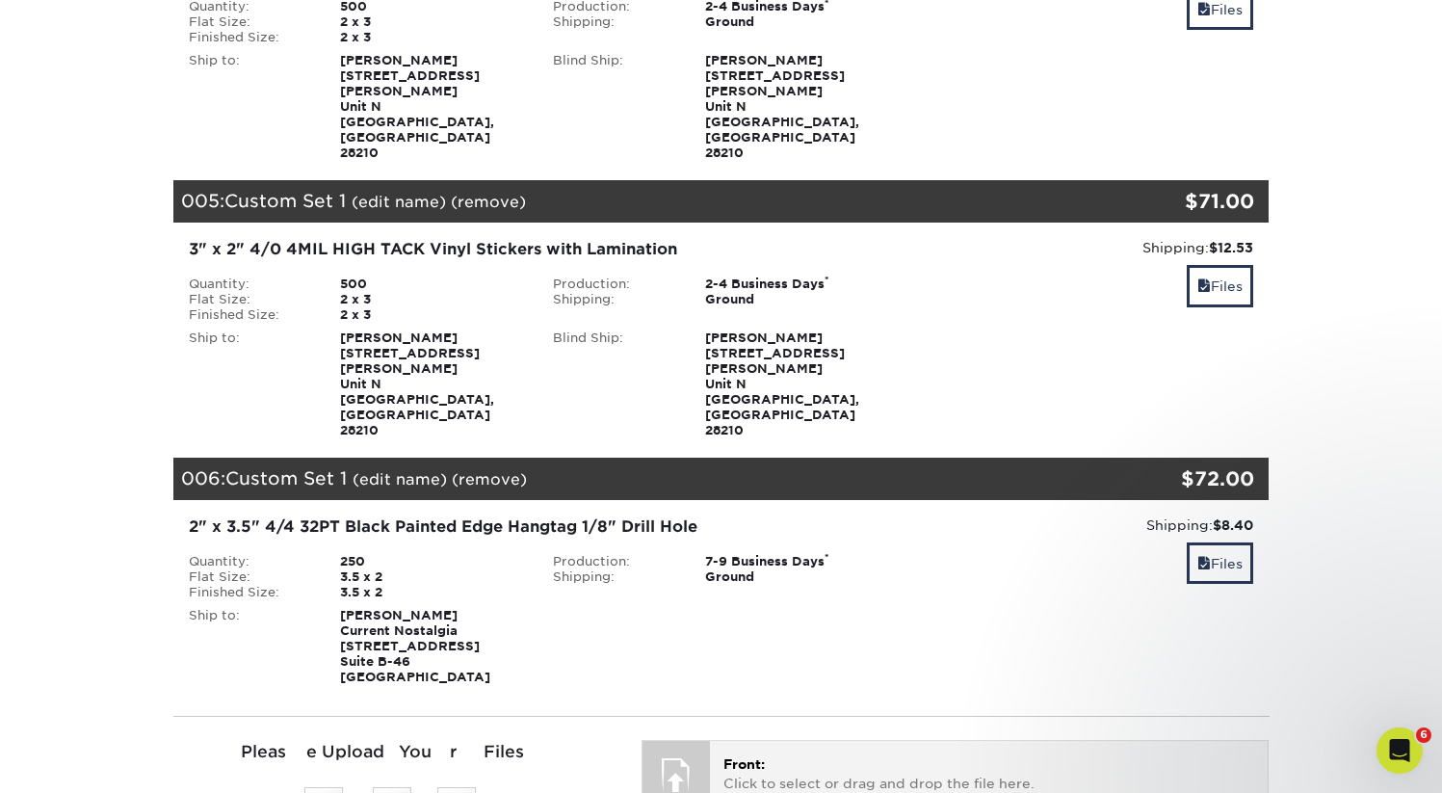
click at [790, 754] on p "Front: Click to select or drag and drop the file here." at bounding box center [989, 774] width 531 height 40
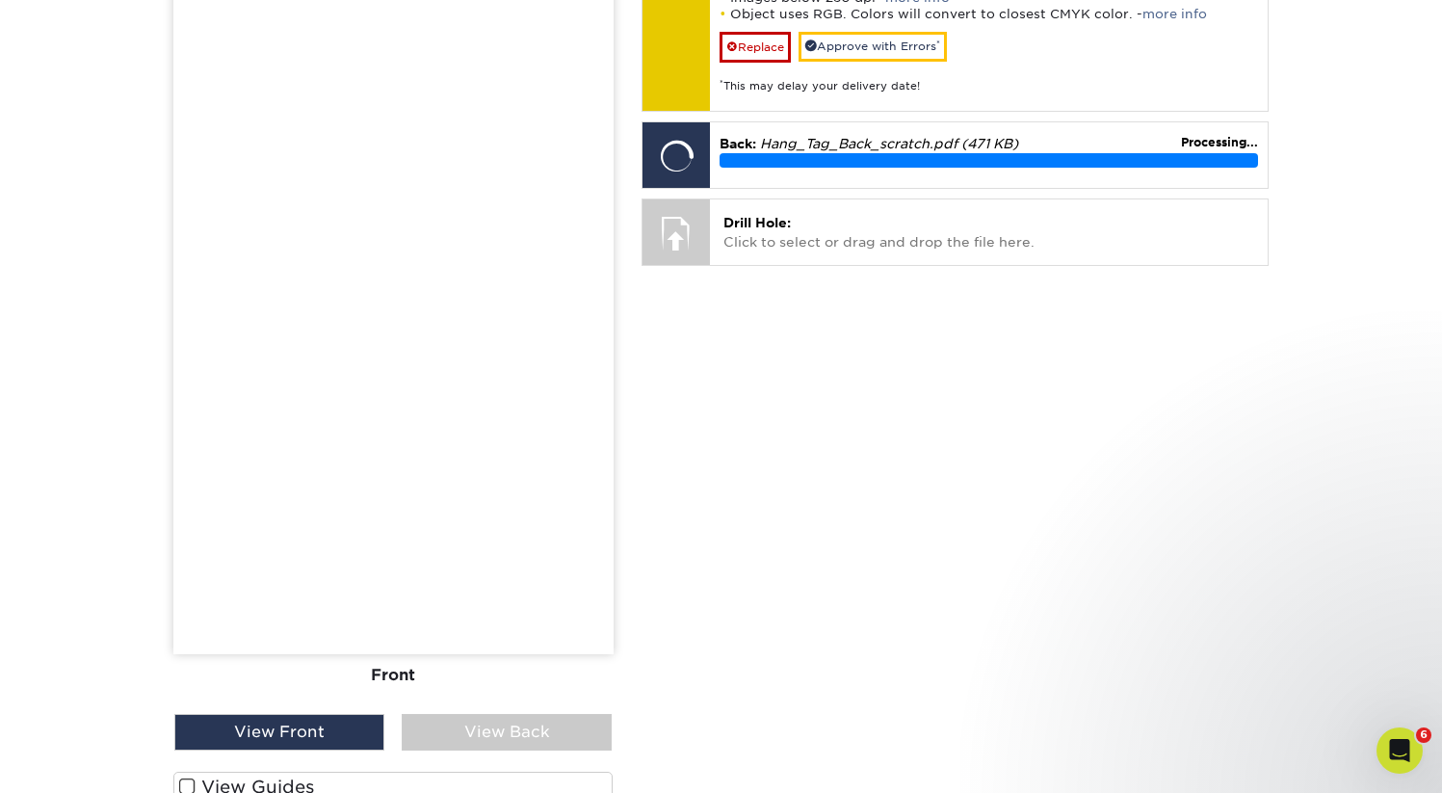
scroll to position [2078, 0]
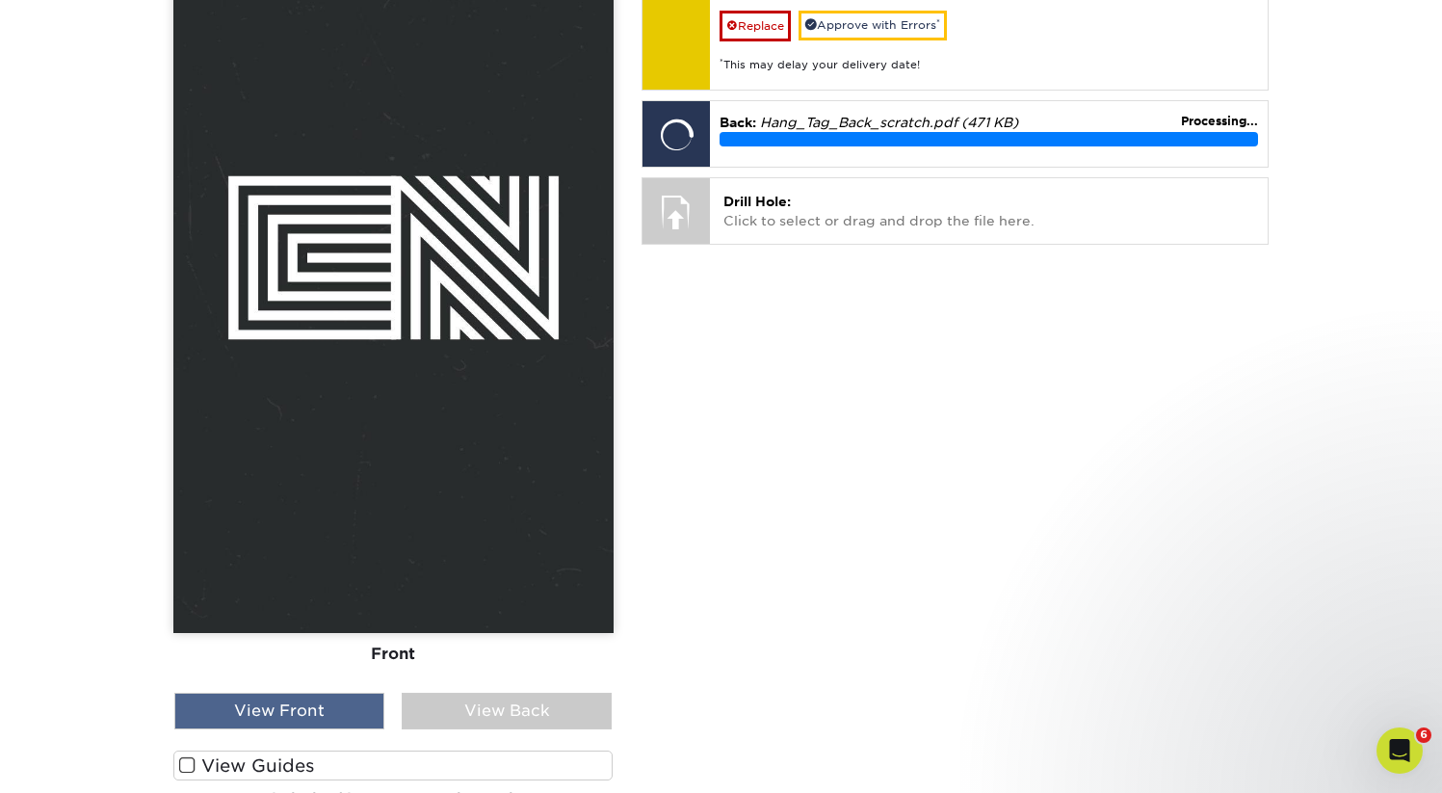
click at [253, 693] on div "View Front" at bounding box center [279, 711] width 210 height 37
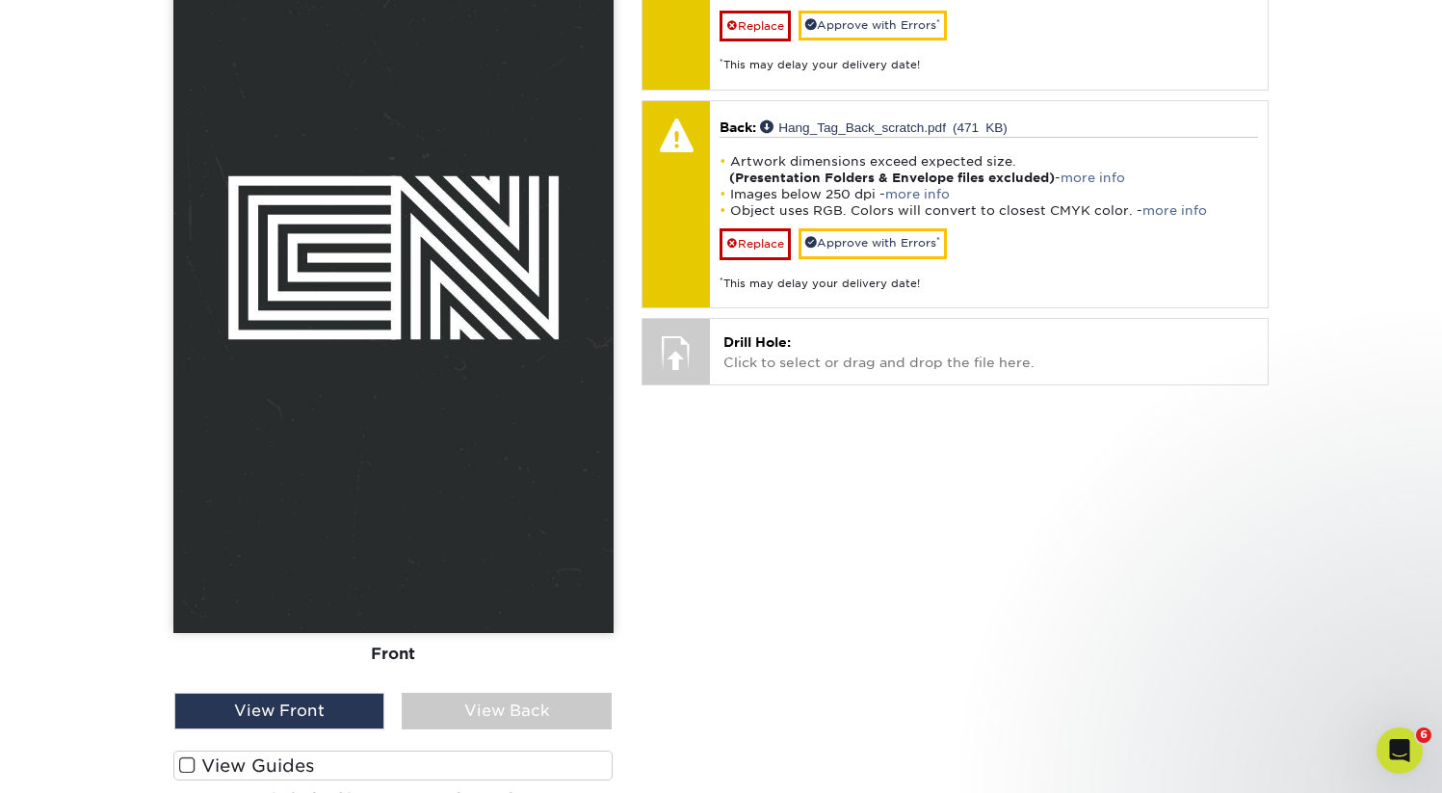
click at [277, 751] on label "View Guides" at bounding box center [393, 766] width 440 height 30
click at [0, 0] on input "View Guides" at bounding box center [0, 0] width 0 height 0
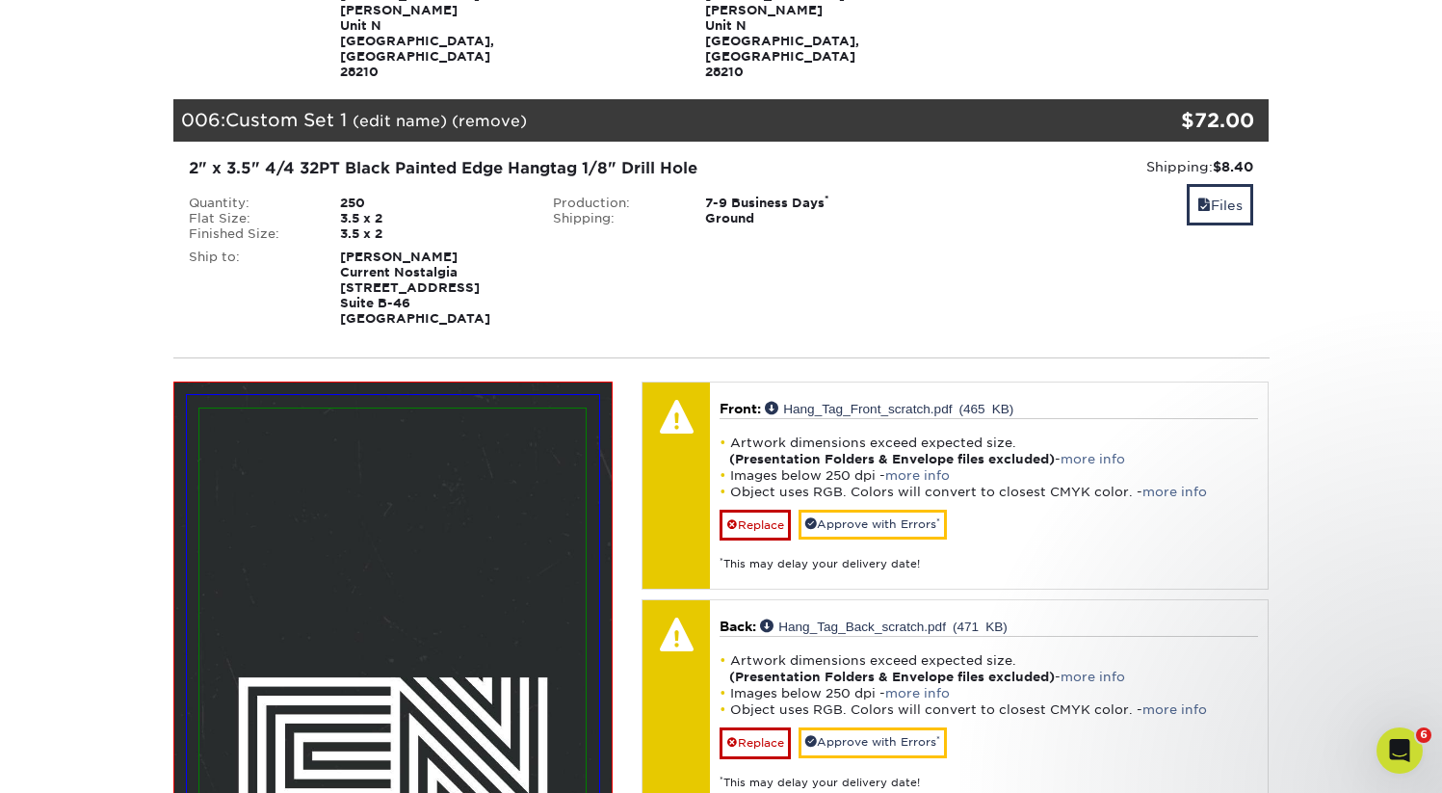
scroll to position [1423, 0]
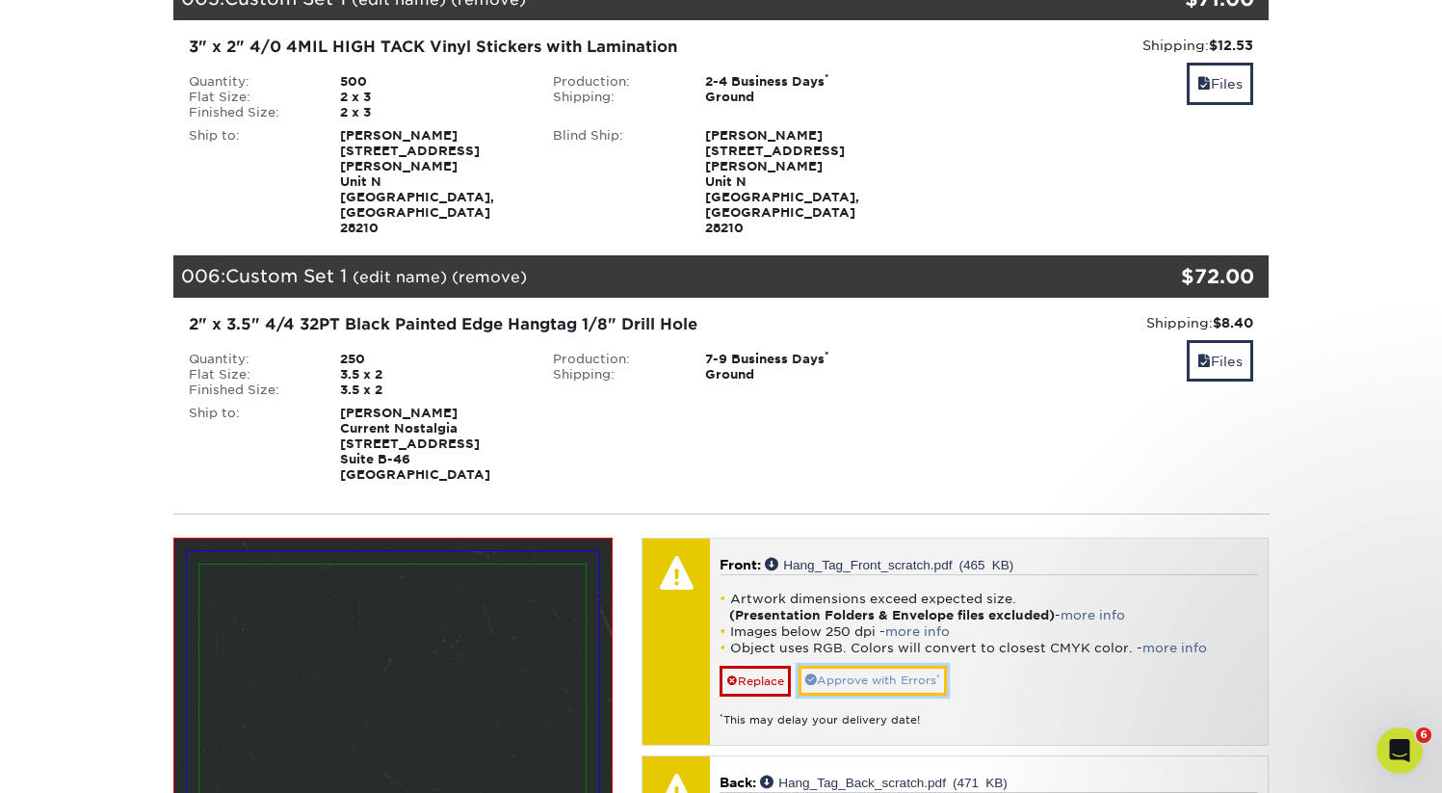
click at [843, 666] on link "Approve with Errors *" at bounding box center [873, 681] width 148 height 30
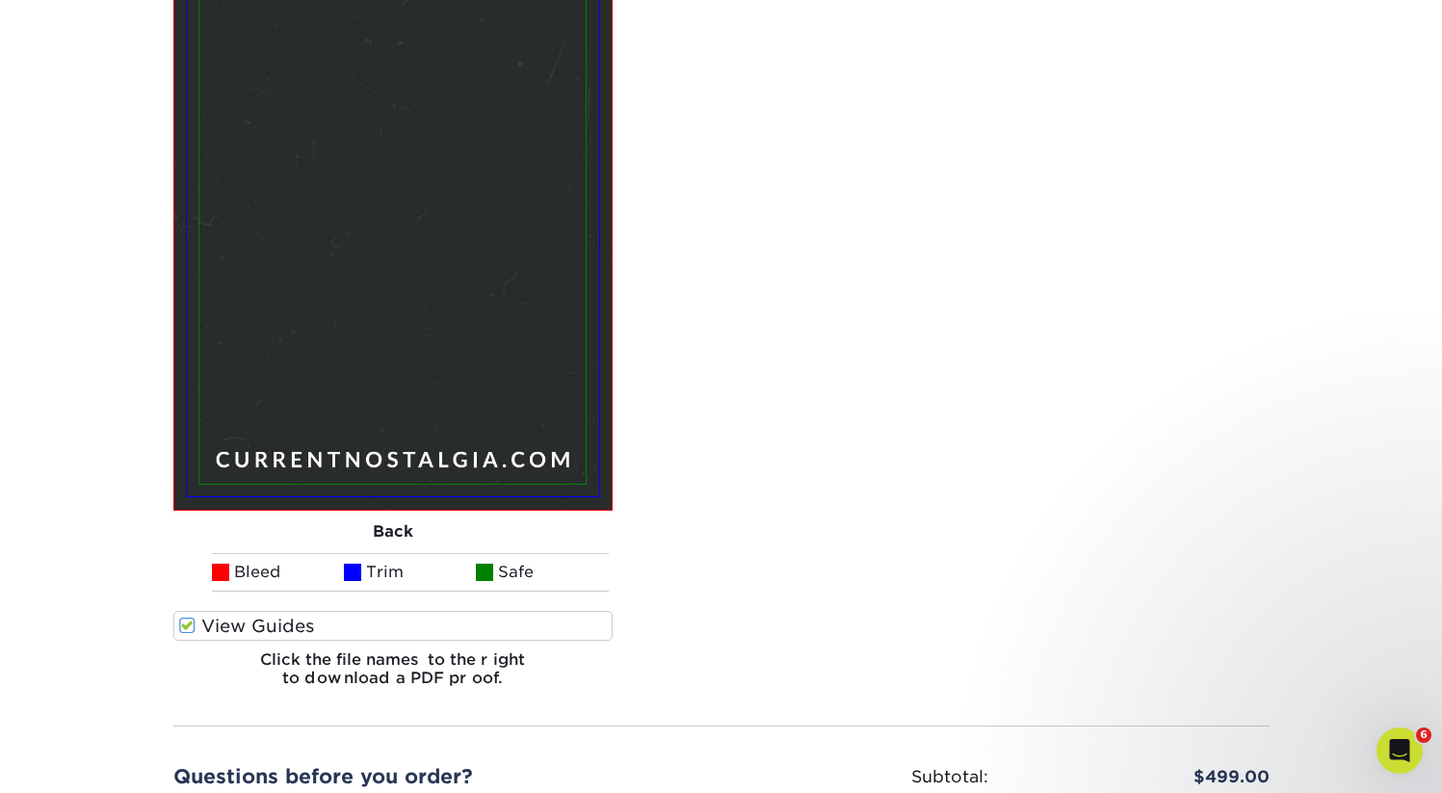
scroll to position [3506, 0]
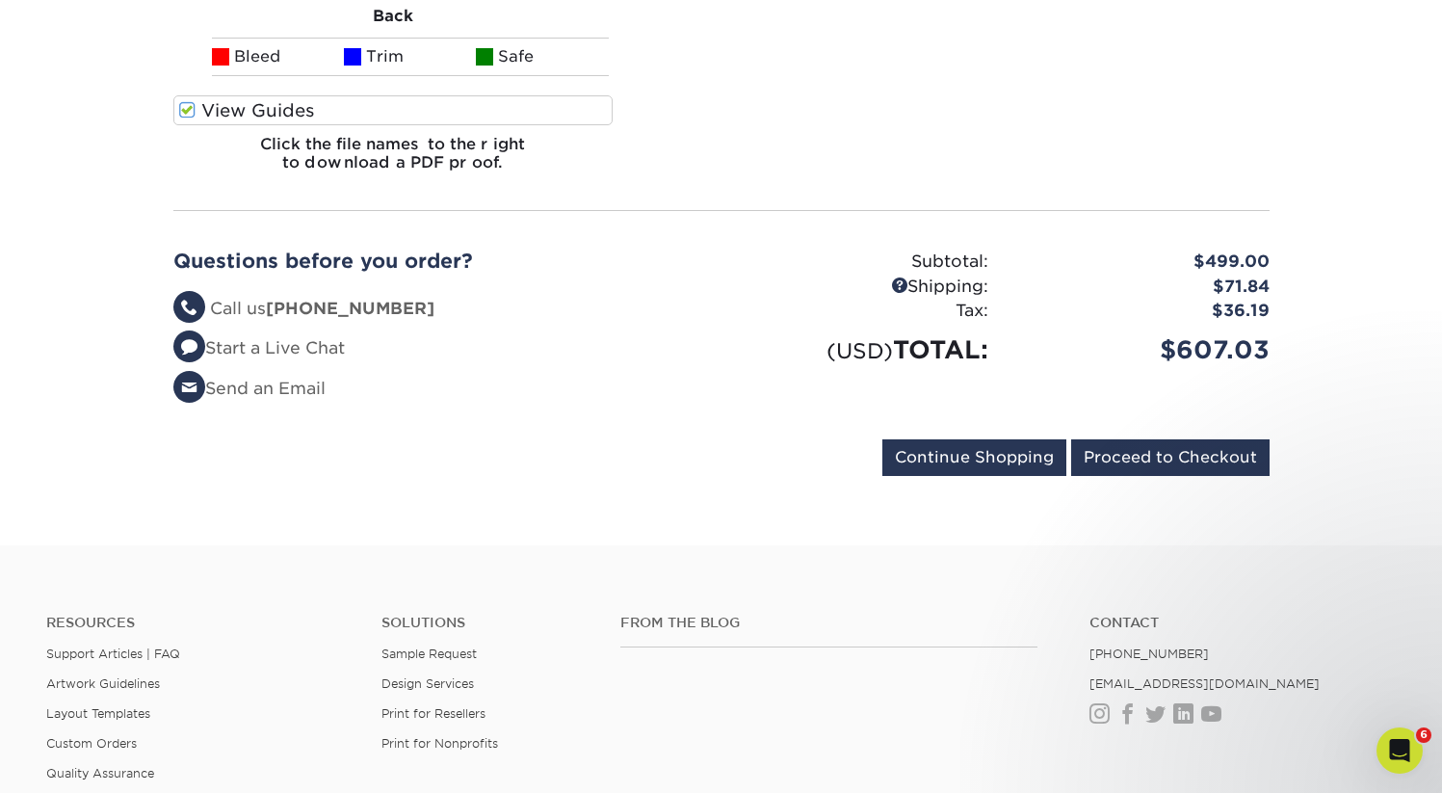
click at [1180, 226] on div "Questions before you order? Questions? Call us [PHONE_NUMBER] Start a Live Chat…" at bounding box center [721, 332] width 1125 height 213
click at [1174, 439] on input "Proceed to Checkout" at bounding box center [1170, 457] width 198 height 37
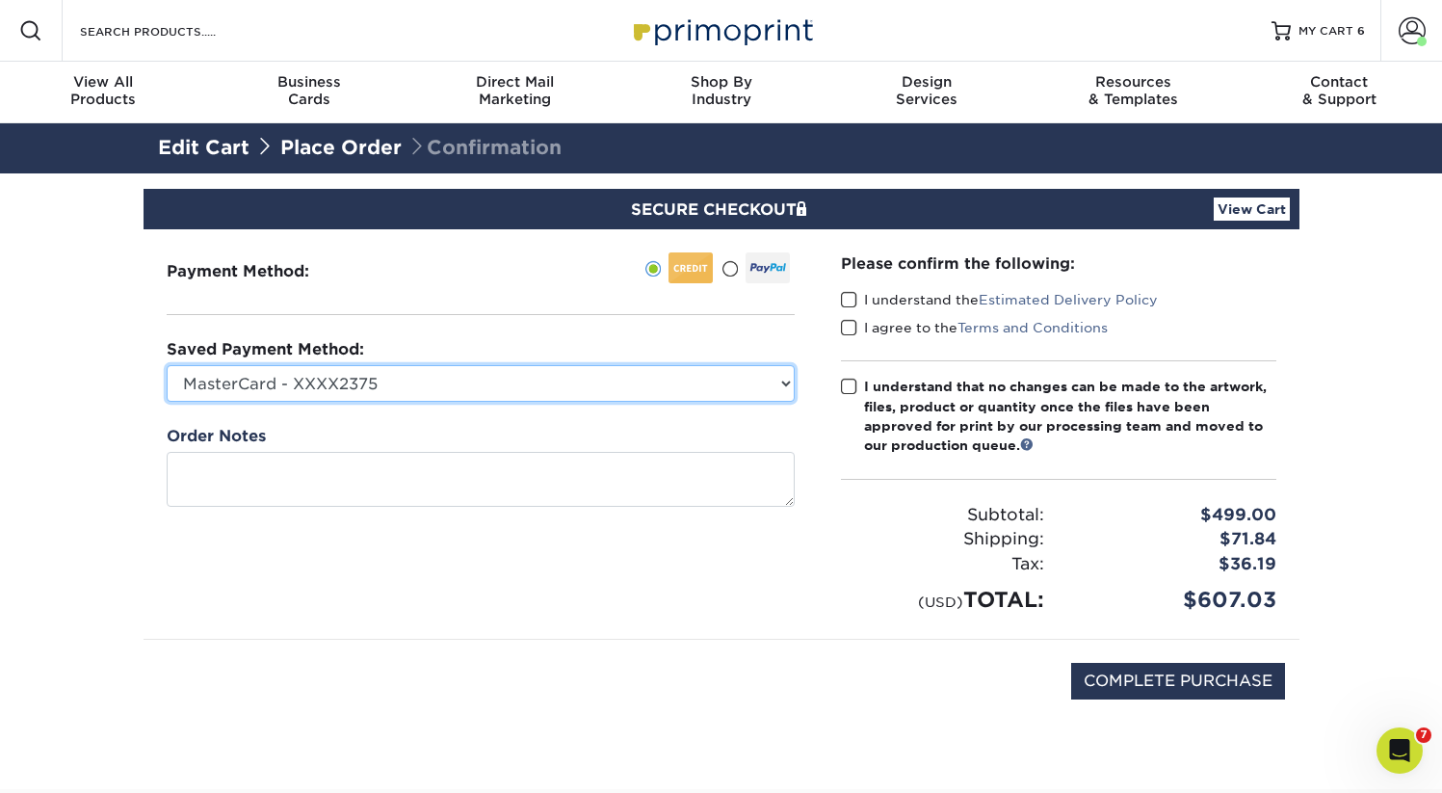
click at [489, 370] on select "MasterCard - XXXX2375 American Express - XXXX9005 New Credit Card" at bounding box center [481, 383] width 628 height 37
select select "58056"
click at [167, 365] on select "MasterCard - XXXX2375 American Express - XXXX9005 New Credit Card" at bounding box center [481, 383] width 628 height 37
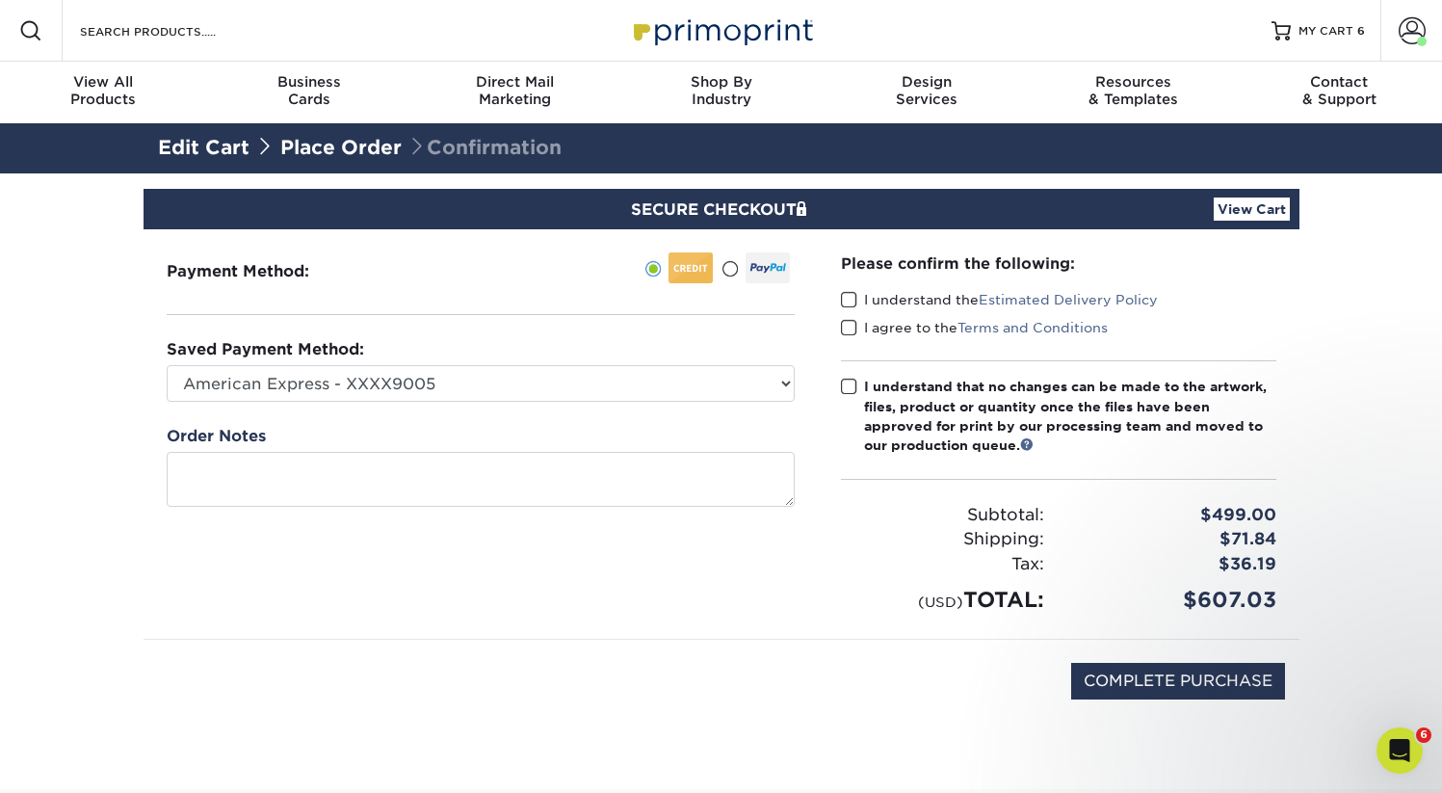
click at [857, 300] on label "I understand the Estimated Delivery Policy" at bounding box center [999, 299] width 317 height 19
click at [0, 0] on input "I understand the Estimated Delivery Policy" at bounding box center [0, 0] width 0 height 0
click at [849, 330] on span at bounding box center [849, 328] width 16 height 18
click at [0, 0] on input "I agree to the Terms and Conditions" at bounding box center [0, 0] width 0 height 0
click at [847, 381] on span at bounding box center [849, 387] width 16 height 18
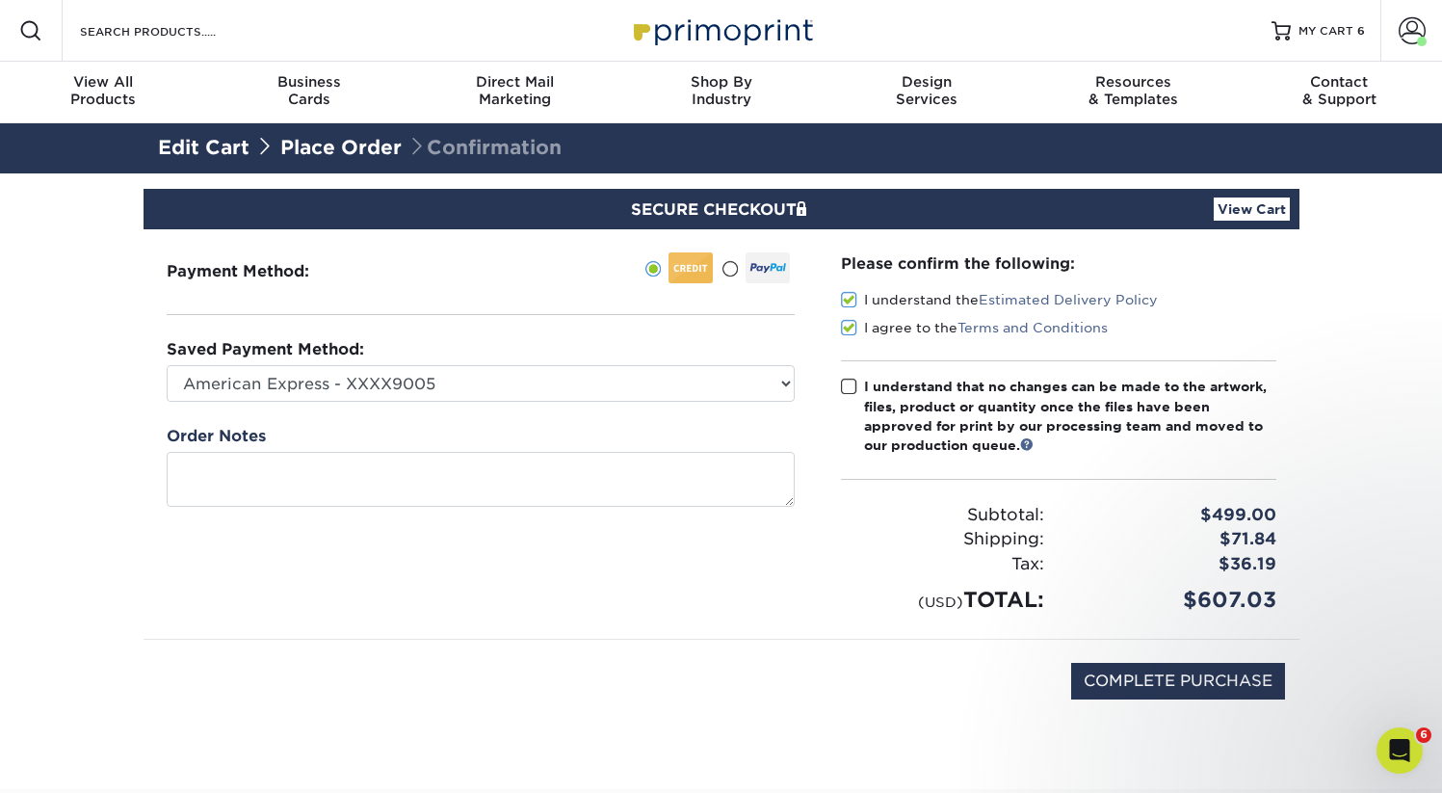
click at [0, 0] on input "I understand that no changes can be made to the artwork, files, product or quan…" at bounding box center [0, 0] width 0 height 0
click at [1210, 680] on input "COMPLETE PURCHASE" at bounding box center [1178, 681] width 214 height 37
type input "PROCESSING, PLEASE WAIT..."
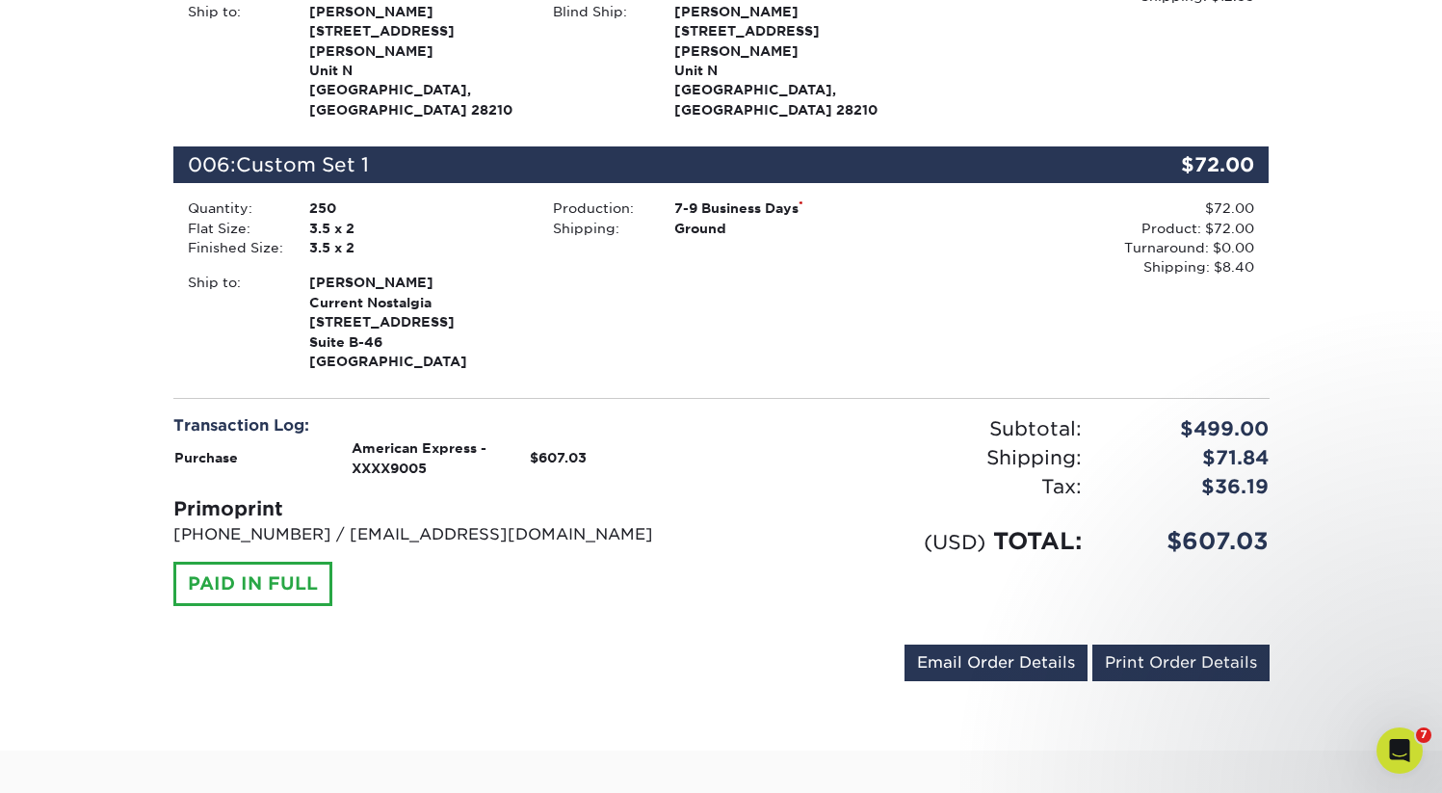
scroll to position [1693, 0]
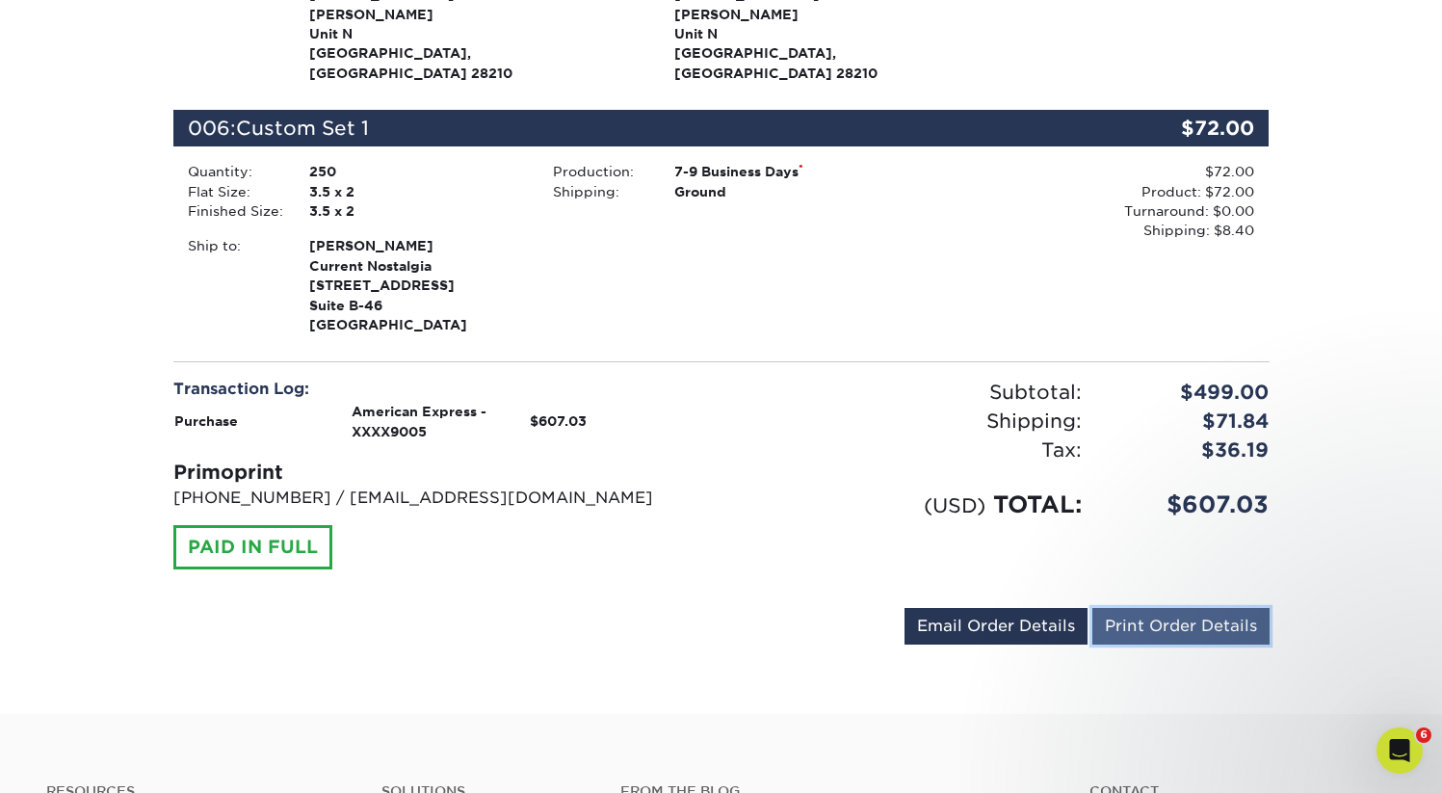
click at [1201, 608] on link "Print Order Details" at bounding box center [1181, 626] width 177 height 37
